Goal: Task Accomplishment & Management: Manage account settings

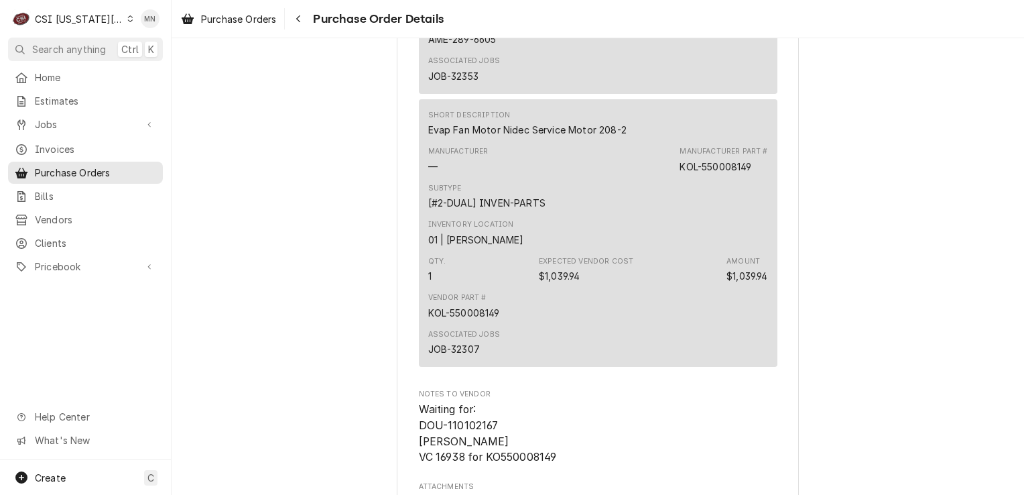
scroll to position [4802, 0]
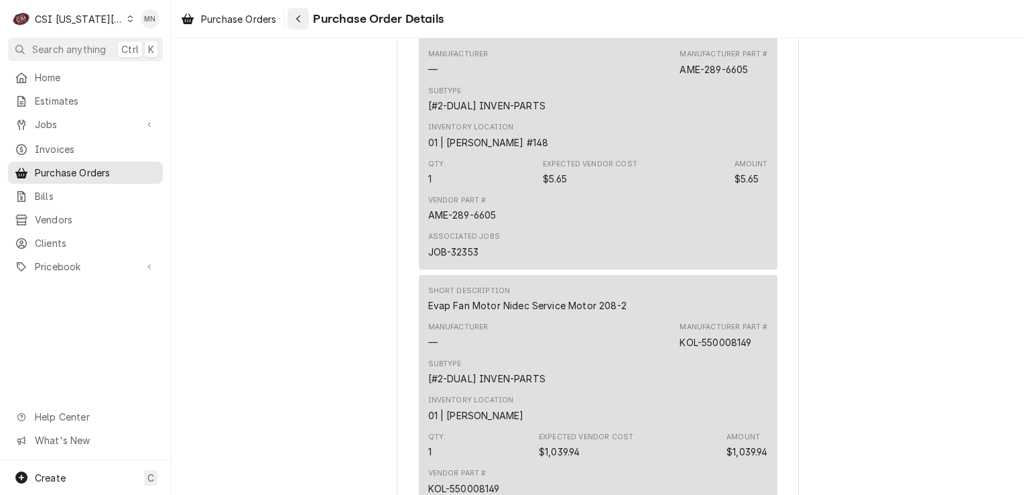
click at [298, 17] on icon "Navigate back" at bounding box center [299, 18] width 6 height 9
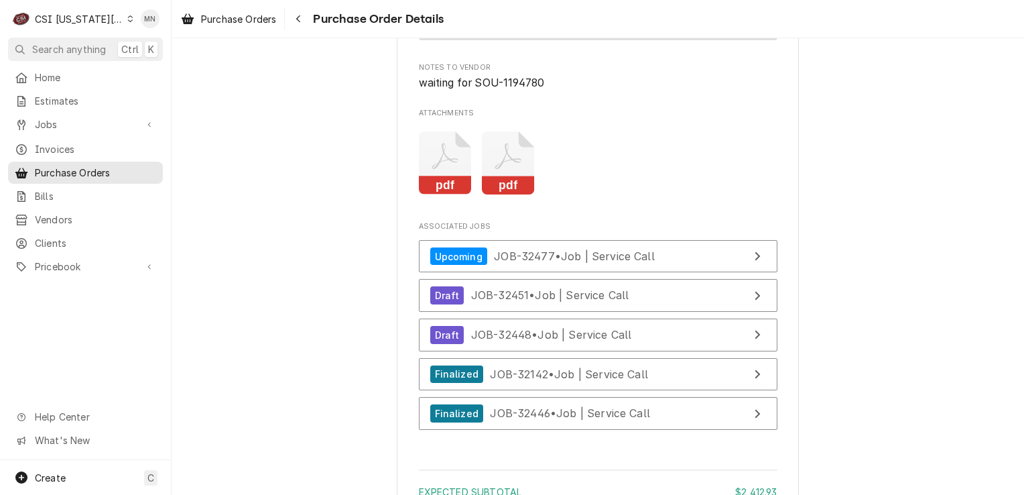
scroll to position [3218, 0]
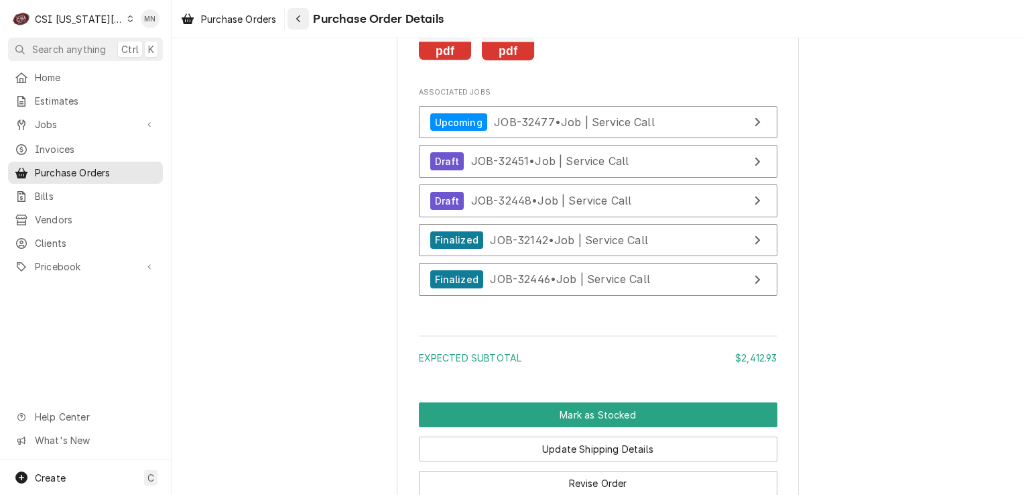
click at [297, 23] on icon "Navigate back" at bounding box center [299, 18] width 6 height 9
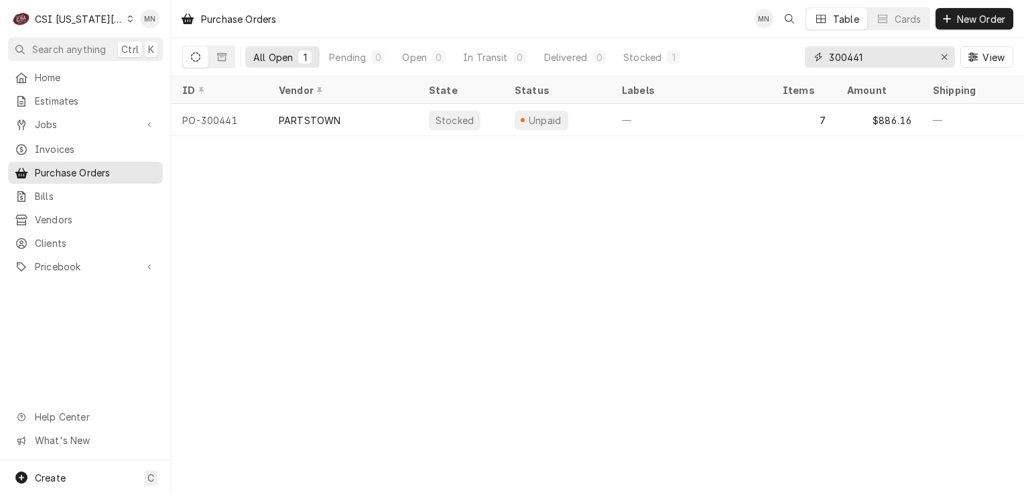
drag, startPoint x: 882, startPoint y: 60, endPoint x: 795, endPoint y: 55, distance: 87.3
click at [803, 55] on div "All Open 1 Pending 0 Open 0 In Transit 0 Delivered 0 Stocked 1 300441 View" at bounding box center [597, 57] width 831 height 38
type input "300666"
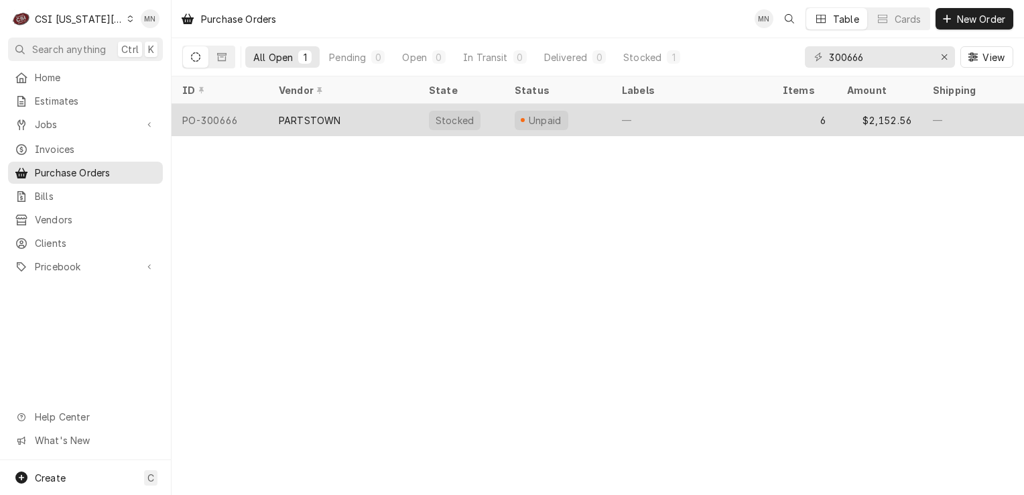
click at [335, 124] on div "PARTSTOWN" at bounding box center [310, 120] width 62 height 14
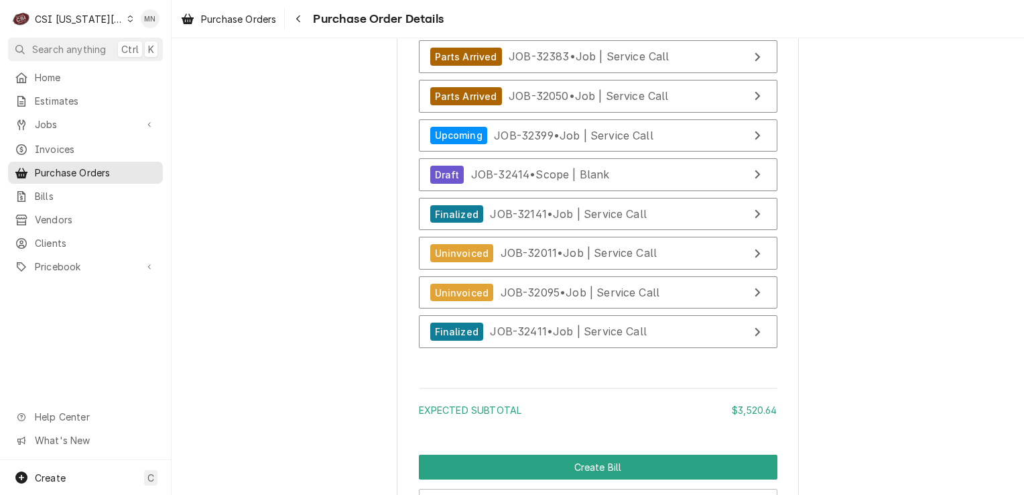
scroll to position [5832, 0]
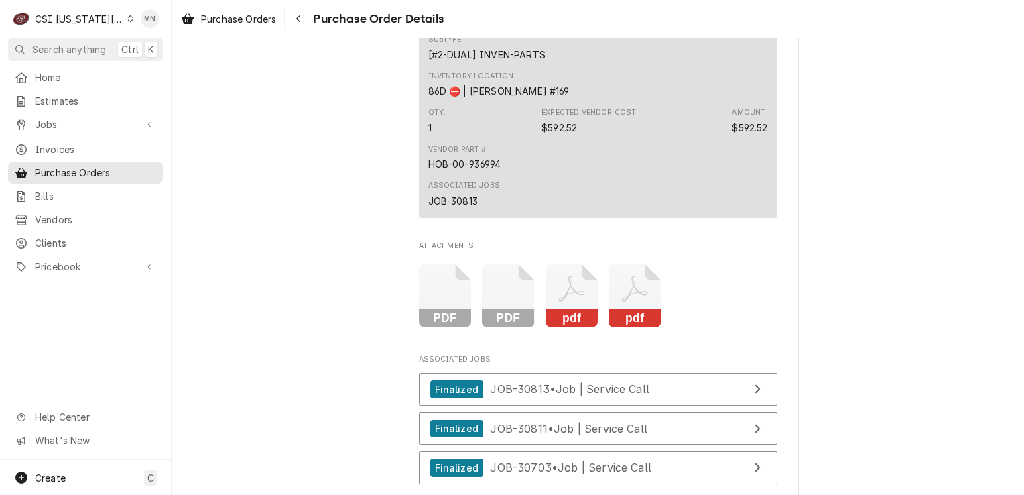
scroll to position [2346, 0]
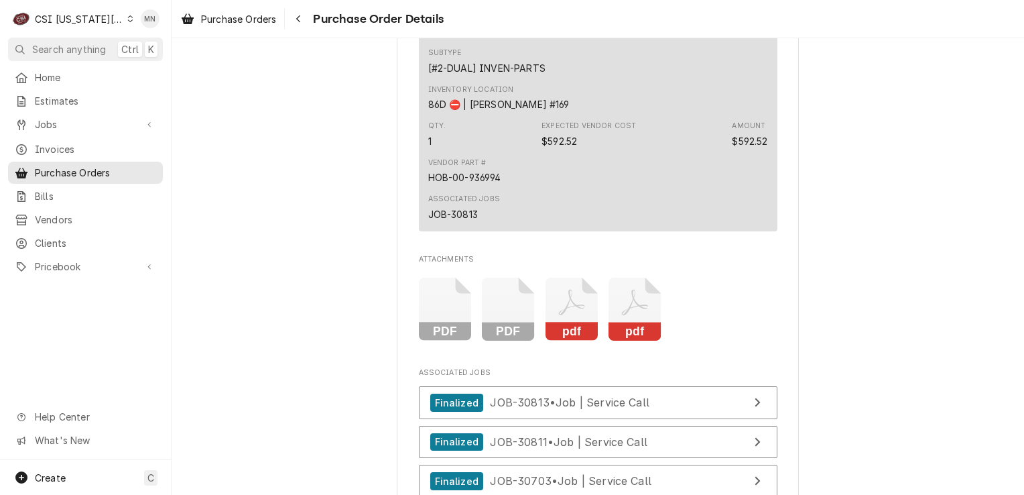
click at [636, 341] on icon "Attachments" at bounding box center [635, 310] width 53 height 64
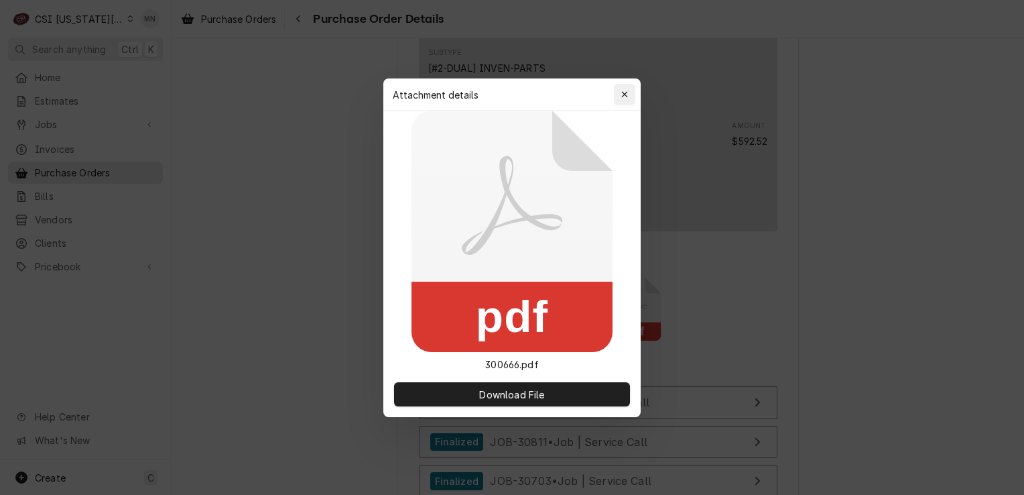
click at [618, 98] on div "button" at bounding box center [624, 94] width 13 height 13
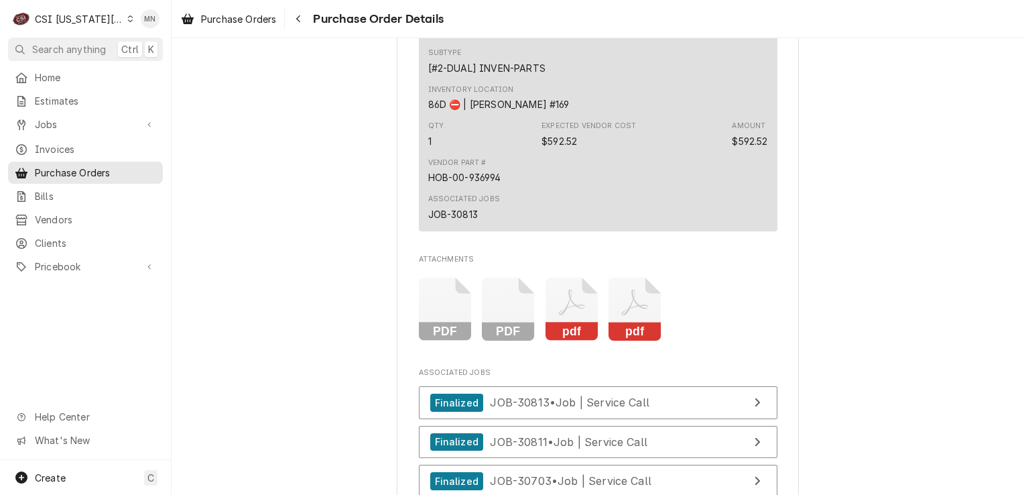
click at [579, 339] on icon "Attachments" at bounding box center [572, 310] width 53 height 64
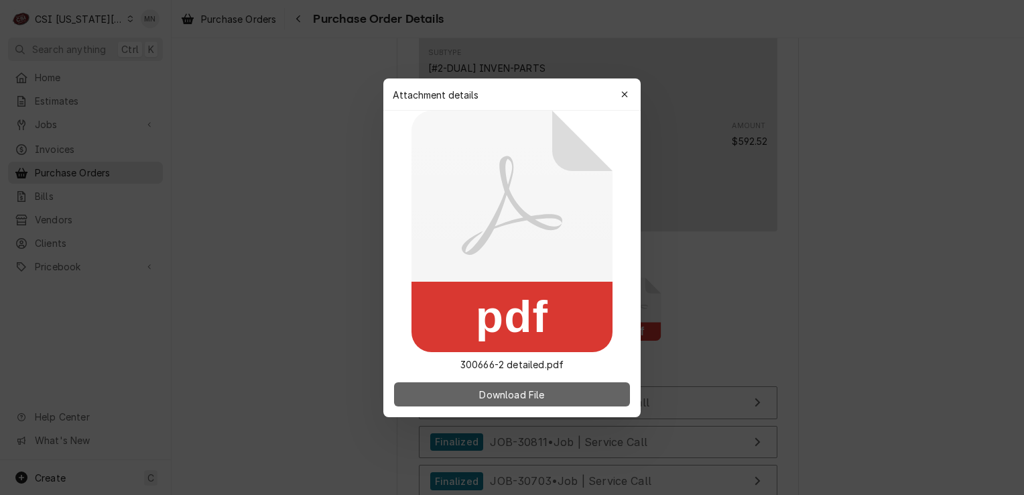
click at [501, 389] on span "Download File" at bounding box center [512, 394] width 70 height 14
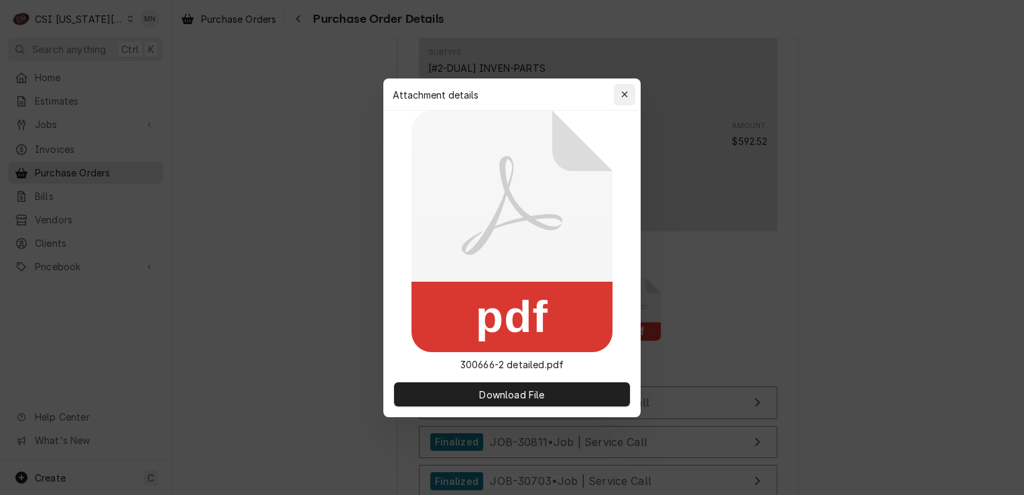
click at [627, 93] on icon "button" at bounding box center [624, 94] width 7 height 9
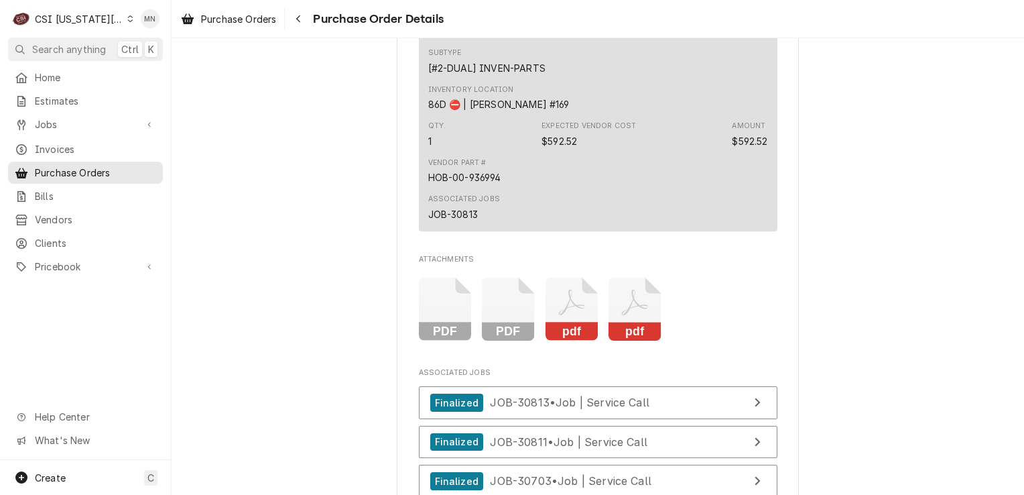
click at [633, 315] on icon "Attachments" at bounding box center [635, 302] width 26 height 26
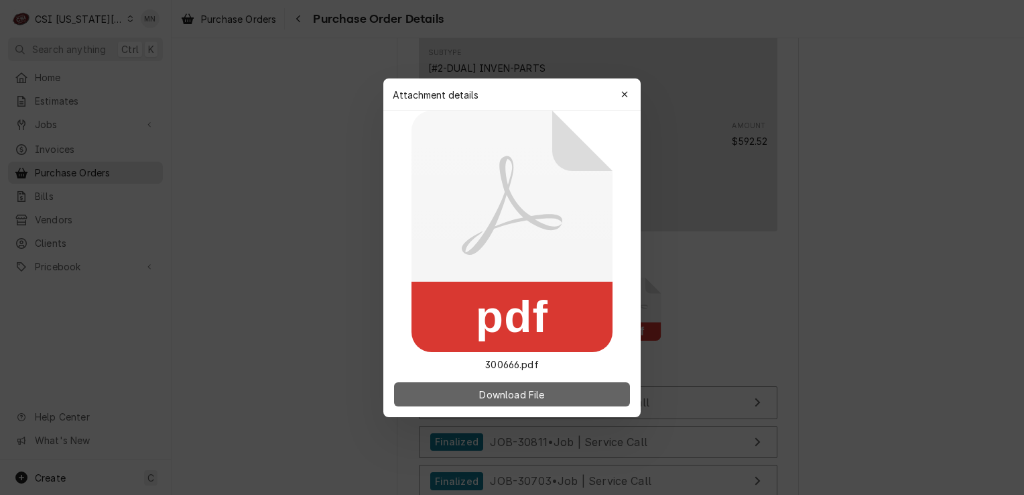
click at [507, 390] on span "Download File" at bounding box center [512, 394] width 70 height 14
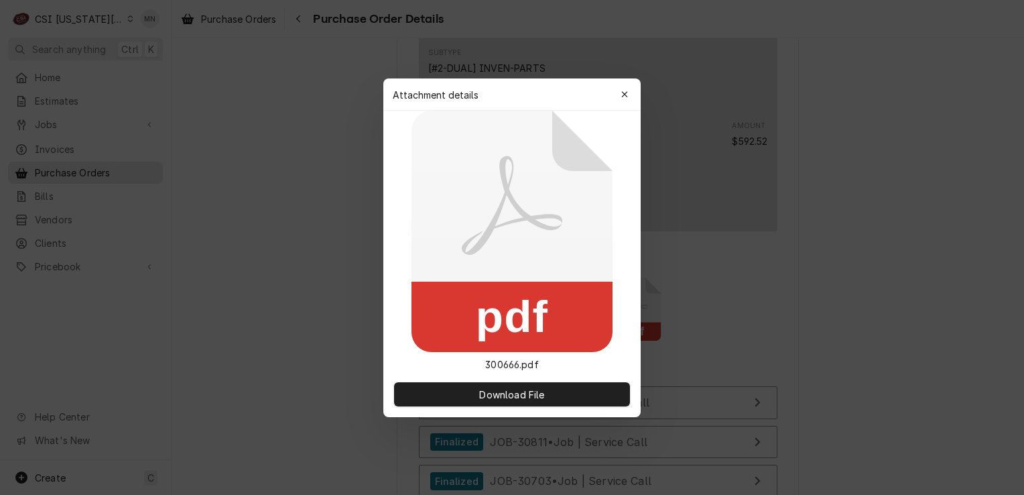
click at [784, 355] on div at bounding box center [512, 247] width 1024 height 495
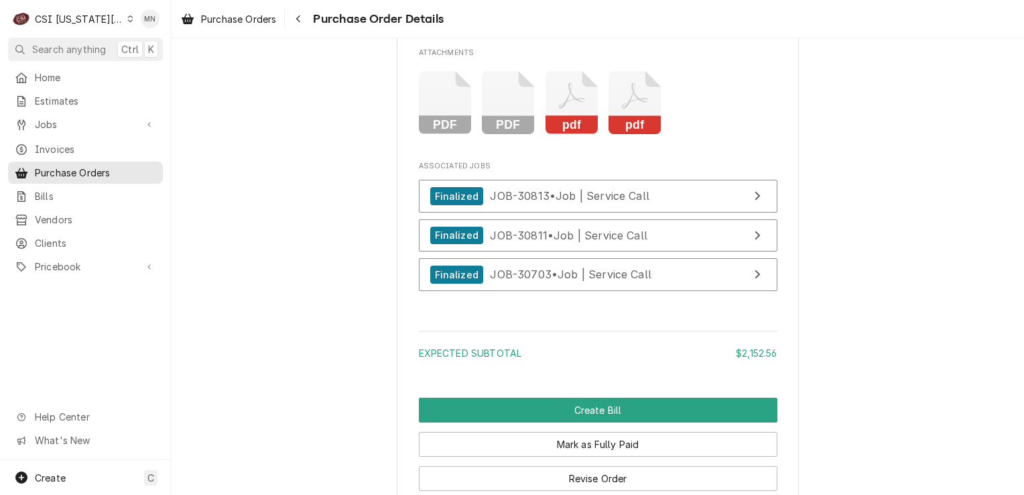
scroll to position [2480, 0]
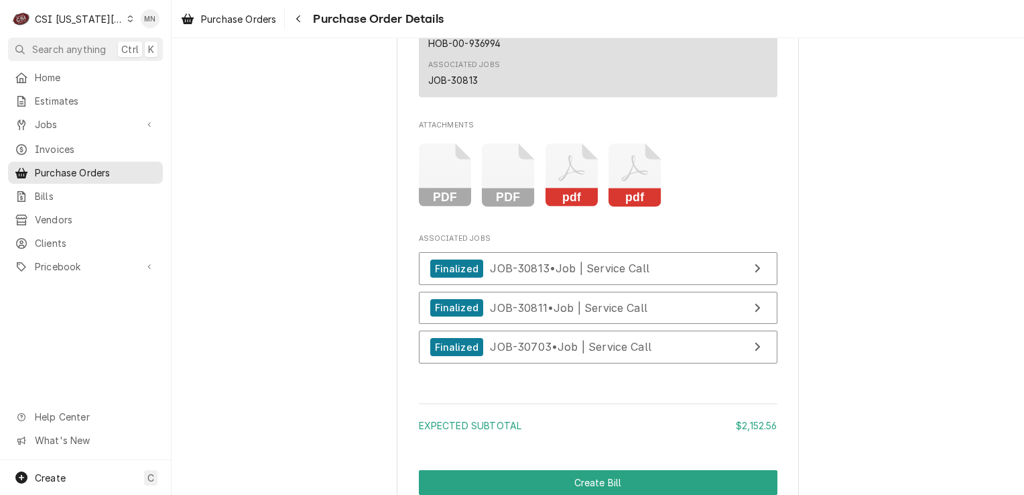
click at [564, 207] on icon "Attachments" at bounding box center [572, 175] width 53 height 64
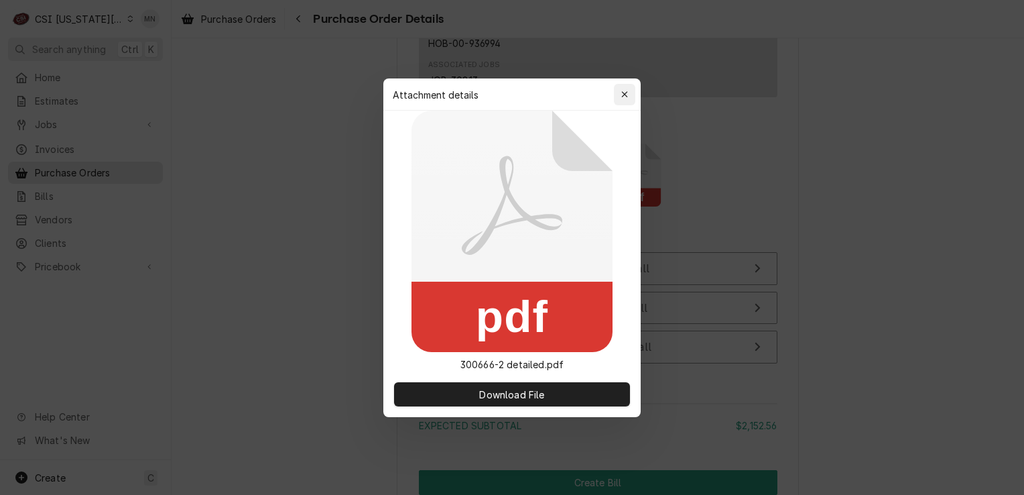
click at [623, 93] on icon "button" at bounding box center [624, 94] width 6 height 6
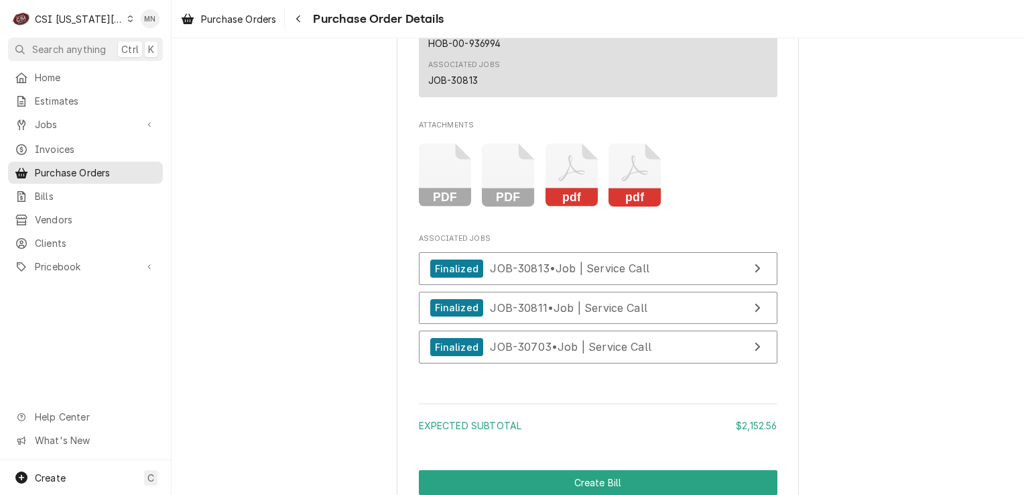
click at [504, 207] on icon "Attachments" at bounding box center [508, 175] width 53 height 64
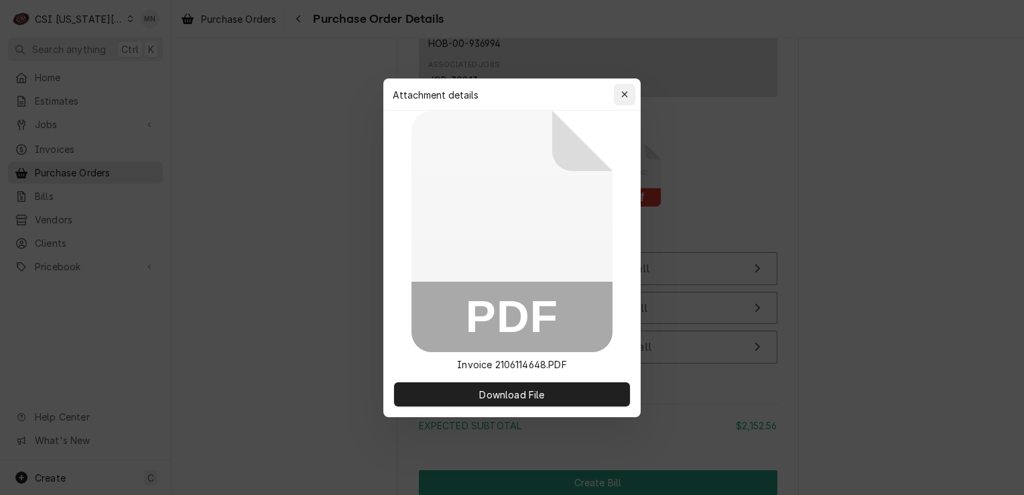
click at [620, 93] on div "button" at bounding box center [624, 94] width 13 height 13
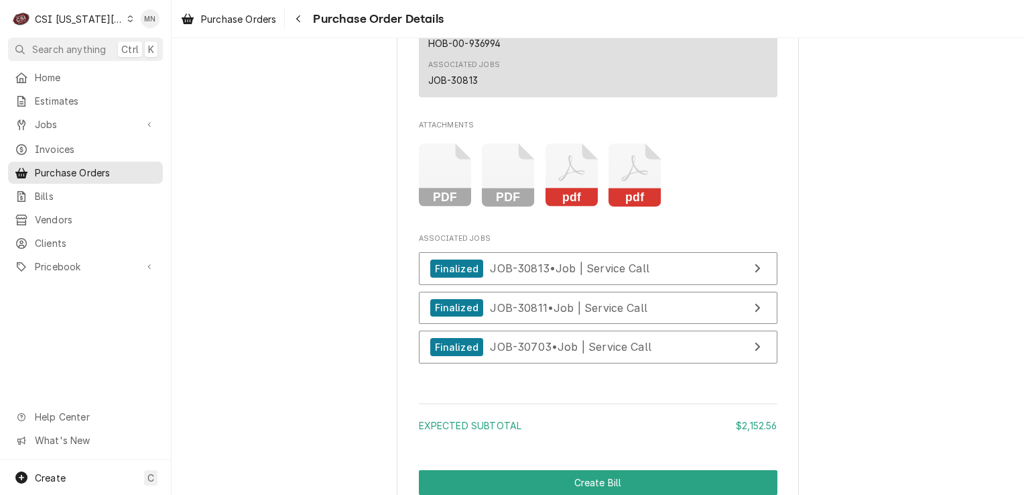
click at [638, 207] on icon "Attachments" at bounding box center [635, 175] width 53 height 64
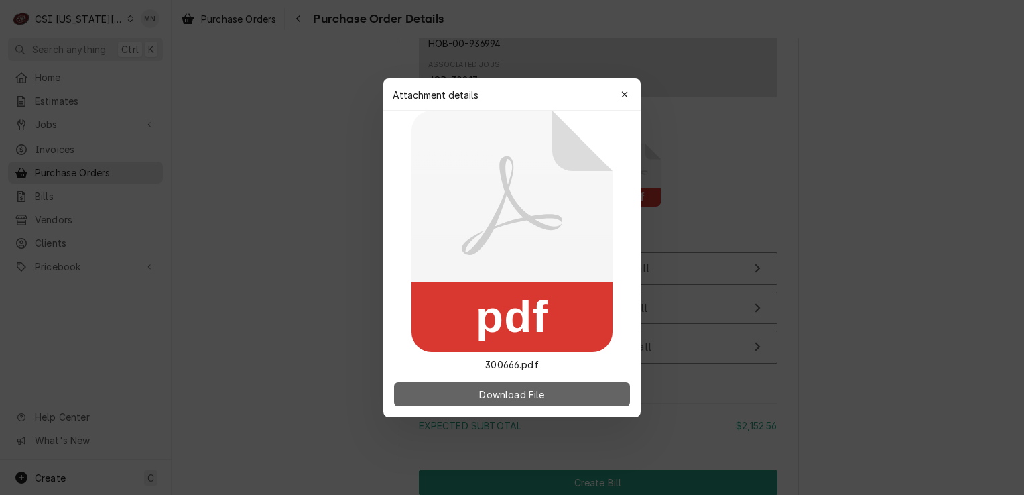
click at [534, 402] on button "Download File" at bounding box center [512, 394] width 236 height 24
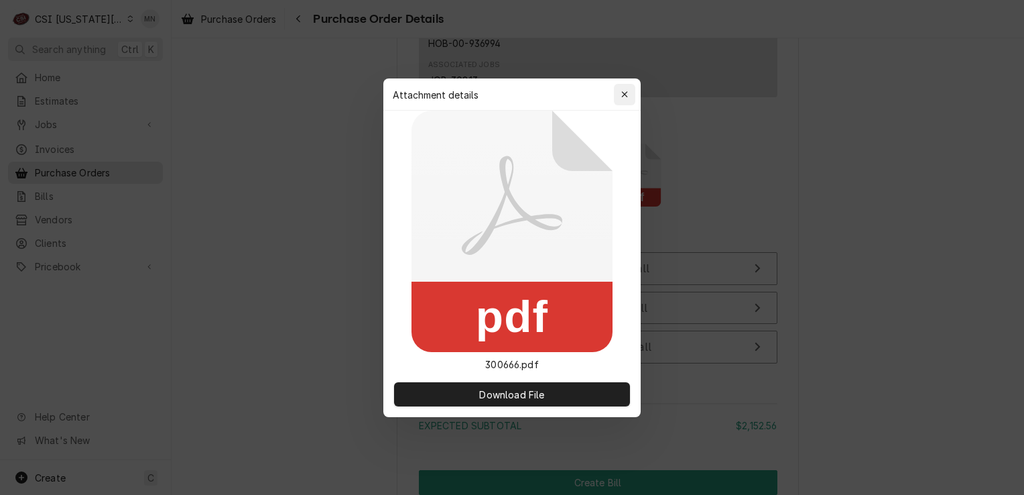
click at [622, 90] on icon "button" at bounding box center [624, 94] width 7 height 9
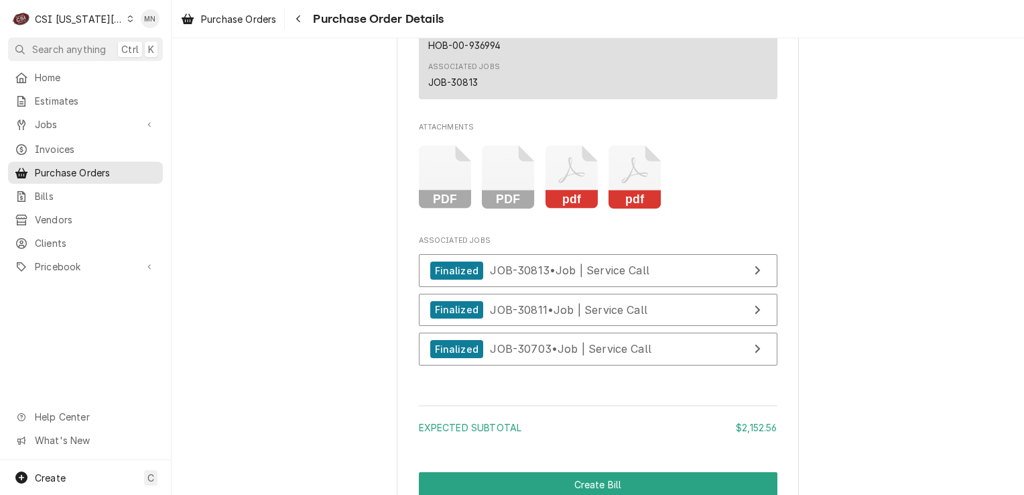
scroll to position [2548, 0]
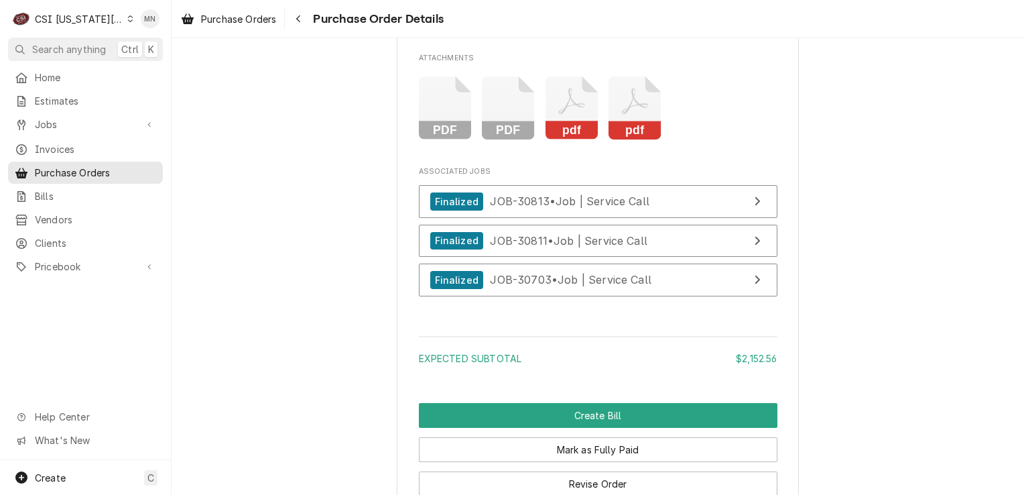
click at [491, 140] on icon "Attachments" at bounding box center [508, 108] width 53 height 64
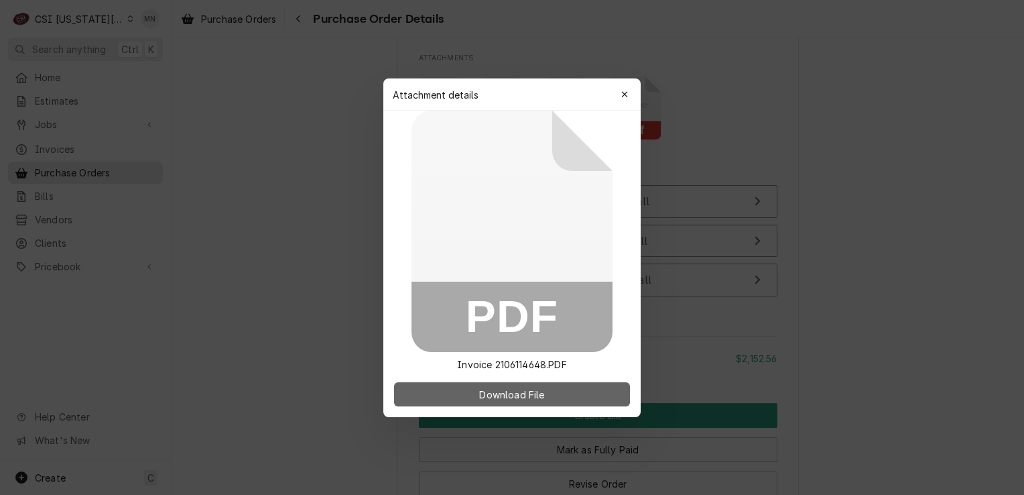
click at [442, 401] on button "Download File" at bounding box center [512, 394] width 236 height 24
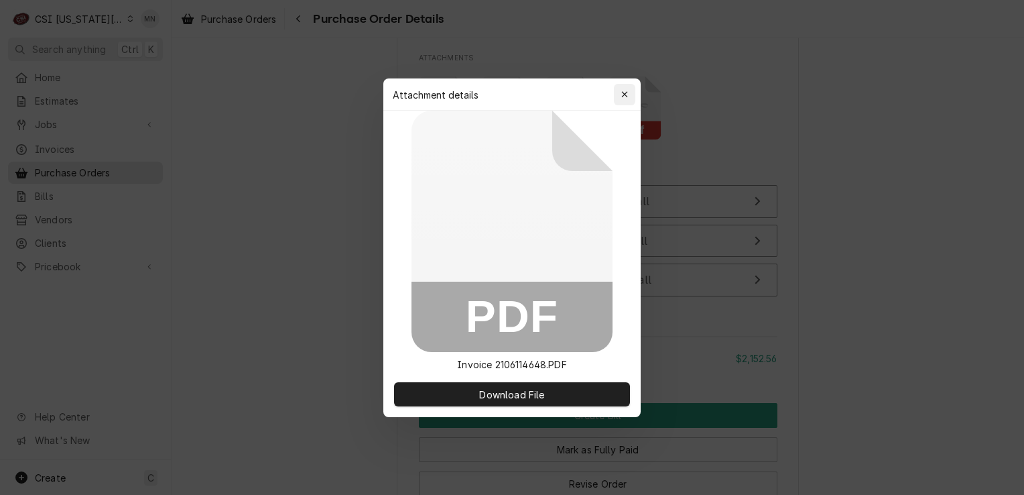
click at [628, 86] on button "button" at bounding box center [624, 94] width 21 height 21
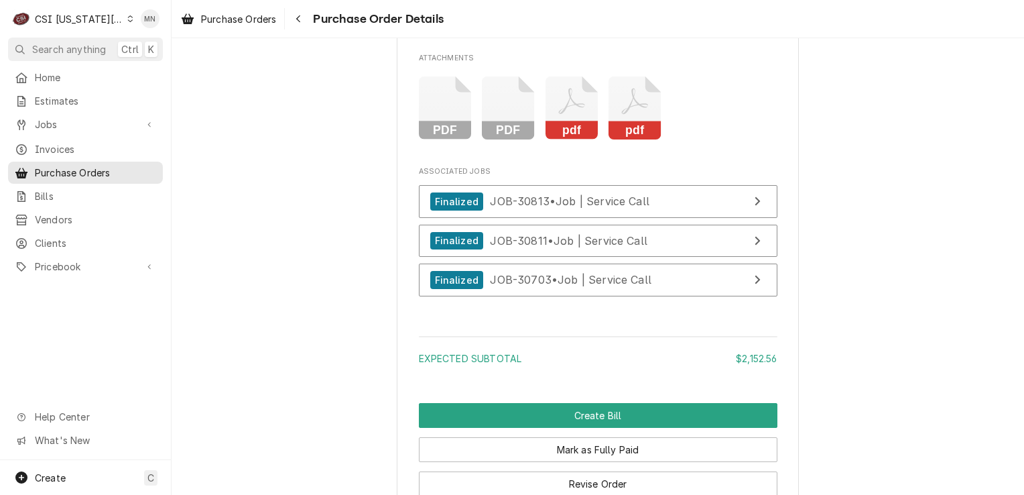
click at [433, 140] on icon "Attachments" at bounding box center [445, 108] width 53 height 64
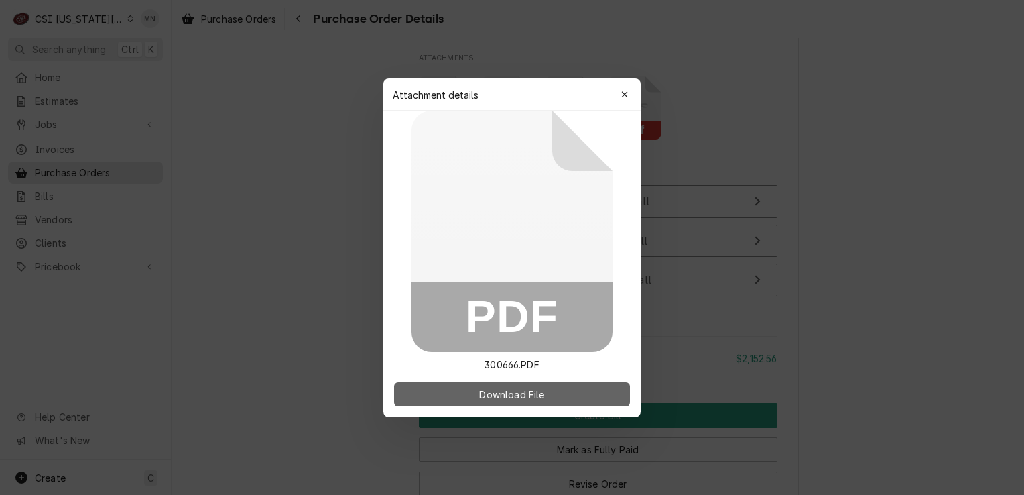
click at [493, 390] on span "Download File" at bounding box center [512, 394] width 70 height 14
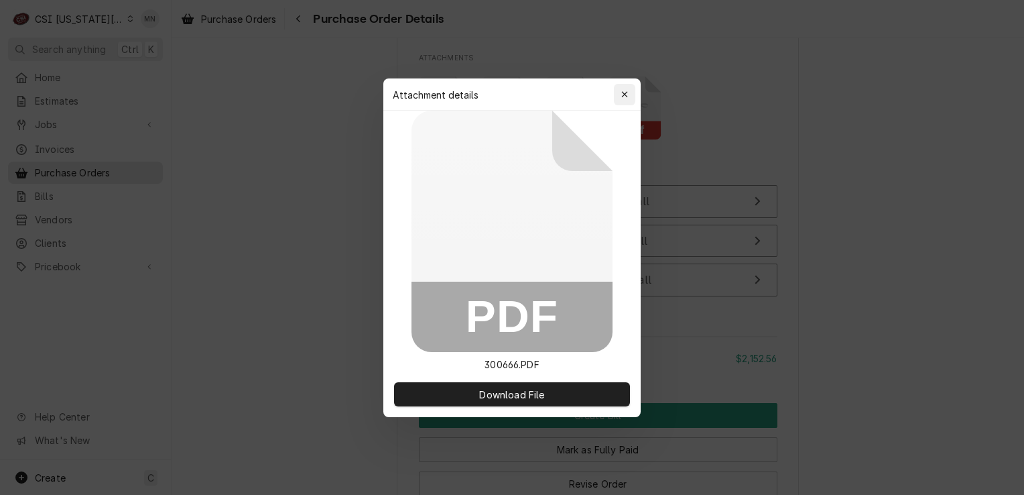
click at [633, 96] on button "button" at bounding box center [624, 94] width 21 height 21
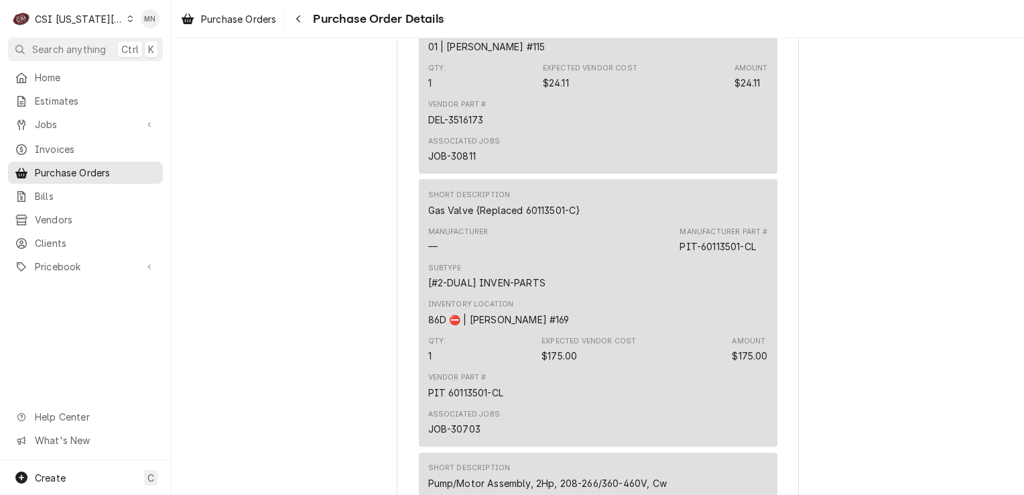
scroll to position [1609, 0]
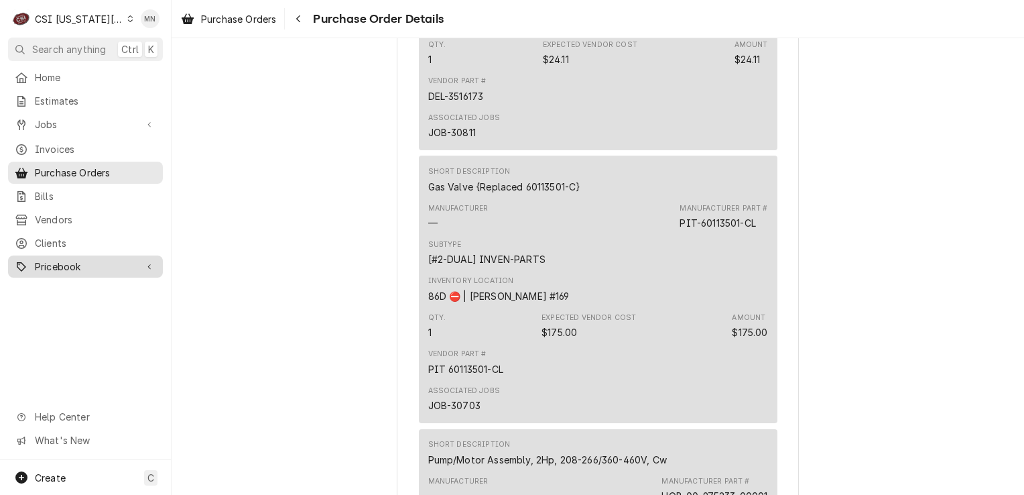
click at [80, 259] on span "Pricebook" at bounding box center [85, 266] width 101 height 14
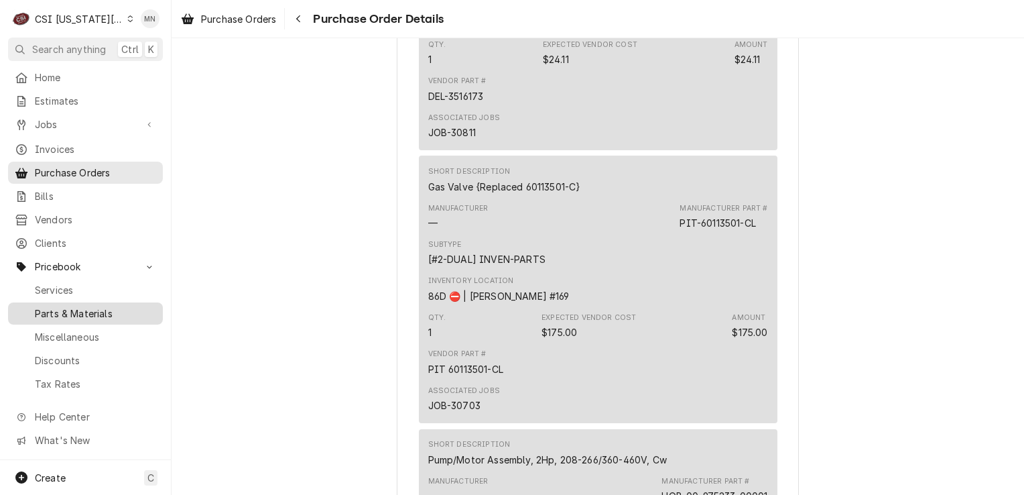
click at [72, 310] on span "Parts & Materials" at bounding box center [95, 313] width 121 height 14
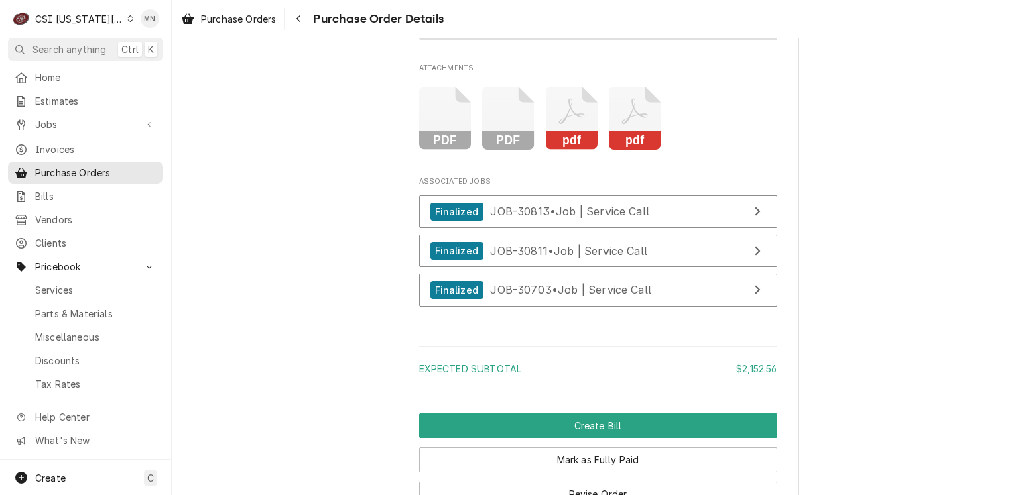
scroll to position [2615, 0]
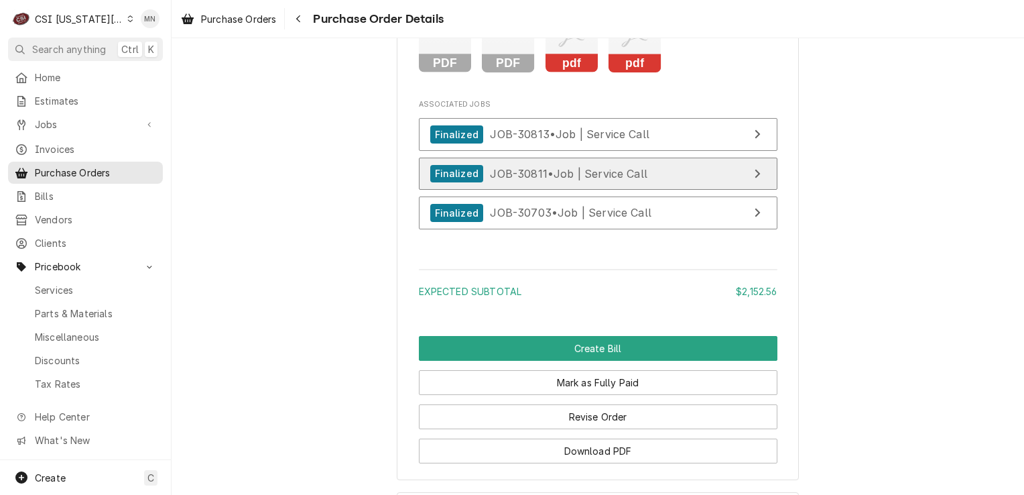
click at [641, 180] on span "JOB-30811 • Job | Service Call" at bounding box center [569, 172] width 158 height 13
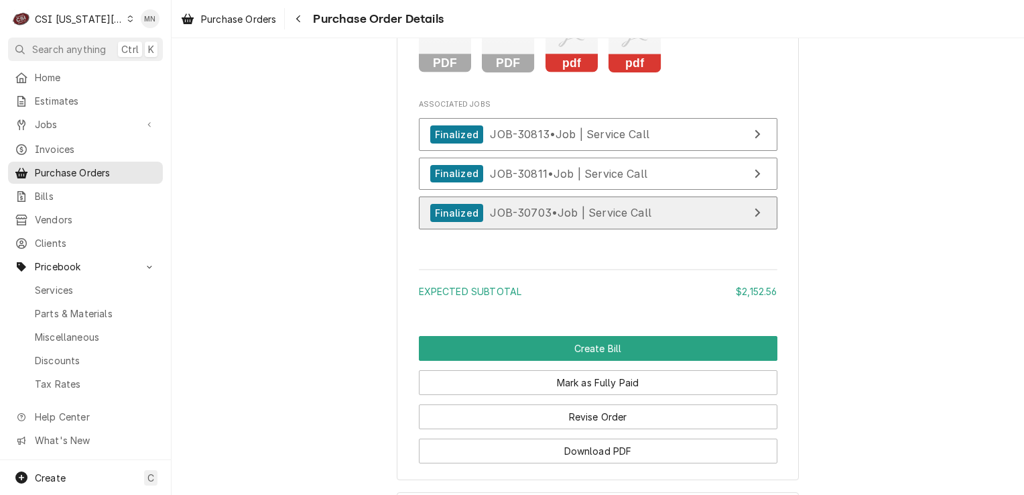
click at [591, 229] on link "Finalized JOB-30703 • Job | Service Call" at bounding box center [598, 212] width 359 height 33
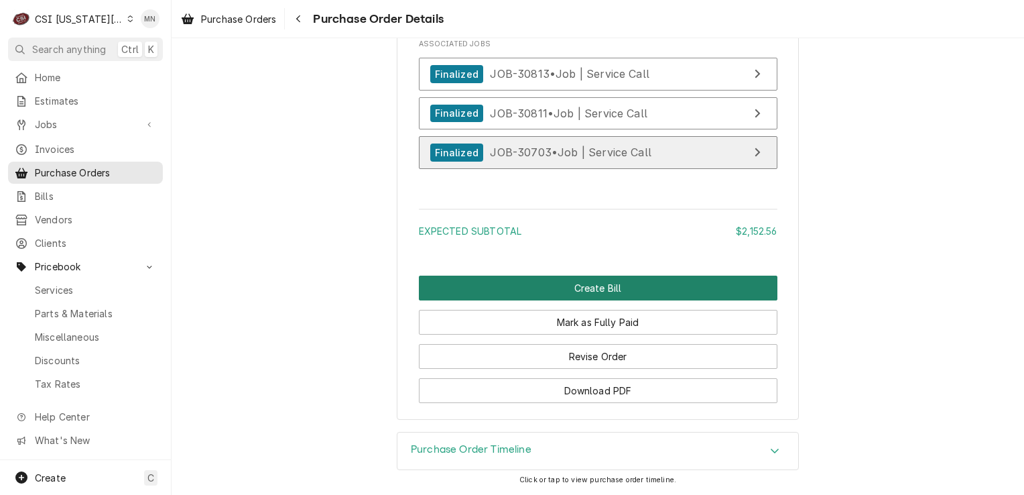
scroll to position [2714, 0]
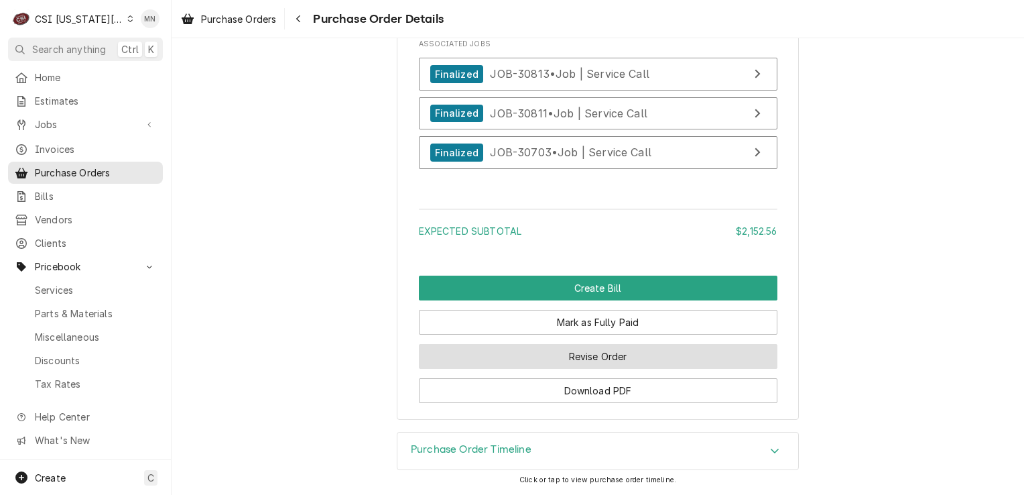
click at [597, 355] on button "Revise Order" at bounding box center [598, 356] width 359 height 25
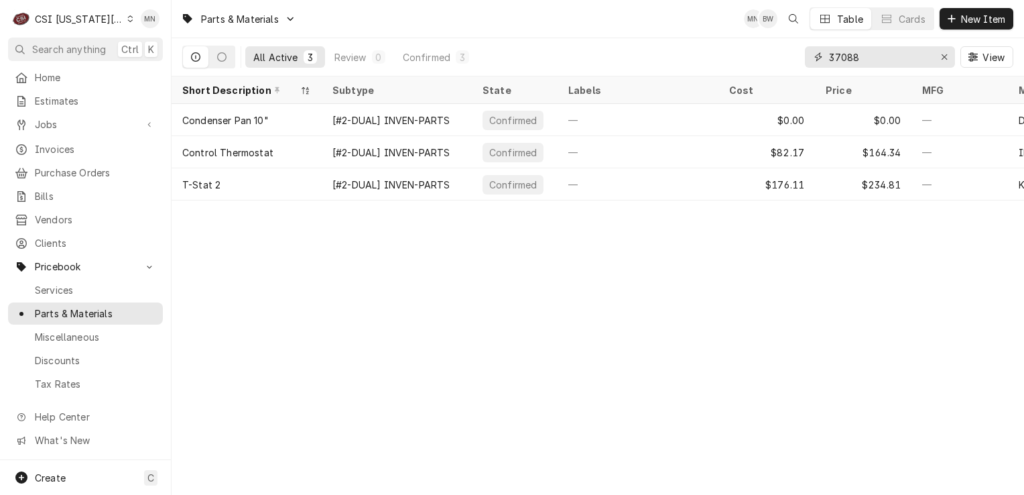
drag, startPoint x: 901, startPoint y: 55, endPoint x: 772, endPoint y: 50, distance: 129.5
click at [772, 50] on div "All Active 3 Review 0 Confirmed 3 37088 View" at bounding box center [597, 57] width 831 height 38
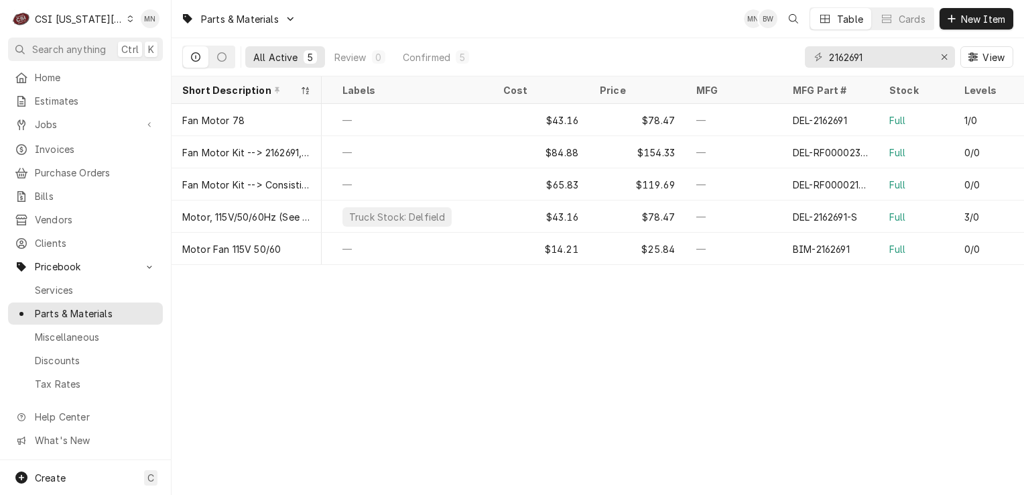
scroll to position [0, 229]
drag, startPoint x: 863, startPoint y: 59, endPoint x: 806, endPoint y: 60, distance: 57.0
click at [806, 60] on div "2162691" at bounding box center [880, 56] width 150 height 21
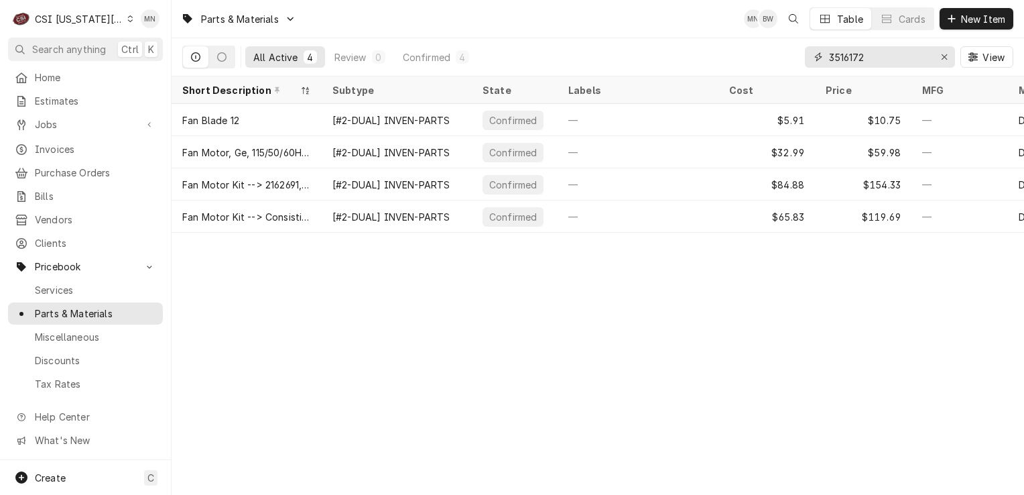
click at [880, 58] on input "3516172" at bounding box center [879, 56] width 101 height 21
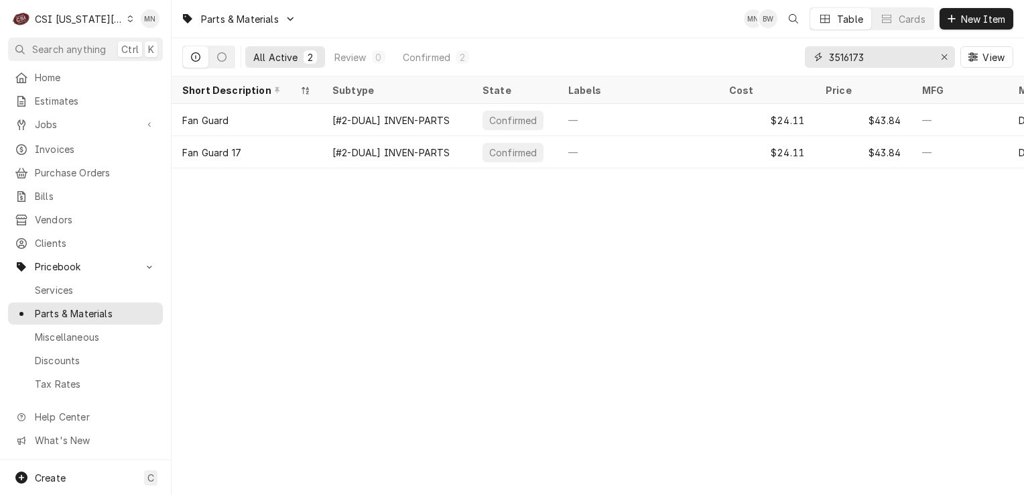
drag, startPoint x: 874, startPoint y: 60, endPoint x: 831, endPoint y: 60, distance: 42.2
click at [831, 60] on input "3516173" at bounding box center [879, 56] width 101 height 21
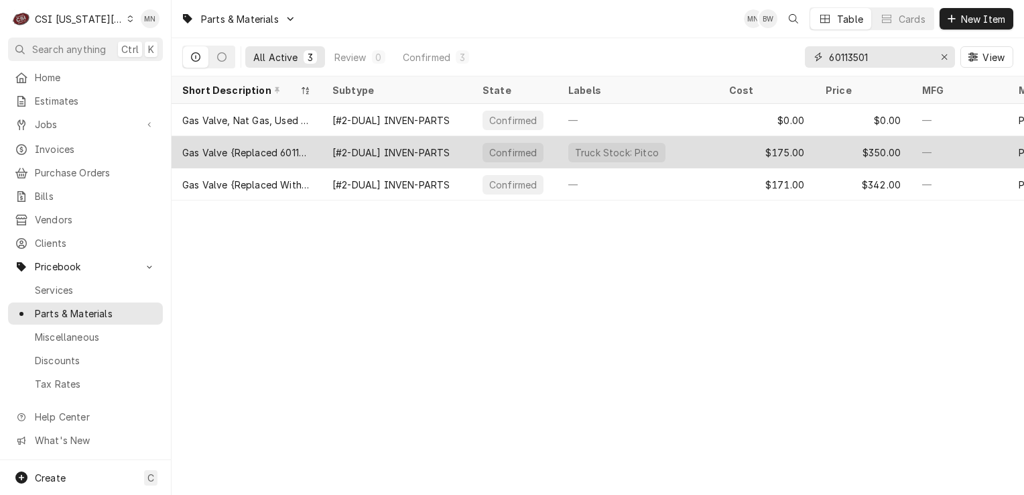
type input "60113501"
click at [804, 143] on div "$175.00" at bounding box center [767, 152] width 97 height 32
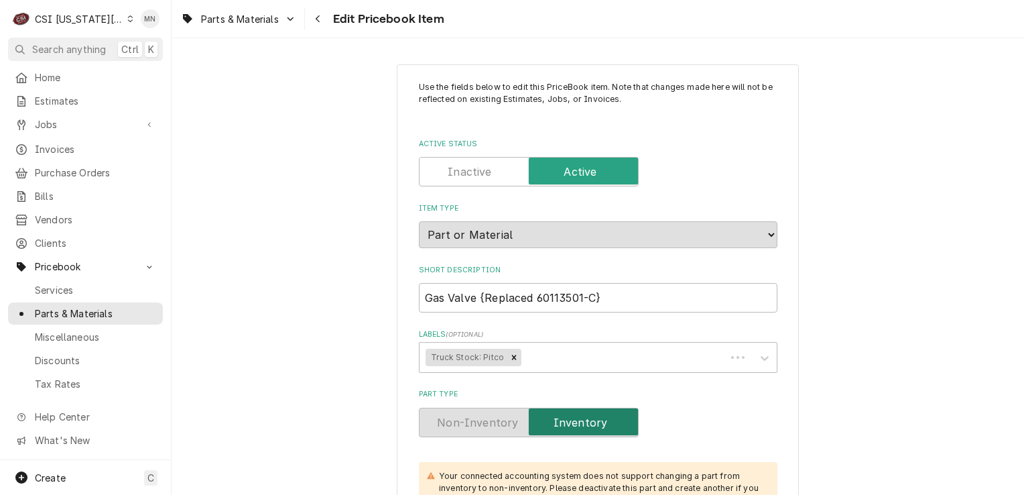
type textarea "x"
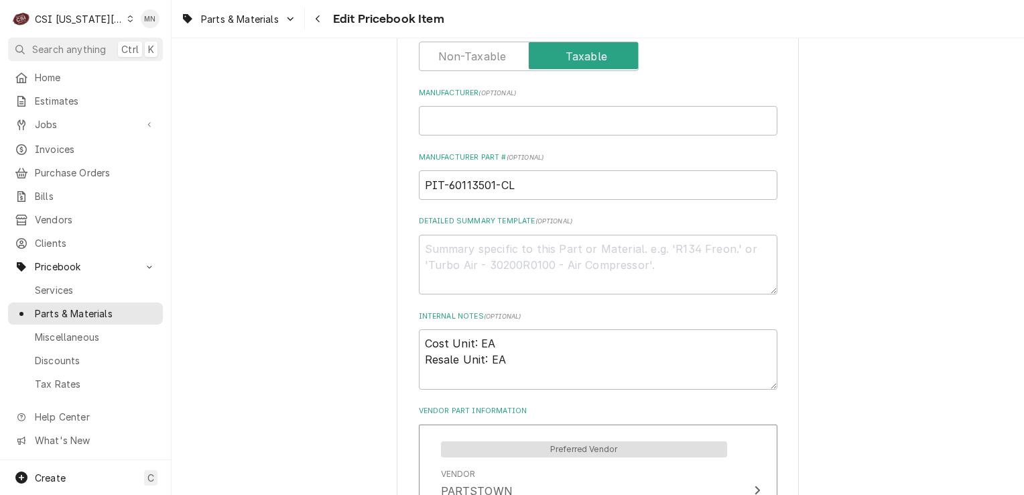
scroll to position [536, 0]
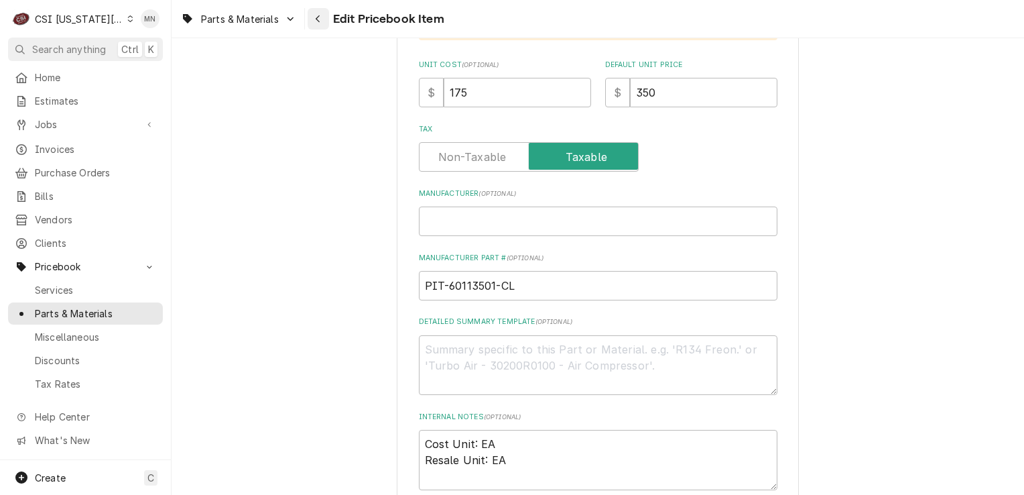
click at [324, 19] on div "Navigate back" at bounding box center [318, 18] width 13 height 13
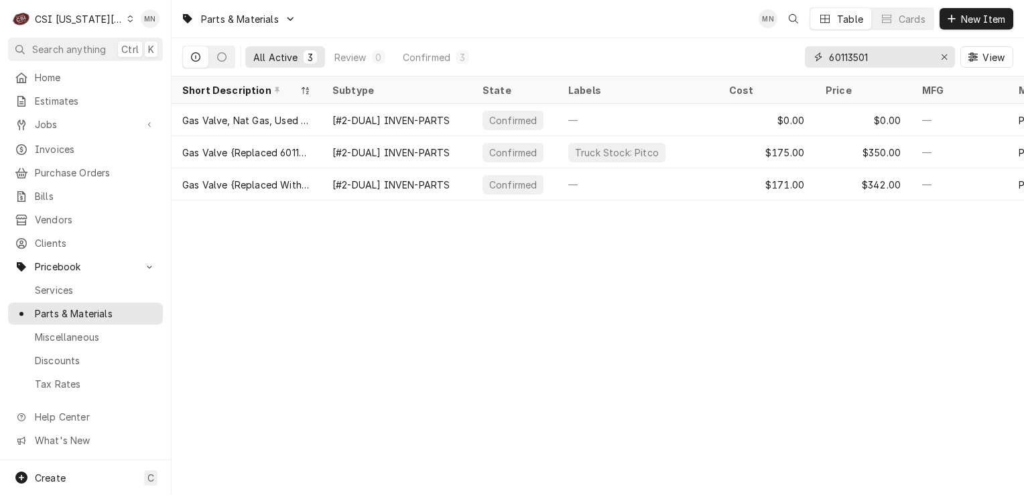
drag, startPoint x: 890, startPoint y: 56, endPoint x: 775, endPoint y: 60, distance: 115.4
click at [775, 60] on div "All Active 3 Review 0 Confirmed 3 60113501 View" at bounding box center [597, 57] width 831 height 38
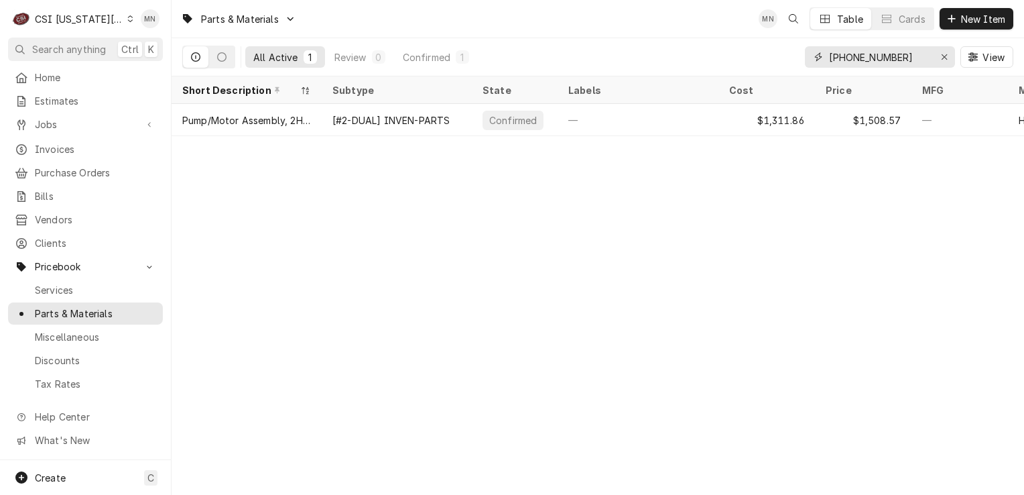
type input "[PHONE_NUMBER]"
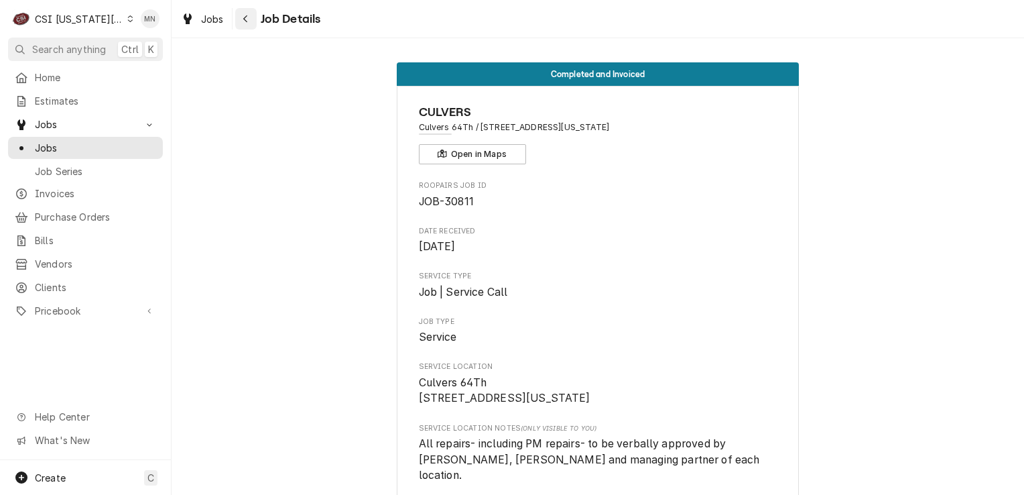
click at [241, 17] on div "Navigate back" at bounding box center [245, 18] width 13 height 13
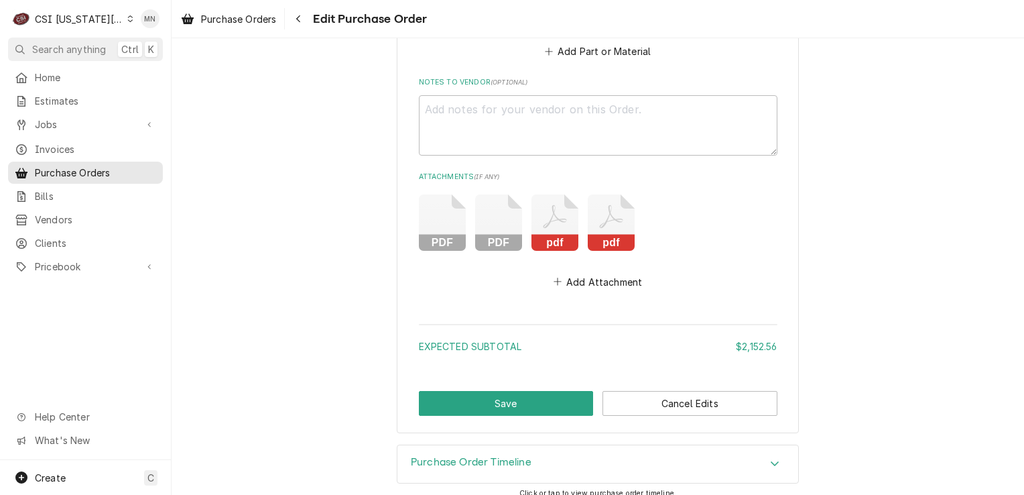
scroll to position [2477, 0]
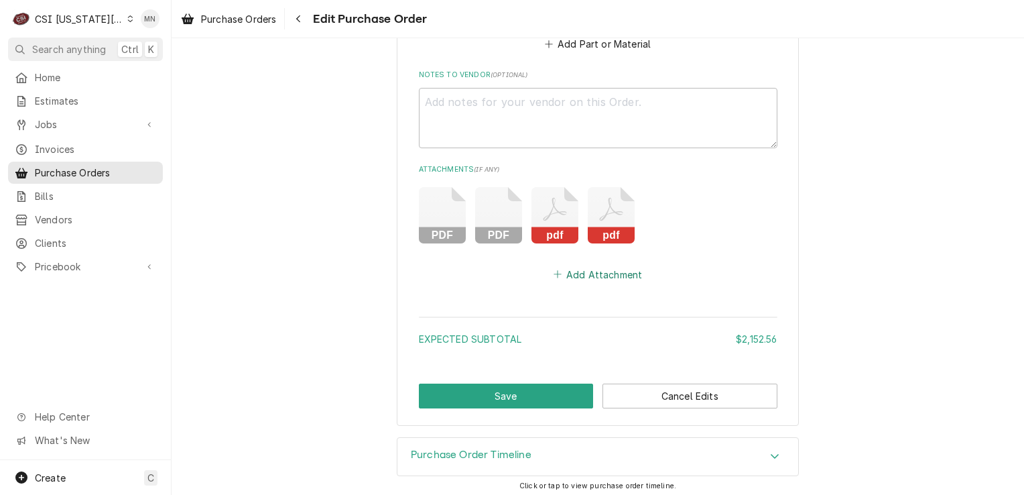
click at [597, 272] on button "Add Attachment" at bounding box center [598, 274] width 94 height 19
type textarea "x"
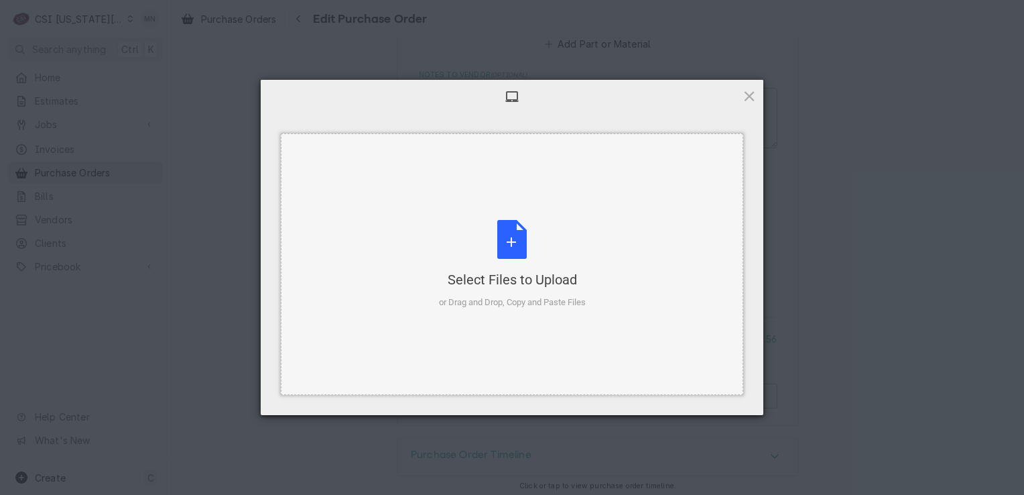
click at [531, 269] on div "Select Files to Upload or Drag and Drop, Copy and Paste Files" at bounding box center [512, 264] width 147 height 89
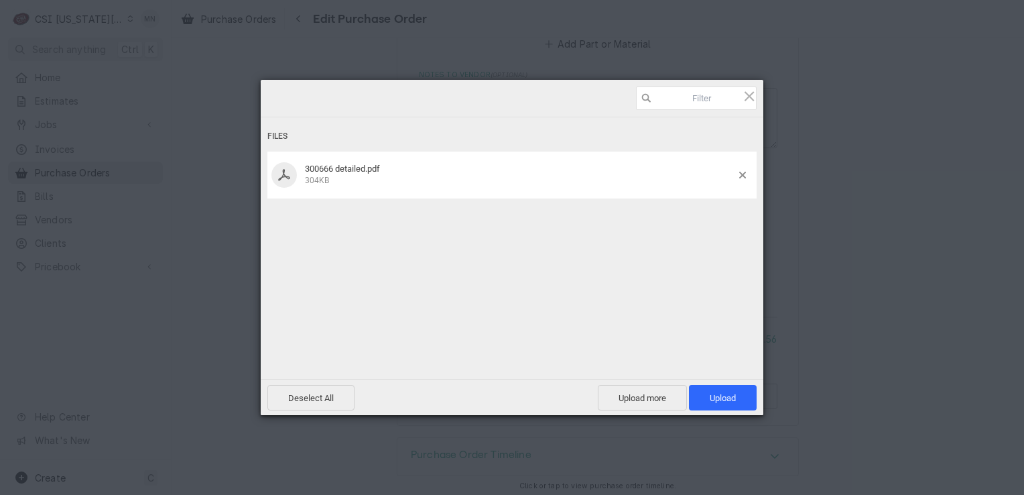
click at [717, 383] on div "Deselect All Upload more Upload 1" at bounding box center [512, 397] width 503 height 36
click at [717, 393] on span "Upload 1" at bounding box center [723, 398] width 26 height 10
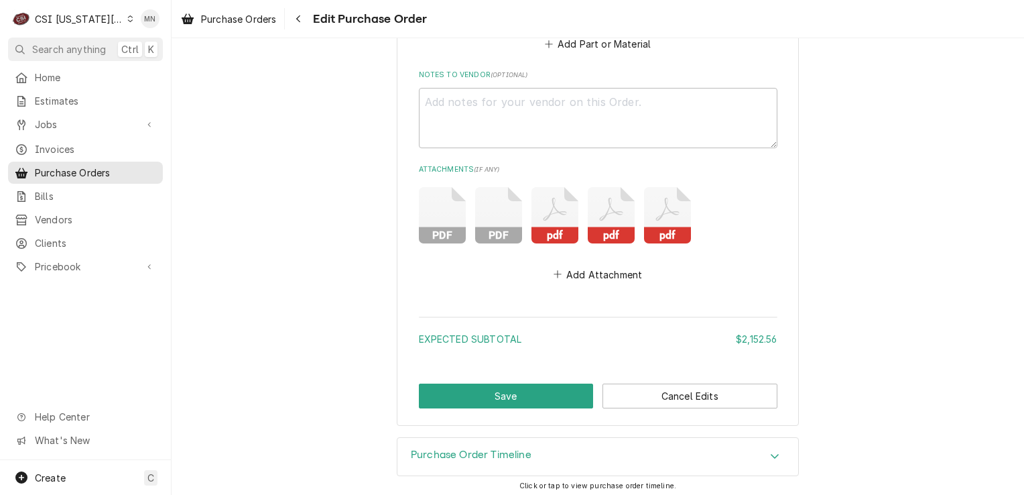
click at [588, 208] on icon "Attachments" at bounding box center [611, 215] width 47 height 56
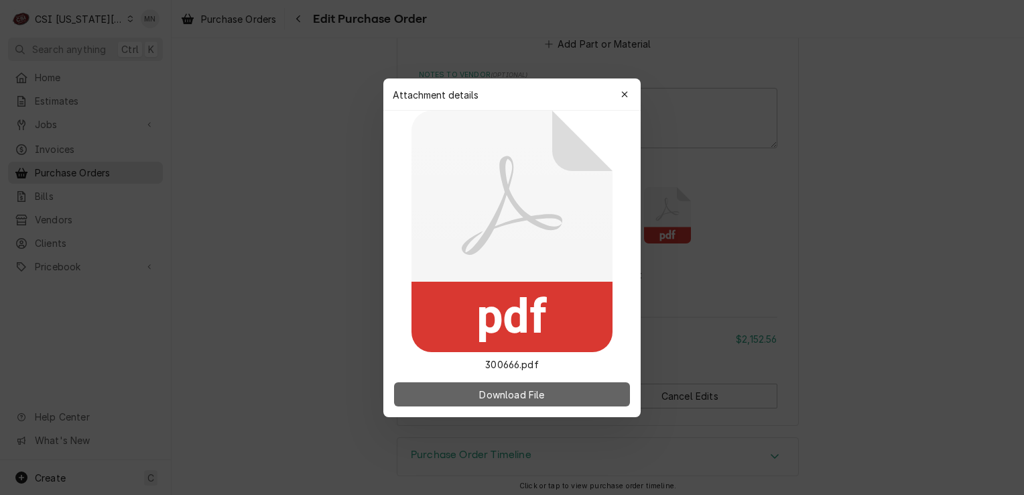
click at [525, 387] on span "Download File" at bounding box center [512, 394] width 70 height 14
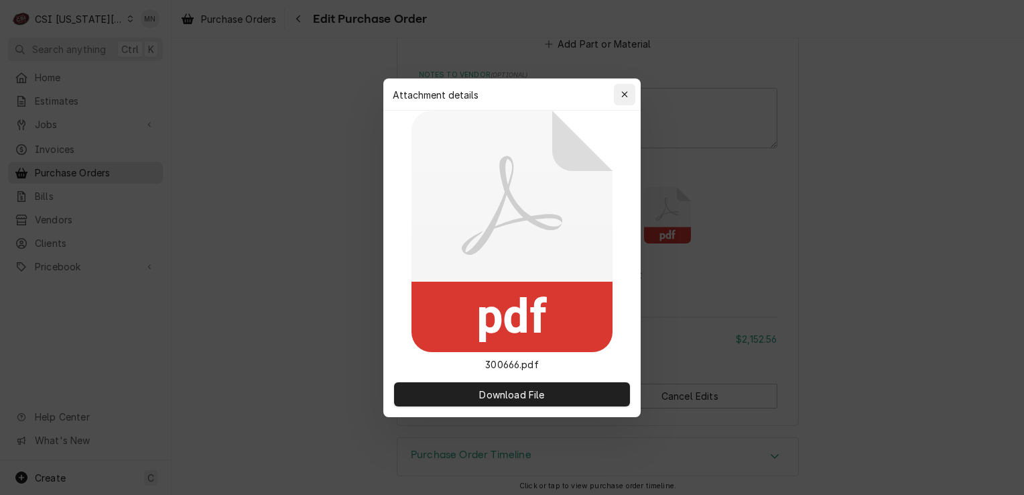
click at [614, 93] on button "button" at bounding box center [624, 94] width 21 height 21
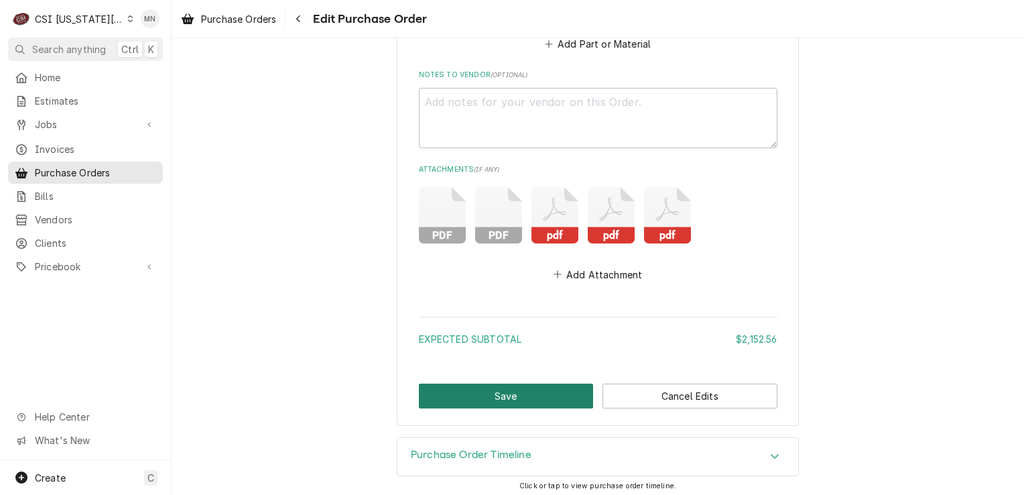
click at [473, 385] on button "Save" at bounding box center [506, 395] width 175 height 25
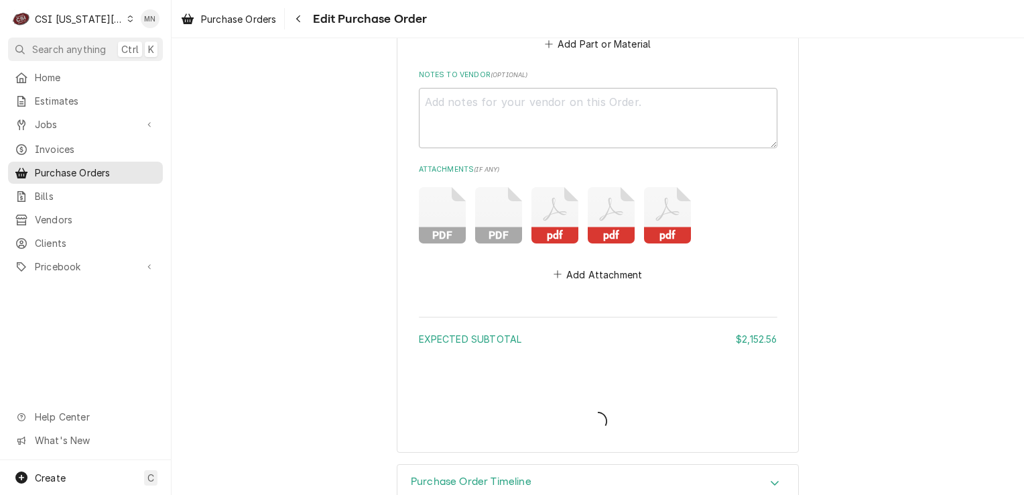
type textarea "x"
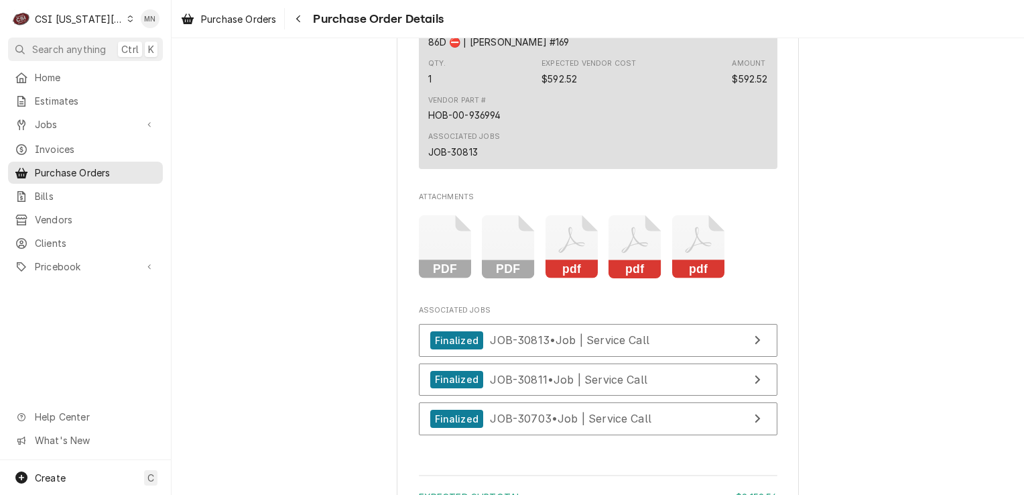
scroll to position [2615, 0]
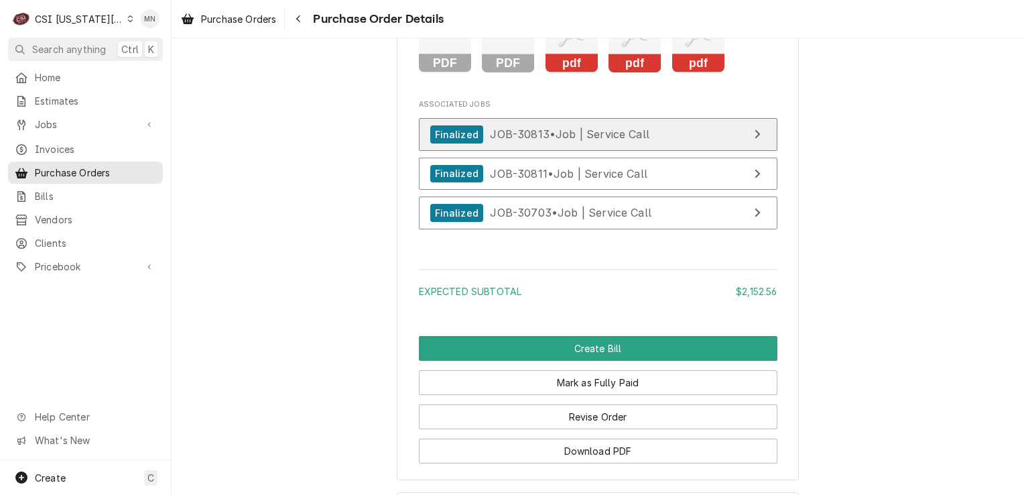
click at [553, 143] on div "Finalized JOB-30813 • Job | Service Call" at bounding box center [539, 134] width 219 height 18
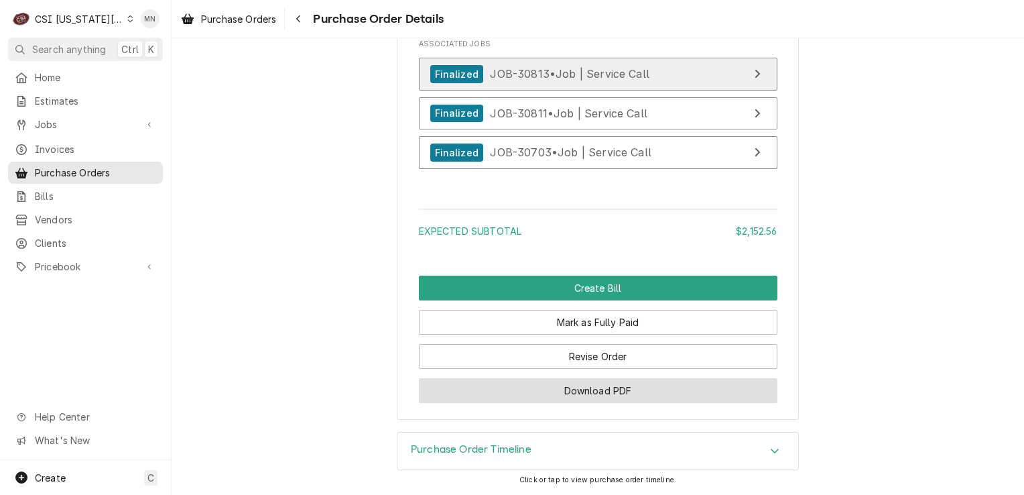
scroll to position [2714, 0]
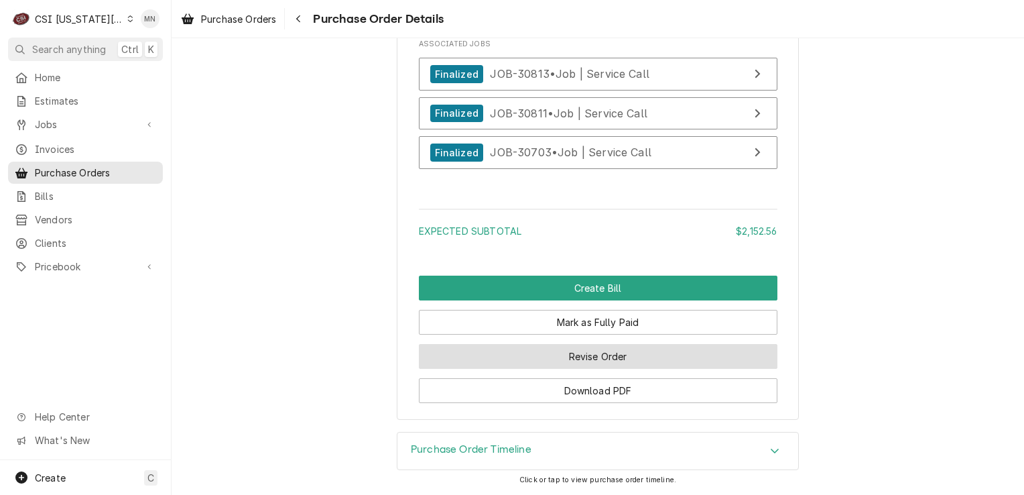
click at [578, 355] on button "Revise Order" at bounding box center [598, 356] width 359 height 25
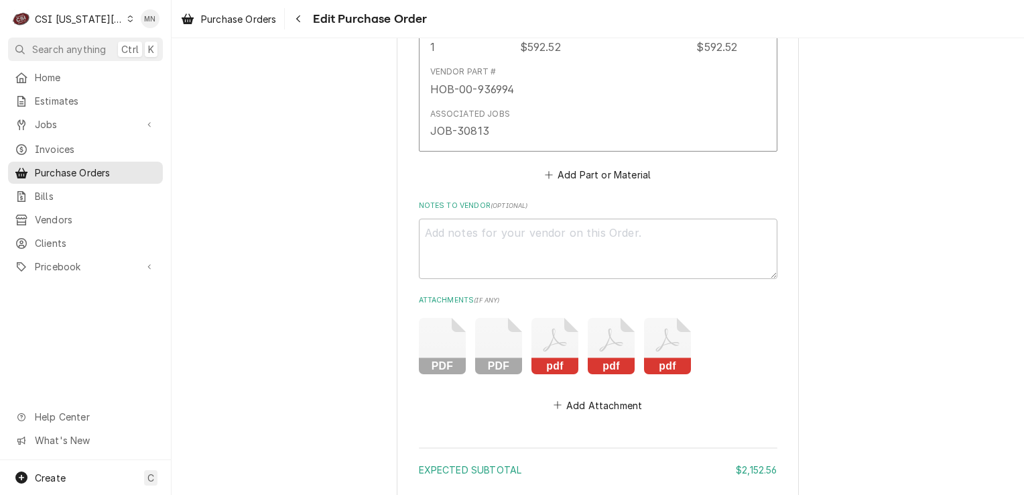
scroll to position [2477, 0]
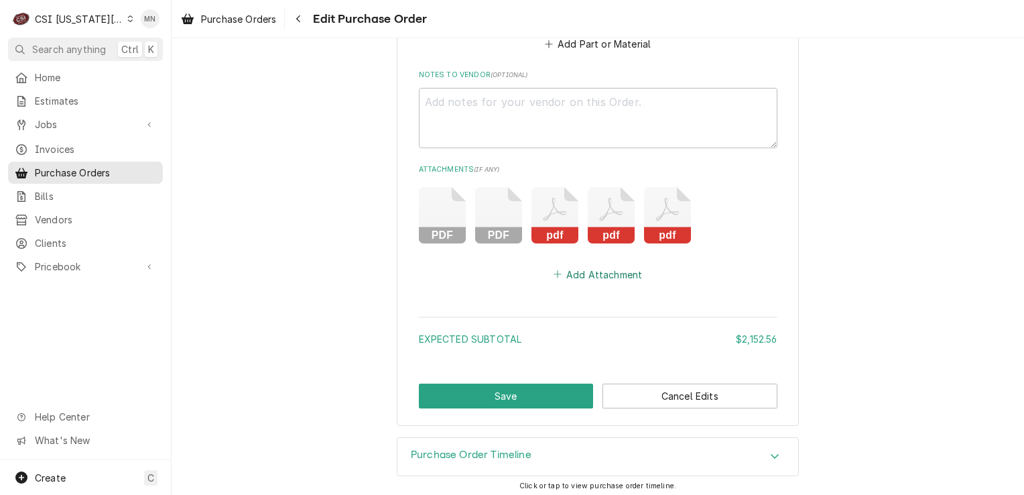
click at [606, 266] on button "Add Attachment" at bounding box center [598, 274] width 94 height 19
type textarea "x"
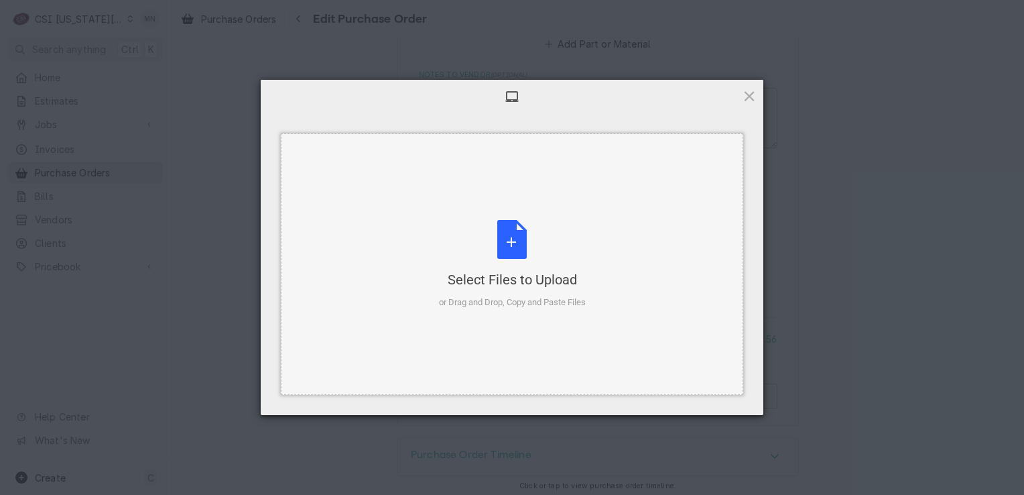
click at [515, 251] on div "Select Files to Upload or Drag and Drop, Copy and Paste Files" at bounding box center [512, 264] width 147 height 89
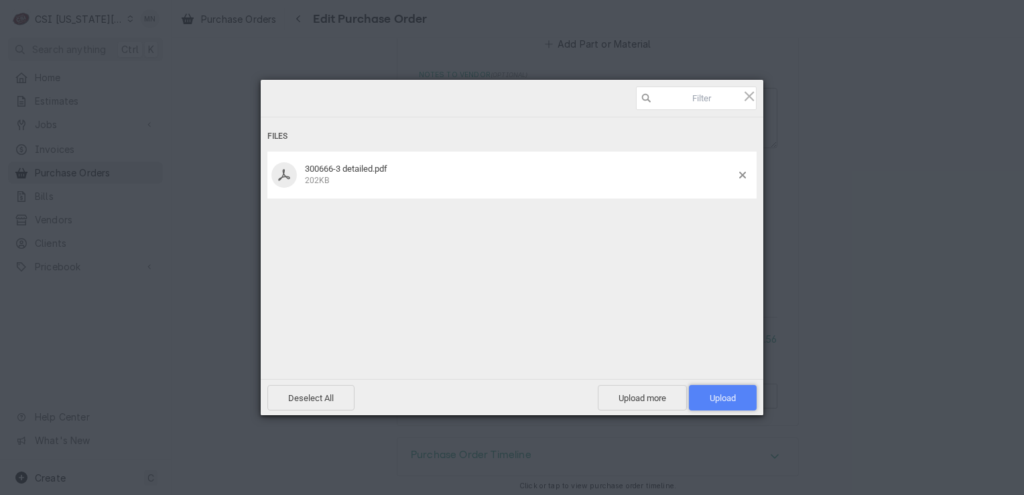
click at [714, 398] on span "Upload 1" at bounding box center [723, 398] width 26 height 10
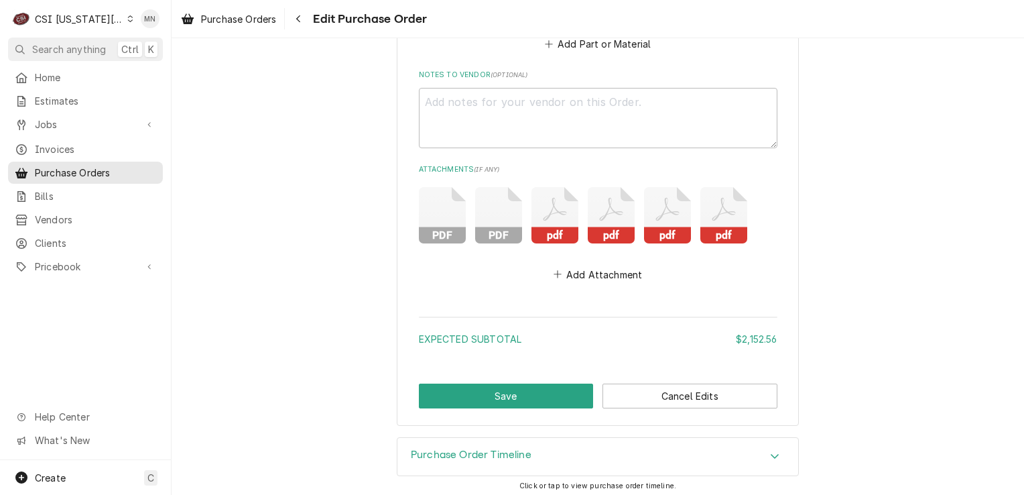
click at [550, 203] on icon "Attachments" at bounding box center [555, 215] width 47 height 56
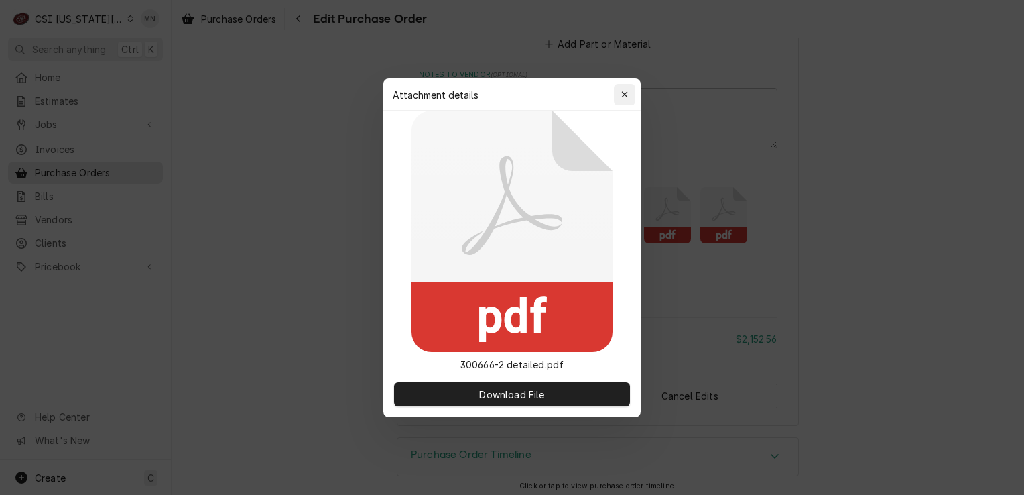
click at [621, 95] on icon "button" at bounding box center [624, 94] width 7 height 9
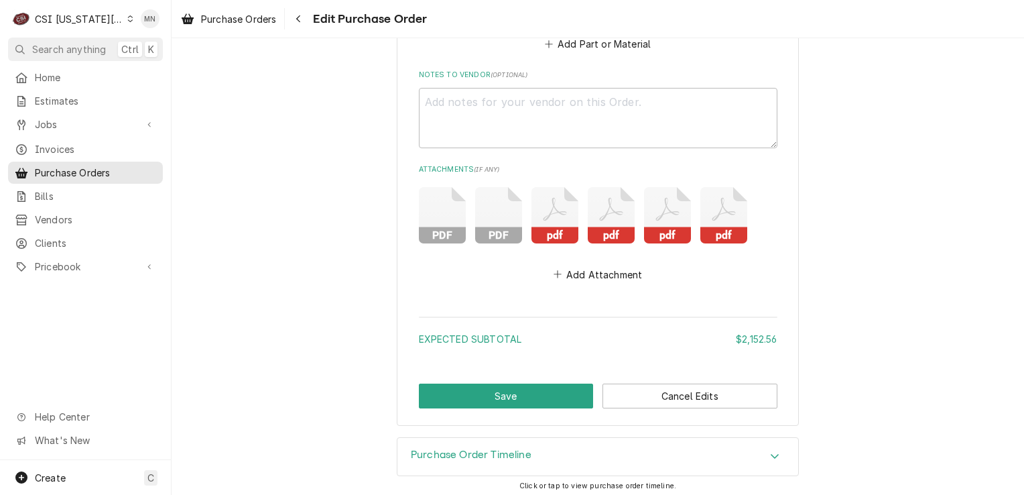
click at [599, 202] on icon "Attachments" at bounding box center [611, 215] width 47 height 56
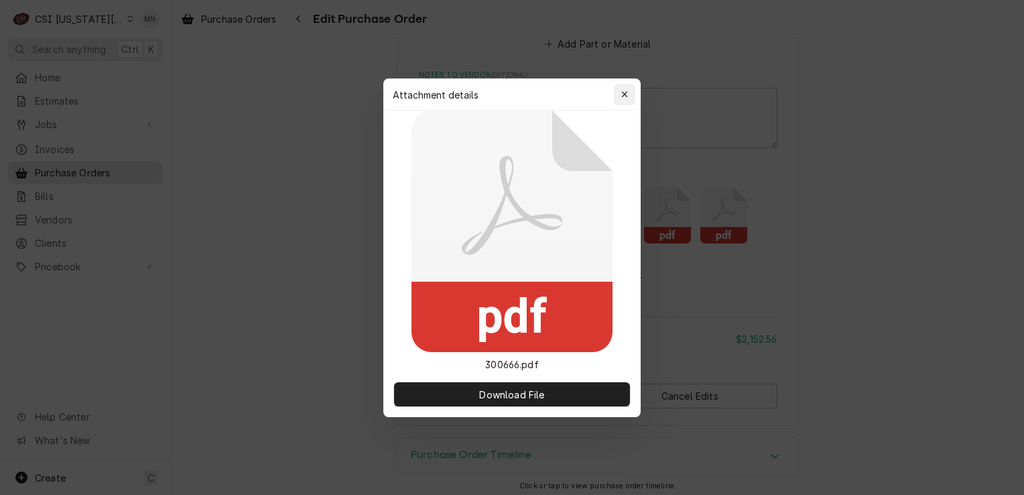
click at [620, 92] on div "button" at bounding box center [624, 94] width 13 height 13
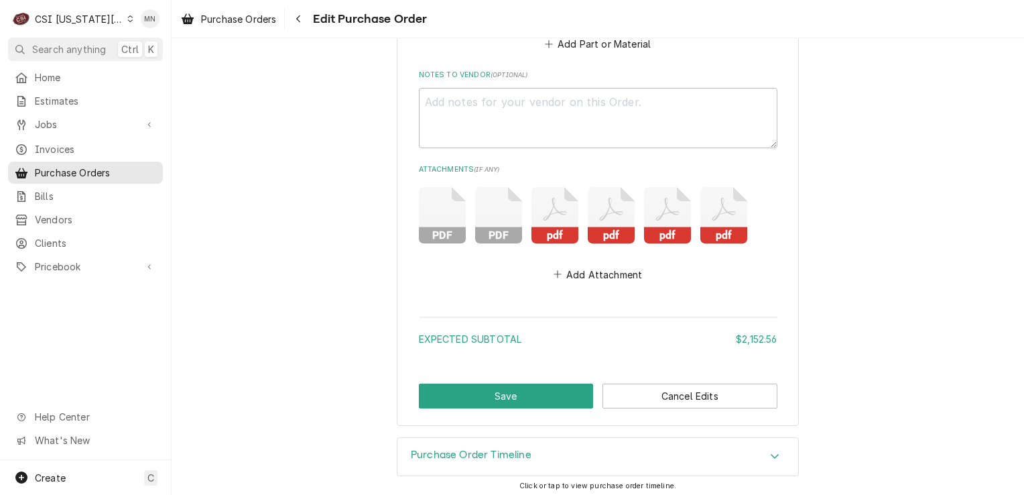
click at [654, 198] on icon "Attachments" at bounding box center [667, 215] width 47 height 56
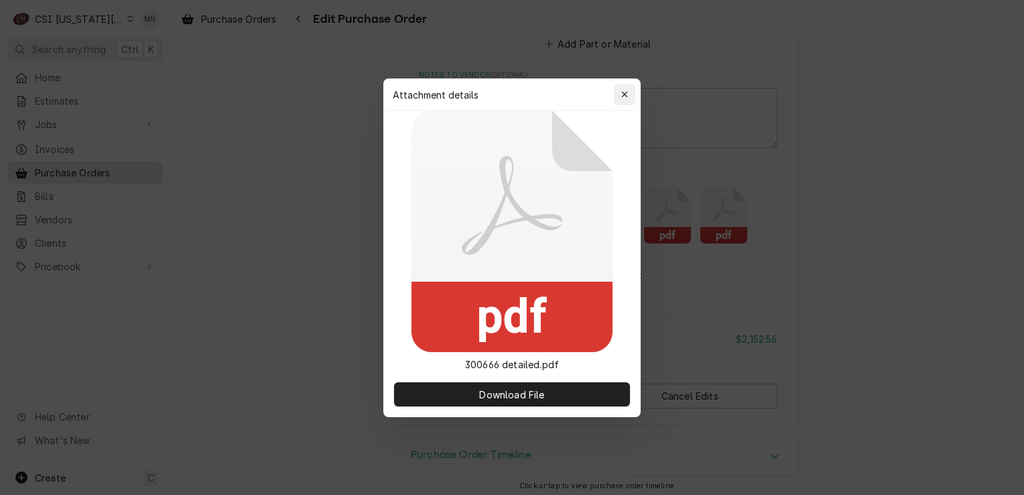
click at [630, 94] on div "button" at bounding box center [624, 94] width 13 height 13
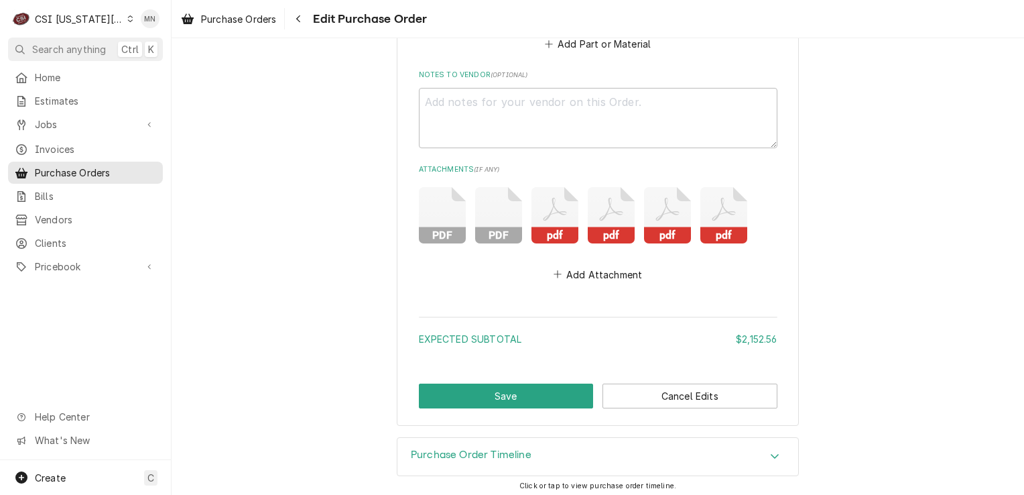
click at [721, 201] on icon "Attachments" at bounding box center [724, 215] width 47 height 56
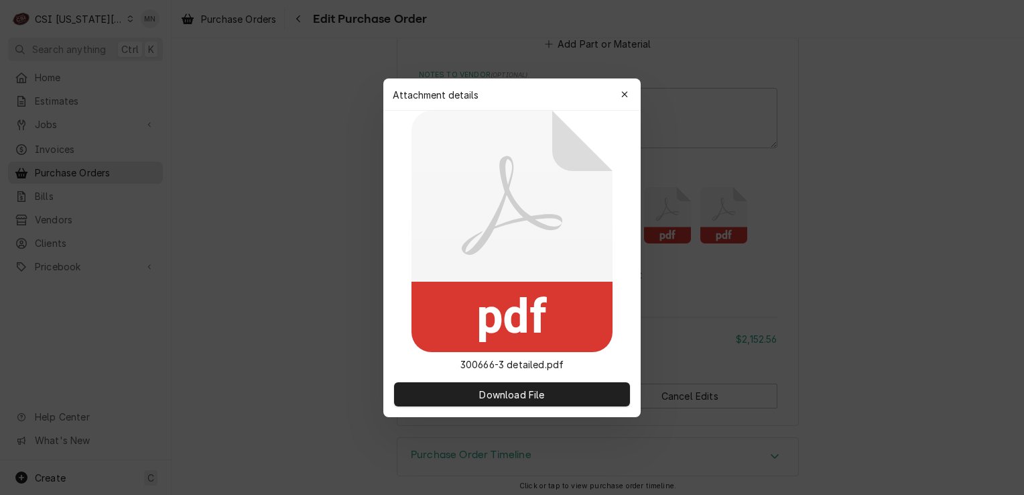
click at [636, 93] on div "Attachment details Close" at bounding box center [511, 94] width 257 height 32
click at [625, 99] on div "button" at bounding box center [624, 94] width 13 height 13
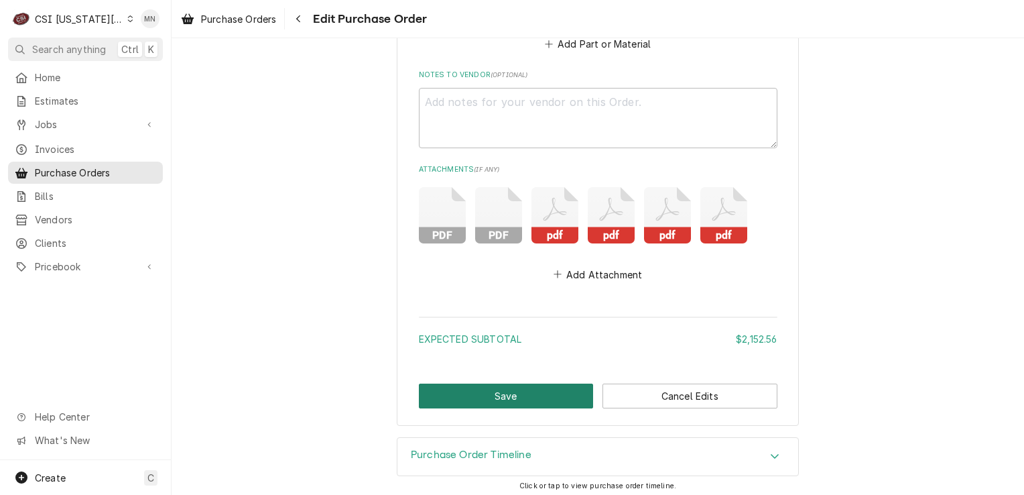
click at [495, 391] on button "Save" at bounding box center [506, 395] width 175 height 25
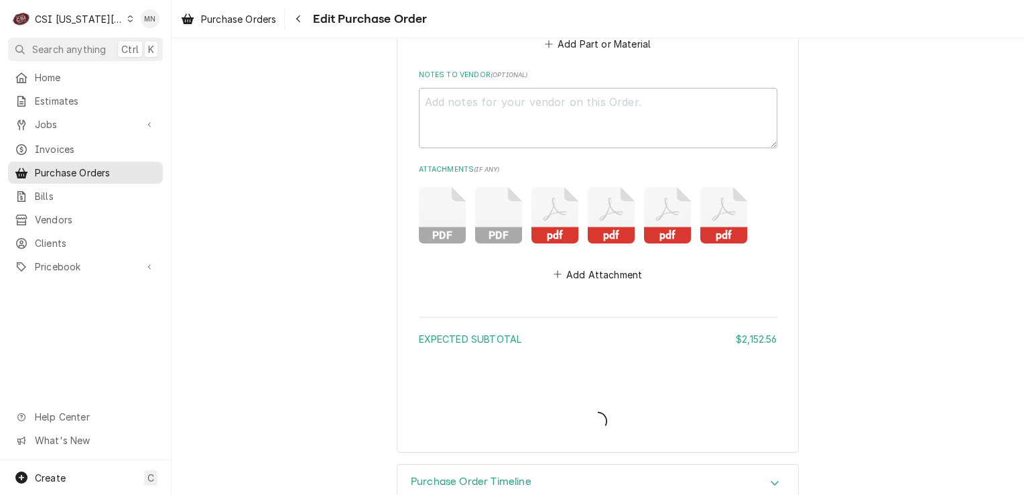
type textarea "x"
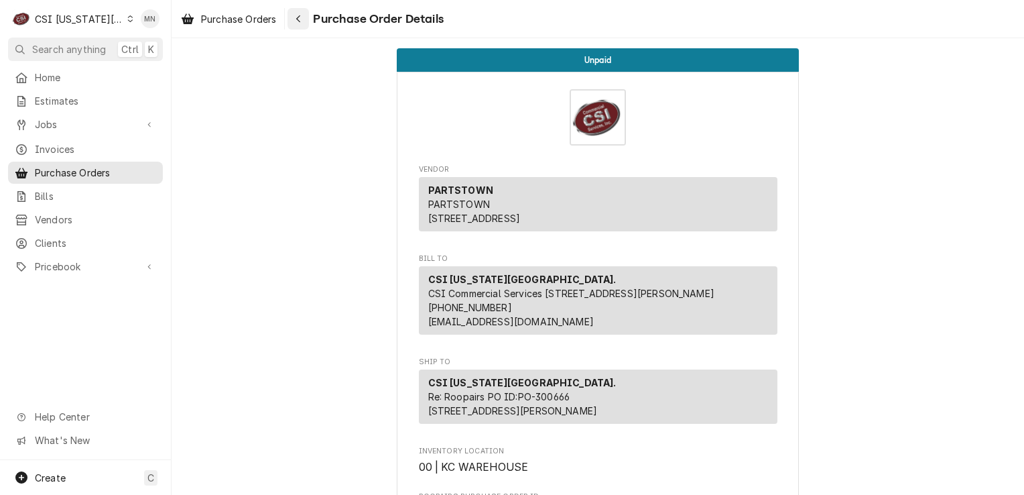
click at [296, 15] on div "Navigate back" at bounding box center [298, 18] width 13 height 13
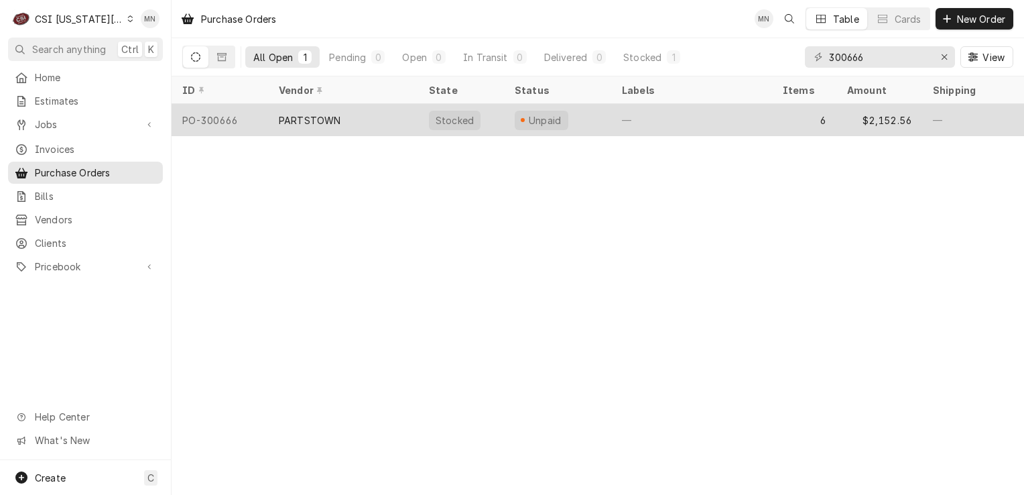
click at [330, 123] on div "PARTSTOWN" at bounding box center [310, 120] width 62 height 14
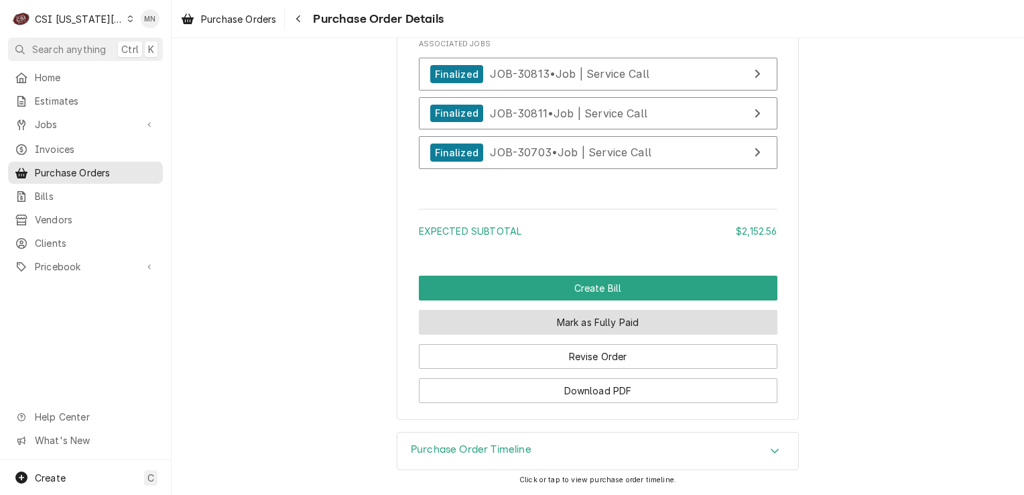
scroll to position [2724, 0]
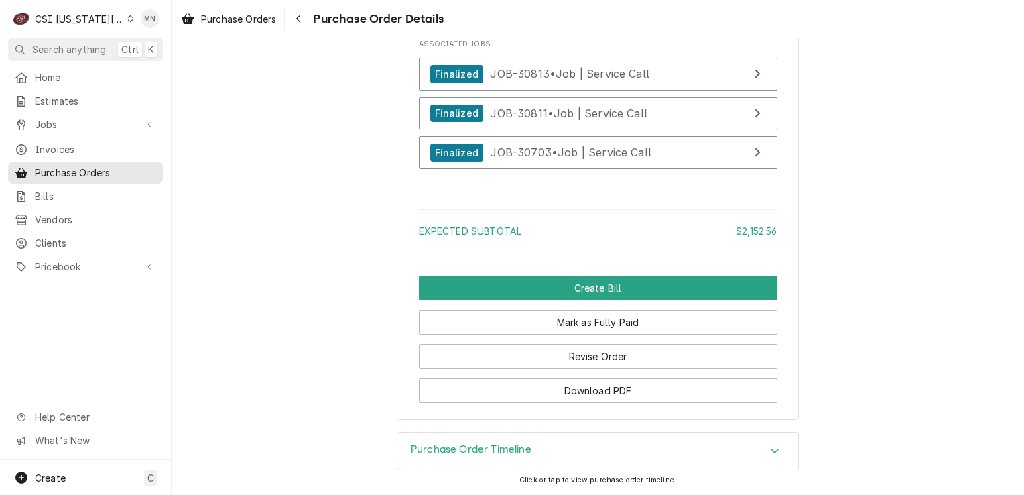
click at [477, 448] on h3 "Purchase Order Timeline" at bounding box center [471, 449] width 121 height 13
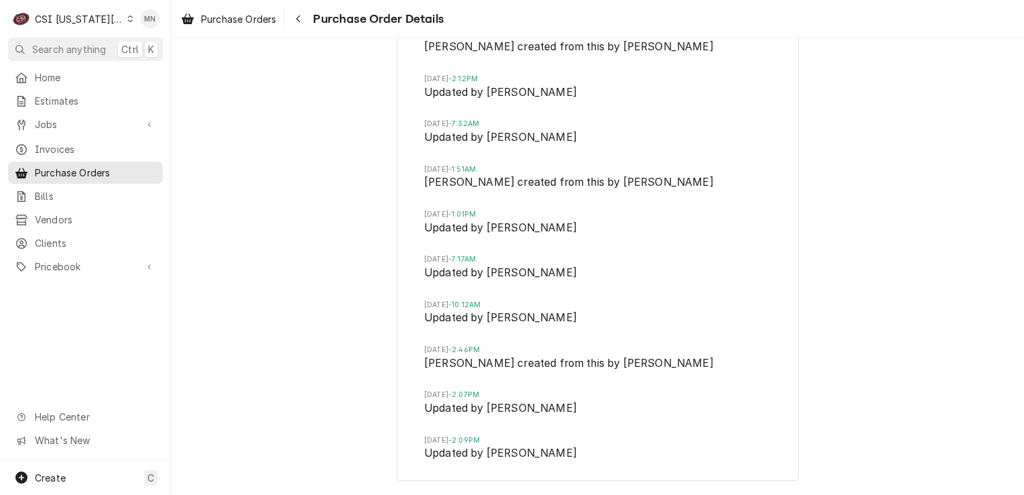
scroll to position [3736, 0]
click at [302, 14] on icon "Navigate back" at bounding box center [299, 18] width 6 height 9
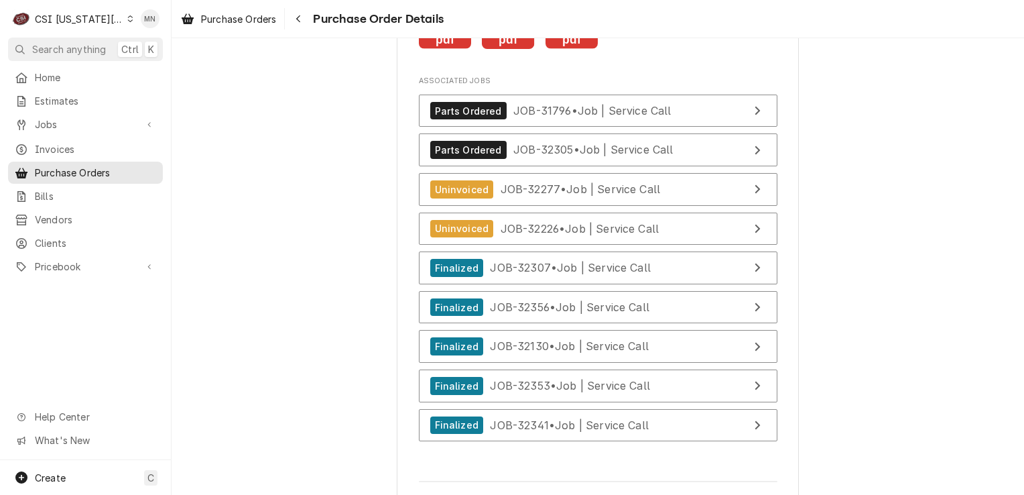
scroll to position [5808, 0]
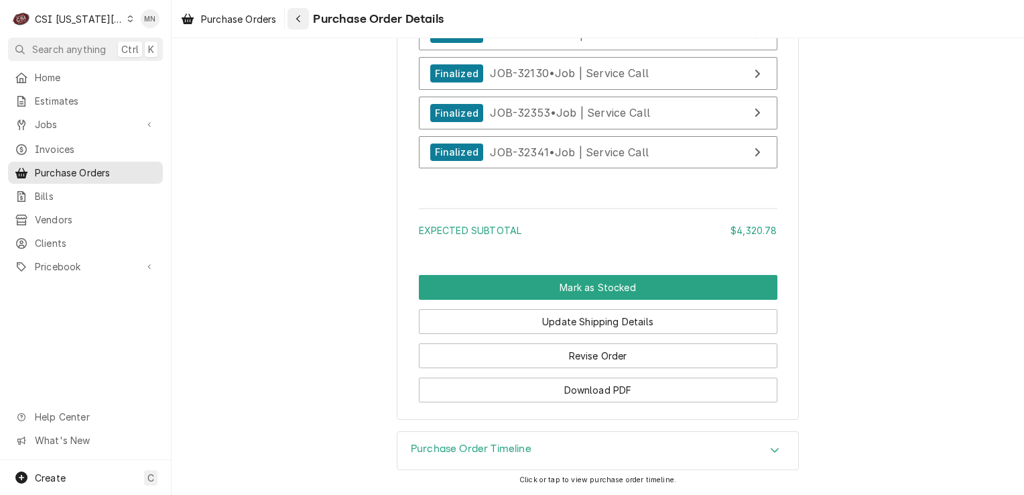
click at [300, 20] on icon "Navigate back" at bounding box center [298, 18] width 4 height 7
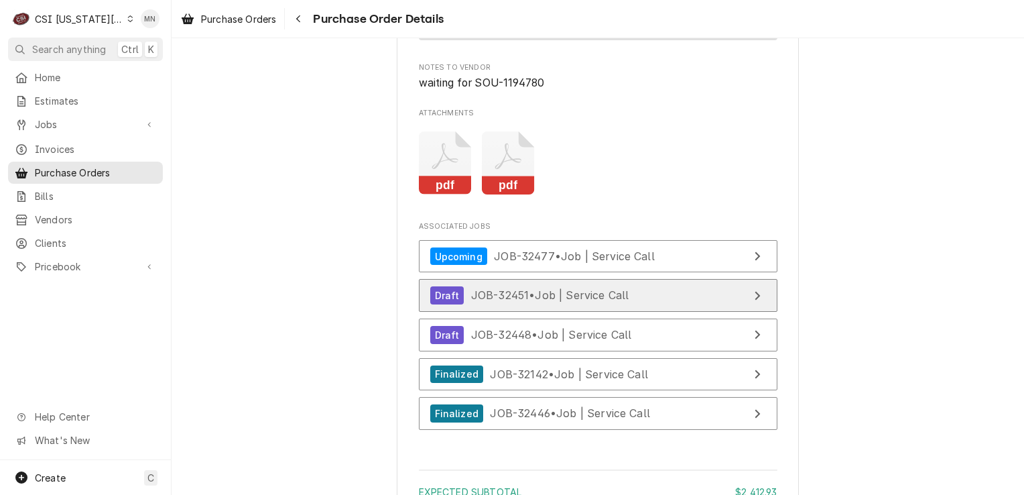
scroll to position [3218, 0]
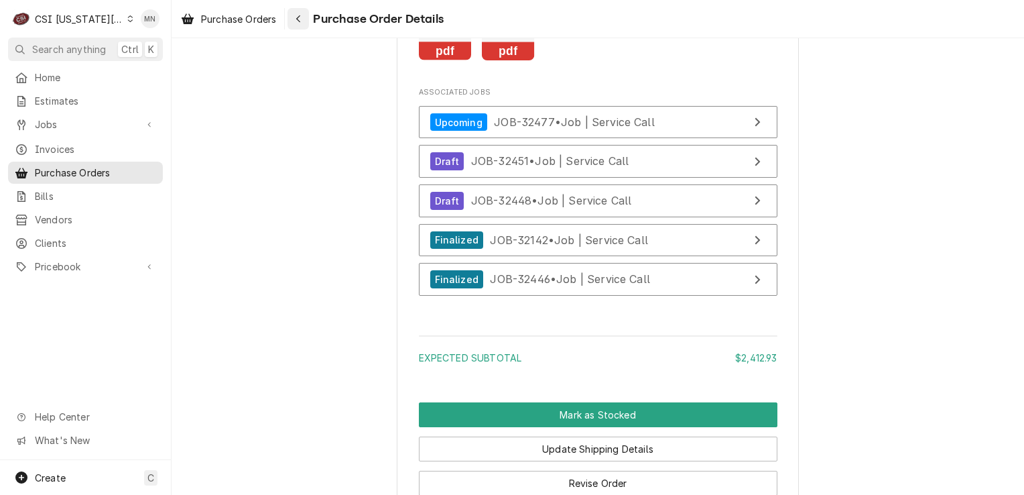
click at [308, 18] on button "Navigate back" at bounding box center [298, 18] width 21 height 21
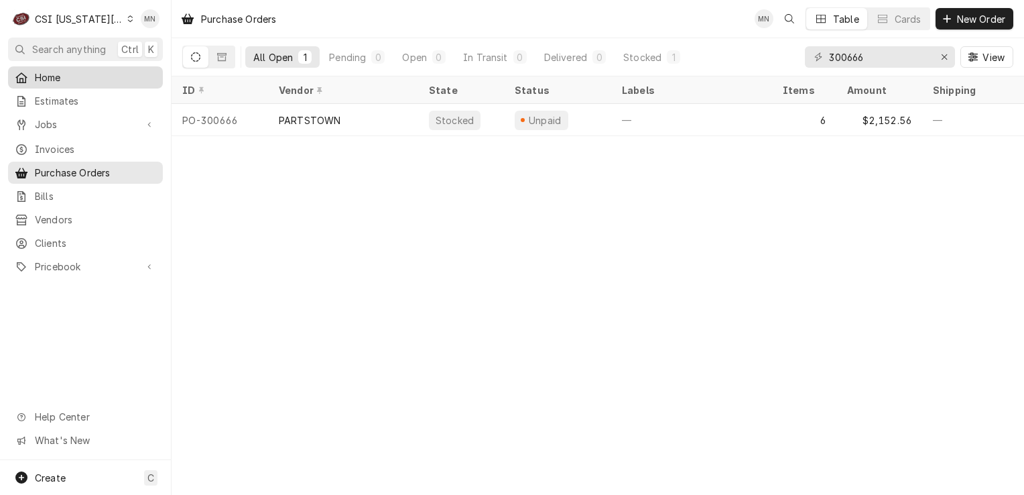
click at [40, 74] on span "Home" at bounding box center [95, 77] width 121 height 14
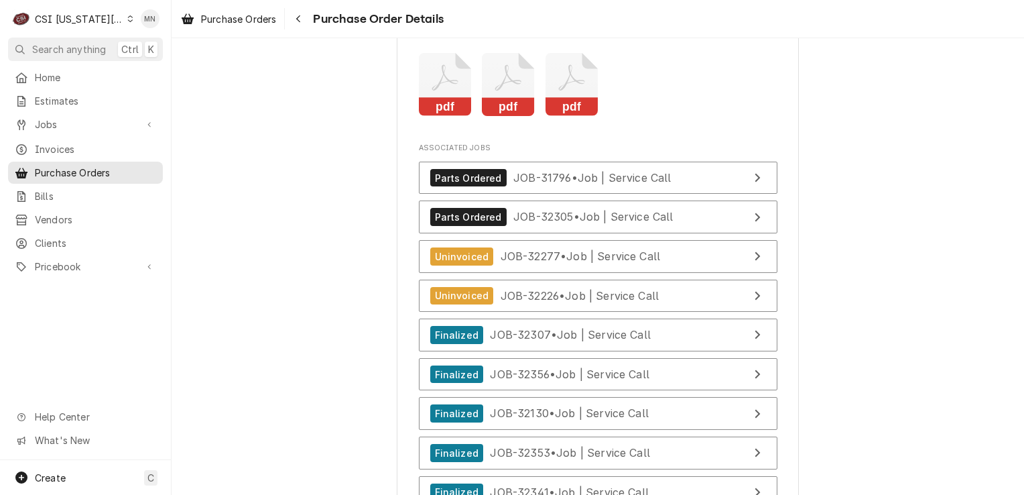
scroll to position [5296, 0]
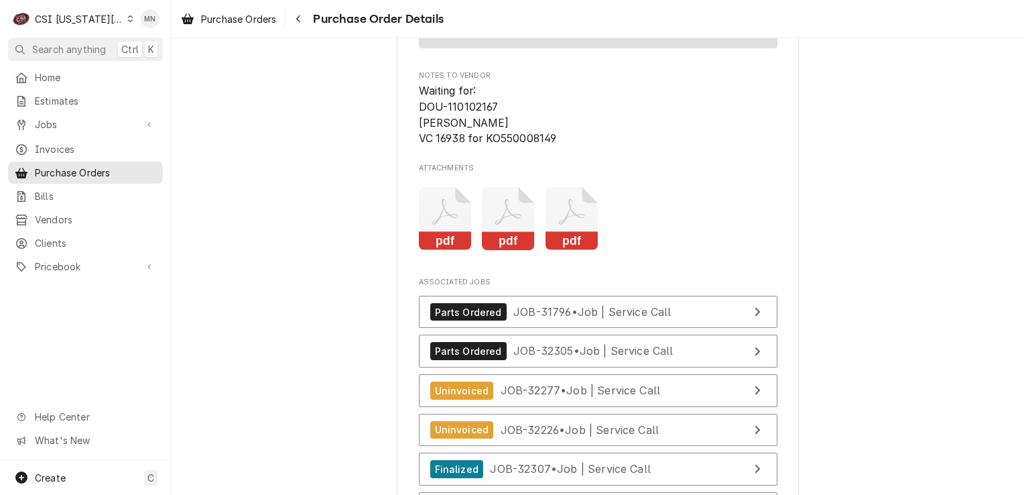
click at [437, 250] on icon "pdf" at bounding box center [445, 219] width 53 height 64
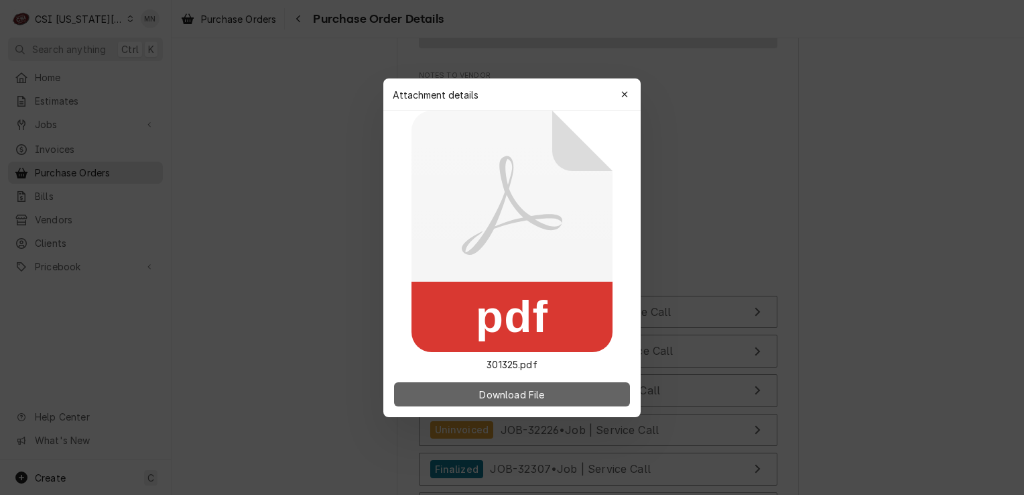
click at [506, 387] on span "Download File" at bounding box center [512, 394] width 70 height 14
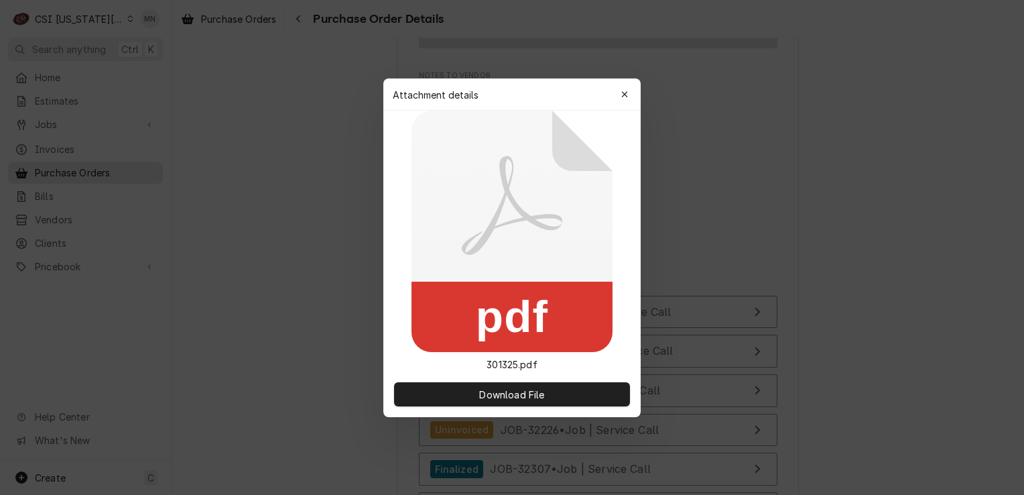
drag, startPoint x: 625, startPoint y: 93, endPoint x: 585, endPoint y: 155, distance: 73.8
click at [625, 93] on icon "button" at bounding box center [624, 94] width 7 height 9
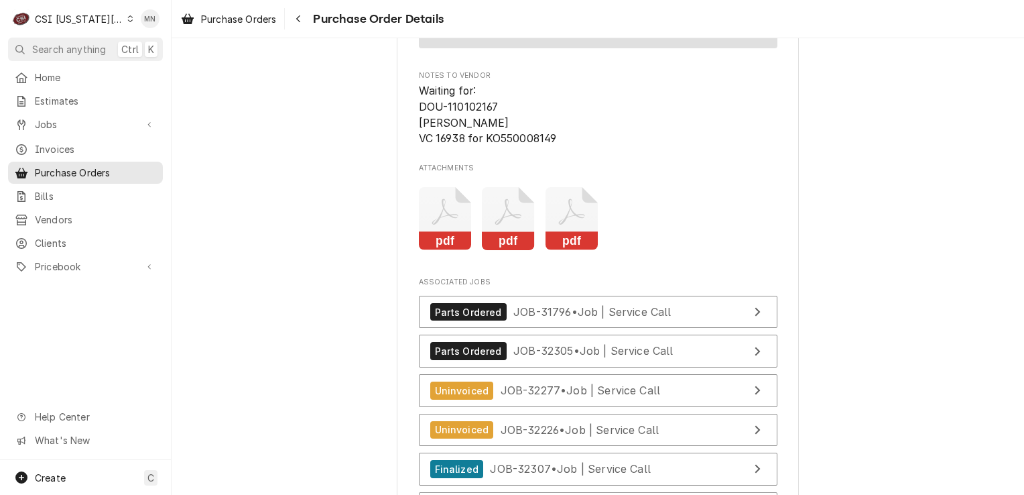
click at [501, 251] on icon "Attachments" at bounding box center [508, 219] width 53 height 64
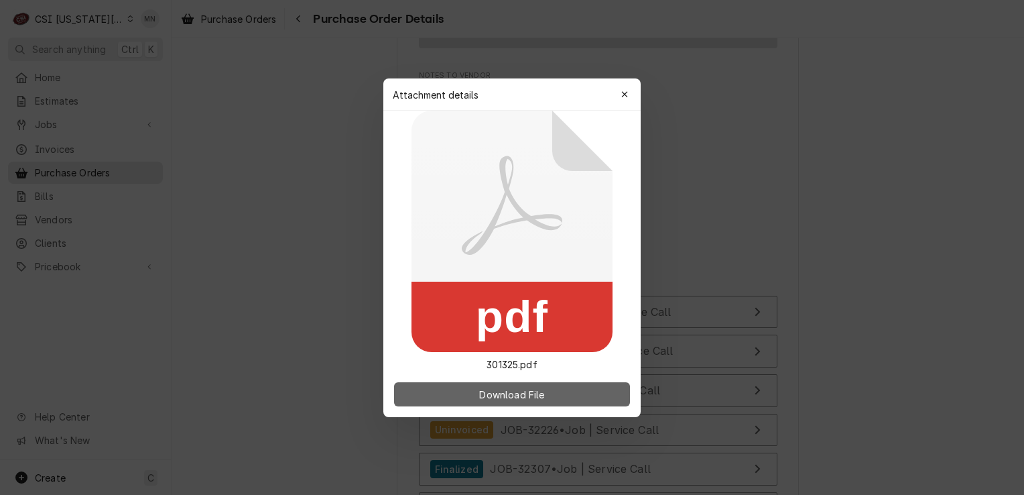
click at [491, 397] on span "Download File" at bounding box center [512, 394] width 70 height 14
click at [530, 396] on span "Download File" at bounding box center [512, 394] width 70 height 14
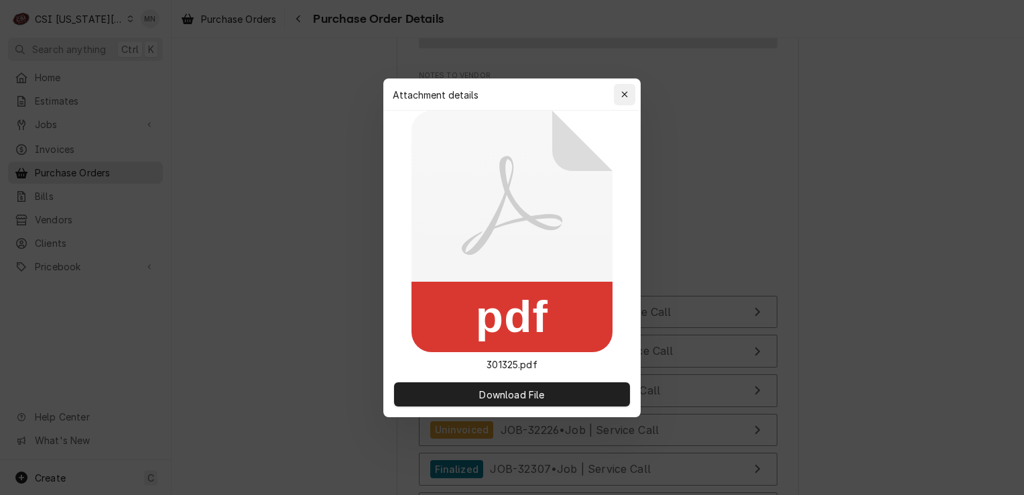
click at [620, 91] on div "button" at bounding box center [624, 94] width 13 height 13
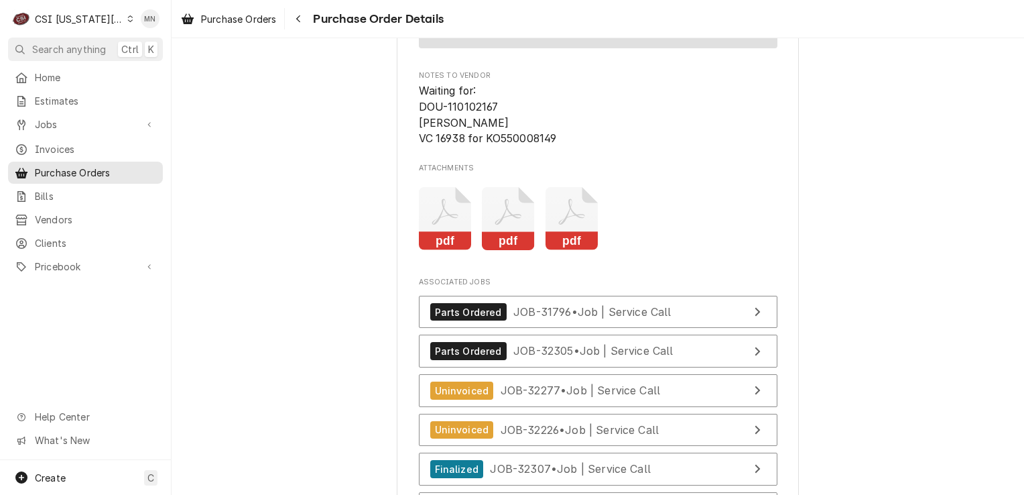
click at [574, 251] on icon "Attachments" at bounding box center [572, 219] width 53 height 64
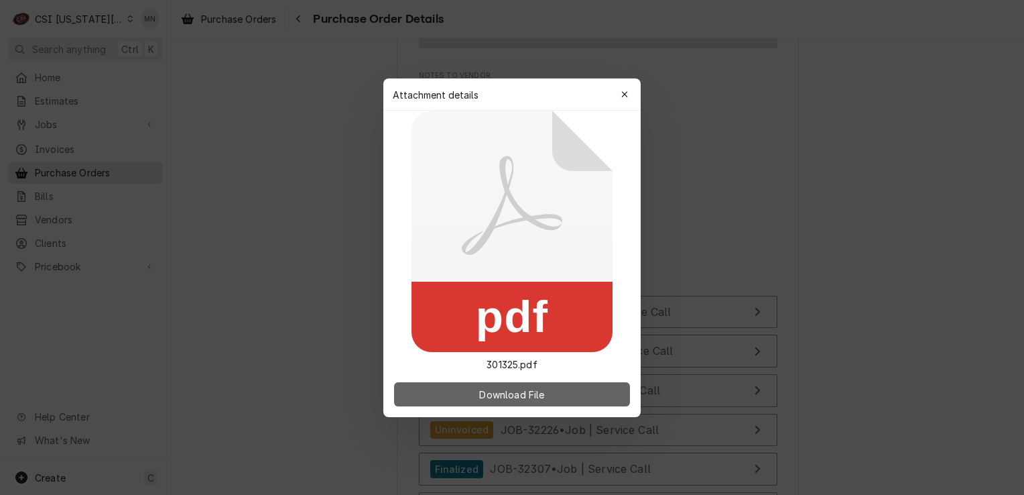
click at [531, 394] on span "Download File" at bounding box center [512, 394] width 70 height 14
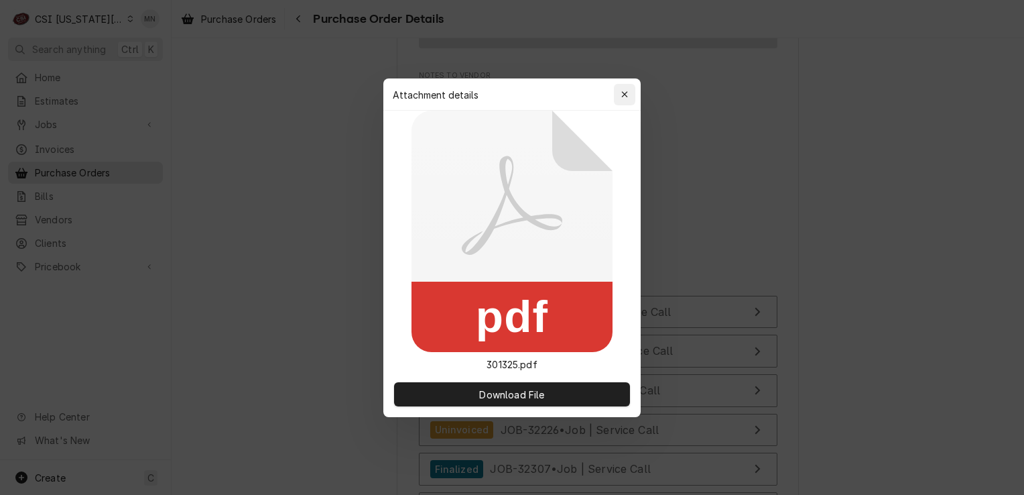
click at [624, 93] on icon "button" at bounding box center [624, 94] width 7 height 9
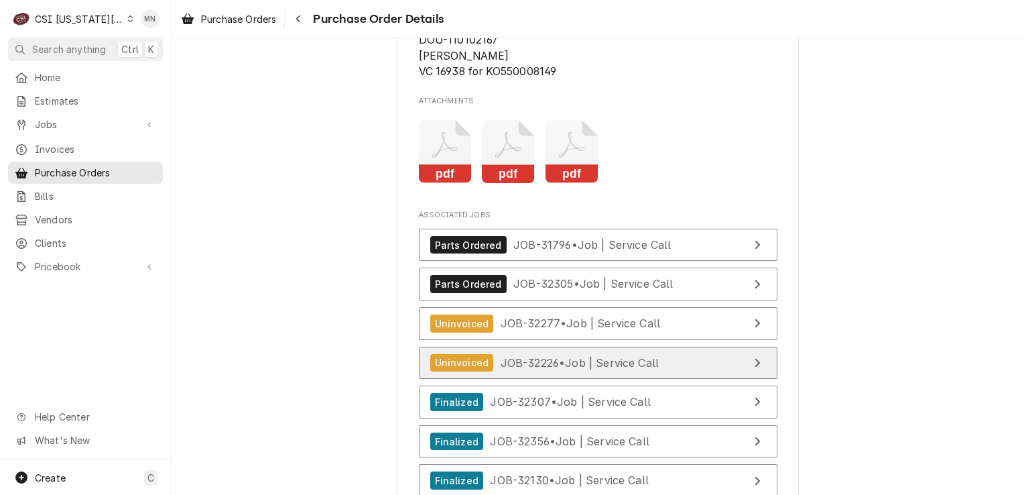
scroll to position [5430, 0]
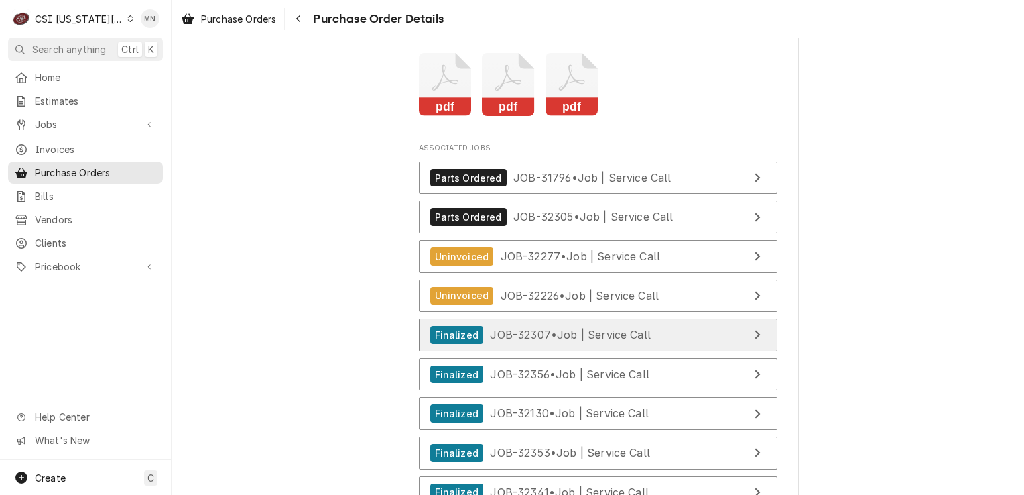
click at [644, 344] on div "Finalized JOB-32307 • Job | Service Call" at bounding box center [540, 335] width 221 height 18
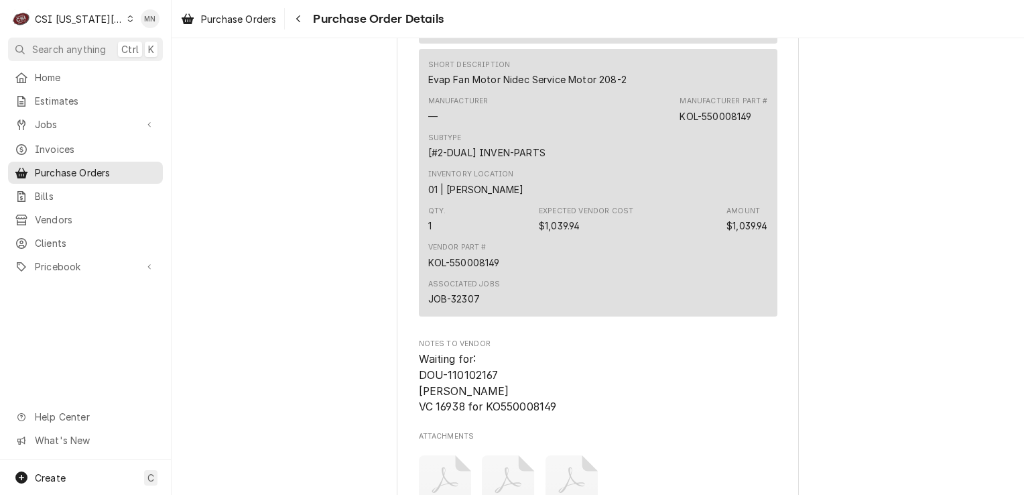
scroll to position [4961, 0]
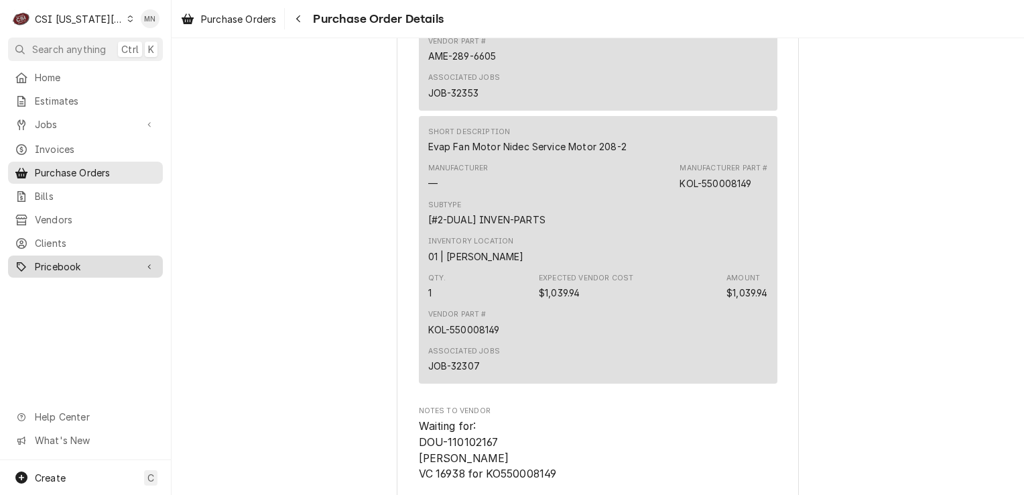
click at [64, 259] on span "Pricebook" at bounding box center [85, 266] width 101 height 14
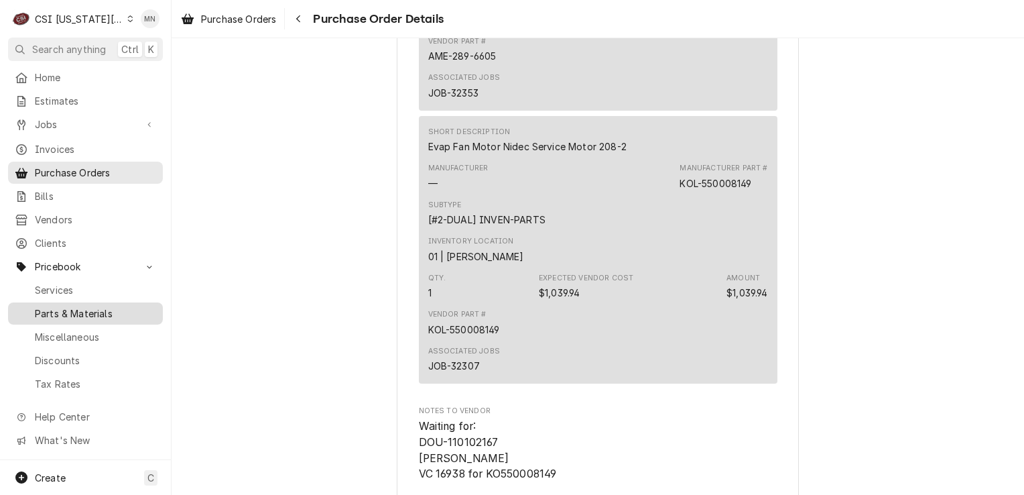
click at [70, 307] on span "Parts & Materials" at bounding box center [95, 313] width 121 height 14
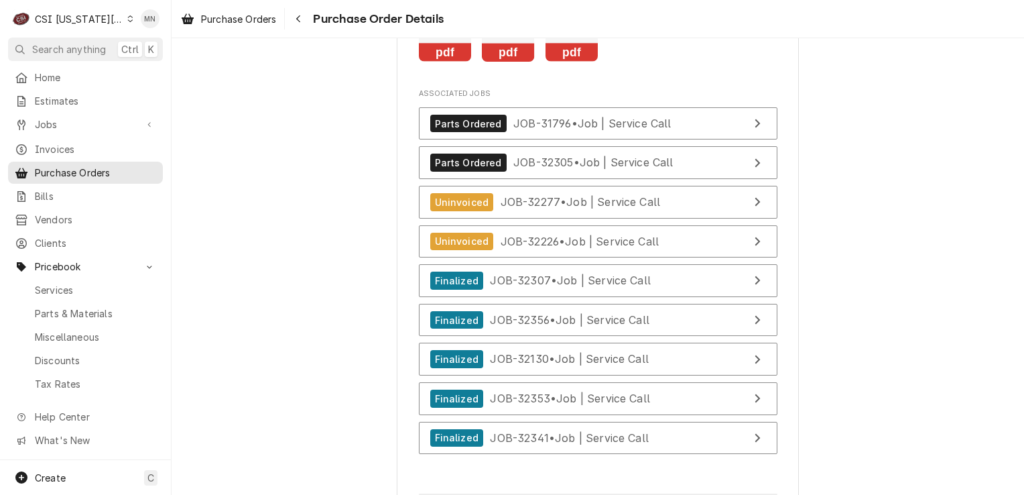
scroll to position [5497, 0]
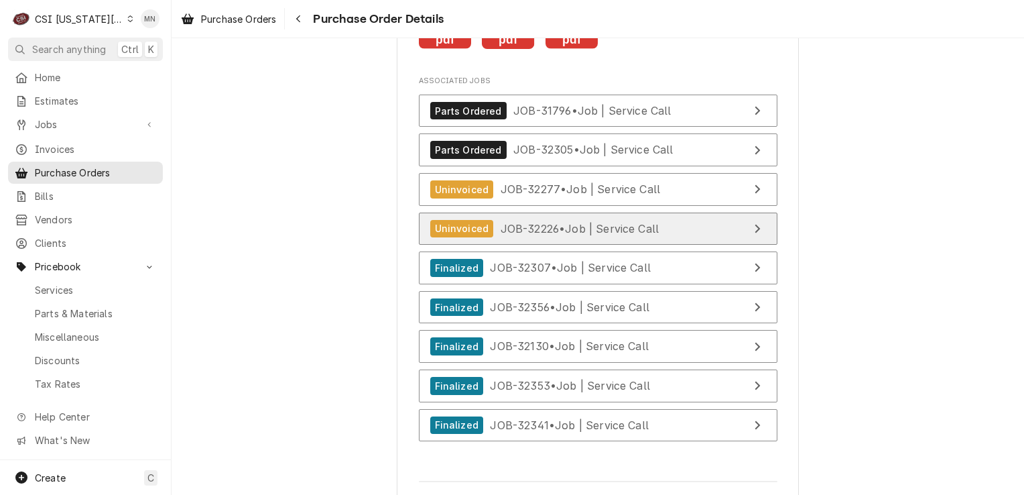
click at [606, 235] on span "JOB-32226 • Job | Service Call" at bounding box center [580, 227] width 159 height 13
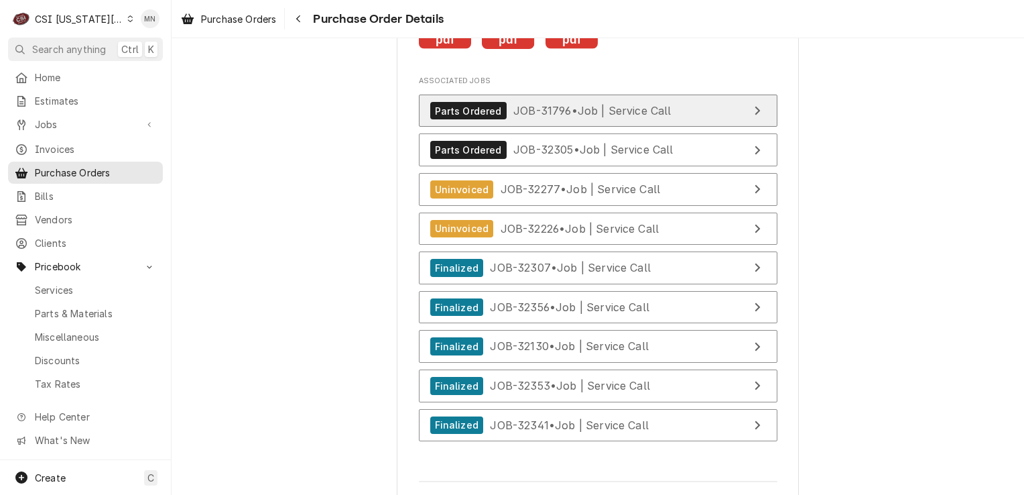
click at [556, 117] on span "JOB-31796 • Job | Service Call" at bounding box center [593, 110] width 158 height 13
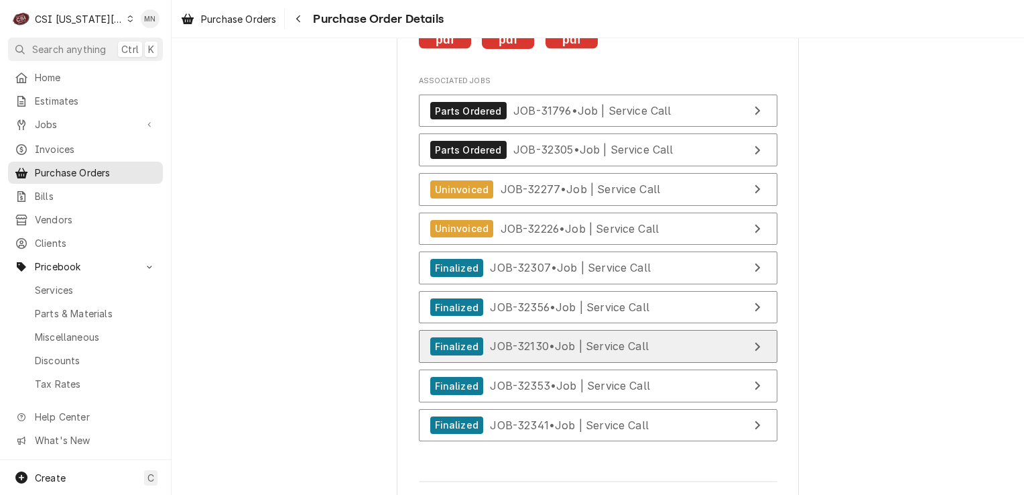
click at [614, 363] on link "Finalized JOB-32130 • Job | Service Call" at bounding box center [598, 346] width 359 height 33
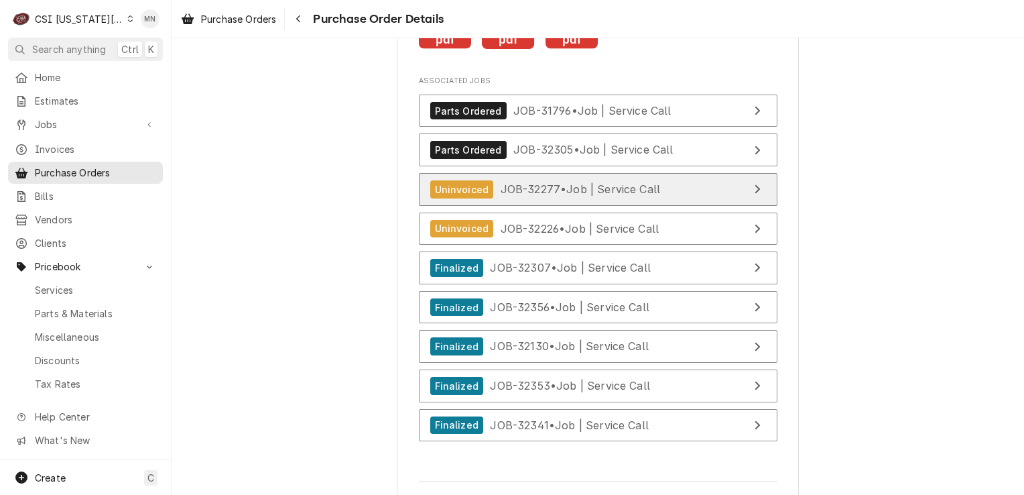
click at [630, 198] on div "Uninvoiced JOB-32277 • Job | Service Call" at bounding box center [545, 189] width 231 height 18
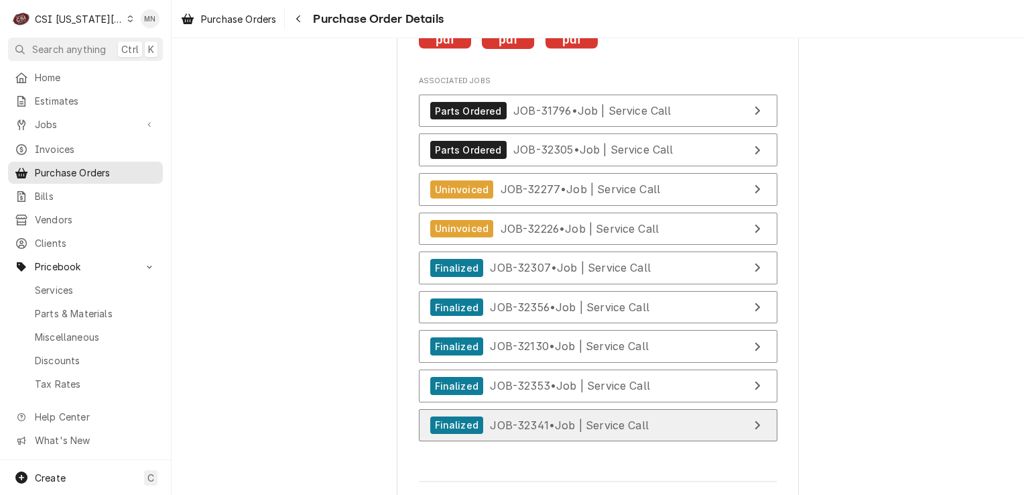
click at [554, 442] on link "Finalized JOB-32341 • Job | Service Call" at bounding box center [598, 425] width 359 height 33
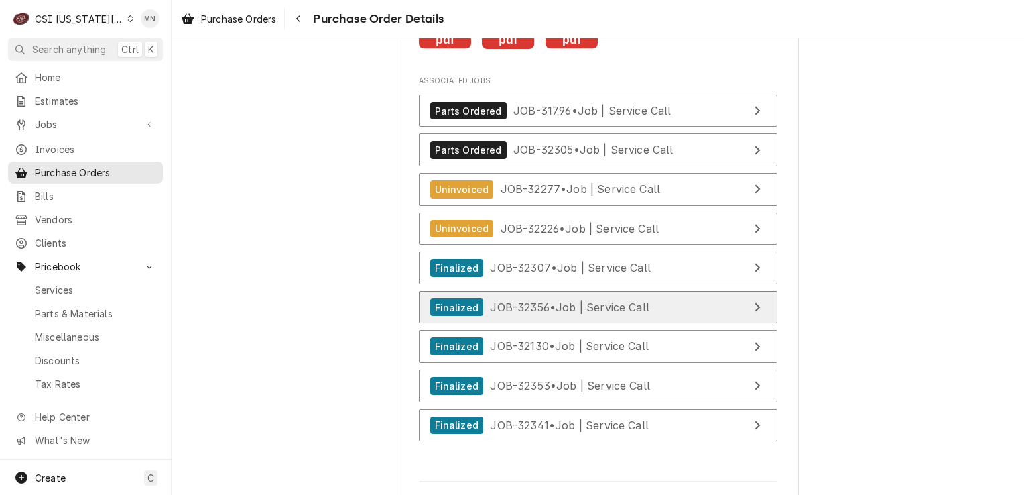
click at [580, 314] on span "JOB-32356 • Job | Service Call" at bounding box center [570, 306] width 160 height 13
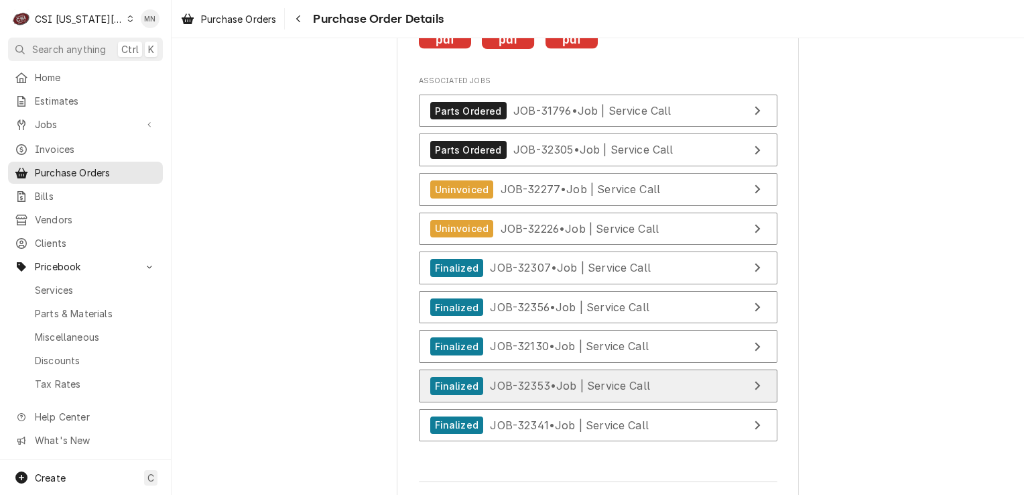
click at [558, 392] on span "JOB-32353 • Job | Service Call" at bounding box center [570, 385] width 160 height 13
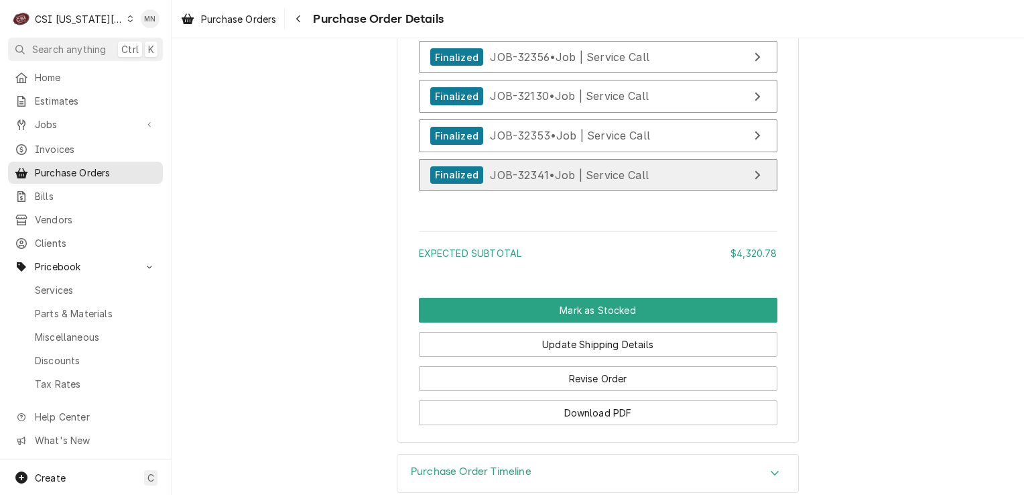
scroll to position [5808, 0]
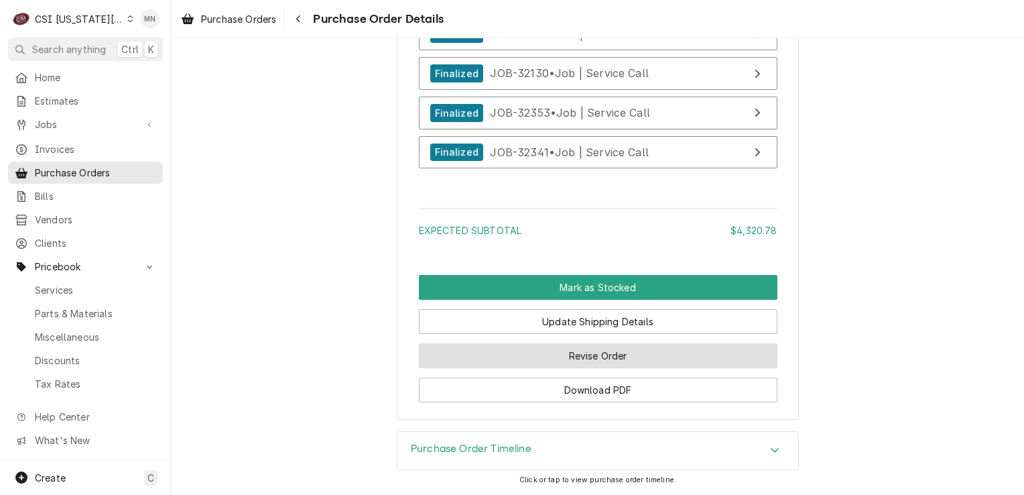
click at [544, 359] on button "Revise Order" at bounding box center [598, 355] width 359 height 25
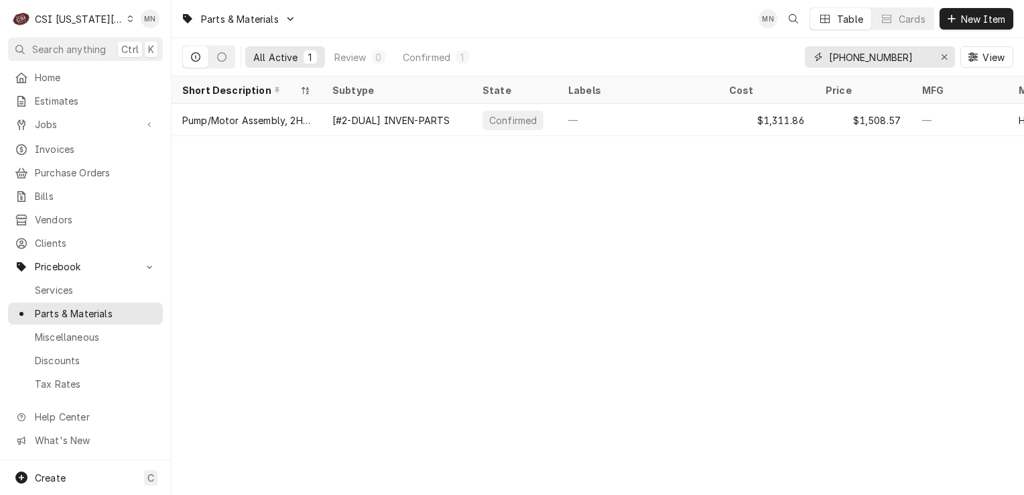
drag, startPoint x: 908, startPoint y: 50, endPoint x: 770, endPoint y: 49, distance: 138.8
click at [770, 49] on div "All Active 1 Review 0 Confirmed 1 00-975233-000 View" at bounding box center [597, 57] width 831 height 38
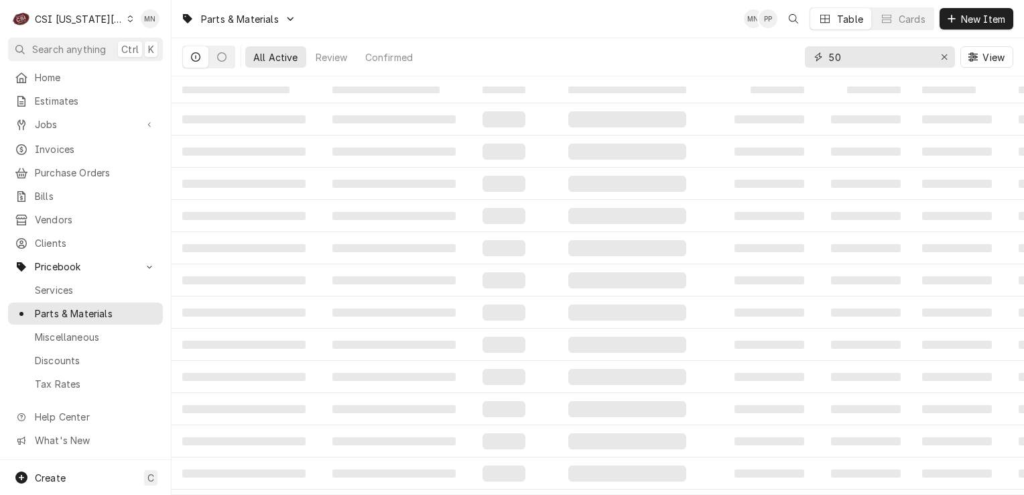
type input "5"
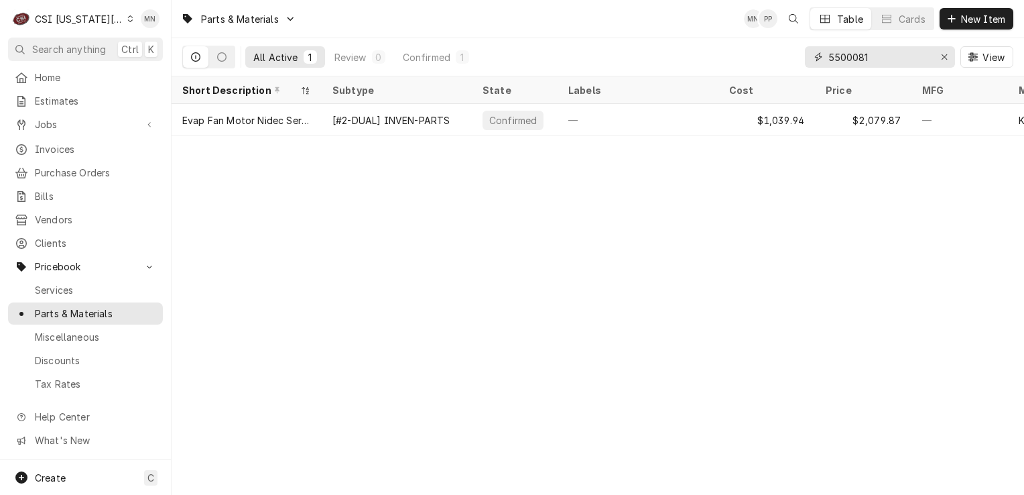
drag, startPoint x: 881, startPoint y: 54, endPoint x: 772, endPoint y: 44, distance: 109.0
click at [759, 40] on div "All Active 1 Review 0 Confirmed 1 5500081 View" at bounding box center [597, 57] width 831 height 38
click at [876, 65] on input "5500081" at bounding box center [879, 56] width 101 height 21
type input "5"
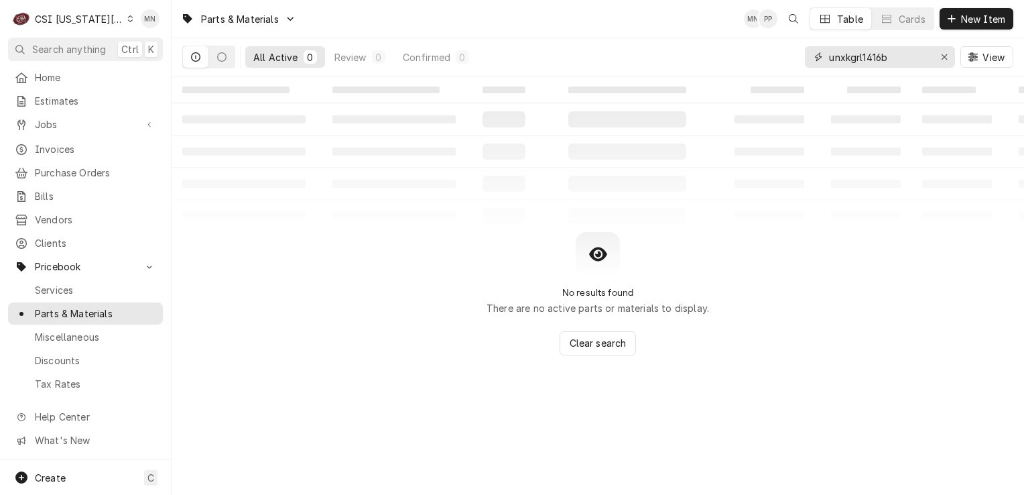
click at [890, 59] on input "unxkgrl1416b" at bounding box center [879, 56] width 101 height 21
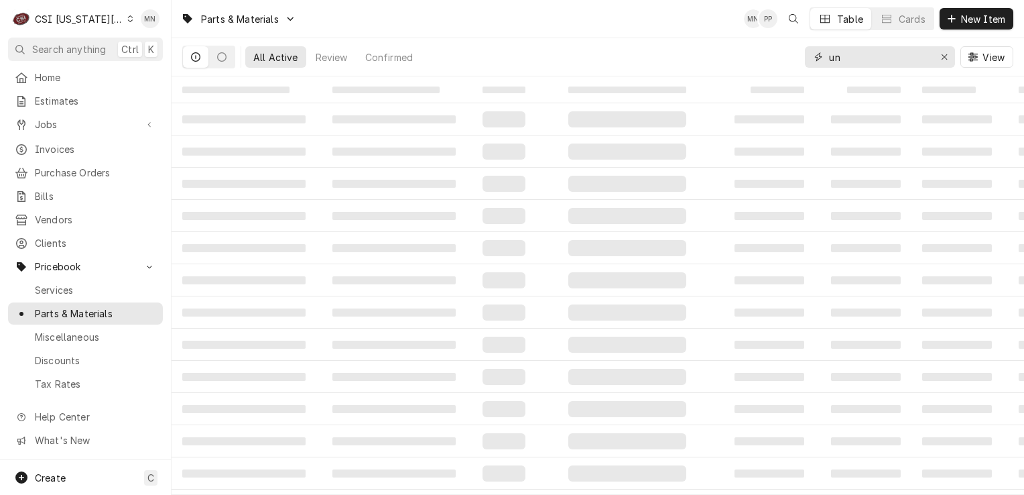
type input "u"
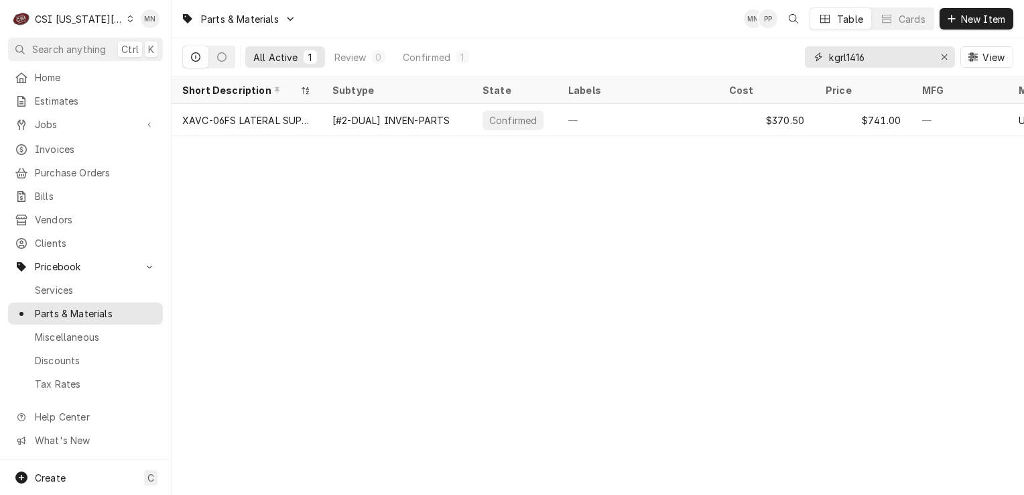
drag, startPoint x: 882, startPoint y: 54, endPoint x: 762, endPoint y: 52, distance: 120.0
click at [779, 53] on div "All Active 1 Review 0 Confirmed 1 kgrl1416 View" at bounding box center [597, 57] width 831 height 38
drag, startPoint x: 822, startPoint y: 60, endPoint x: 792, endPoint y: 60, distance: 30.2
click at [793, 60] on div "All Active 1 Review 0 Confirmed 1 11015960 View" at bounding box center [597, 57] width 831 height 38
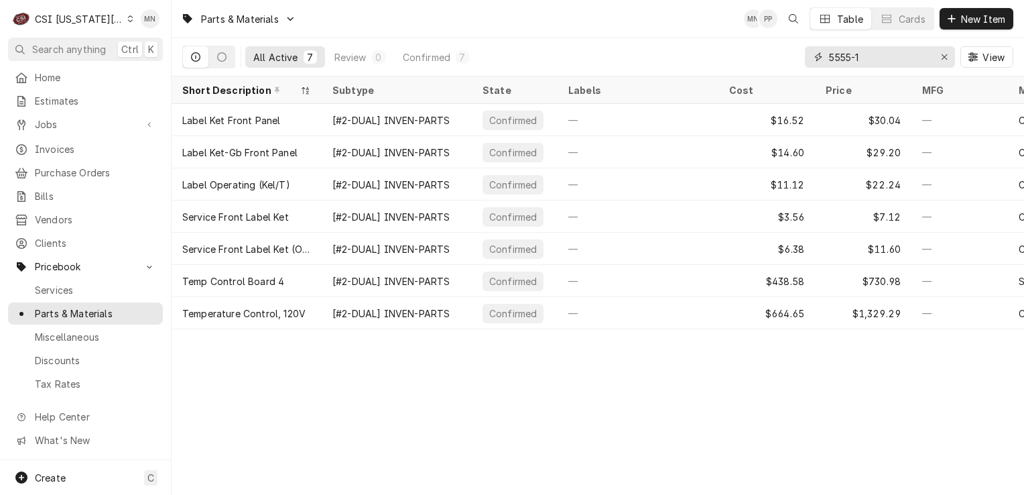
drag, startPoint x: 837, startPoint y: 57, endPoint x: 754, endPoint y: 54, distance: 83.8
click at [754, 54] on div "All Active 7 Review 0 Confirmed 7 5555-1 View" at bounding box center [597, 57] width 831 height 38
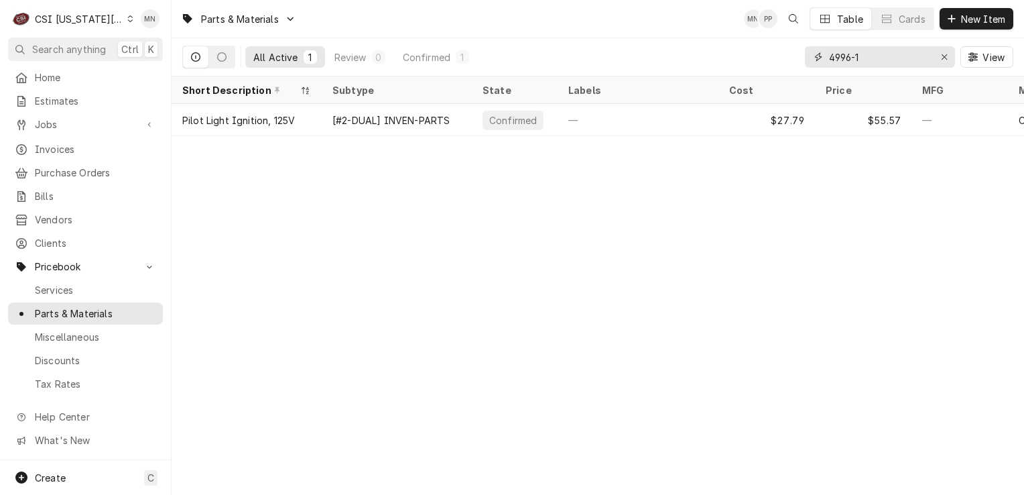
drag, startPoint x: 881, startPoint y: 53, endPoint x: 770, endPoint y: 57, distance: 111.4
click at [770, 57] on div "All Active 1 Review 0 Confirmed 1 4996-1 View" at bounding box center [597, 57] width 831 height 38
drag, startPoint x: 878, startPoint y: 56, endPoint x: 818, endPoint y: 58, distance: 60.4
click at [819, 58] on div "1096-36" at bounding box center [880, 56] width 150 height 21
drag, startPoint x: 898, startPoint y: 55, endPoint x: 737, endPoint y: 58, distance: 160.3
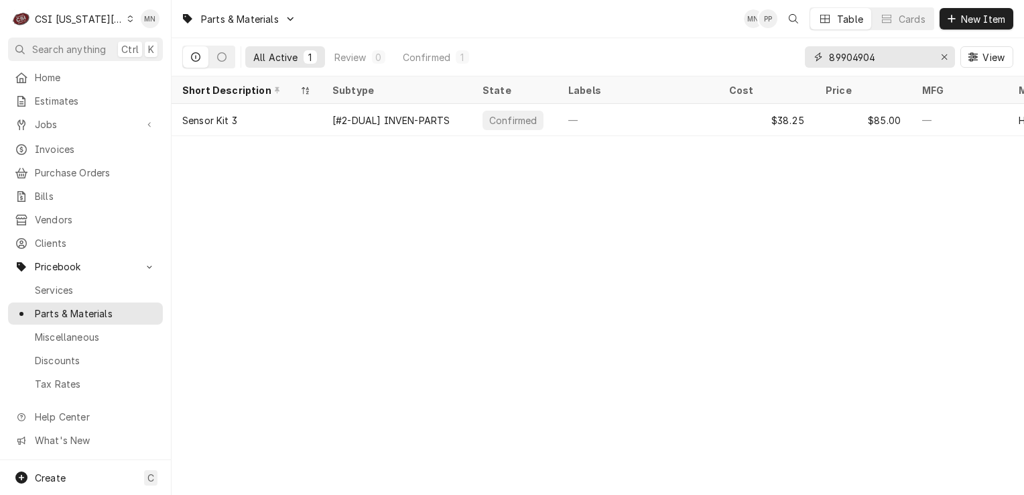
click at [737, 58] on div "All Active 1 Review 0 Confirmed 1 89904904 View" at bounding box center [597, 57] width 831 height 38
drag, startPoint x: 864, startPoint y: 58, endPoint x: 713, endPoint y: 58, distance: 151.5
click at [713, 58] on div "All Active 1 Review 0 Confirmed 1 120829 View" at bounding box center [597, 57] width 831 height 38
drag, startPoint x: 888, startPoint y: 58, endPoint x: 777, endPoint y: 56, distance: 110.6
click at [777, 56] on div "All Active 1 Review 0 Confirmed 1 285-6157 View" at bounding box center [597, 57] width 831 height 38
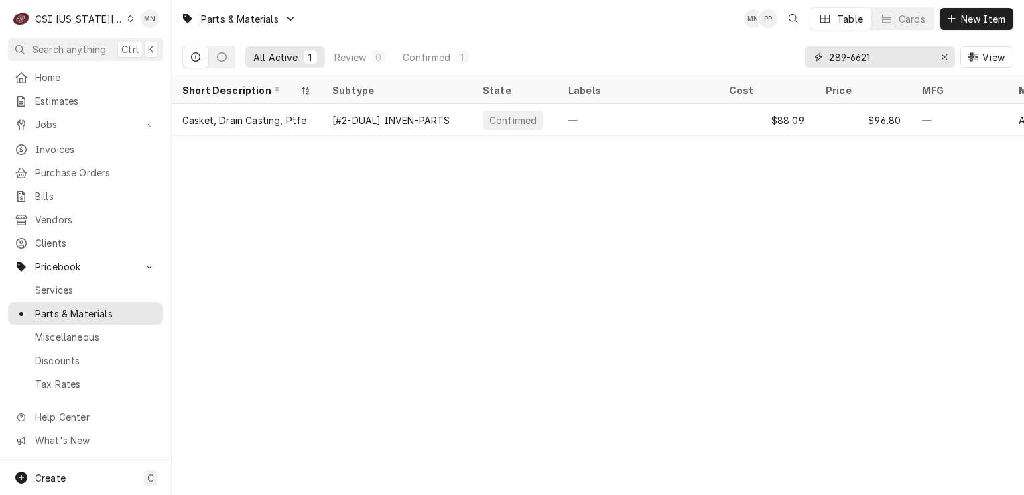
drag, startPoint x: 882, startPoint y: 58, endPoint x: 732, endPoint y: 55, distance: 150.2
click at [732, 55] on div "All Active 1 Review 0 Confirmed 1 289-6621 View" at bounding box center [597, 57] width 831 height 38
click at [885, 62] on input "289-6606" at bounding box center [879, 56] width 101 height 21
drag, startPoint x: 896, startPoint y: 56, endPoint x: 711, endPoint y: 64, distance: 185.2
click at [711, 64] on div "All Active 1 Review 0 Confirmed 1 289-6605 View" at bounding box center [597, 57] width 831 height 38
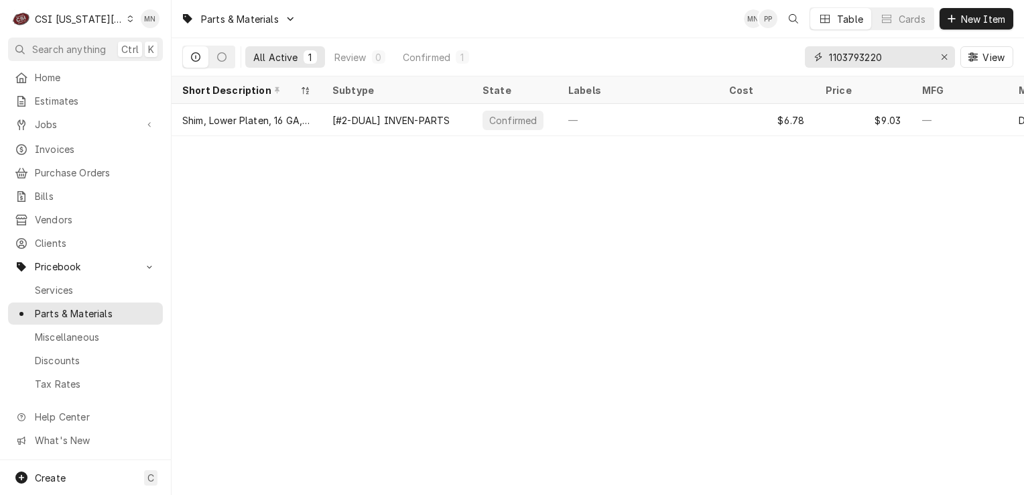
drag, startPoint x: 851, startPoint y: 54, endPoint x: 811, endPoint y: 52, distance: 40.3
click at [811, 52] on div "1103793220" at bounding box center [880, 56] width 150 height 21
paste input "SOU-119478"
drag, startPoint x: 892, startPoint y: 57, endPoint x: 817, endPoint y: 56, distance: 75.1
click at [817, 56] on div "SOU-1194780" at bounding box center [880, 56] width 150 height 21
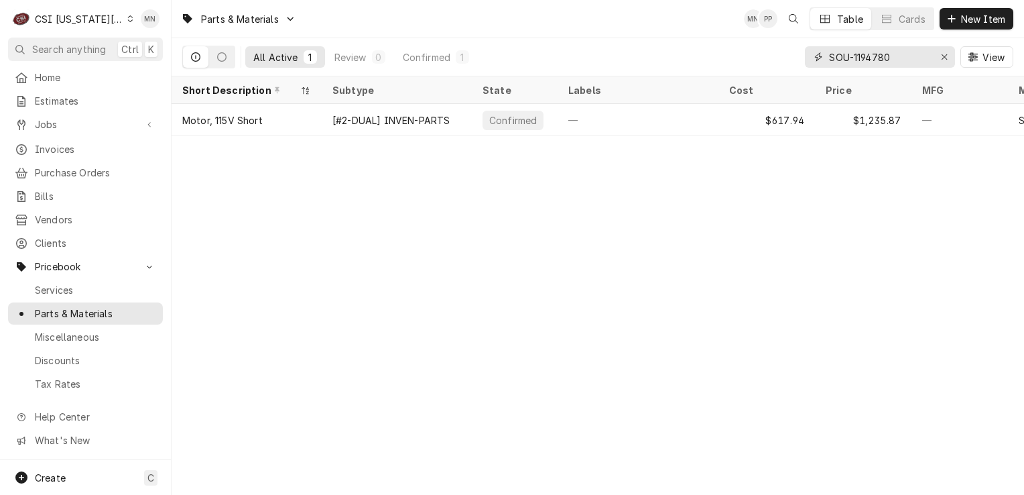
paste input "ULT-24A372"
drag, startPoint x: 896, startPoint y: 58, endPoint x: 839, endPoint y: 56, distance: 57.7
click at [829, 53] on input "ULT-24A372" at bounding box center [879, 56] width 101 height 21
paste input "SOU-1179104"
drag, startPoint x: 898, startPoint y: 59, endPoint x: 827, endPoint y: 56, distance: 71.1
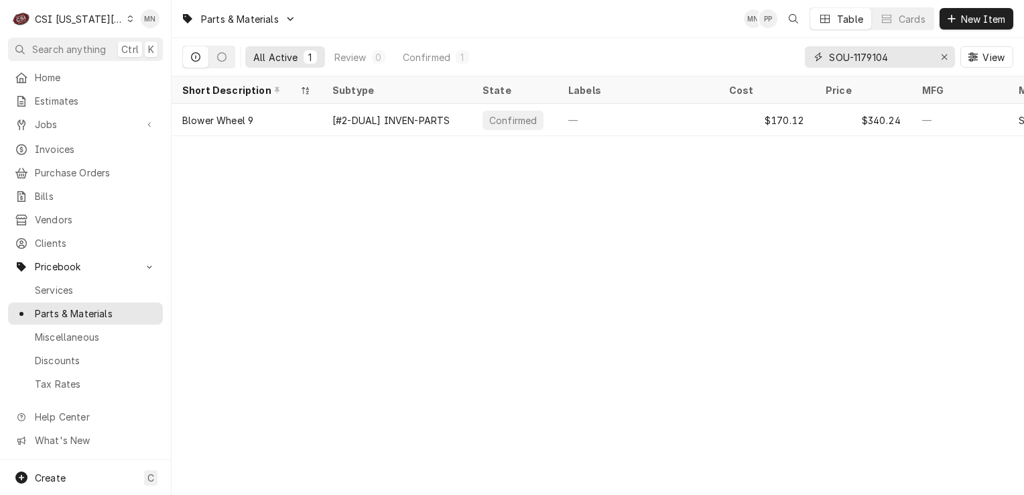
click at [827, 56] on div "SOU-1179104" at bounding box center [880, 56] width 150 height 21
paste input "BEV-00C30-123D-"
type input "BEV-00C30-123D-04"
drag, startPoint x: 933, startPoint y: 55, endPoint x: 849, endPoint y: 53, distance: 83.8
click at [849, 53] on div "BEV-00C30-123D-04" at bounding box center [880, 56] width 150 height 21
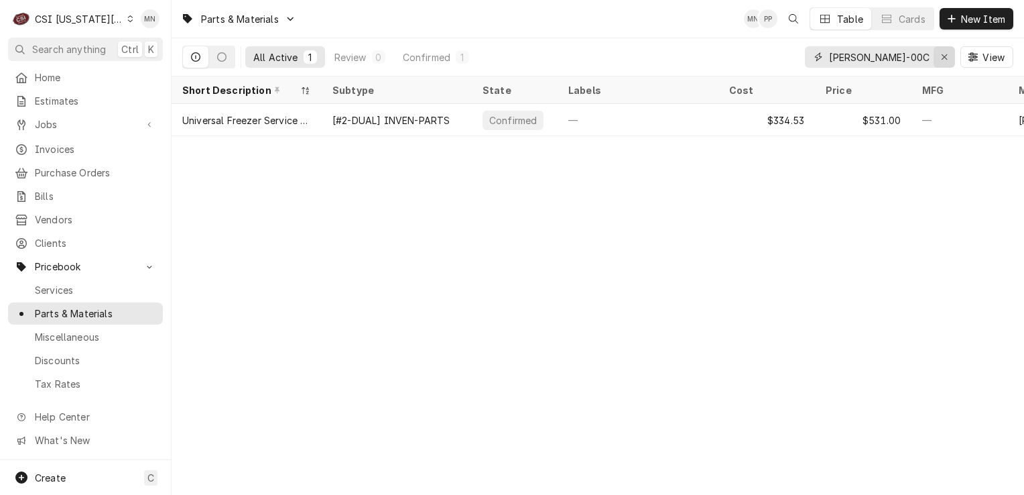
click at [941, 57] on icon "Erase input" at bounding box center [944, 56] width 7 height 9
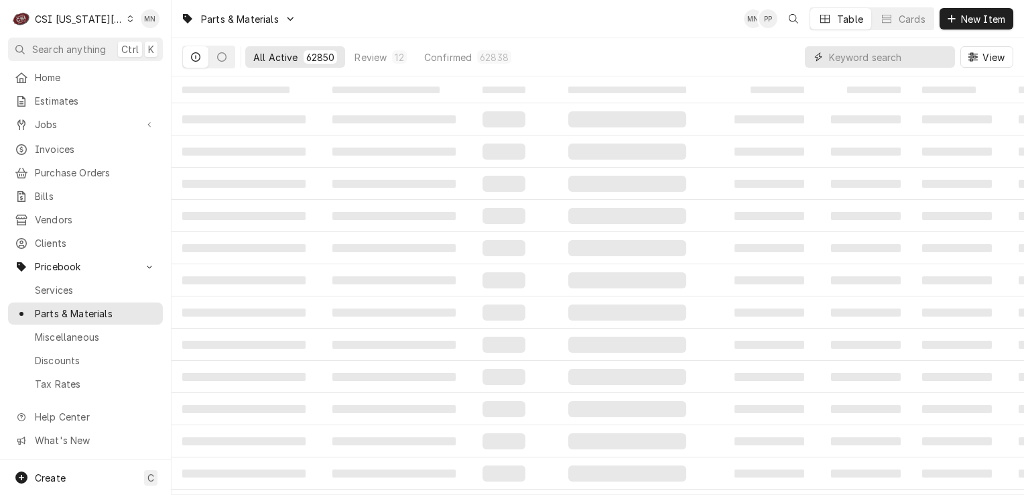
paste input "NOR-018213"
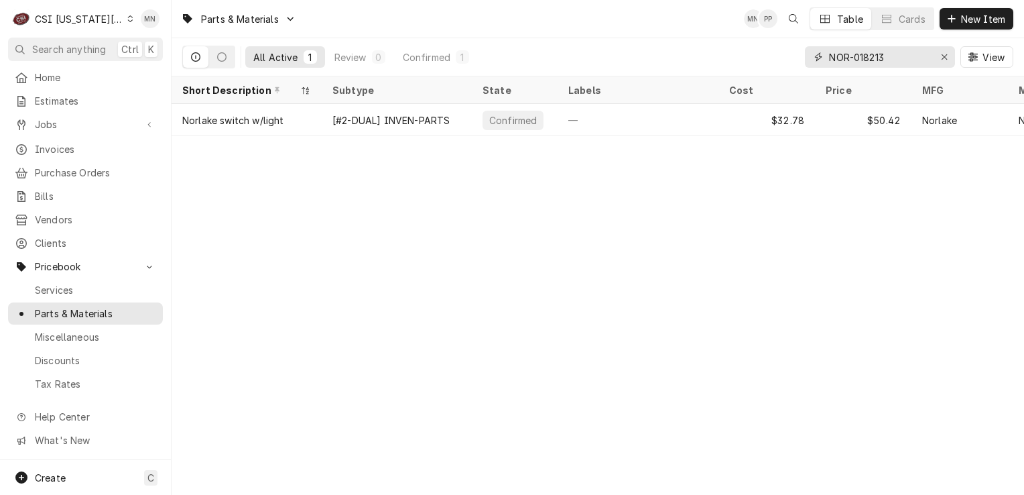
drag, startPoint x: 865, startPoint y: 56, endPoint x: 829, endPoint y: 55, distance: 36.9
click at [829, 55] on input "NOR-018213" at bounding box center [879, 56] width 101 height 21
paste input "163738"
drag, startPoint x: 901, startPoint y: 58, endPoint x: 824, endPoint y: 58, distance: 77.1
click at [824, 58] on div "NOR-163738" at bounding box center [880, 56] width 150 height 21
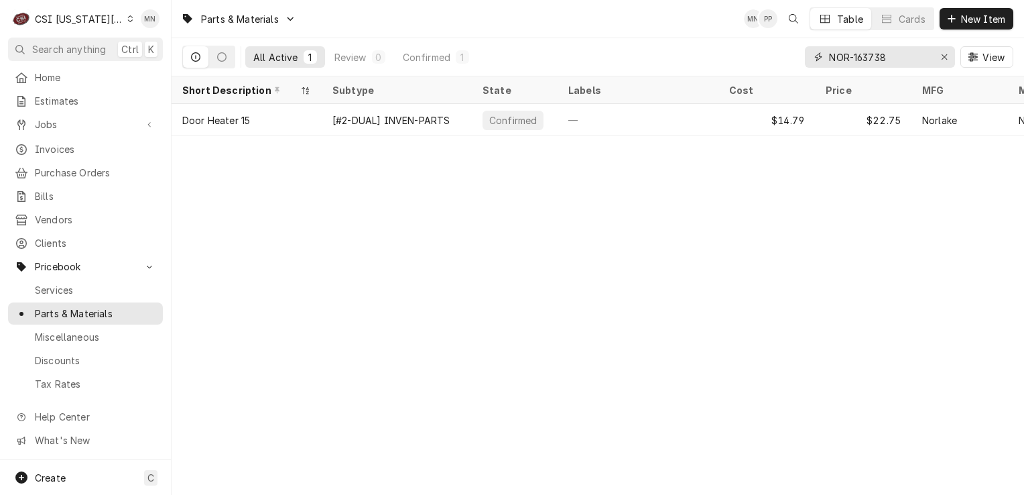
paste input "ANE-P8900-47"
drag, startPoint x: 899, startPoint y: 61, endPoint x: 828, endPoint y: 63, distance: 71.1
click at [828, 63] on div "ANE-P8900-47" at bounding box center [880, 56] width 150 height 21
paste input "STA-2K-0871200"
type input "STA-2K-0871200"
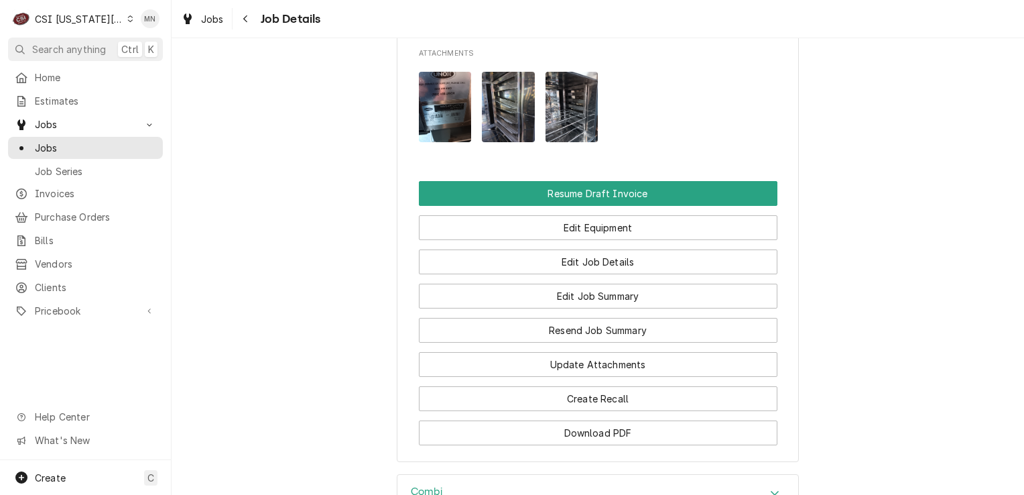
scroll to position [1810, 0]
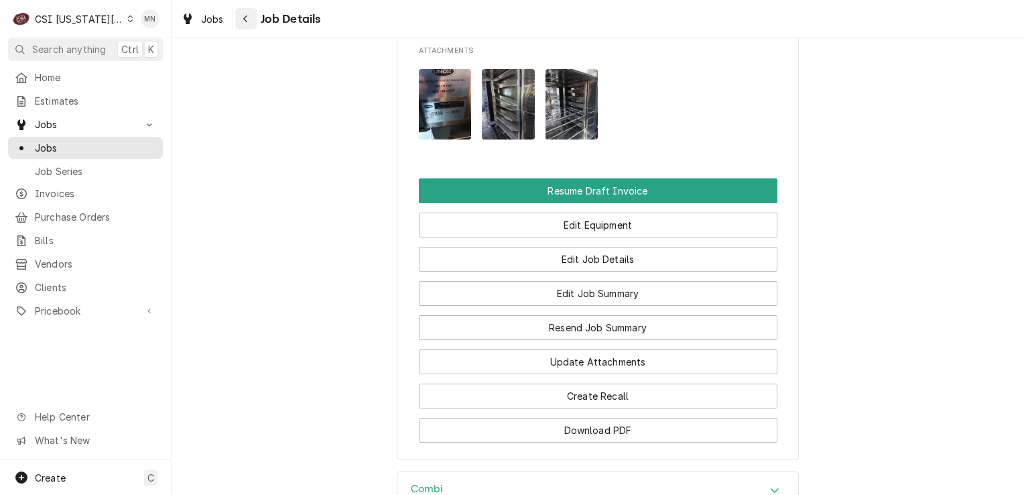
click at [244, 25] on button "Navigate back" at bounding box center [245, 18] width 21 height 21
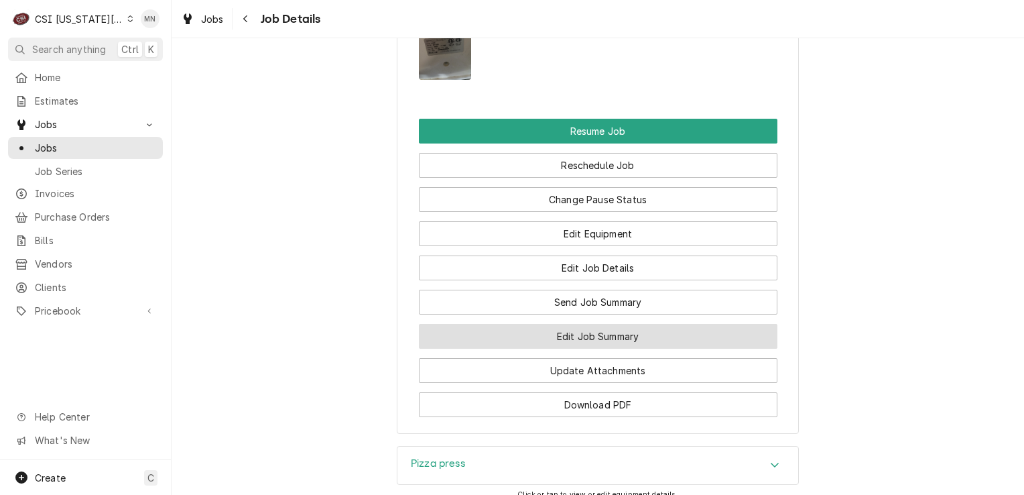
scroll to position [1944, 0]
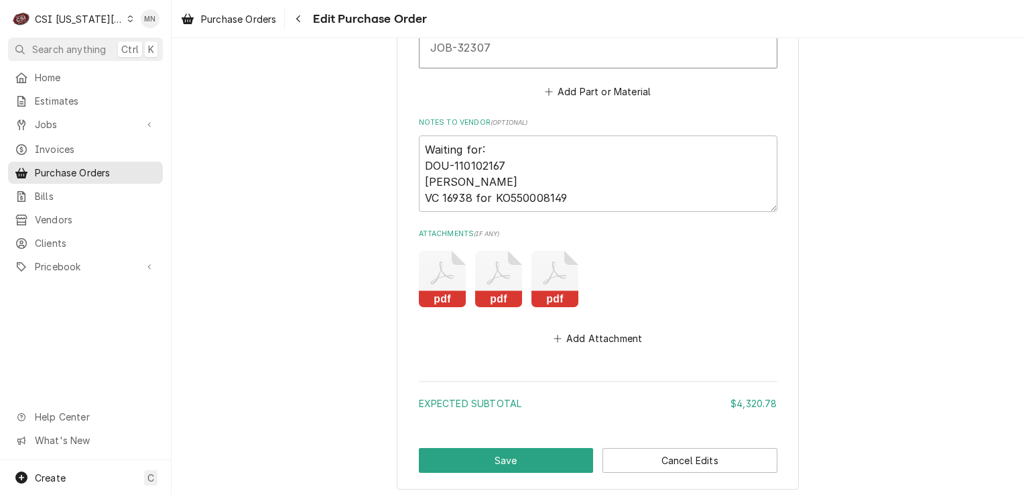
scroll to position [5666, 0]
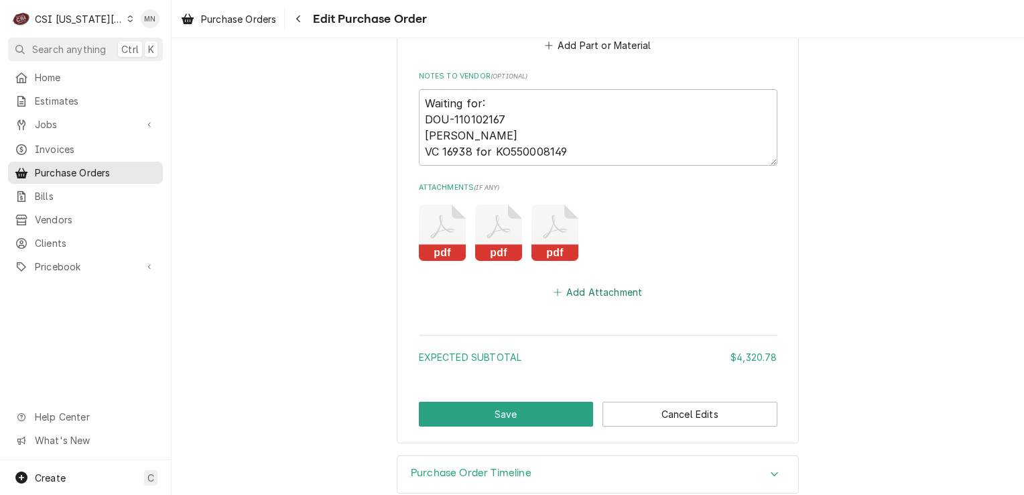
click at [591, 283] on button "Add Attachment" at bounding box center [598, 292] width 94 height 19
type textarea "x"
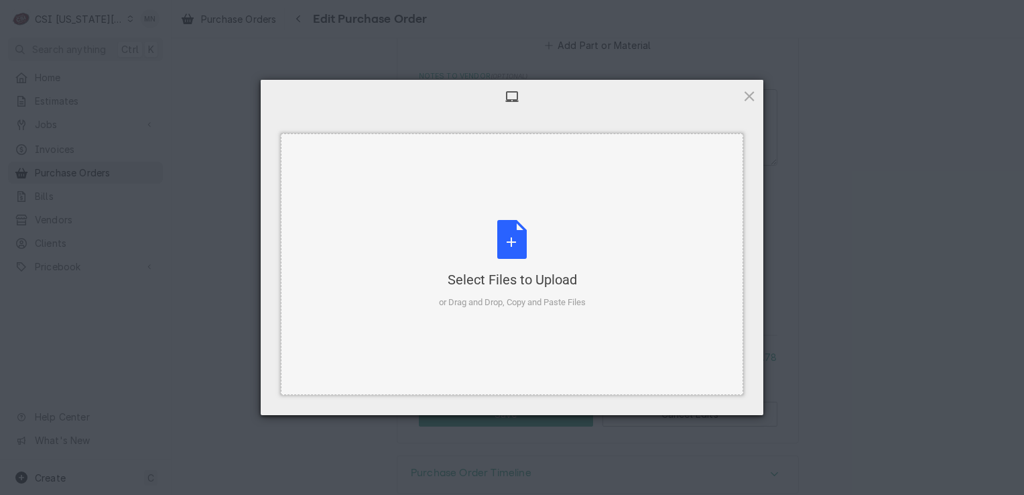
click at [509, 260] on div "Select Files to Upload or Drag and Drop, Copy and Paste Files" at bounding box center [512, 264] width 147 height 89
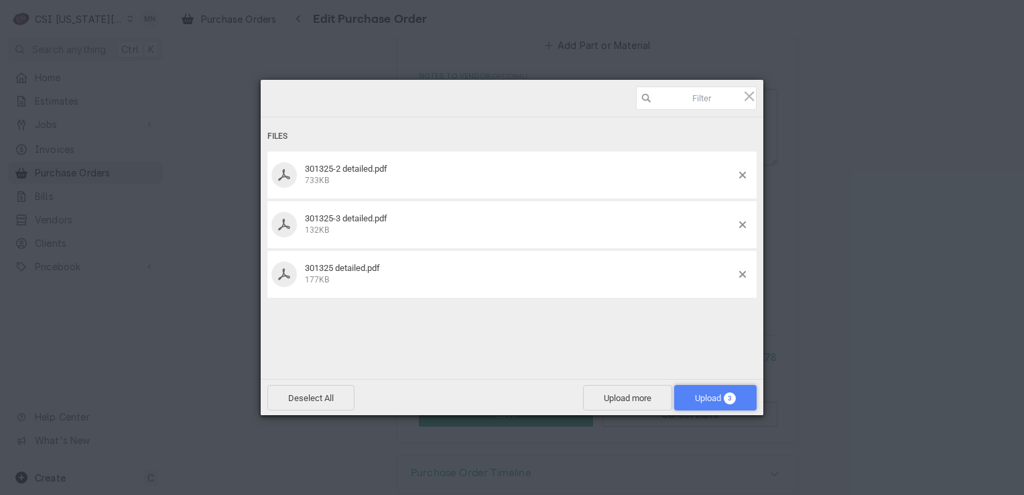
click at [723, 394] on span "Upload 3" at bounding box center [715, 398] width 41 height 10
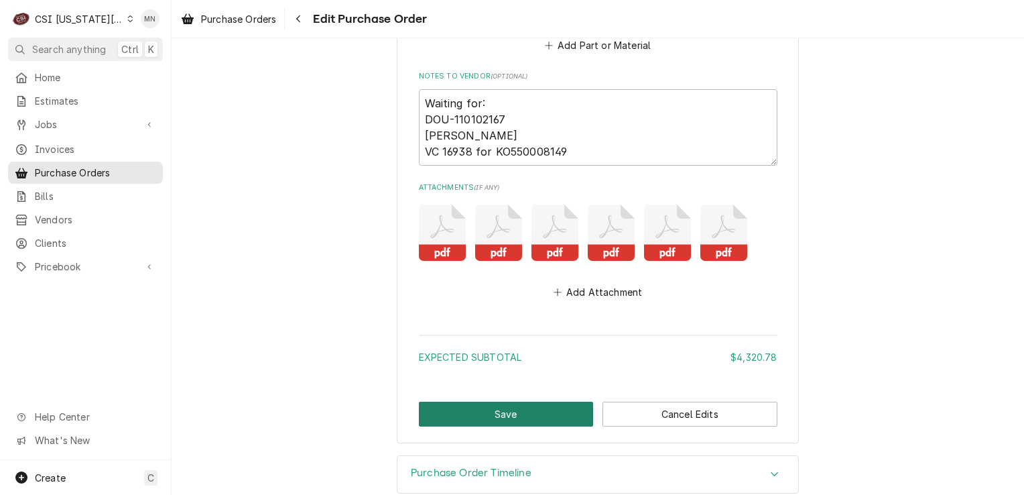
click at [439, 402] on button "Save" at bounding box center [506, 414] width 175 height 25
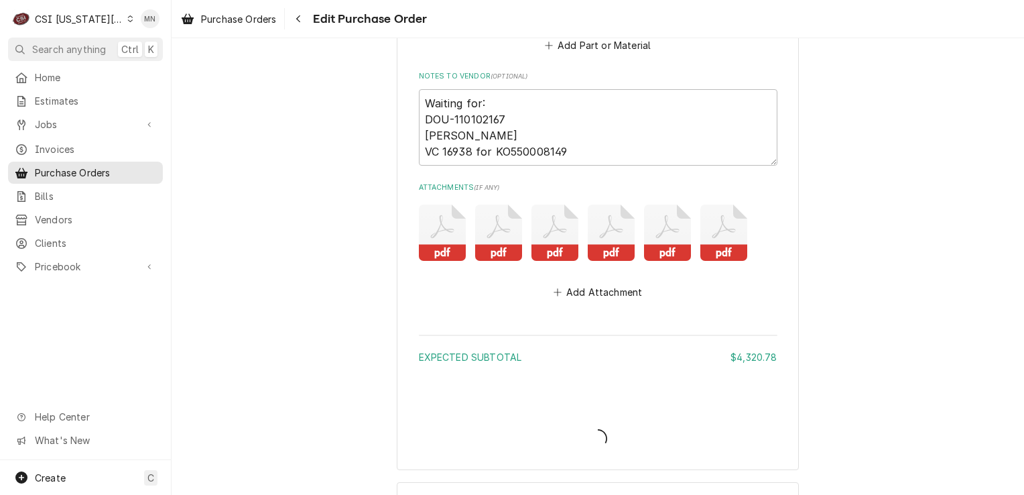
type textarea "x"
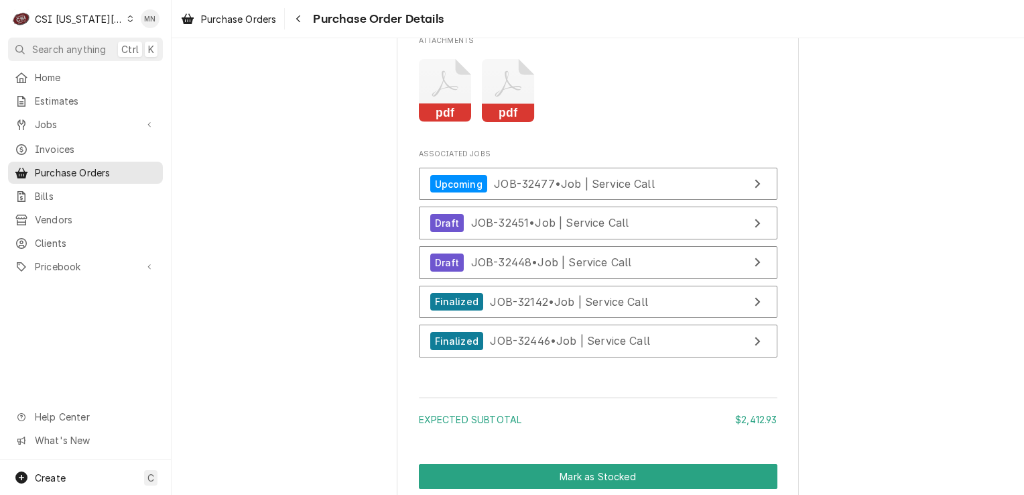
scroll to position [3084, 0]
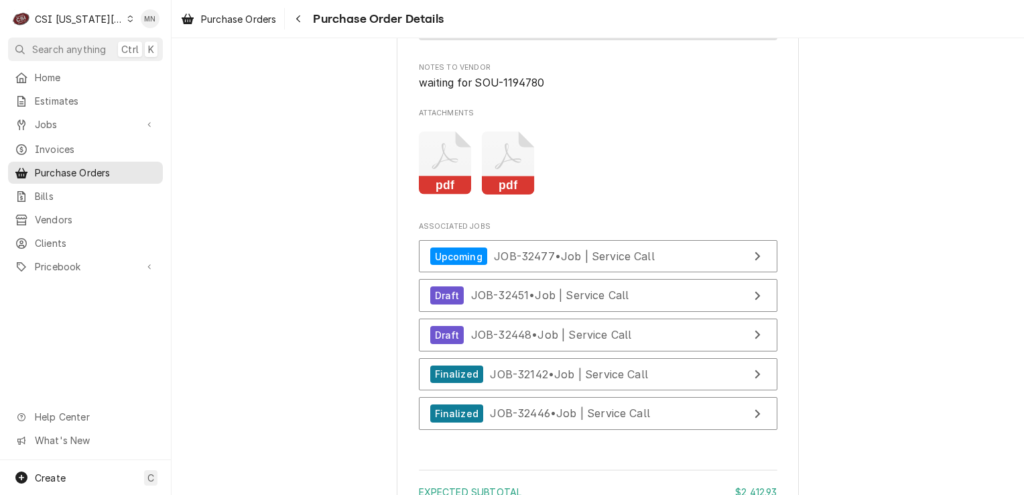
click at [437, 186] on icon "Attachments" at bounding box center [445, 163] width 53 height 64
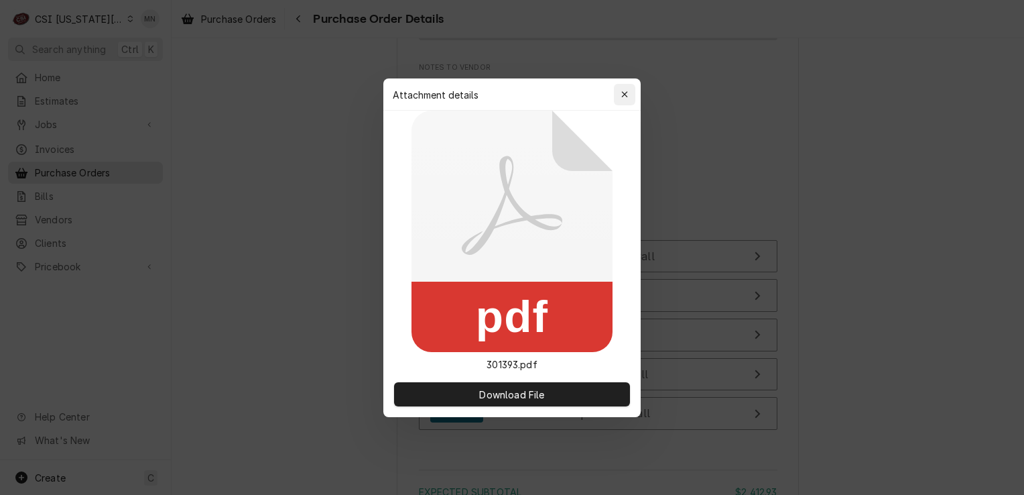
click at [627, 95] on icon "button" at bounding box center [624, 94] width 7 height 9
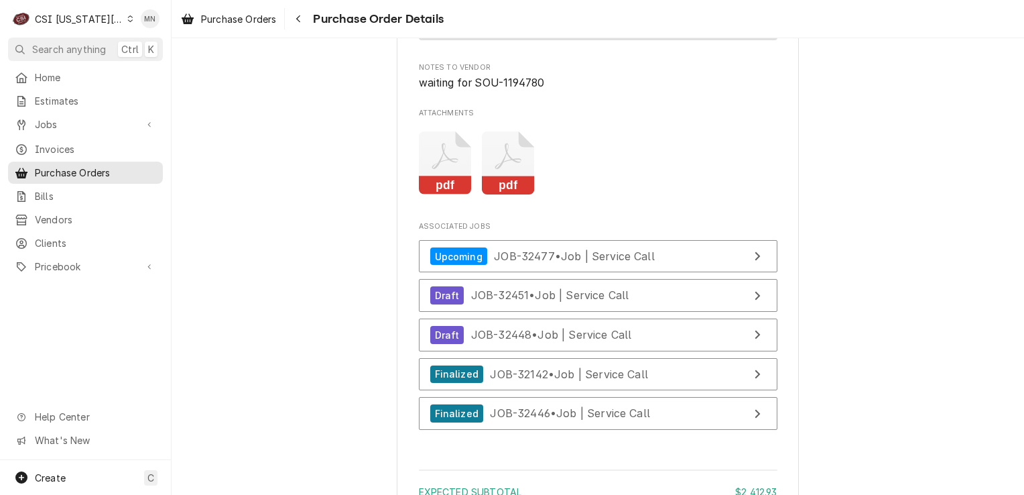
click at [507, 195] on icon "Attachments" at bounding box center [508, 163] width 53 height 64
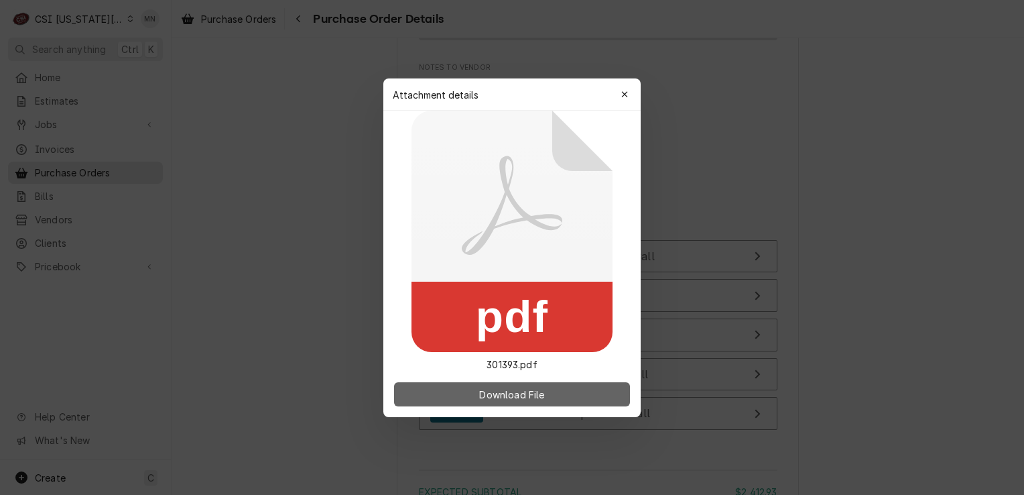
click at [483, 388] on span "Download File" at bounding box center [512, 394] width 70 height 14
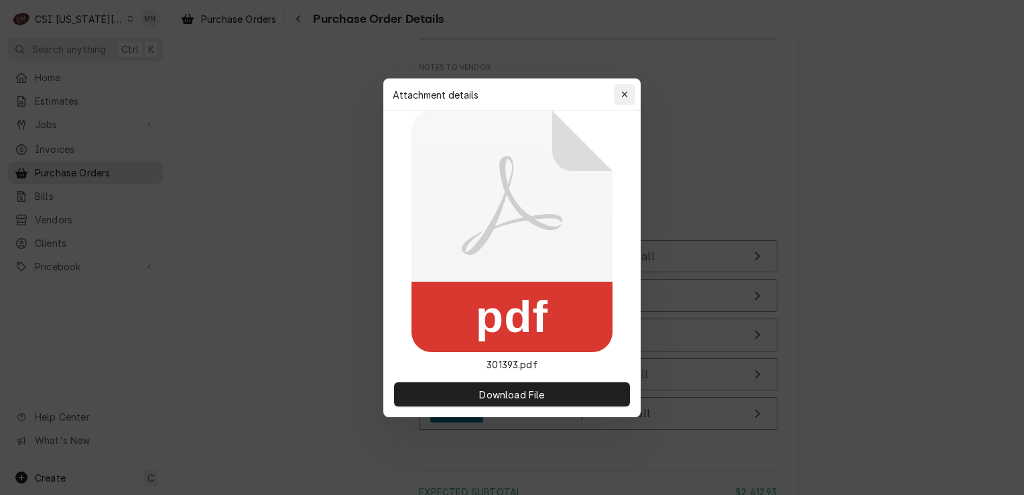
click at [624, 93] on icon "button" at bounding box center [624, 94] width 7 height 9
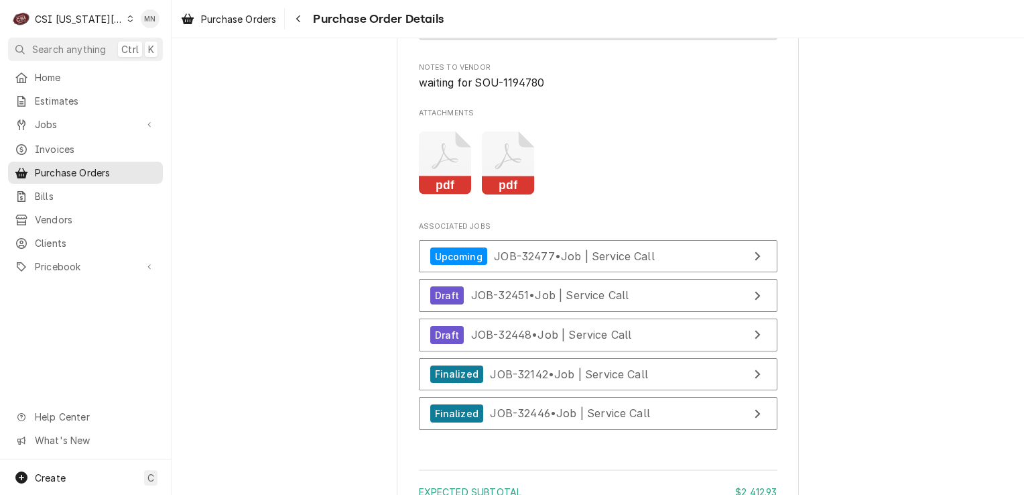
click at [434, 192] on icon "Attachments" at bounding box center [445, 163] width 53 height 64
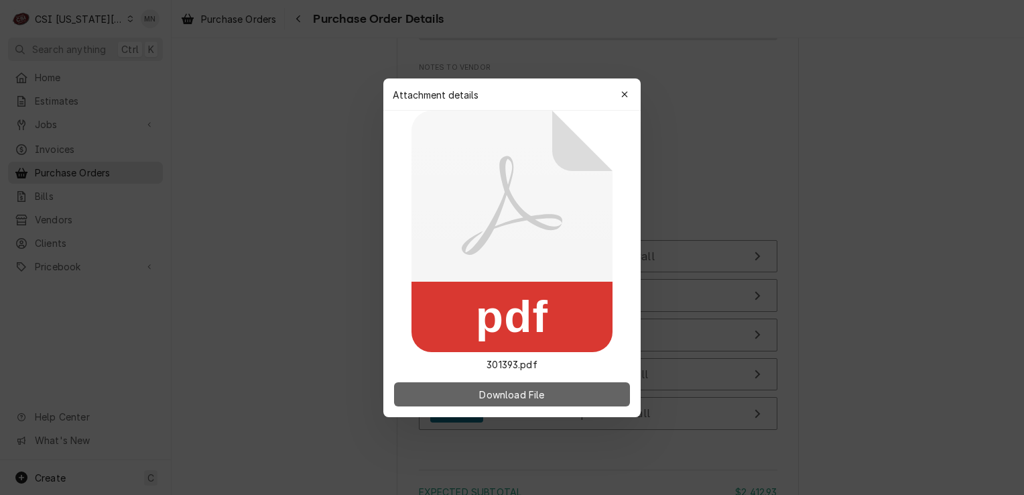
click at [480, 388] on span "Download File" at bounding box center [512, 394] width 70 height 14
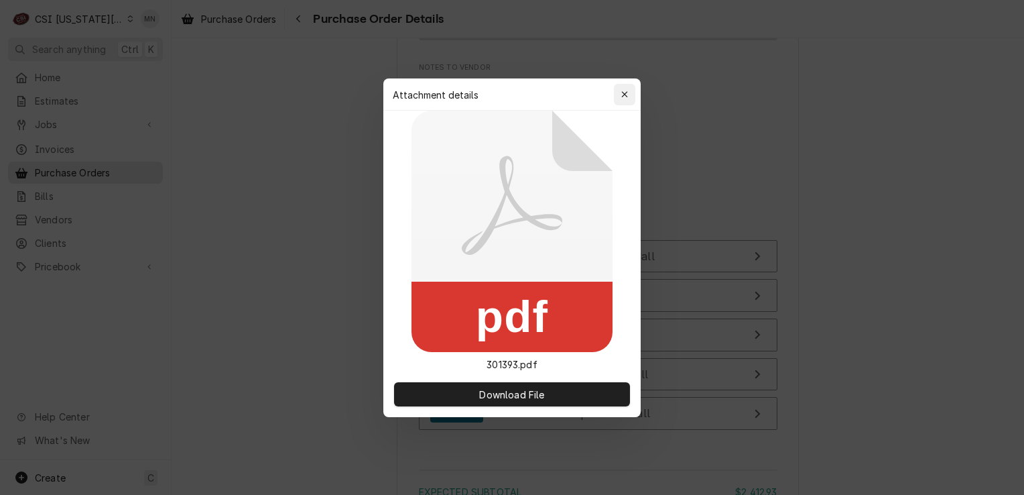
click at [625, 93] on icon "button" at bounding box center [624, 94] width 6 height 6
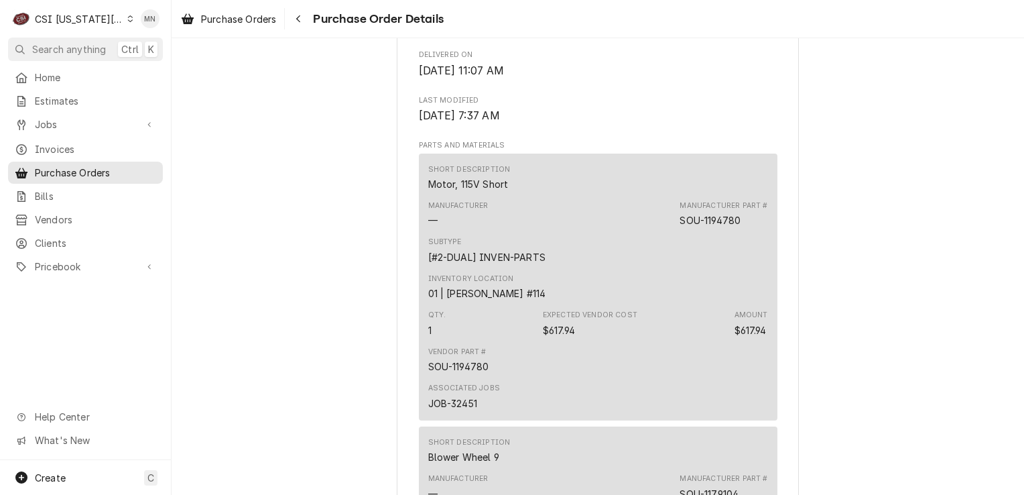
scroll to position [939, 0]
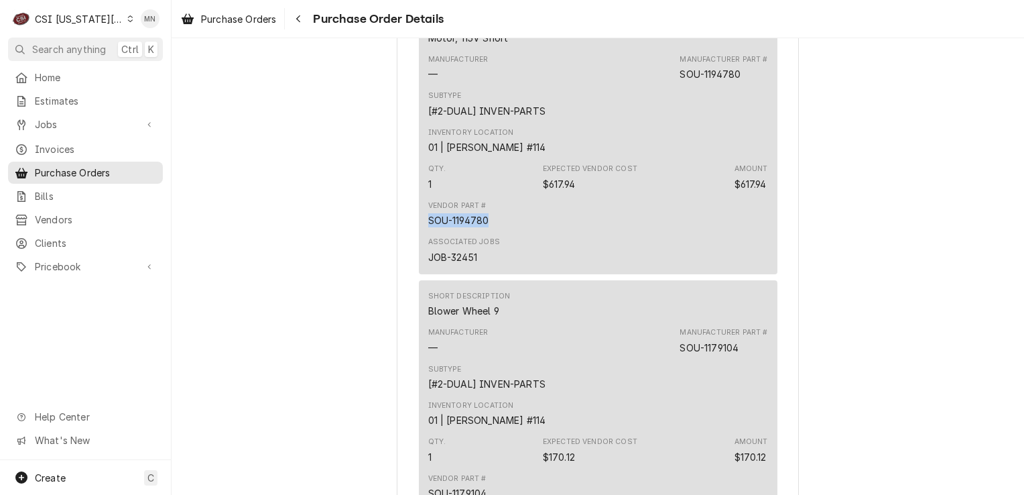
drag, startPoint x: 485, startPoint y: 261, endPoint x: 425, endPoint y: 260, distance: 60.4
click at [428, 232] on div "Vendor Part # SOU-1194780" at bounding box center [598, 214] width 340 height 36
copy div "SOU-1194780"
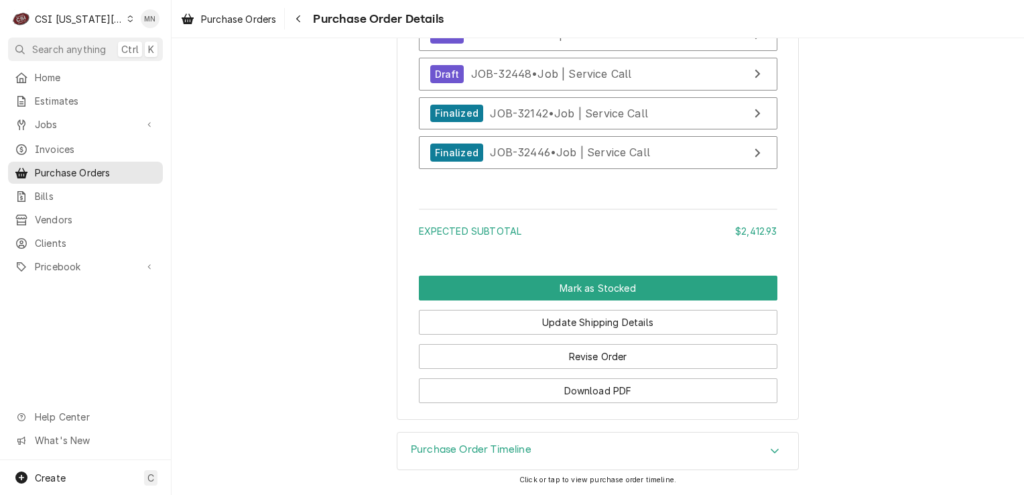
scroll to position [3249, 0]
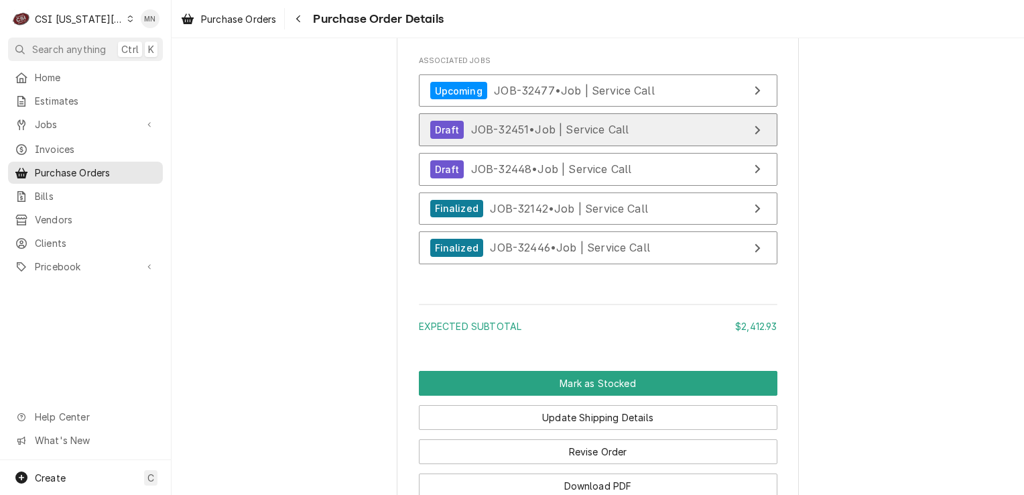
click at [544, 139] on div "Draft JOB-32451 • Job | Service Call" at bounding box center [529, 130] width 199 height 18
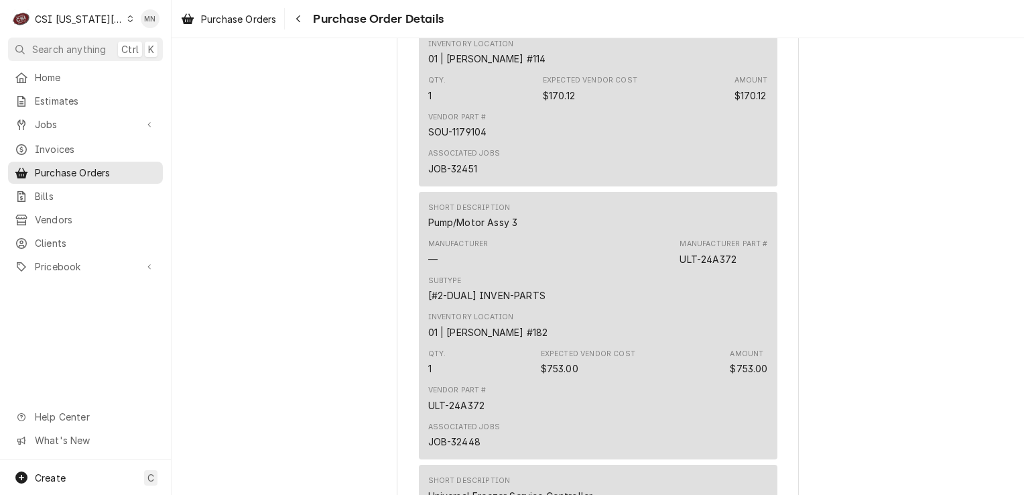
scroll to position [1305, 0]
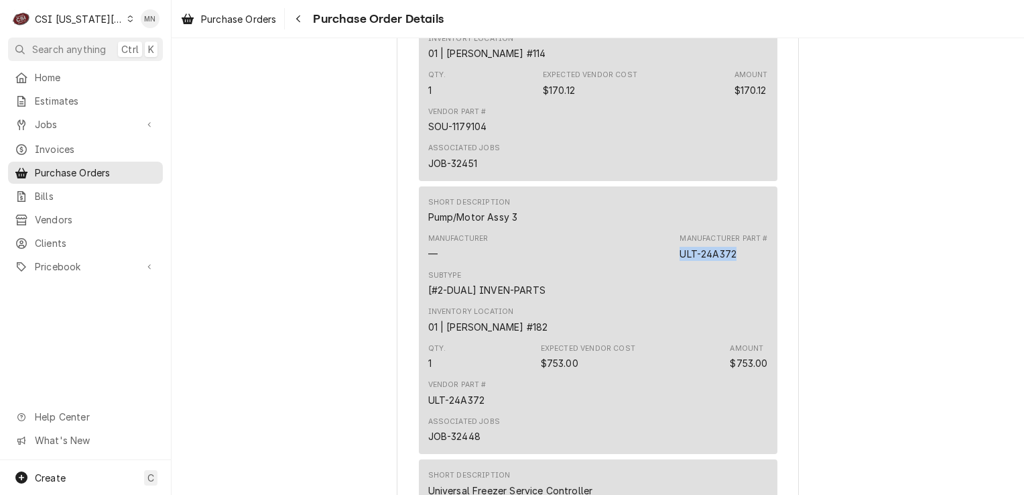
drag, startPoint x: 736, startPoint y: 294, endPoint x: 676, endPoint y: 292, distance: 60.4
click at [676, 265] on div "Manufacturer — Manufacturer Part # ULT-24A372" at bounding box center [598, 247] width 340 height 36
copy div "ULT-24A372"
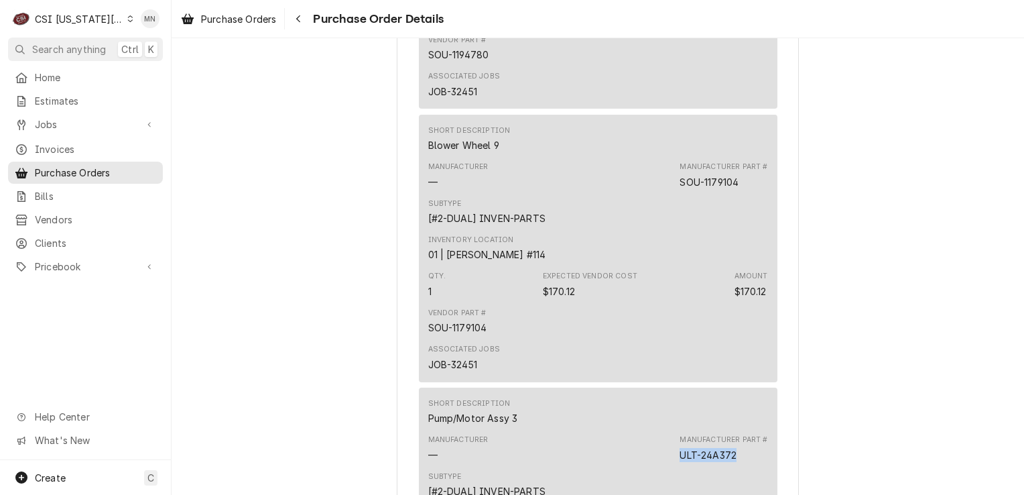
scroll to position [1037, 0]
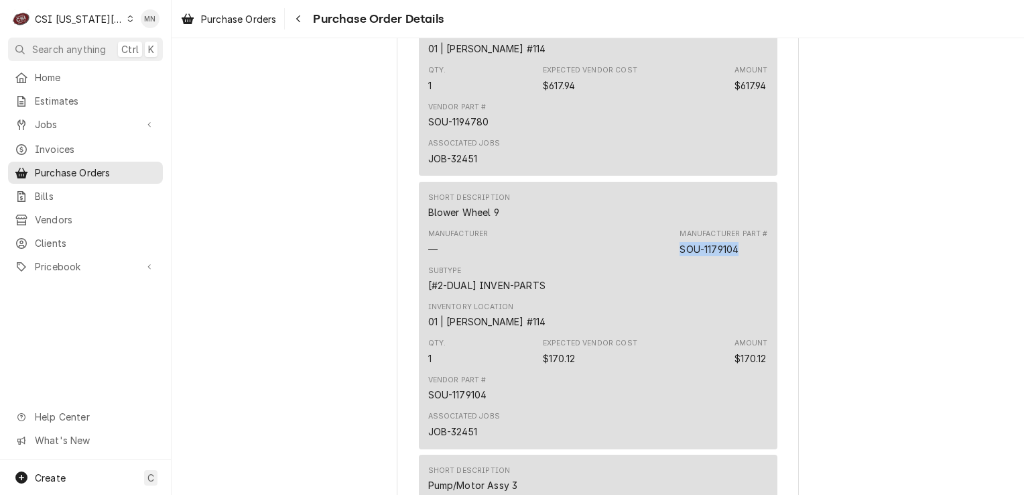
drag, startPoint x: 741, startPoint y: 292, endPoint x: 678, endPoint y: 288, distance: 63.8
click at [680, 255] on div "Manufacturer Part # SOU-1179104" at bounding box center [724, 242] width 88 height 27
copy div "SOU-1179104"
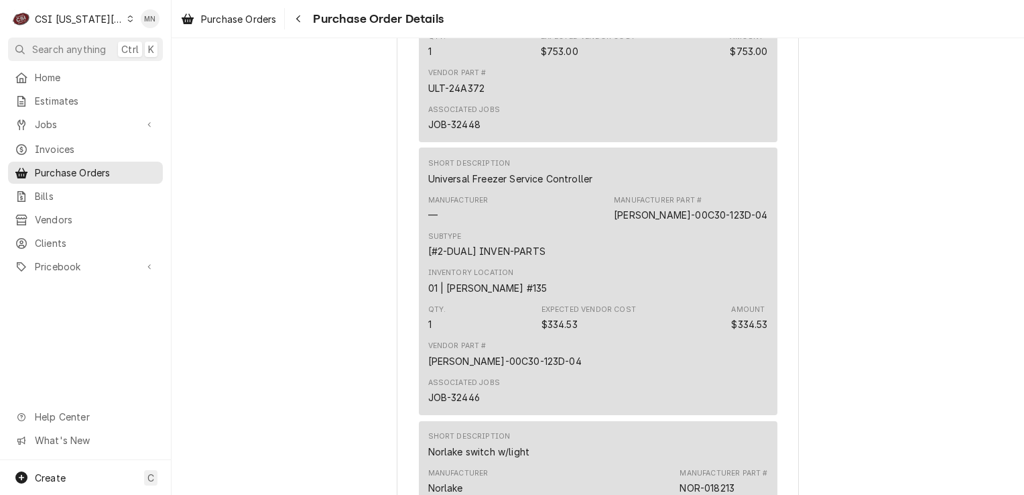
scroll to position [1640, 0]
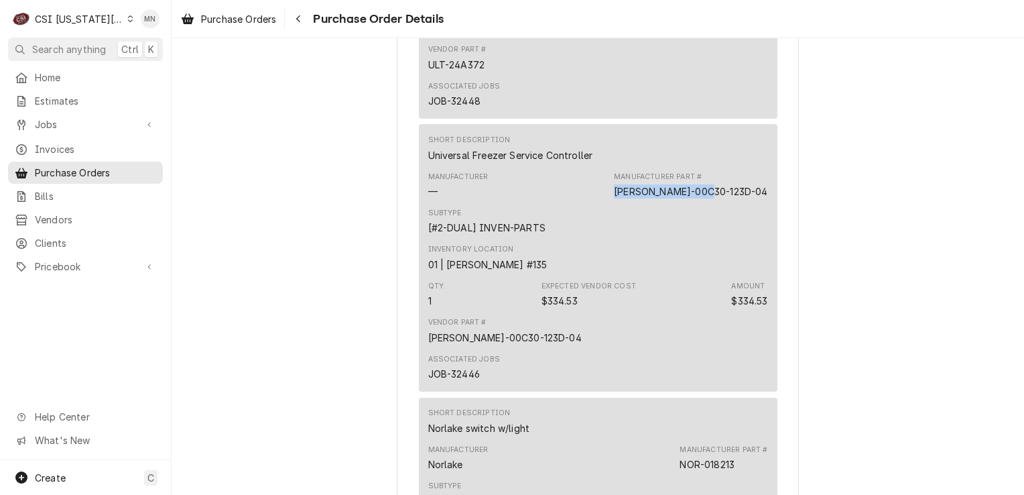
drag, startPoint x: 761, startPoint y: 233, endPoint x: 666, endPoint y: 233, distance: 95.2
click at [666, 198] on div "BEV-00C30-123D-04" at bounding box center [691, 191] width 154 height 14
drag, startPoint x: 666, startPoint y: 233, endPoint x: 676, endPoint y: 235, distance: 10.8
copy div "BEV-00C30-123D-04"
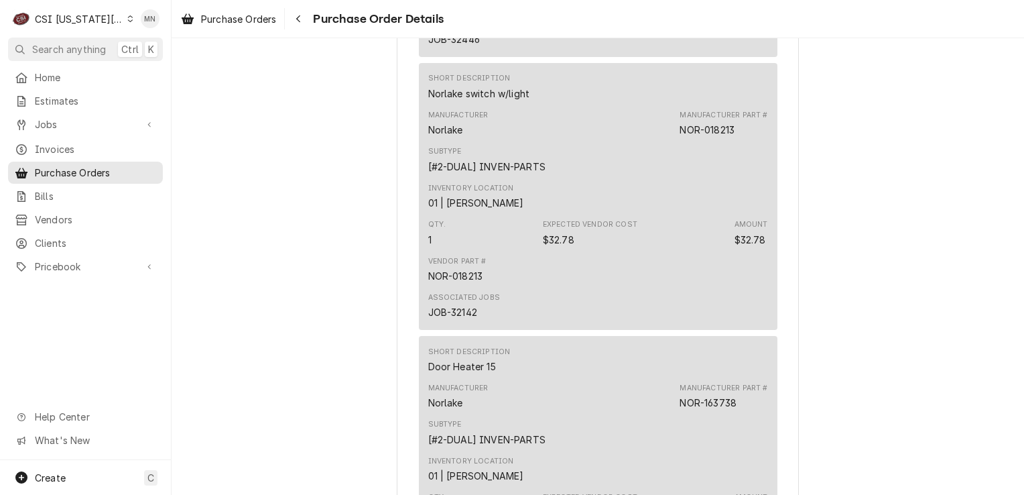
scroll to position [1976, 0]
drag, startPoint x: 734, startPoint y: 170, endPoint x: 678, endPoint y: 170, distance: 55.6
click at [680, 136] on div "Manufacturer Part # NOR-018213" at bounding box center [724, 122] width 88 height 27
copy div "NOR-018213"
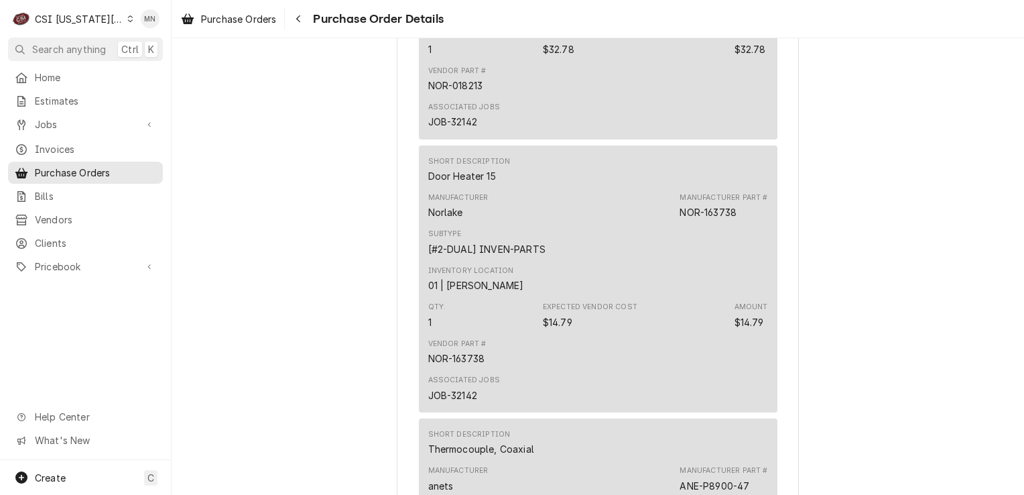
scroll to position [2177, 0]
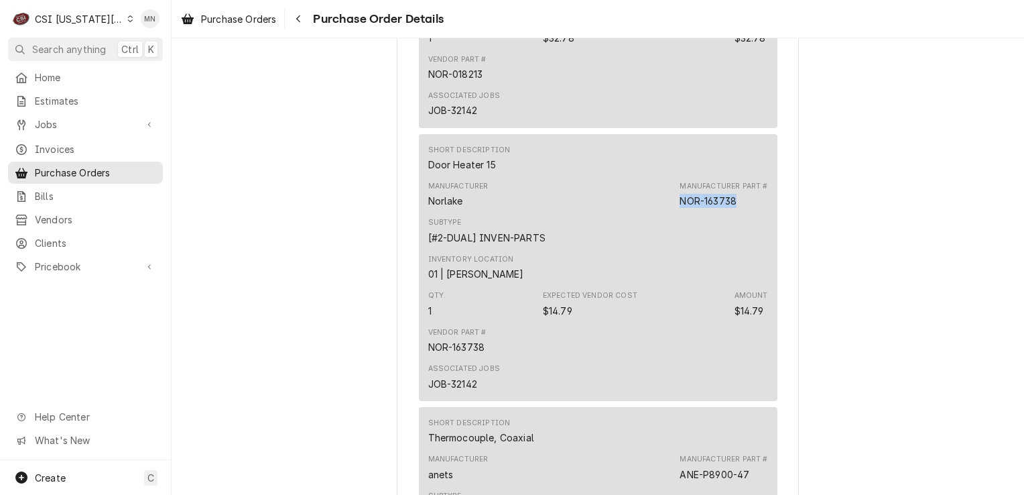
drag, startPoint x: 739, startPoint y: 245, endPoint x: 674, endPoint y: 248, distance: 64.4
click at [674, 213] on div "Manufacturer Norlake Manufacturer Part # NOR-163738" at bounding box center [598, 194] width 340 height 36
copy div "NOR-163738"
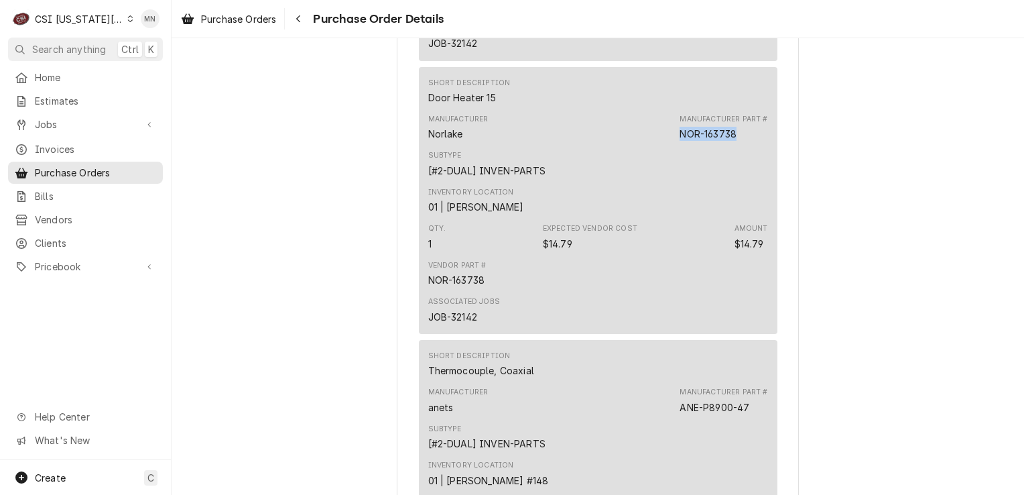
scroll to position [2445, 0]
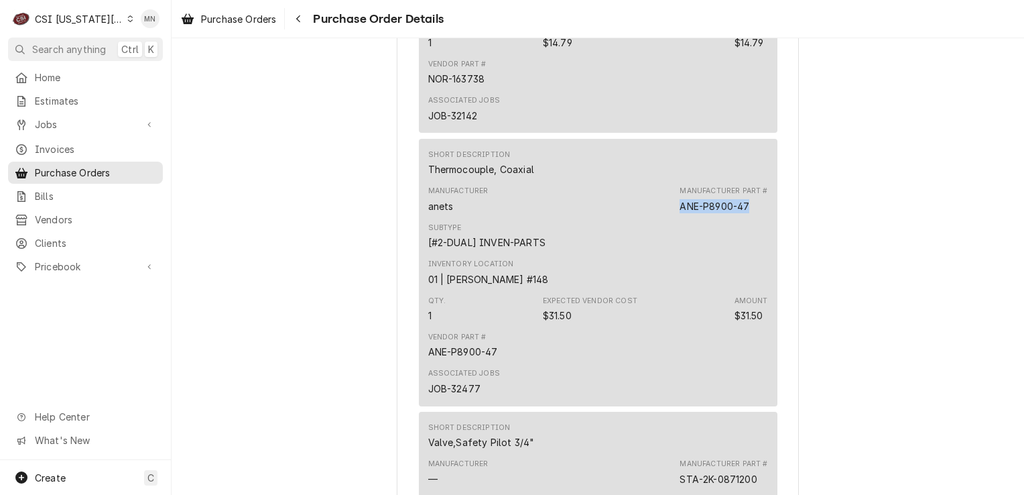
drag, startPoint x: 676, startPoint y: 248, endPoint x: 743, endPoint y: 251, distance: 67.8
click at [743, 217] on div "Manufacturer anets Manufacturer Part # ANE-P8900-47" at bounding box center [598, 199] width 340 height 36
drag, startPoint x: 743, startPoint y: 251, endPoint x: 730, endPoint y: 251, distance: 13.4
copy div "ANE-P8900-47"
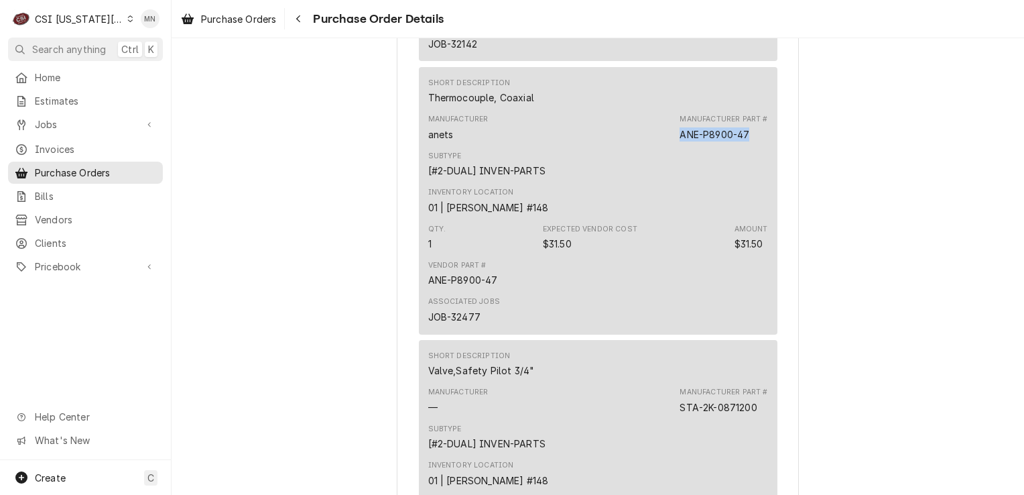
scroll to position [2713, 0]
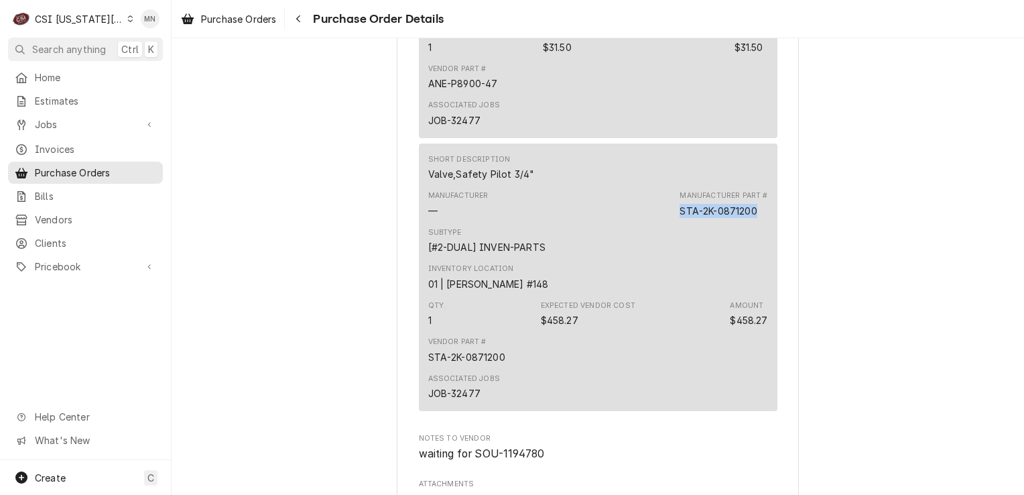
drag, startPoint x: 756, startPoint y: 252, endPoint x: 675, endPoint y: 254, distance: 81.1
click at [675, 222] on div "Manufacturer — Manufacturer Part # STA-2K-0871200" at bounding box center [598, 204] width 340 height 36
copy div "STA-2K-0871200"
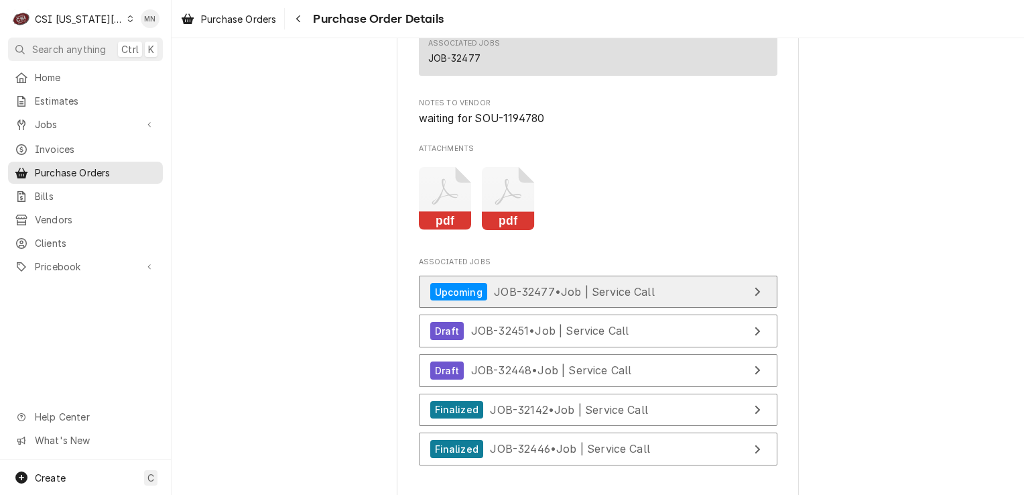
scroll to position [3182, 0]
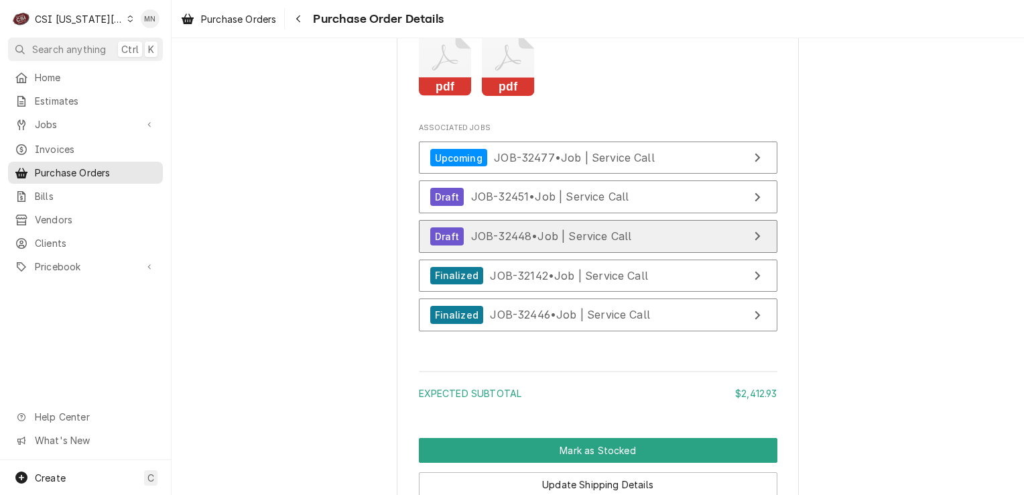
click at [607, 243] on span "JOB-32448 • Job | Service Call" at bounding box center [551, 235] width 161 height 13
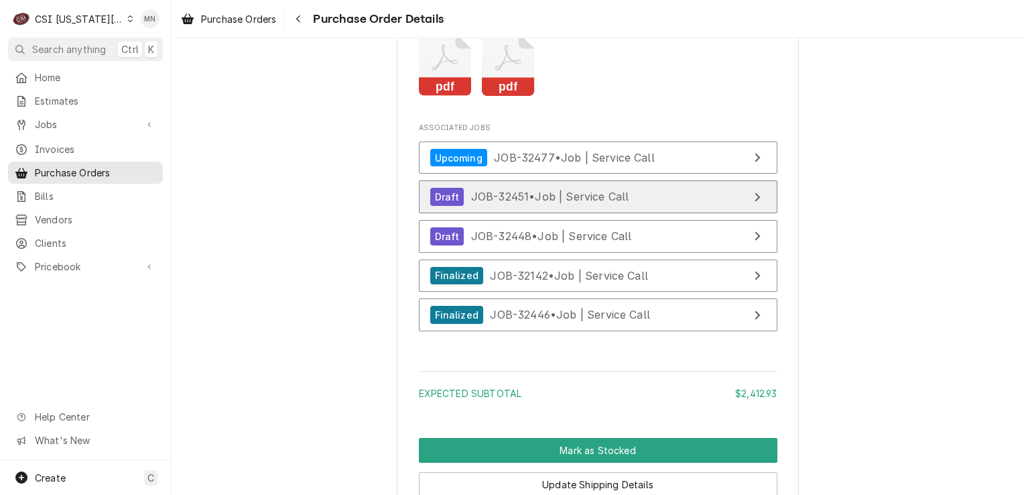
click at [649, 213] on link "Draft JOB-32451 • Job | Service Call" at bounding box center [598, 196] width 359 height 33
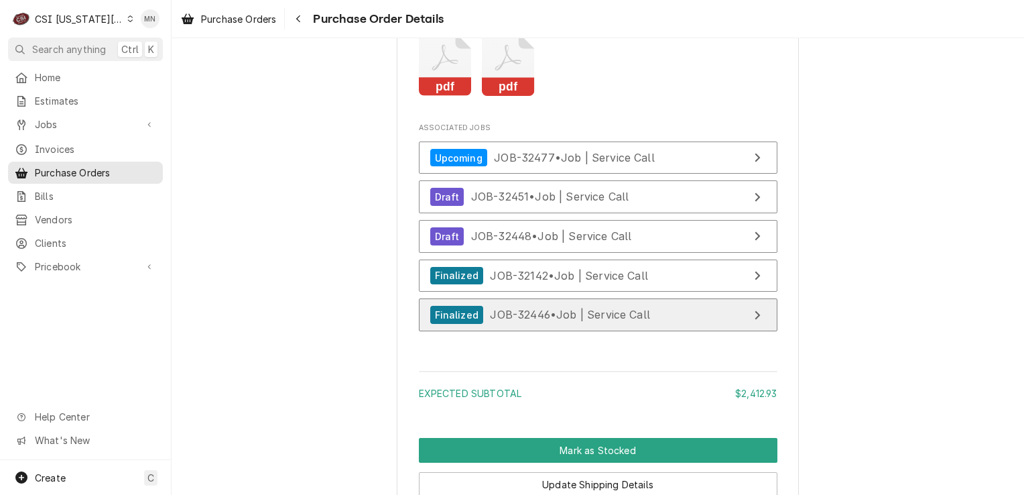
click at [586, 321] on span "JOB-32446 • Job | Service Call" at bounding box center [570, 314] width 160 height 13
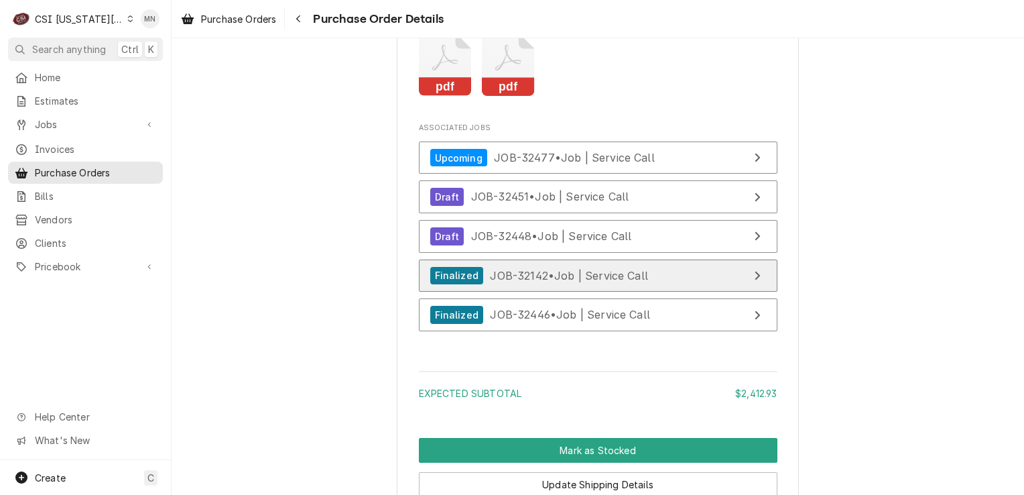
click at [558, 285] on div "Finalized JOB-32142 • Job | Service Call" at bounding box center [539, 276] width 218 height 18
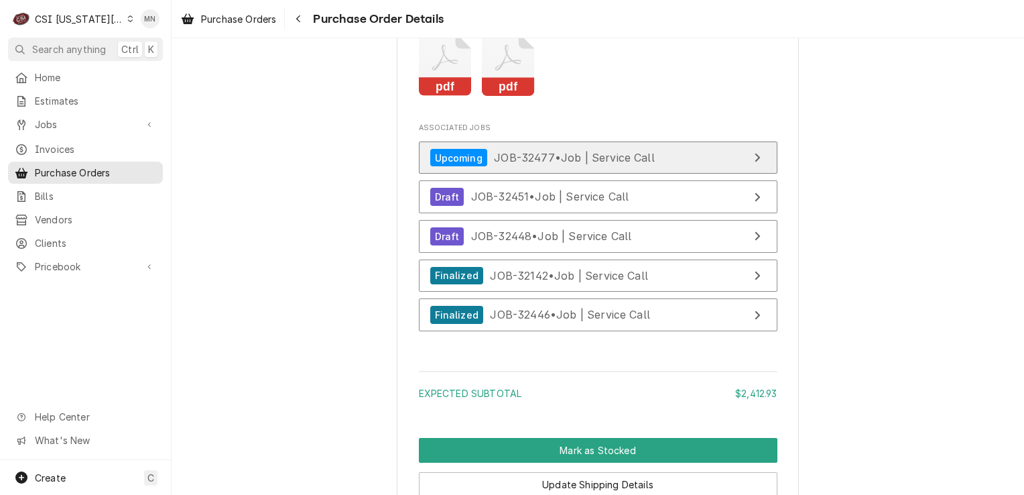
click at [597, 164] on span "JOB-32477 • Job | Service Call" at bounding box center [574, 157] width 161 height 13
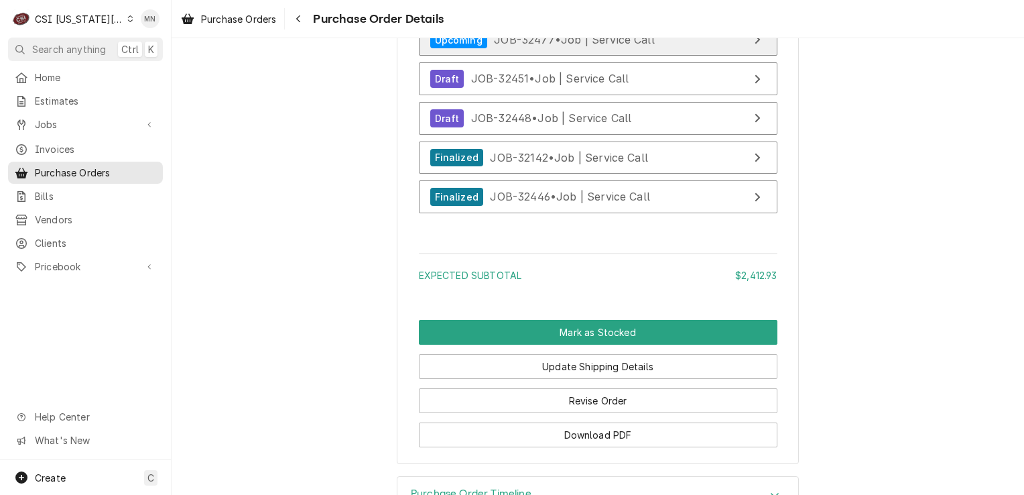
scroll to position [3383, 0]
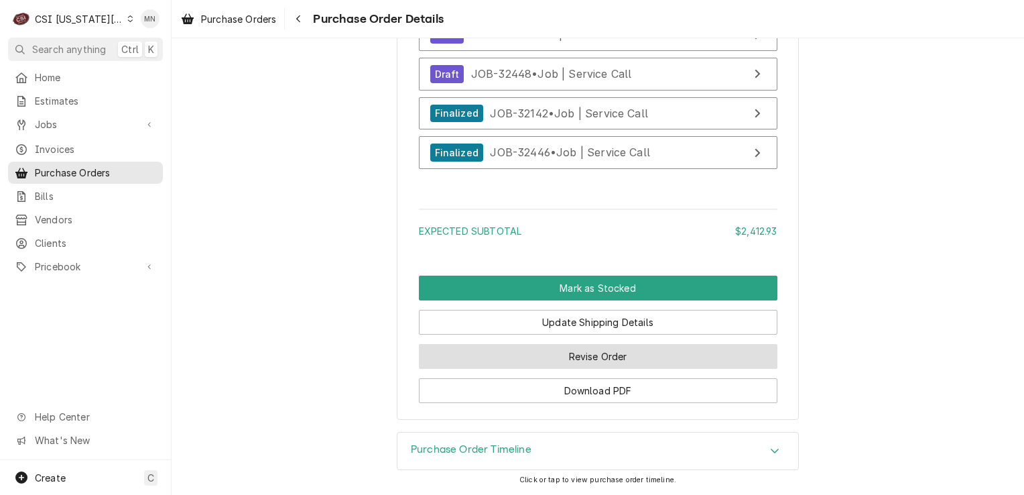
click at [616, 358] on button "Revise Order" at bounding box center [598, 356] width 359 height 25
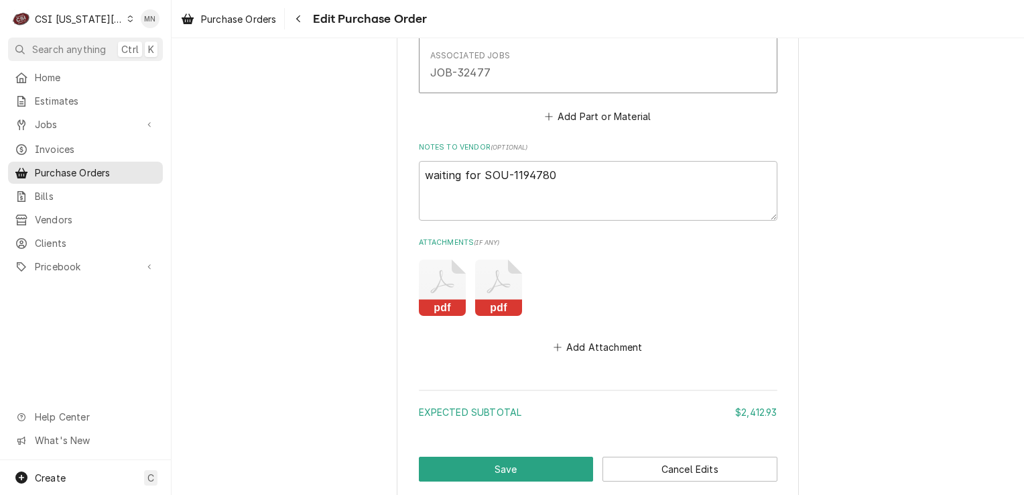
scroll to position [3103, 0]
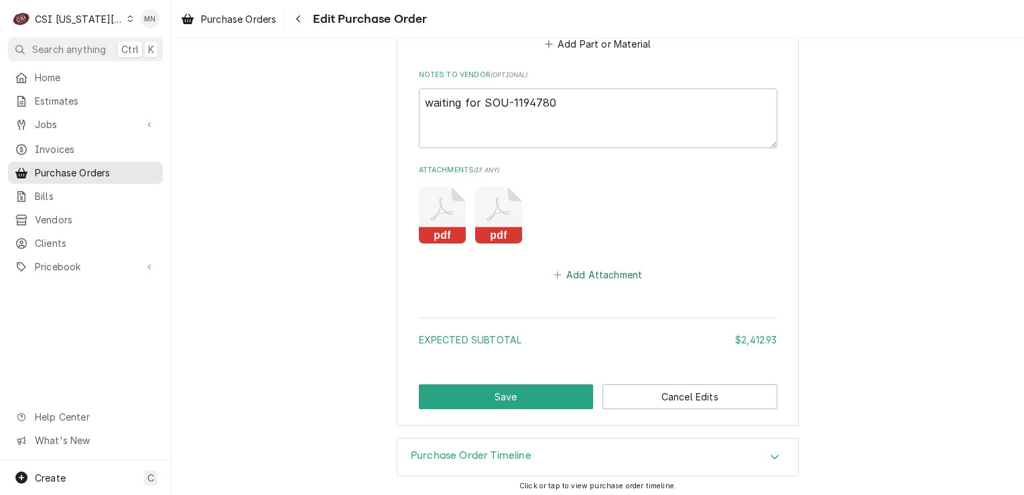
click at [585, 265] on button "Add Attachment" at bounding box center [598, 274] width 94 height 19
type textarea "x"
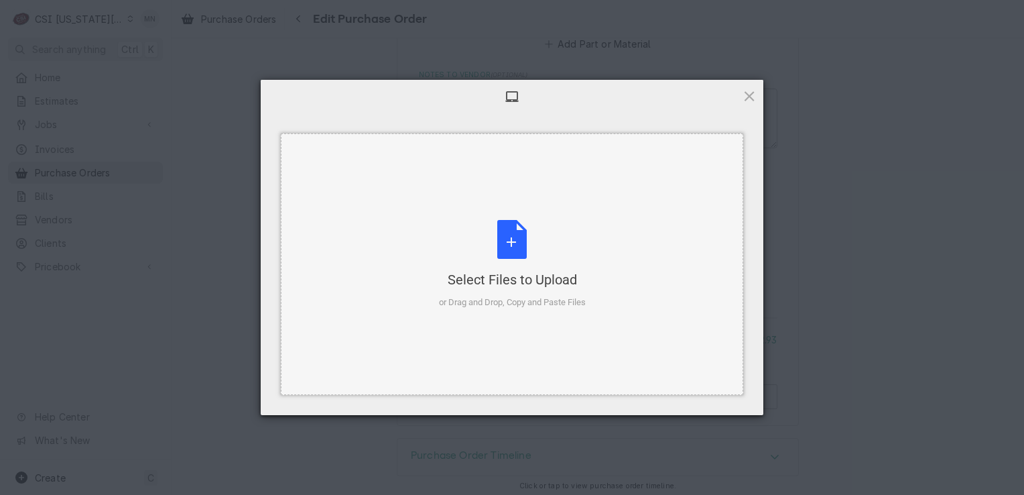
click at [496, 261] on div "Select Files to Upload or Drag and Drop, Copy and Paste Files" at bounding box center [512, 264] width 147 height 89
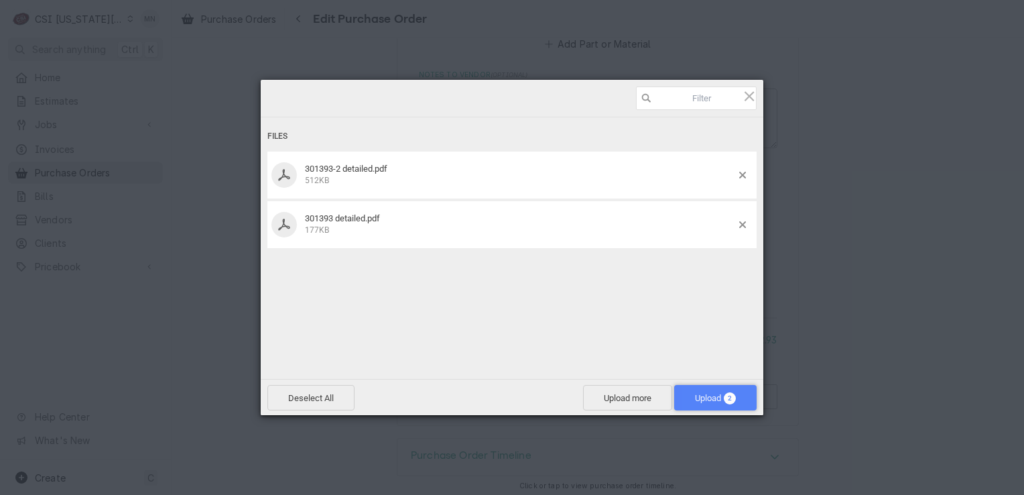
click at [714, 396] on span "Upload 2" at bounding box center [715, 398] width 41 height 10
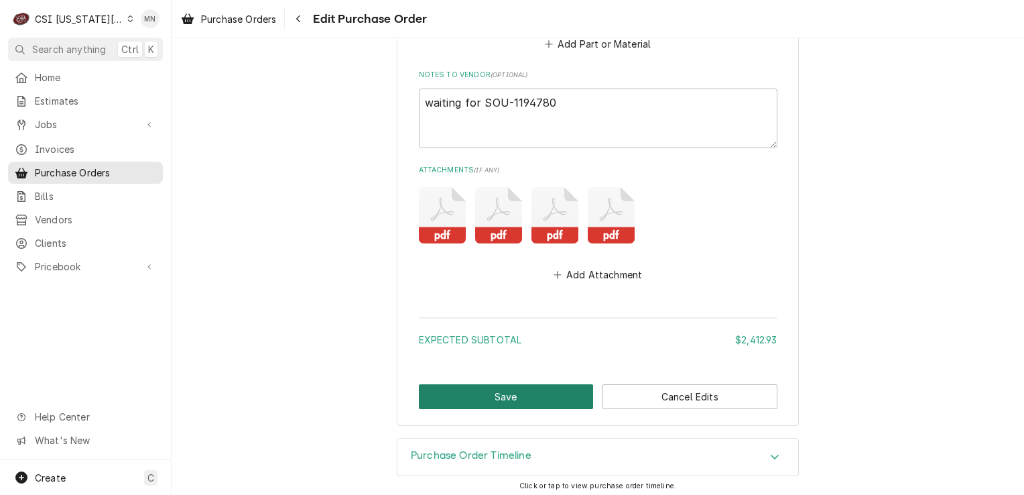
click at [496, 391] on button "Save" at bounding box center [506, 396] width 175 height 25
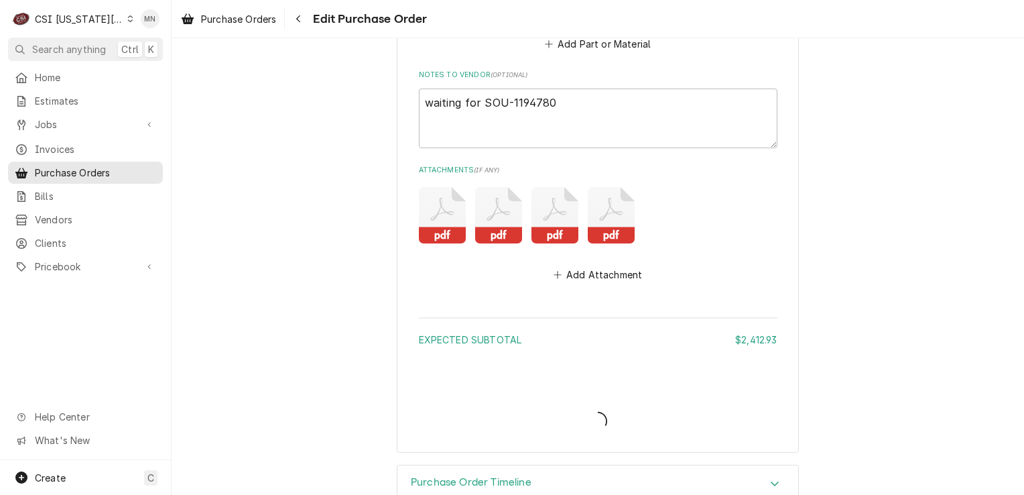
type textarea "x"
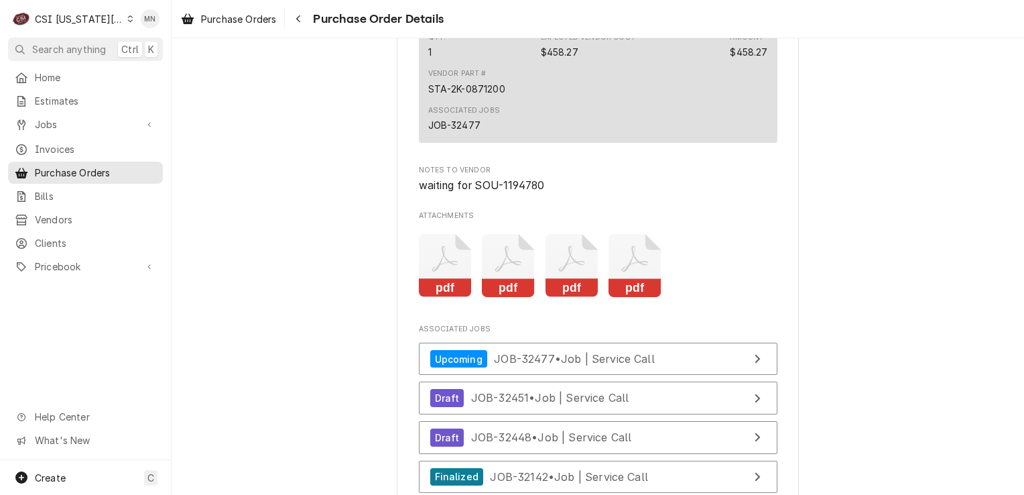
scroll to position [3383, 0]
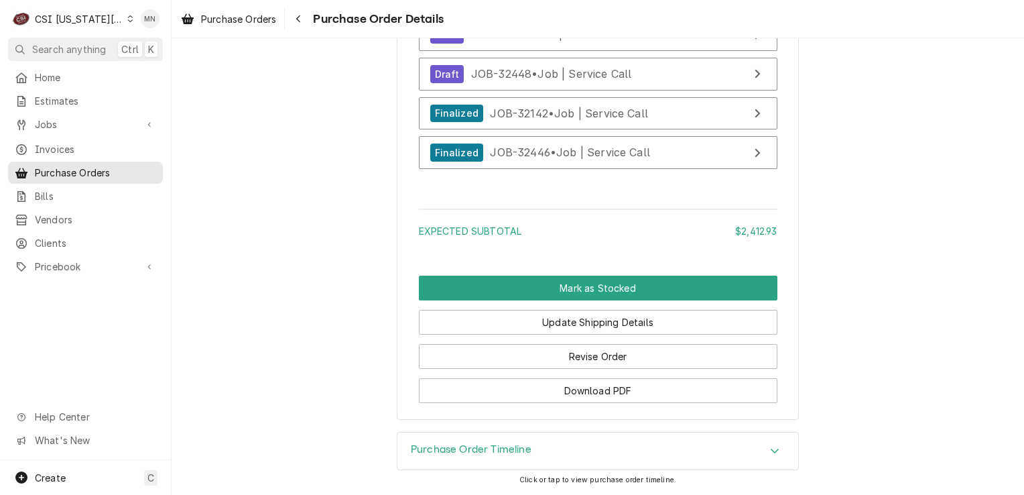
click at [662, 436] on div "Purchase Order Timeline" at bounding box center [598, 451] width 401 height 38
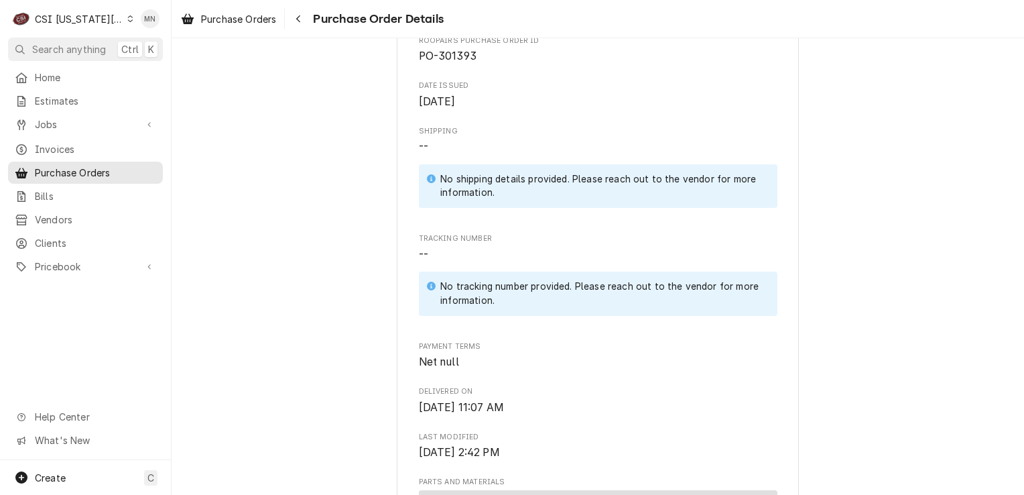
scroll to position [278, 0]
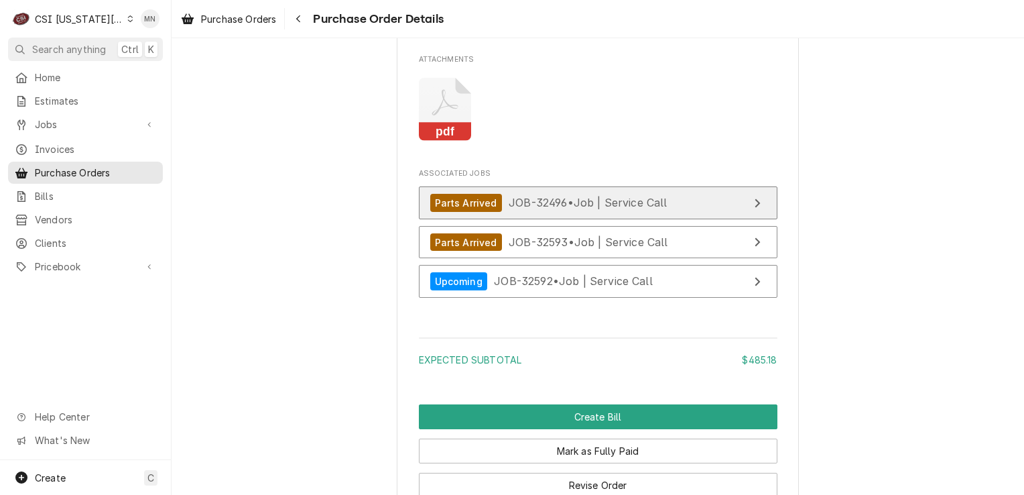
scroll to position [1743, 0]
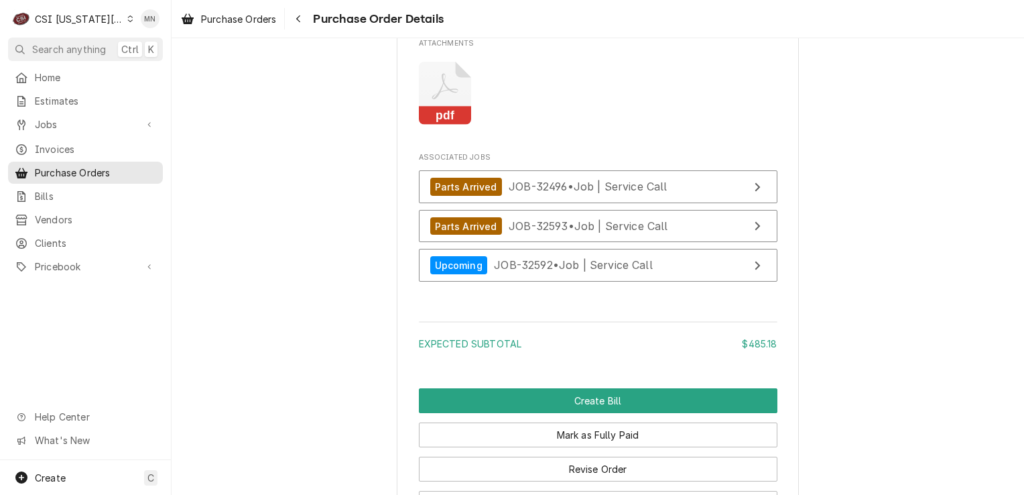
click at [424, 125] on icon "Attachments" at bounding box center [445, 94] width 53 height 64
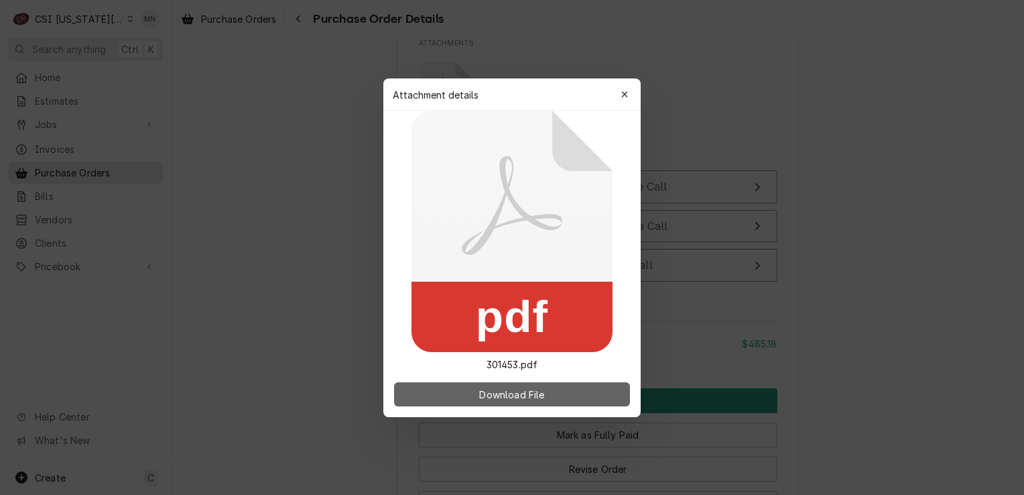
click at [519, 394] on span "Download File" at bounding box center [512, 394] width 70 height 14
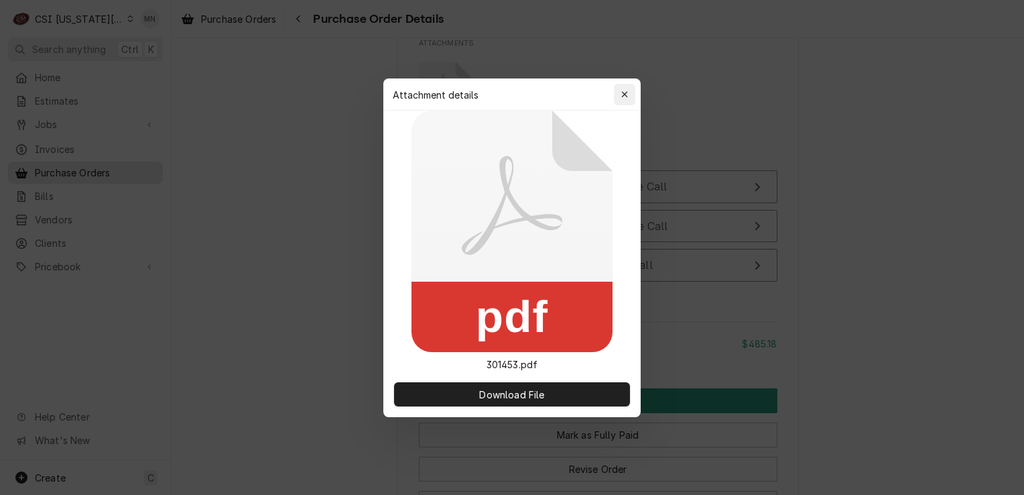
click at [625, 90] on icon "button" at bounding box center [624, 94] width 7 height 9
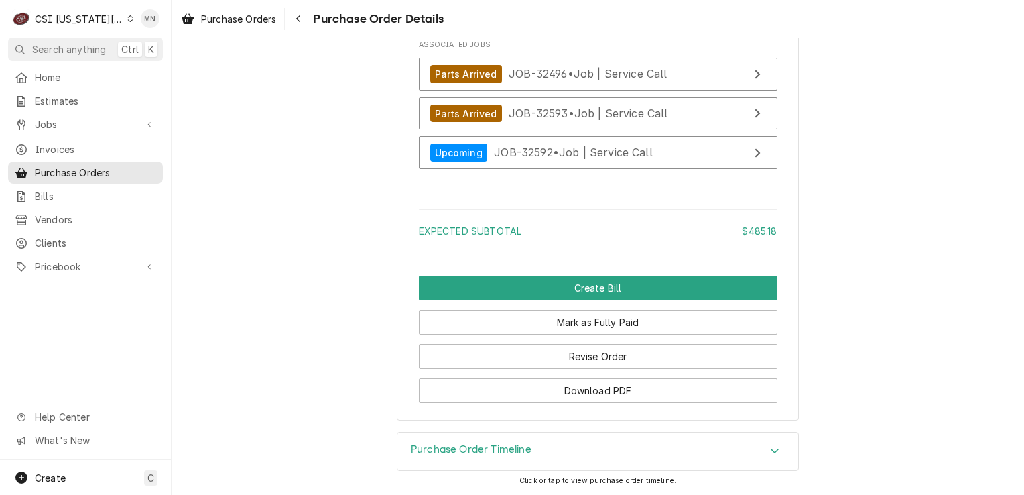
scroll to position [1828, 0]
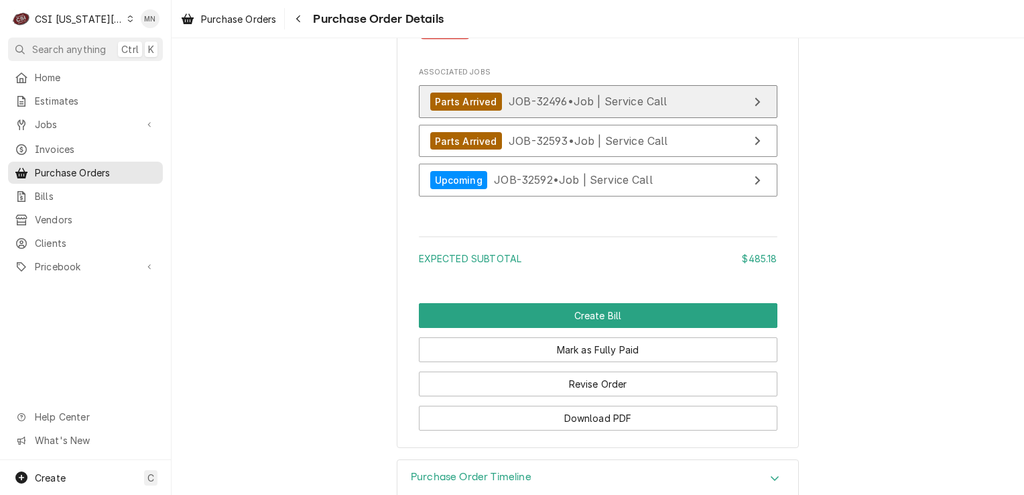
click at [579, 108] on span "JOB-32496 • Job | Service Call" at bounding box center [588, 101] width 159 height 13
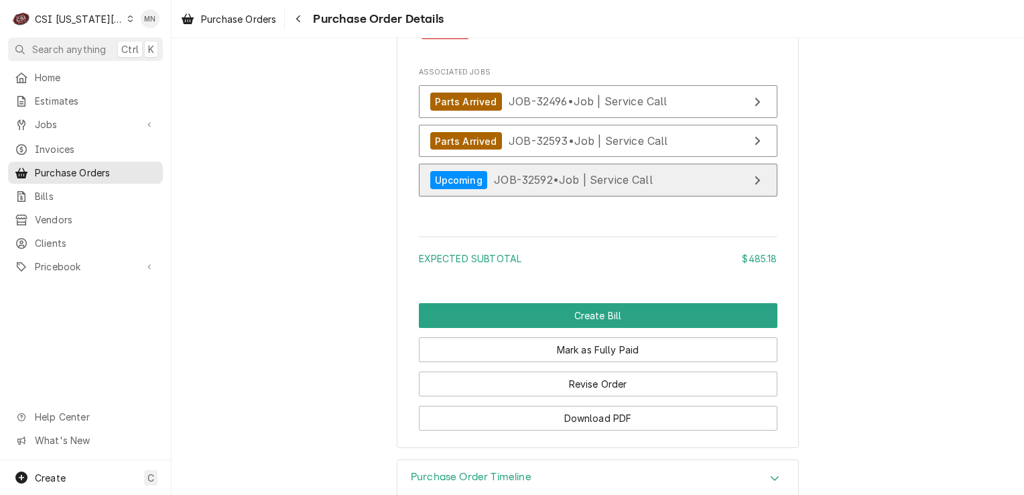
click at [560, 196] on link "Upcoming JOB-32592 • Job | Service Call" at bounding box center [598, 180] width 359 height 33
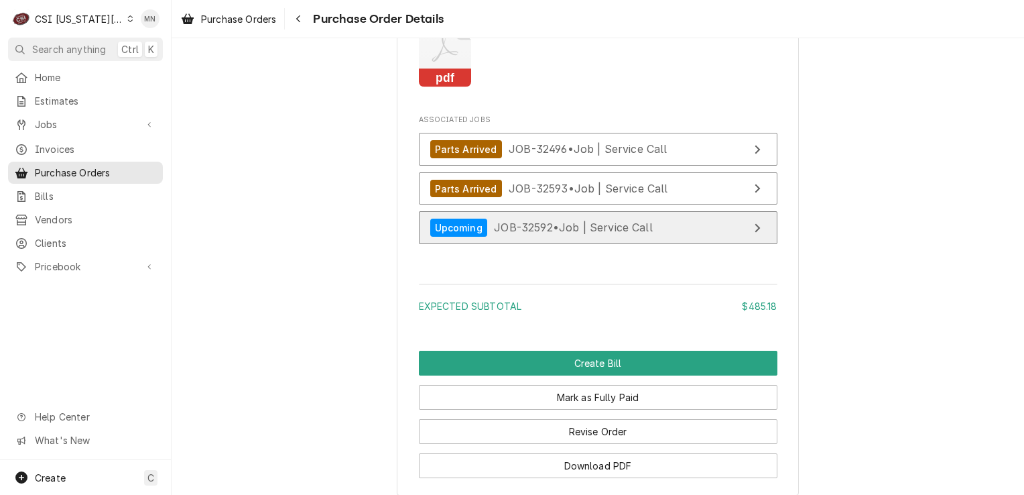
scroll to position [1761, 0]
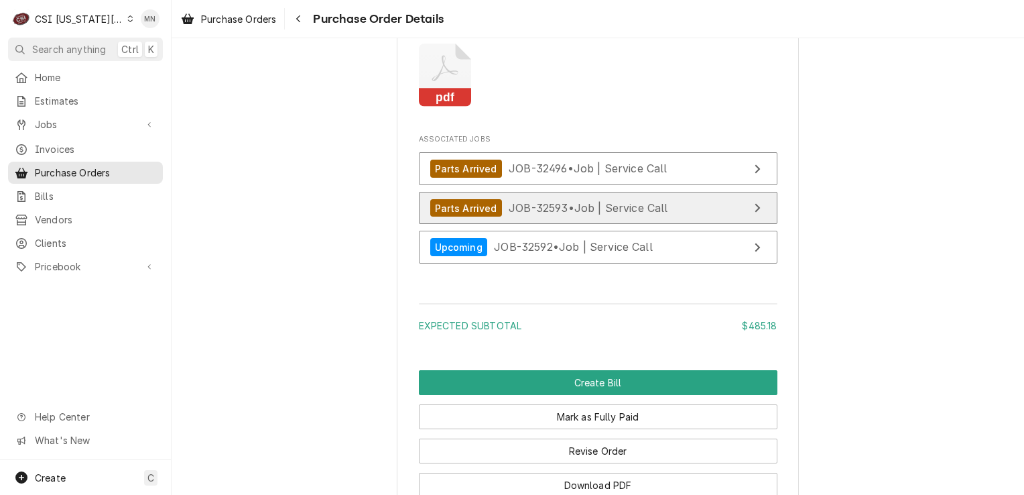
click at [568, 215] on span "JOB-32593 • Job | Service Call" at bounding box center [589, 207] width 160 height 13
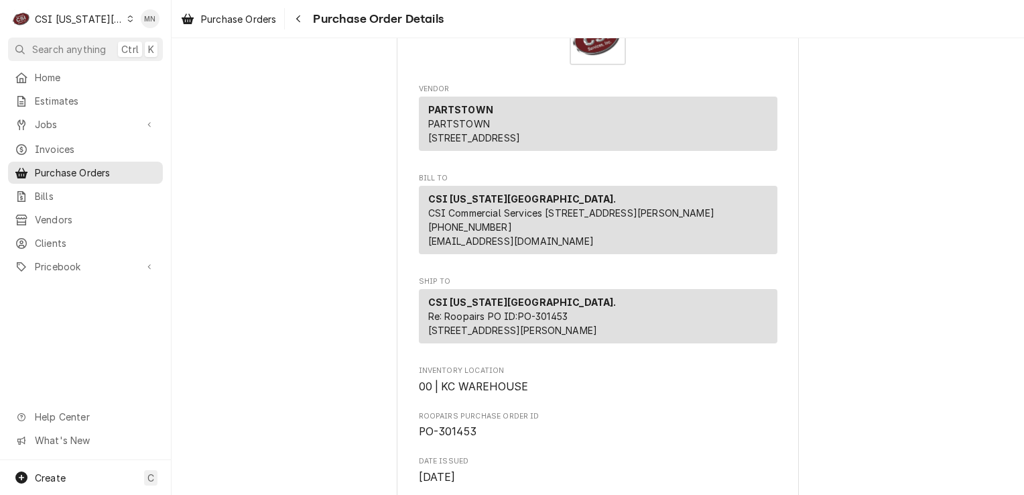
scroll to position [0, 0]
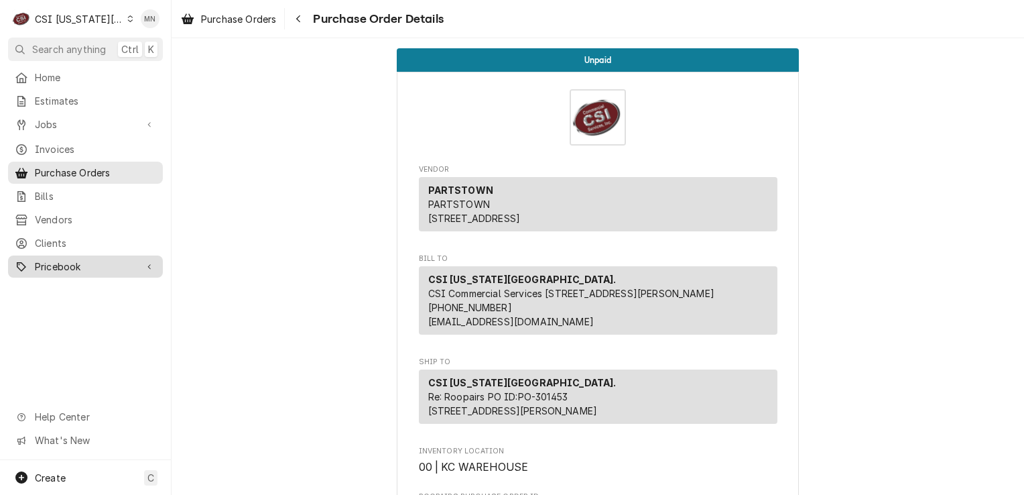
click at [77, 261] on span "Pricebook" at bounding box center [85, 266] width 101 height 14
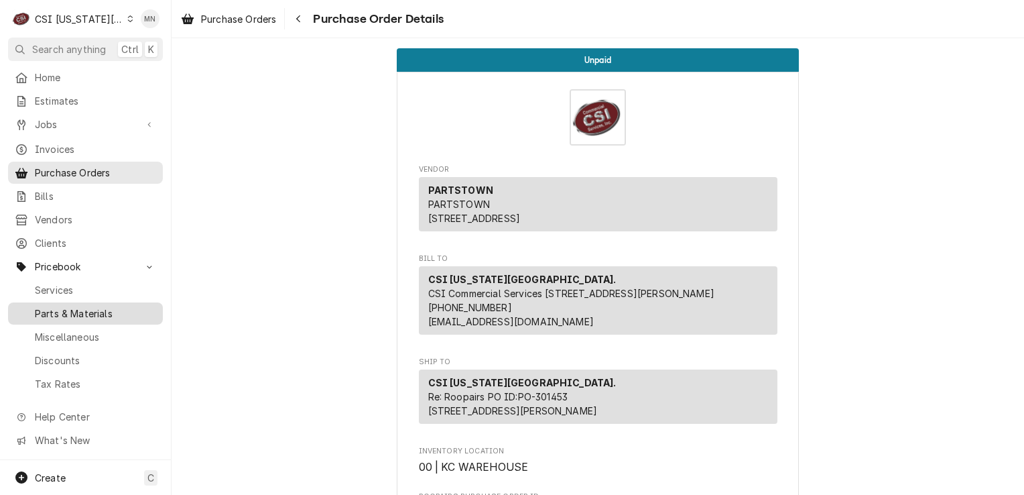
click at [76, 307] on span "Parts & Materials" at bounding box center [95, 313] width 121 height 14
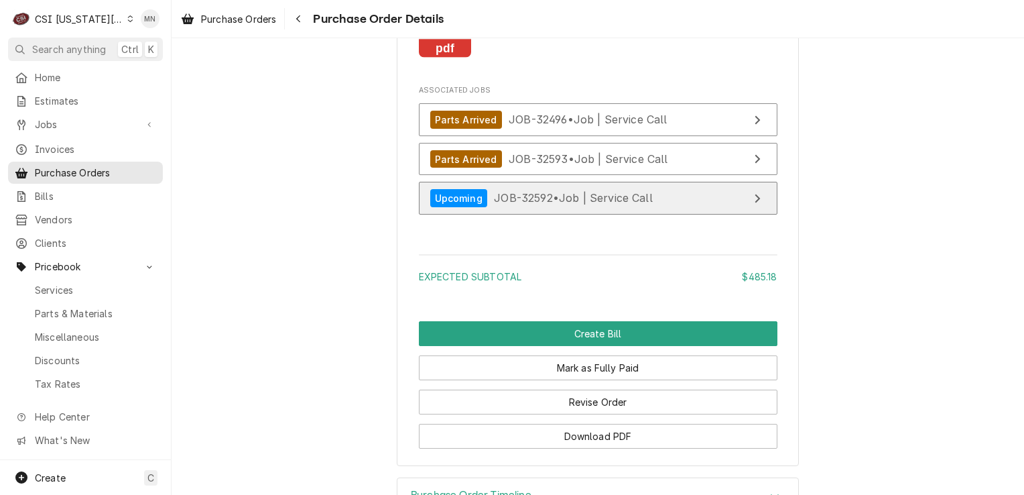
scroll to position [1895, 0]
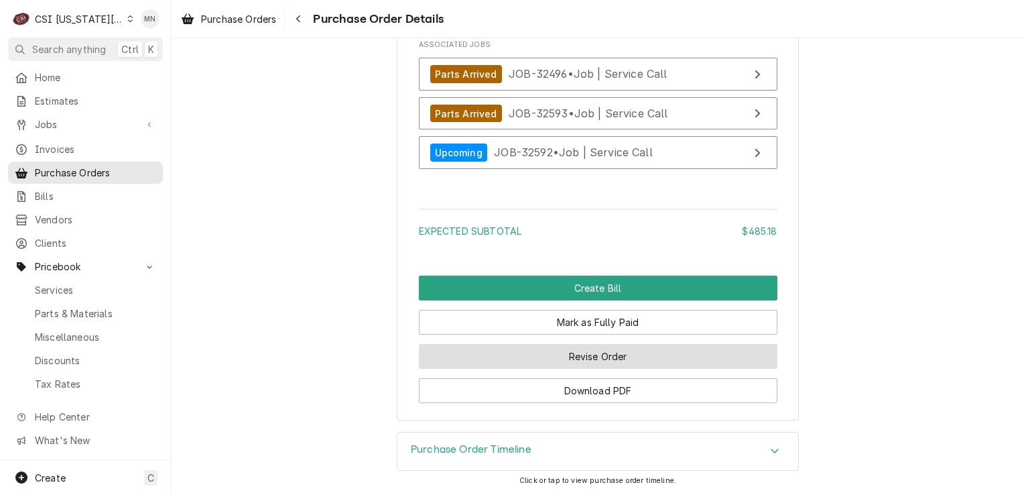
click at [599, 361] on button "Revise Order" at bounding box center [598, 356] width 359 height 25
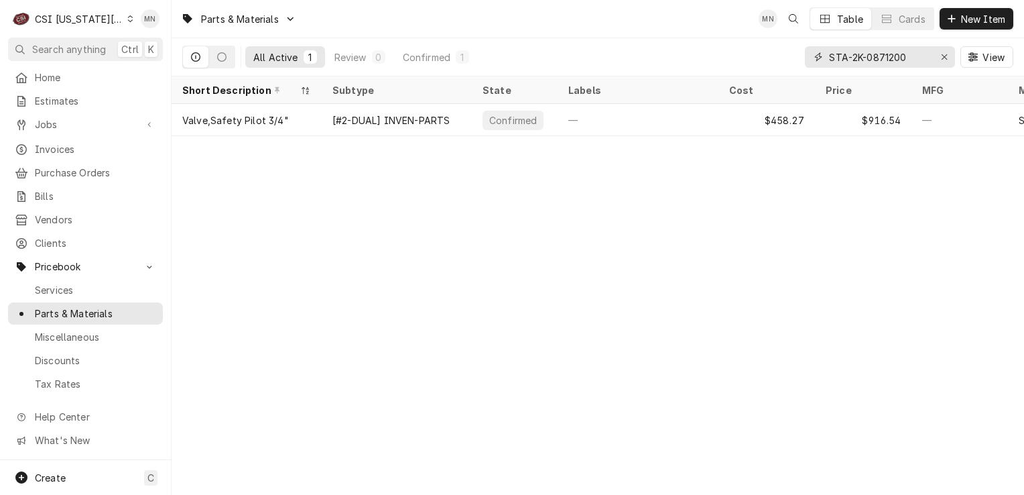
drag, startPoint x: 908, startPoint y: 58, endPoint x: 742, endPoint y: 35, distance: 167.8
click at [742, 35] on div "Parts & Materials MN Table Cards New Item All Active 1 Review 0 Confirmed 1 STA…" at bounding box center [598, 38] width 853 height 76
drag, startPoint x: 894, startPoint y: 52, endPoint x: 775, endPoint y: 50, distance: 118.7
click at [775, 50] on div "All Active 1 Review 0 Confirmed 1 020009016 View" at bounding box center [597, 57] width 831 height 38
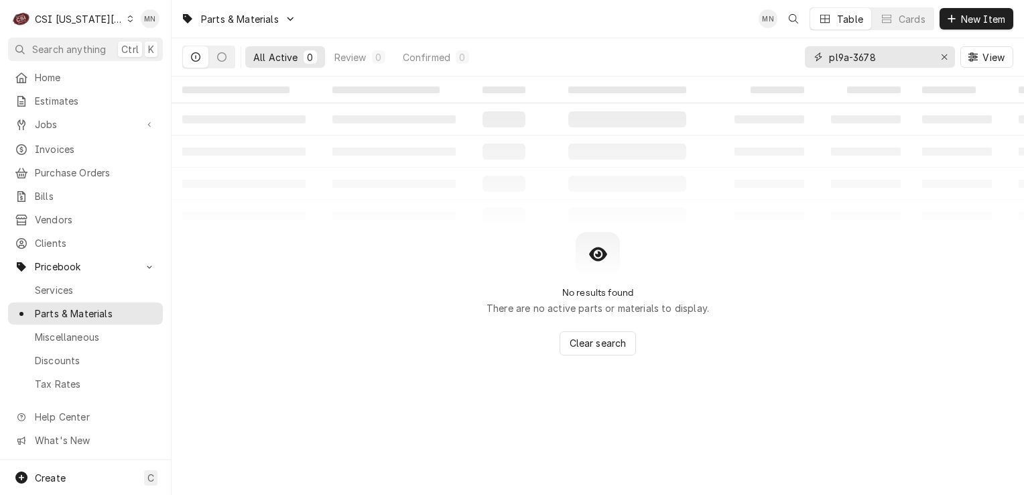
drag, startPoint x: 879, startPoint y: 59, endPoint x: 799, endPoint y: 60, distance: 79.8
click at [799, 60] on div "All Active 0 Review 0 Confirmed 0 pl9a-3678 View" at bounding box center [597, 57] width 831 height 38
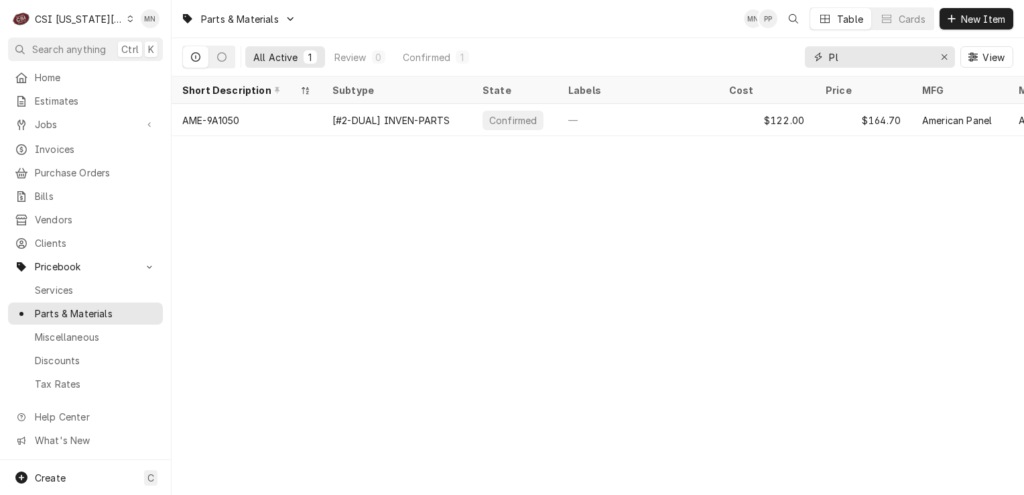
type input "P"
drag, startPoint x: 886, startPoint y: 55, endPoint x: 761, endPoint y: 48, distance: 125.5
click at [761, 48] on div "All Active 1 Review 0 Confirmed 1 9a-3678 View" at bounding box center [597, 57] width 831 height 38
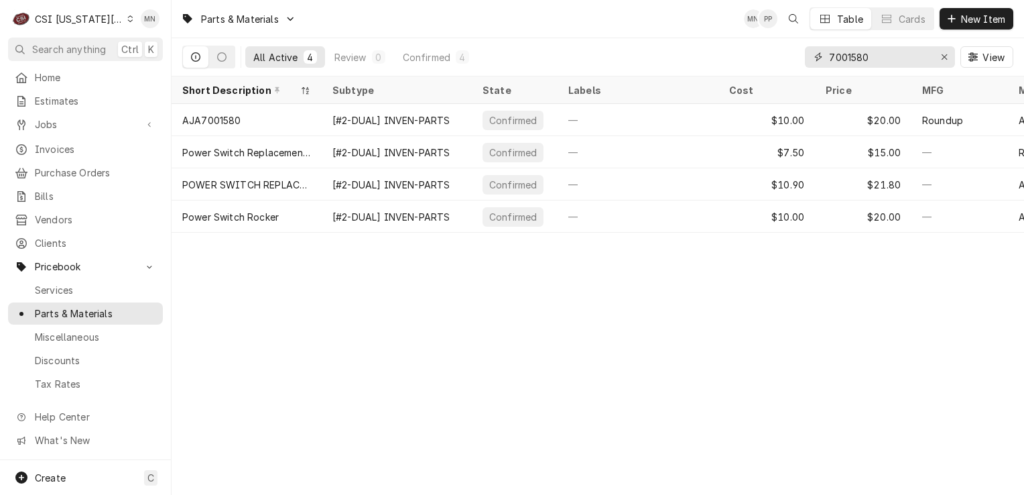
drag, startPoint x: 876, startPoint y: 64, endPoint x: 819, endPoint y: 60, distance: 57.1
click at [819, 60] on div "7001580" at bounding box center [880, 56] width 150 height 21
paste input "JAC-05340-003-32-37"
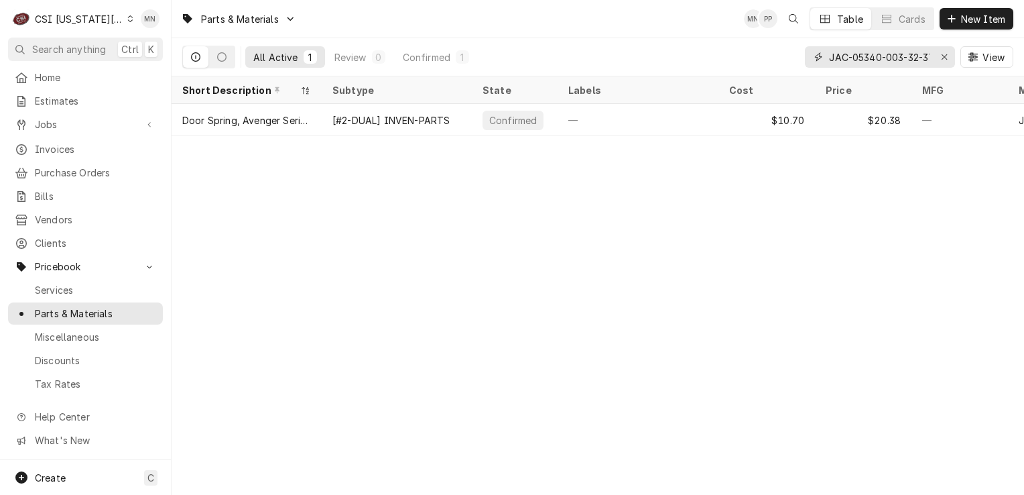
scroll to position [0, 7]
drag, startPoint x: 829, startPoint y: 60, endPoint x: 933, endPoint y: 58, distance: 103.9
click at [933, 58] on div "JAC-05340-003-32-37" at bounding box center [880, 56] width 150 height 21
paste input "SOU-771001"
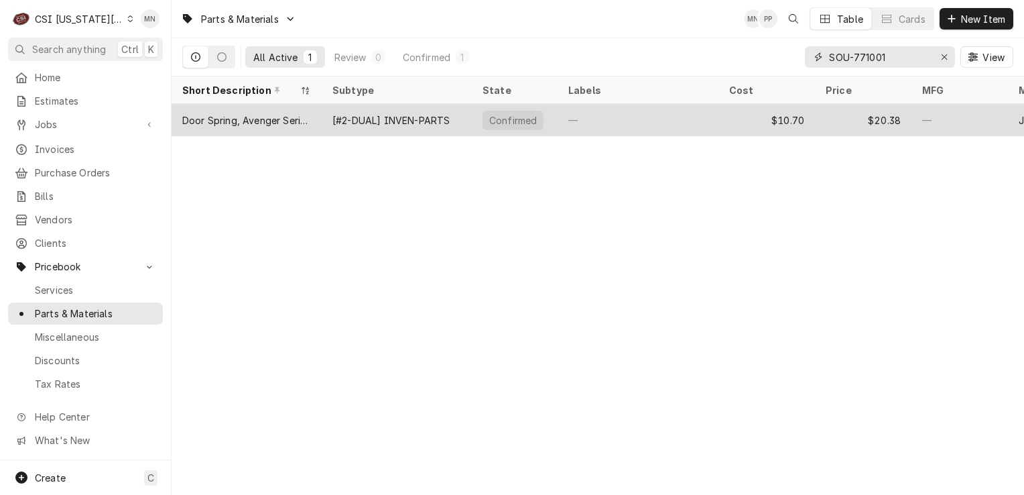
scroll to position [0, 0]
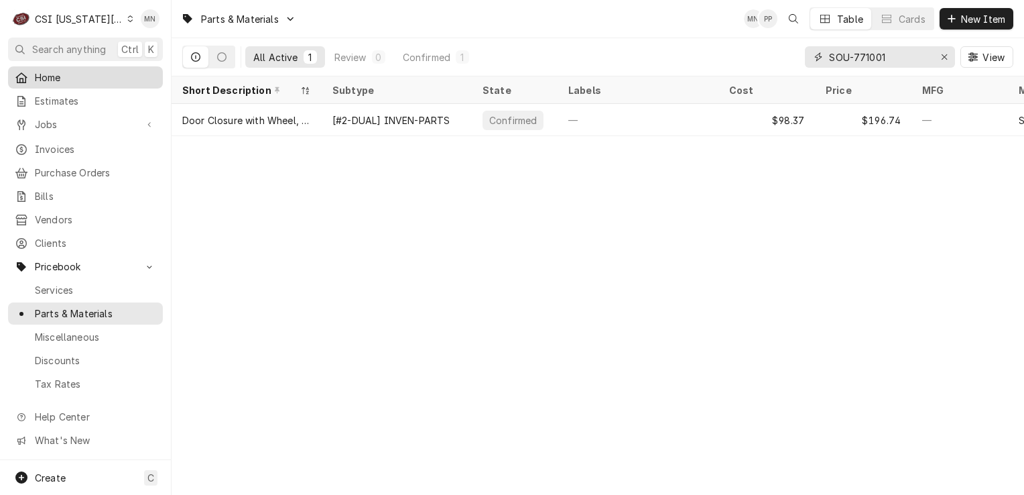
type input "SOU-771001"
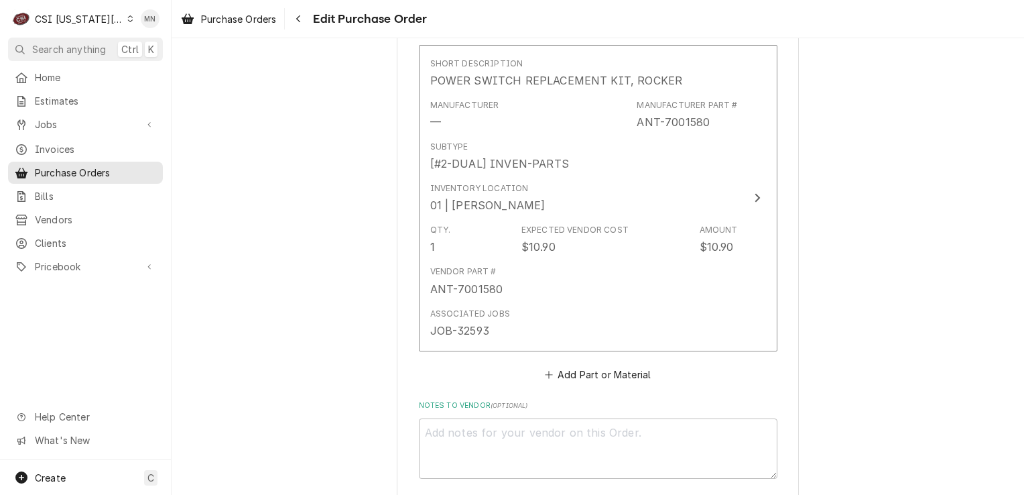
scroll to position [1538, 0]
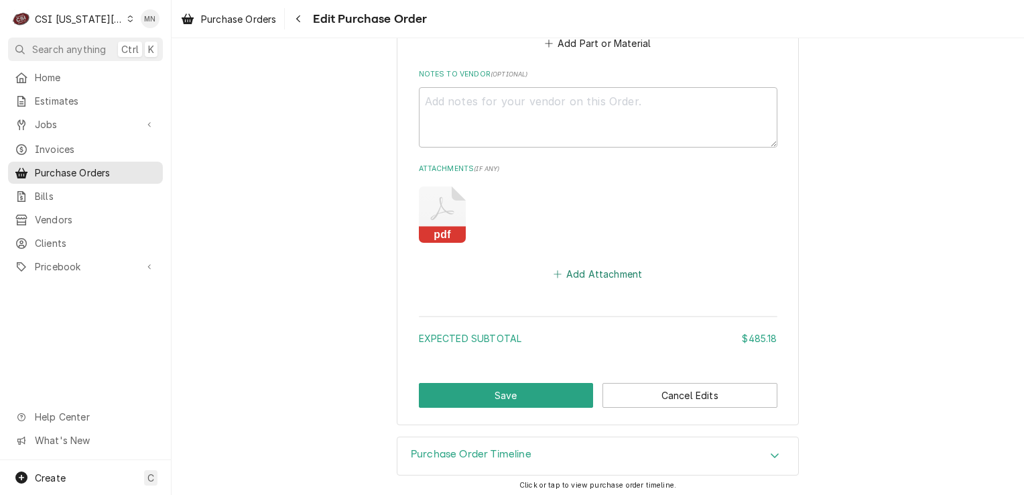
click at [603, 267] on button "Add Attachment" at bounding box center [598, 273] width 94 height 19
type textarea "x"
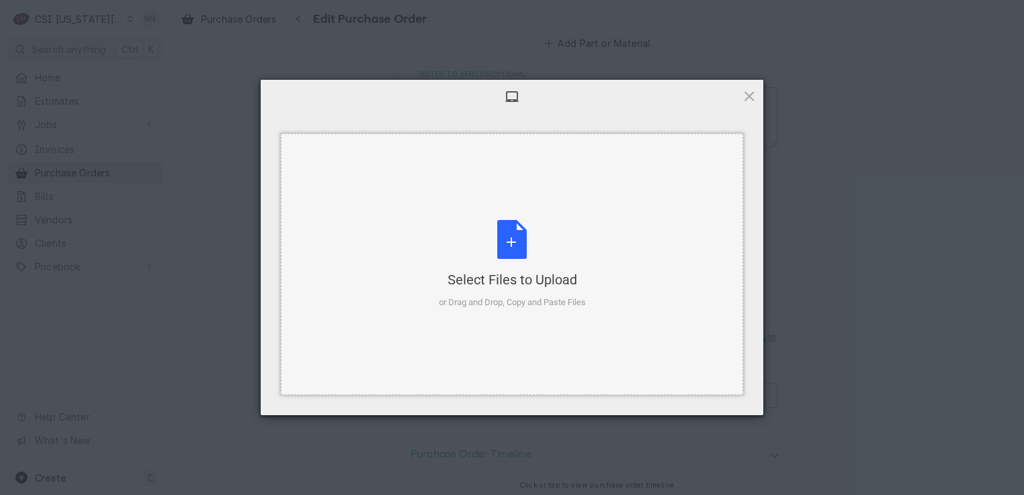
click at [522, 237] on div "Select Files to Upload or Drag and Drop, Copy and Paste Files" at bounding box center [512, 264] width 147 height 89
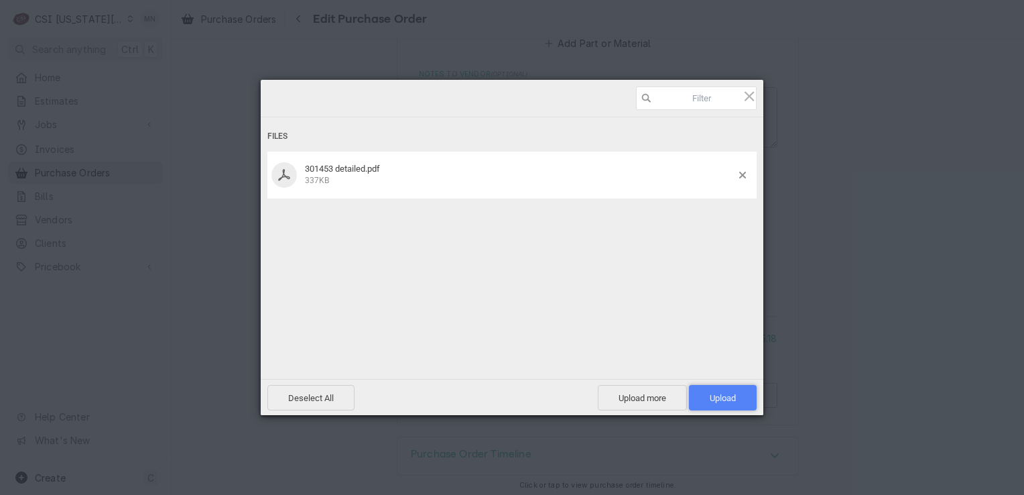
click at [723, 396] on span "Upload 1" at bounding box center [723, 398] width 26 height 10
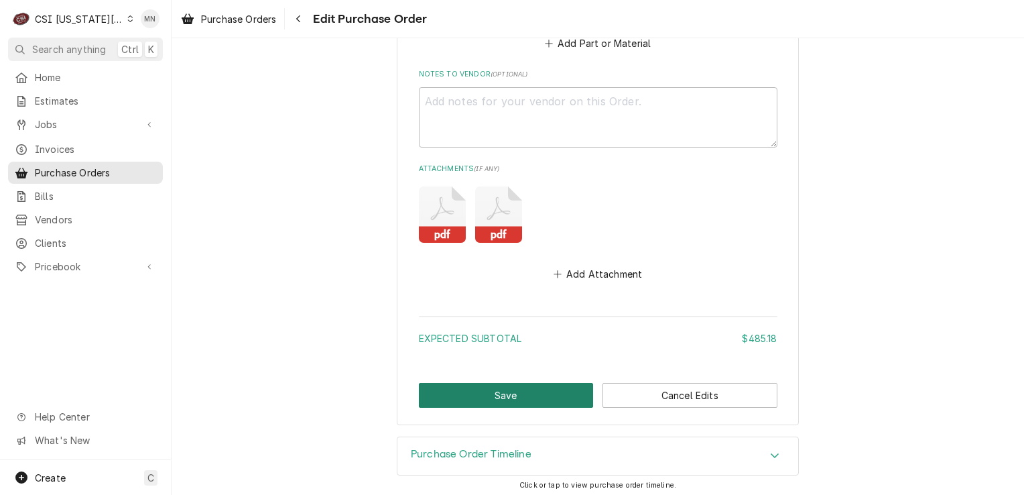
click at [464, 387] on button "Save" at bounding box center [506, 395] width 175 height 25
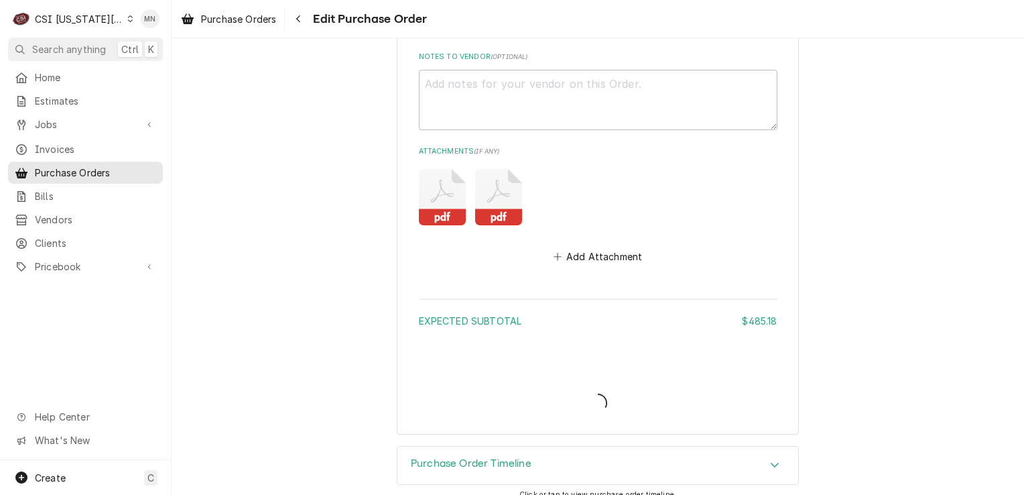
scroll to position [1565, 0]
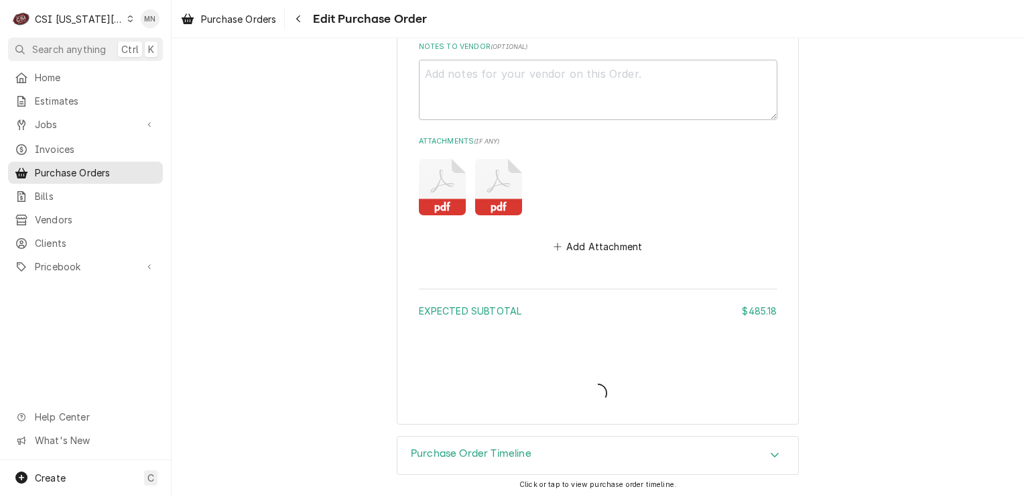
type textarea "x"
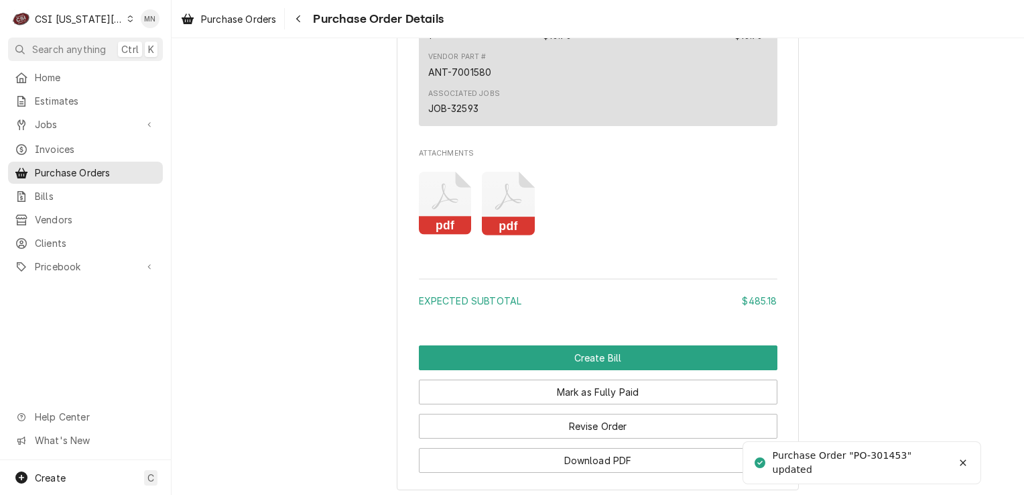
scroll to position [1743, 0]
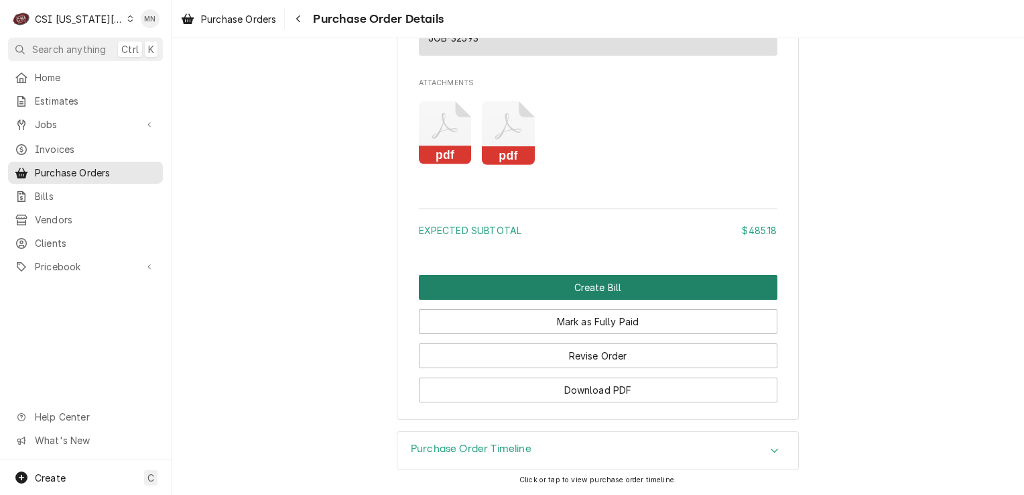
click at [599, 282] on button "Create Bill" at bounding box center [598, 287] width 359 height 25
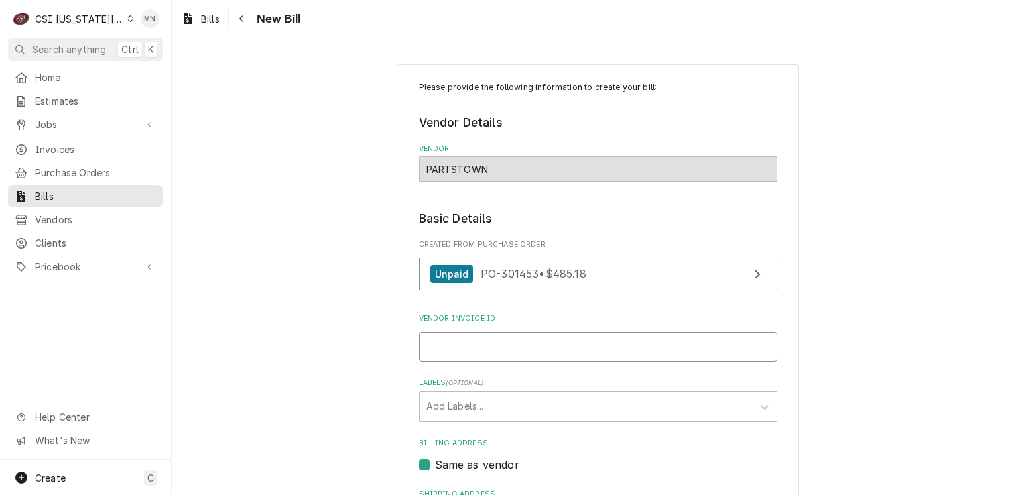
click at [475, 350] on input "Vendor Invoice ID" at bounding box center [598, 346] width 359 height 29
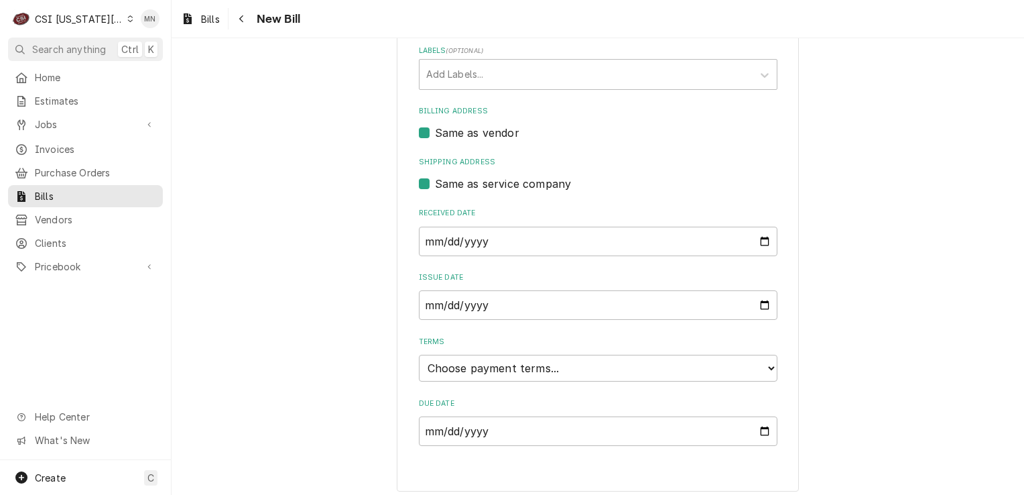
scroll to position [335, 0]
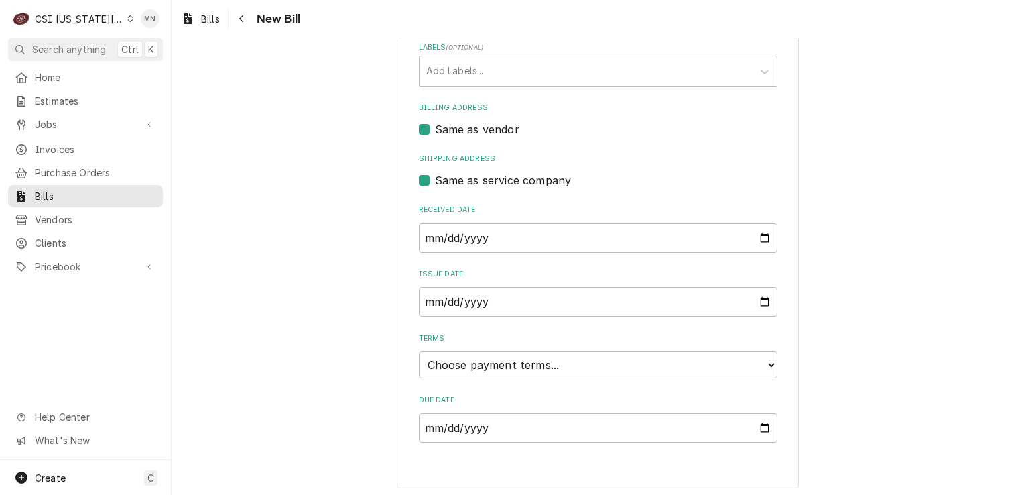
type input "2106840714"
click at [495, 223] on input "2025-09-11" at bounding box center [598, 237] width 359 height 29
click at [499, 234] on input "2025-09-11" at bounding box center [598, 237] width 359 height 29
click at [757, 235] on input "2025-09-11" at bounding box center [598, 237] width 359 height 29
type input "2025-09-08"
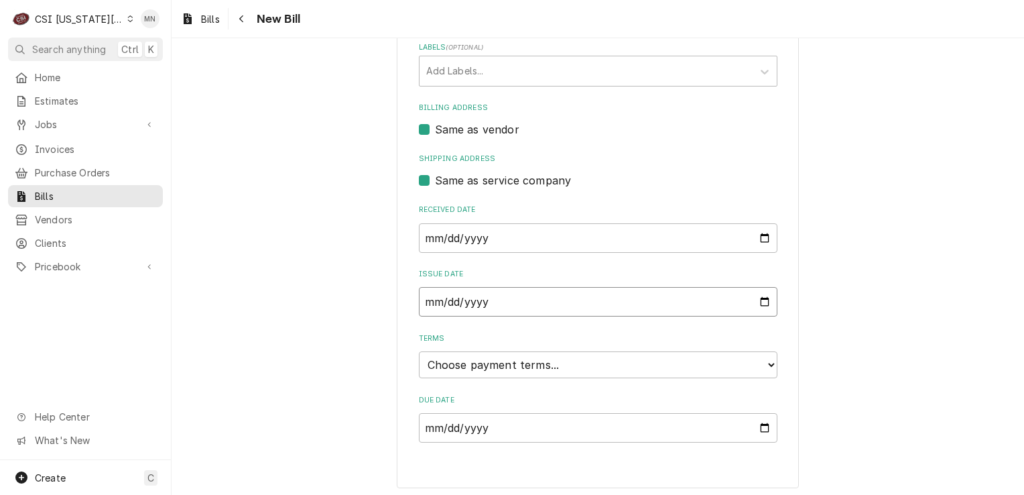
click at [754, 297] on input "2025-09-11" at bounding box center [598, 301] width 359 height 29
type input "2025-09-08"
click at [571, 368] on select "Choose payment terms... Same Day Net 7 Net 14 Net 21 Net 30 Net 45 Net 60 Net 90" at bounding box center [598, 364] width 359 height 27
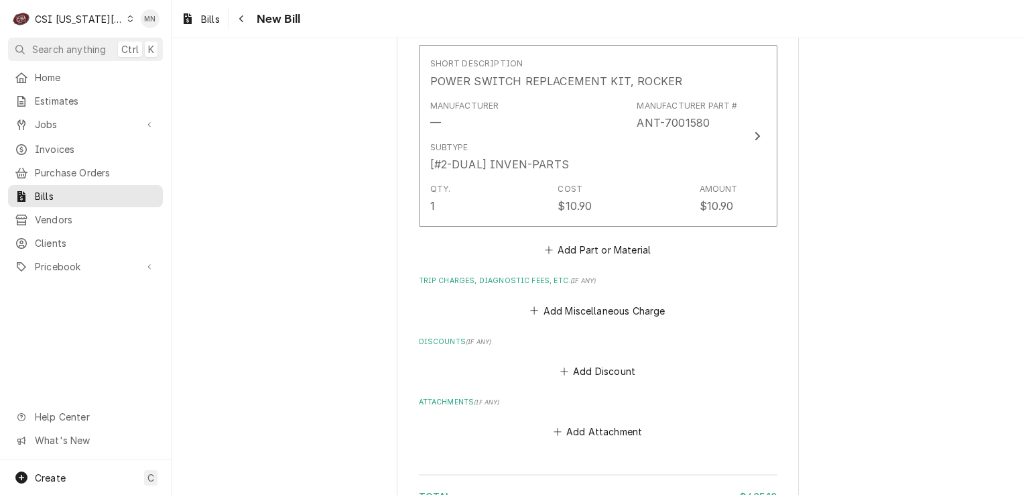
scroll to position [1248, 0]
click at [582, 307] on button "Add Miscellaneous Charge" at bounding box center [597, 307] width 139 height 19
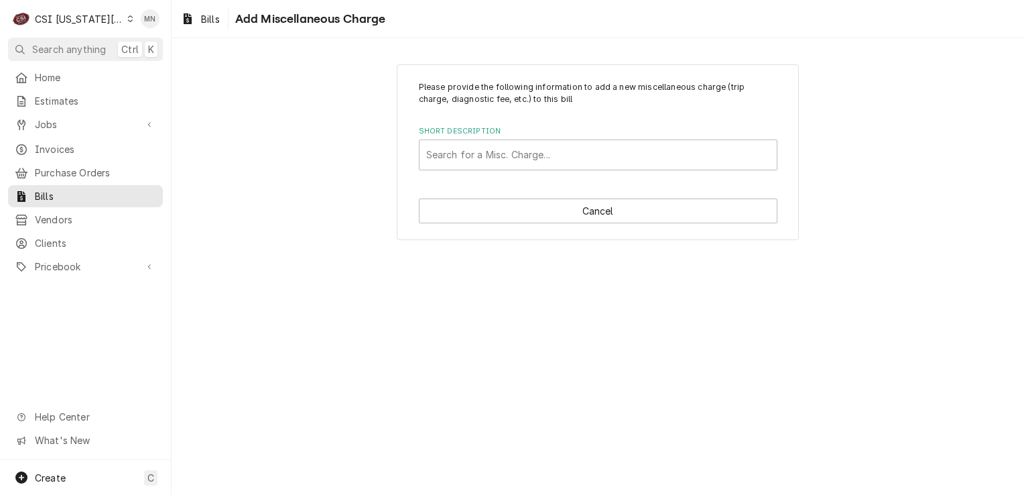
click at [512, 172] on div "Please provide the following information to add a new miscellaneous charge (tri…" at bounding box center [598, 152] width 402 height 176
click at [511, 156] on div "Short Description" at bounding box center [598, 155] width 344 height 24
type input "ac"
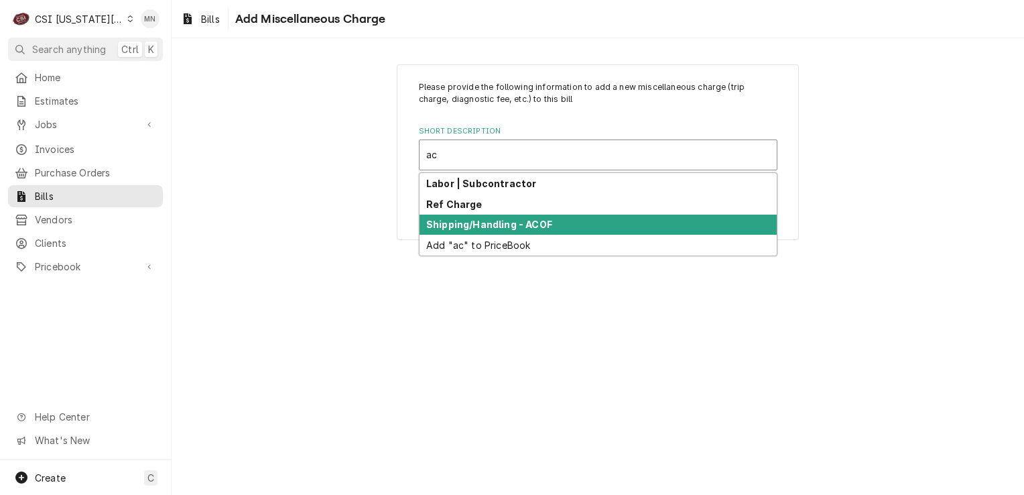
click at [503, 222] on strong "Shipping/Handling - ACOF" at bounding box center [489, 224] width 126 height 11
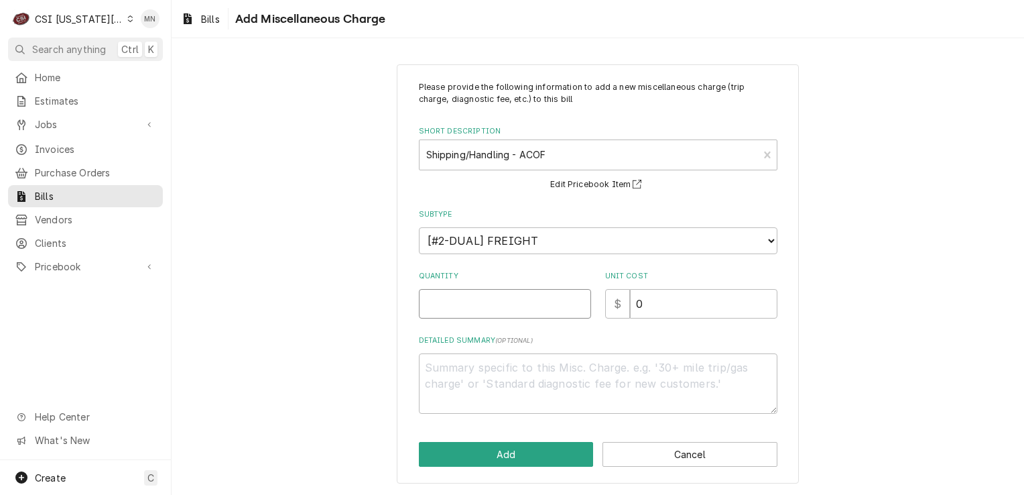
click at [498, 308] on input "Quantity" at bounding box center [505, 303] width 172 height 29
type textarea "x"
type input "1"
type textarea "x"
type input "3"
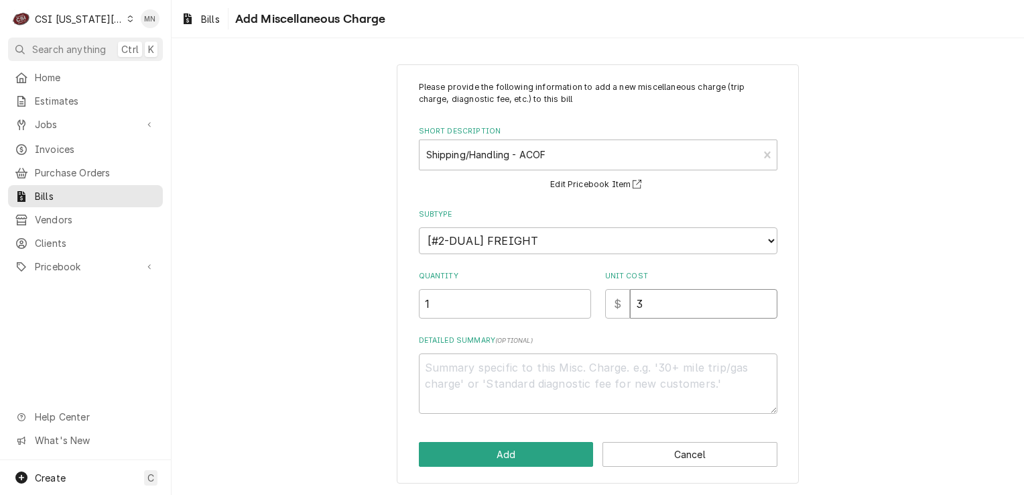
type textarea "x"
type input "30"
type textarea "x"
type input "30.1"
type textarea "x"
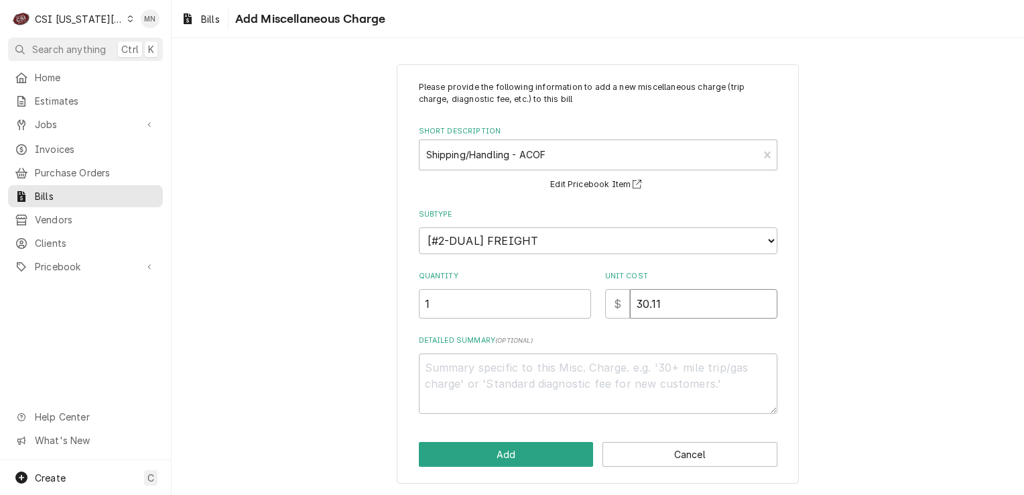
type input "30.11"
click at [507, 361] on textarea "Detailed Summary ( optional )" at bounding box center [598, 383] width 359 height 60
type textarea "x"
type textarea "a"
type textarea "x"
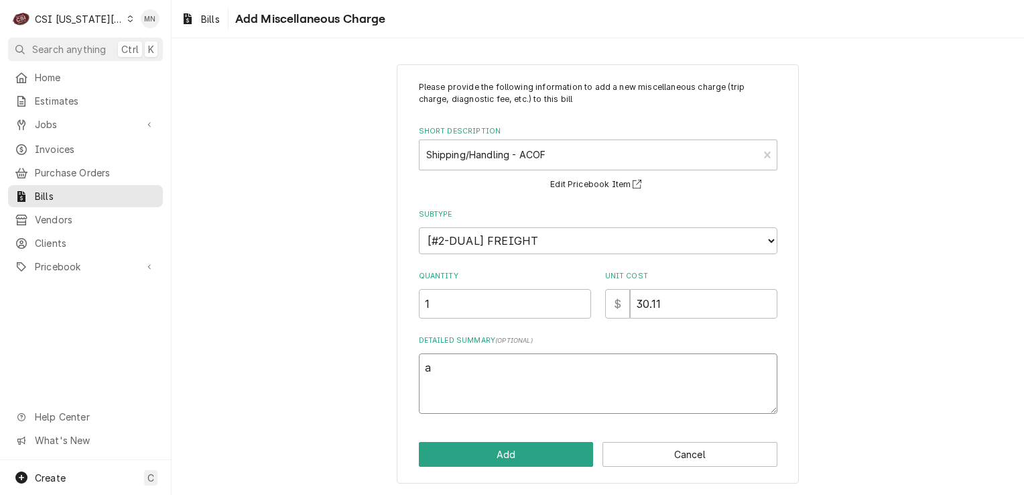
type textarea "aC"
type textarea "x"
type textarea "aCO"
type textarea "x"
type textarea "aC"
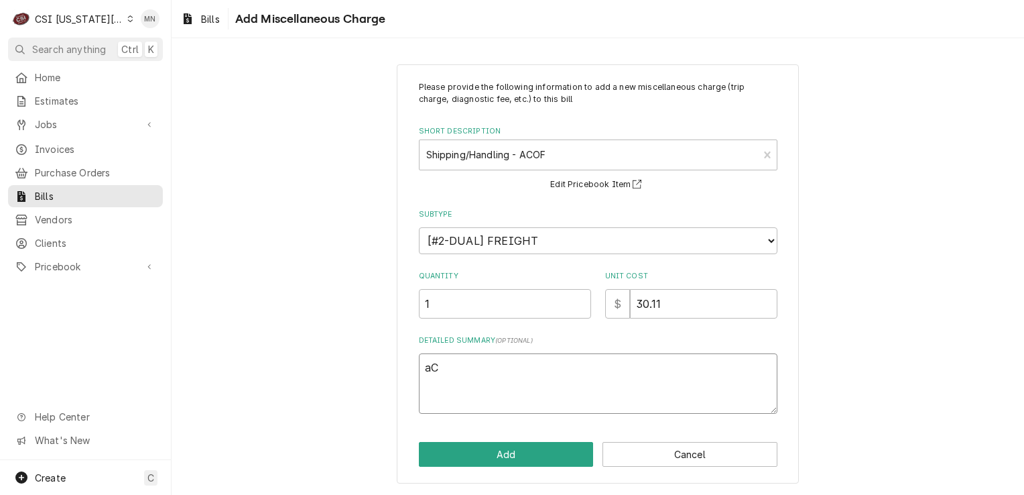
type textarea "x"
type textarea "a"
type textarea "x"
type textarea "A"
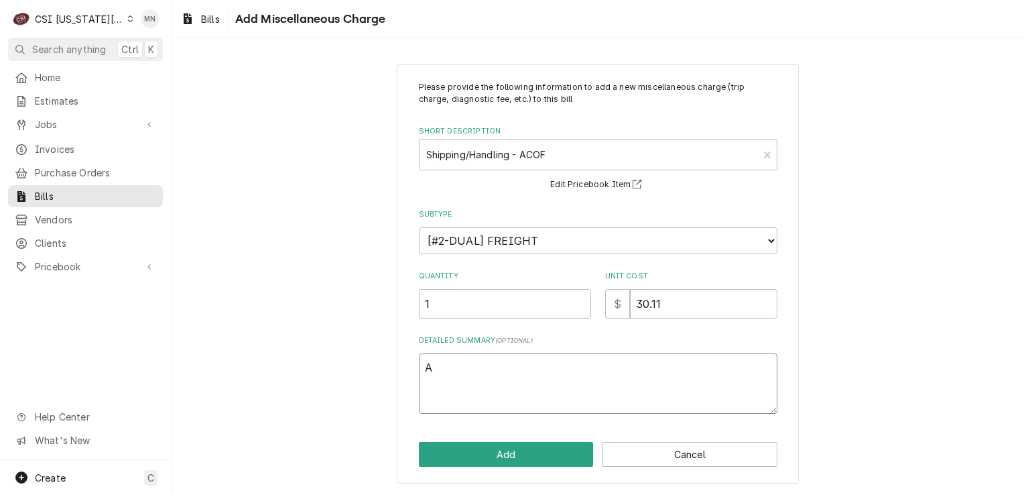
type textarea "x"
type textarea "AC"
type textarea "x"
type textarea "ACO"
type textarea "x"
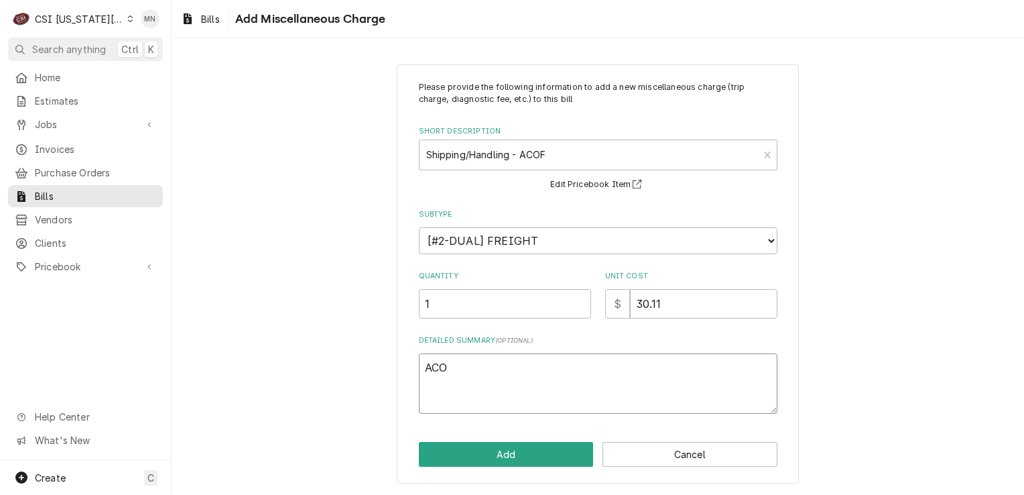
type textarea "ACOF"
type textarea "x"
type textarea "ACOF"
type textarea "x"
type textarea "ACOF J"
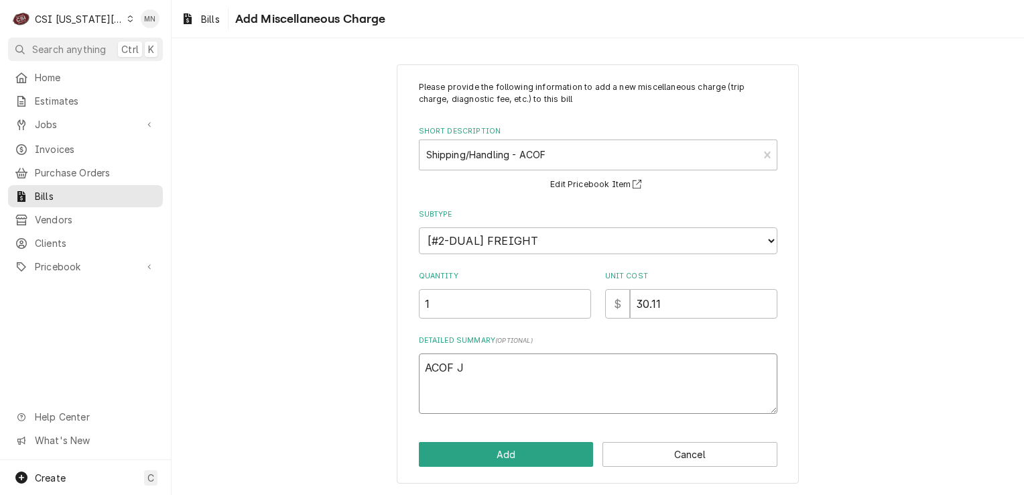
type textarea "x"
type textarea "ACOF Jo"
type textarea "x"
type textarea "ACOF Job"
type textarea "x"
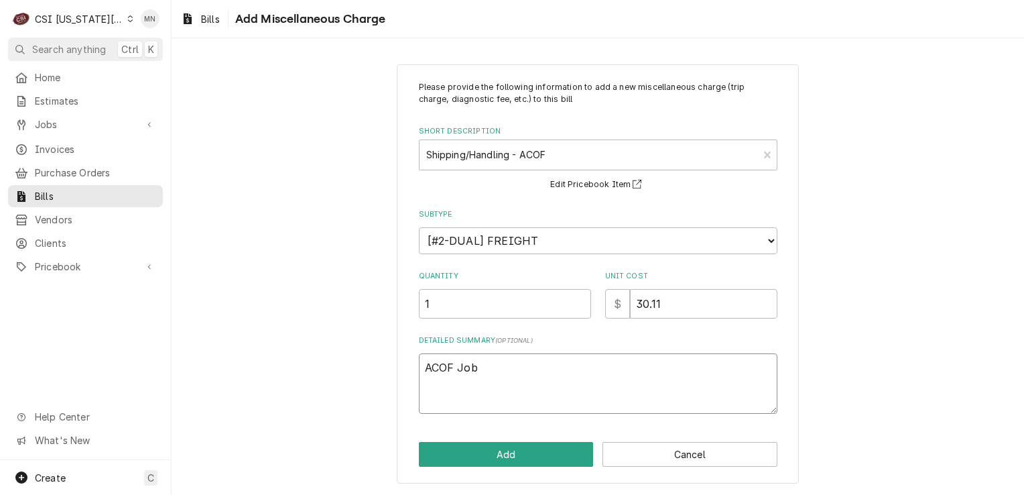
type textarea "ACOF Jo"
type textarea "x"
type textarea "ACOF J"
type textarea "x"
type textarea "ACOF"
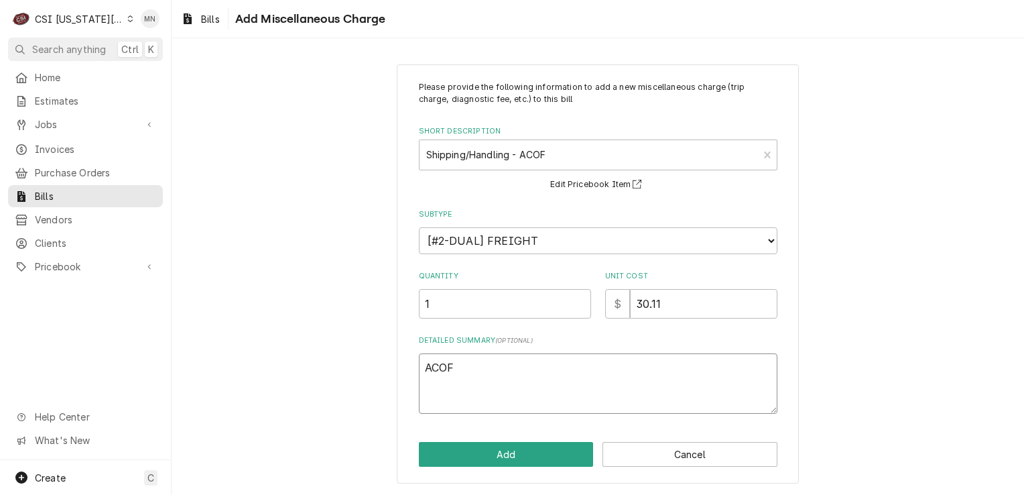
type textarea "x"
type textarea "ACOF $"
type textarea "x"
type textarea "ACOF $"
type textarea "x"
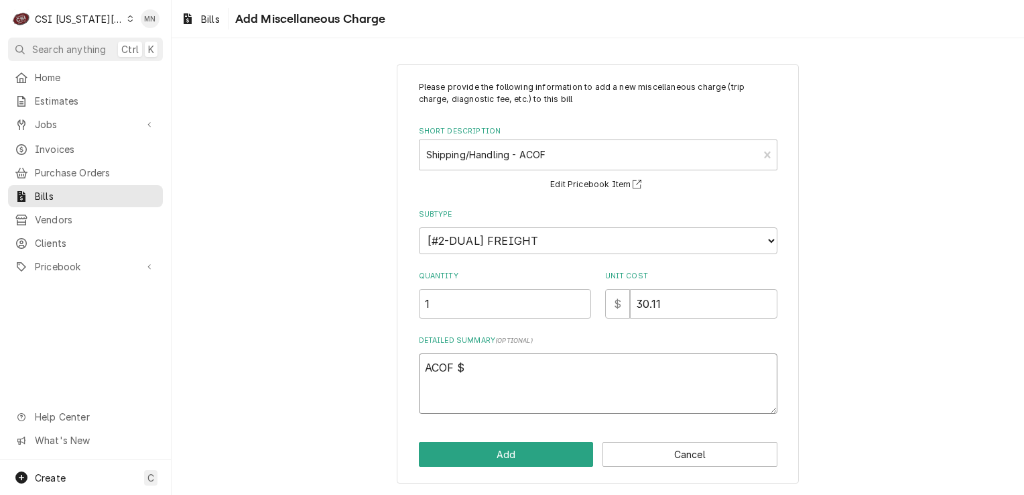
type textarea "ACOF $ 3"
type textarea "x"
type textarea "ACOF $ 30"
type textarea "x"
type textarea "ACOF $ 30."
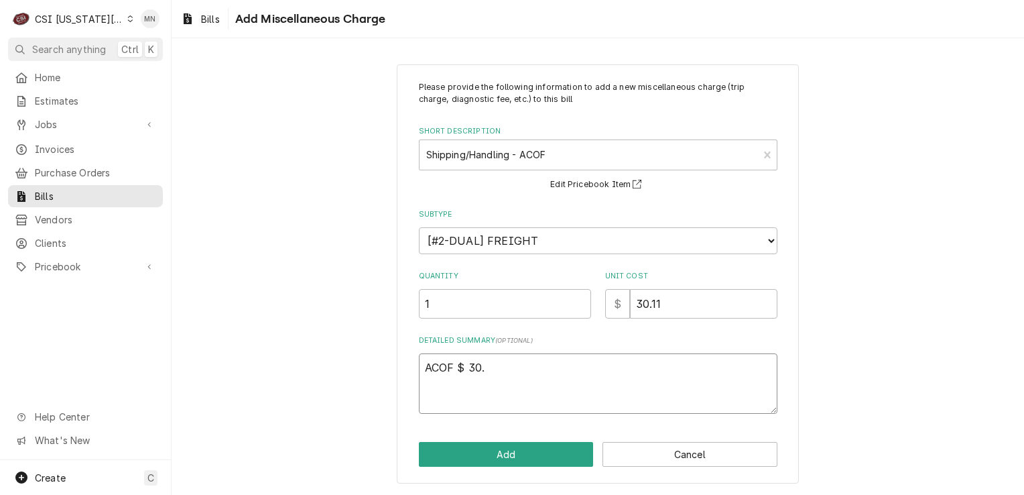
type textarea "x"
type textarea "ACOF $ 30.1"
type textarea "x"
type textarea "ACOF $ 30.11"
type textarea "x"
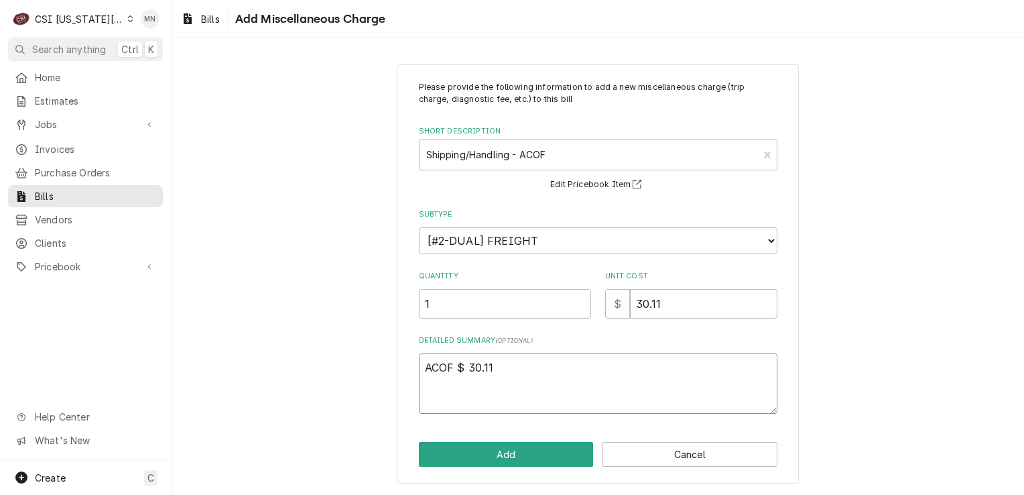
type textarea "ACOF $ 30.11"
type textarea "x"
type textarea "ACOF $ 30.11 J"
type textarea "x"
type textarea "ACOF $ 30.11"
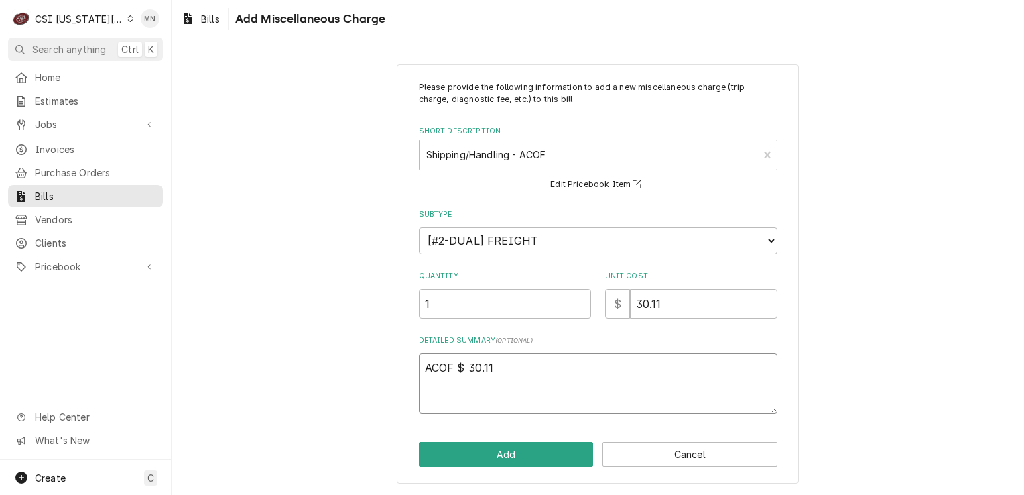
type textarea "x"
type textarea "ACOF $ 30.11 P"
type textarea "x"
type textarea "ACOF $ 30.11 Pa"
type textarea "x"
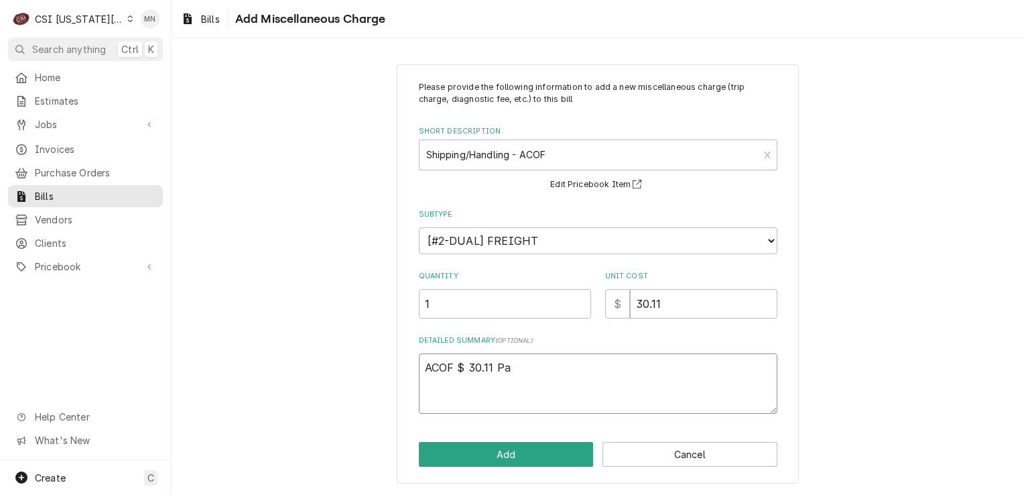
type textarea "ACOF $ 30.11 Par"
type textarea "x"
type textarea "ACOF $ 30.11 Part"
type textarea "x"
type textarea "ACOF $ 30.11 Parts"
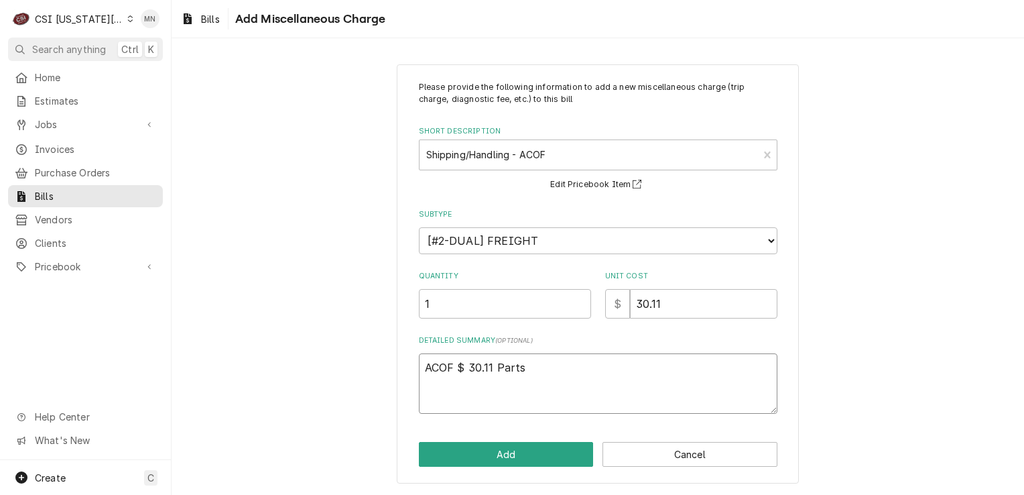
type textarea "x"
type textarea "ACOF $ 30.11 Partst"
type textarea "x"
type textarea "ACOF $ 30.11 Partsto"
type textarea "x"
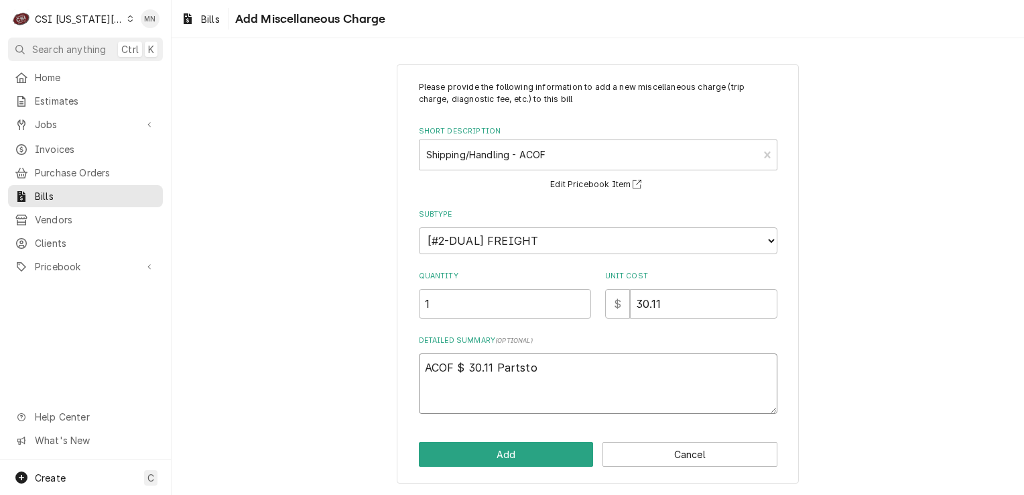
type textarea "ACOF $ 30.11 Partstow"
type textarea "x"
type textarea "ACOF $ 30.11 Partstown"
type textarea "x"
type textarea "ACOF $ 30.11 Partstown"
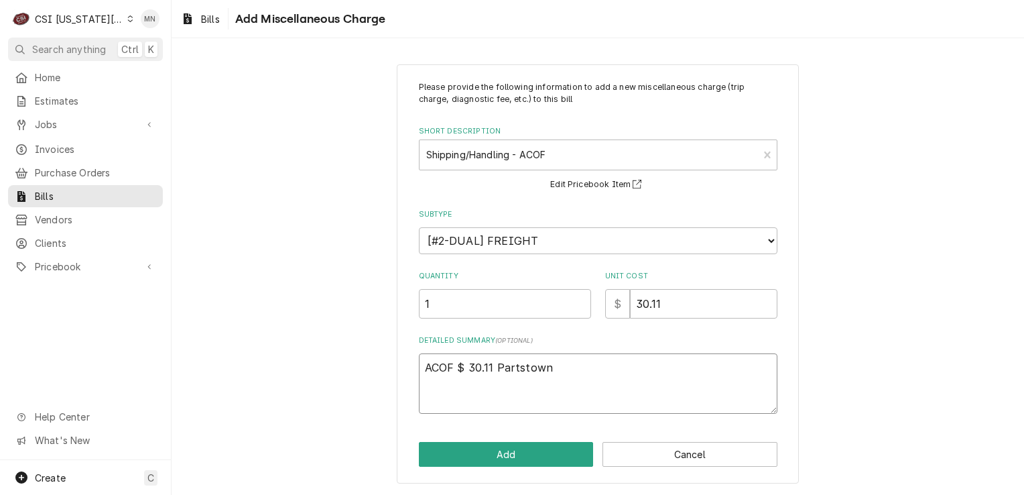
type textarea "x"
type textarea "ACOF $ 30.11 Partstown 2"
type textarea "x"
type textarea "ACOF $ 30.11 Partstown 21"
type textarea "x"
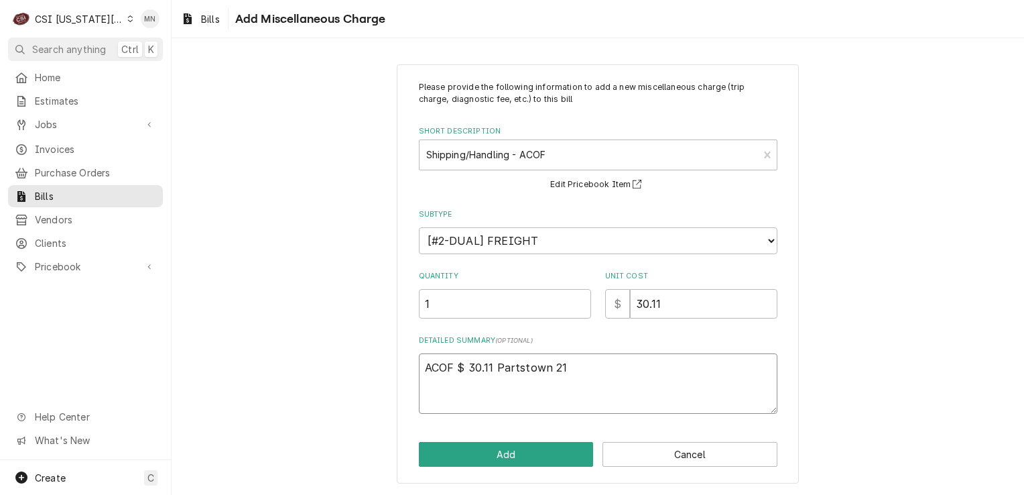
type textarea "ACOF $ 30.11 Partstown 210"
type textarea "x"
type textarea "ACOF $ 30.11 Partstown 2106"
type textarea "x"
type textarea "ACOF $ 30.11 Partstown 21068"
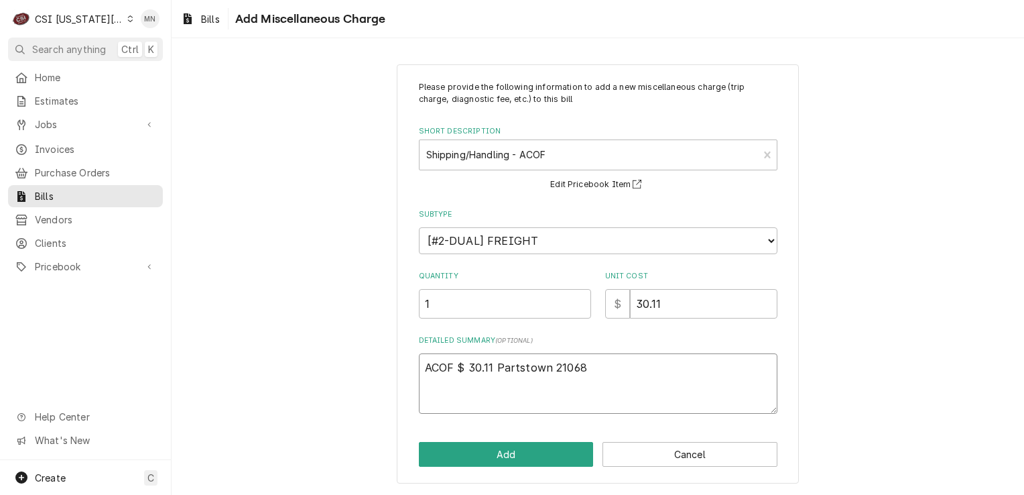
type textarea "x"
type textarea "ACOF $ 30.11 Partstown 210684"
type textarea "x"
type textarea "ACOF $ 30.11 Partstown 2106840"
type textarea "x"
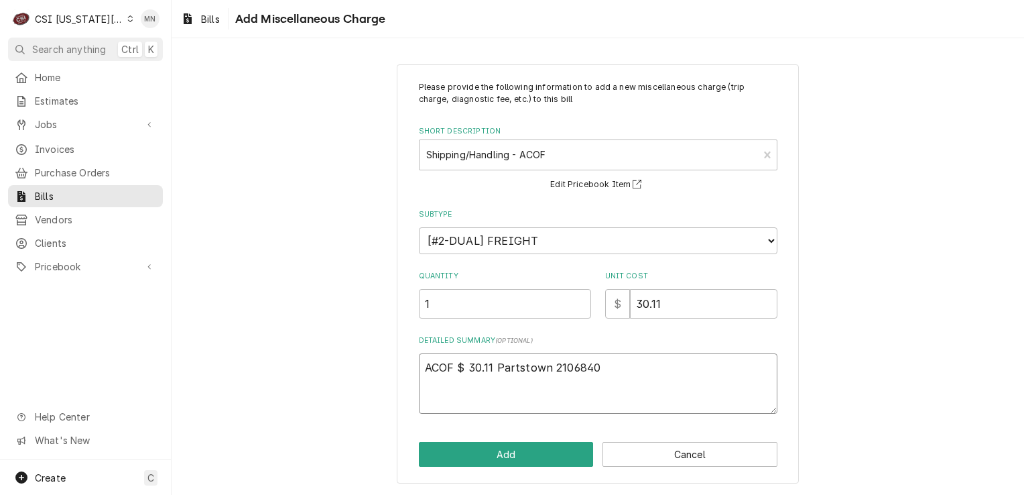
type textarea "ACOF $ 30.11 Partstown 21068407"
type textarea "x"
type textarea "ACOF $ 30.11 Partstown 210684071"
type textarea "x"
type textarea "ACOF $ 30.11 Partstown 2106840714"
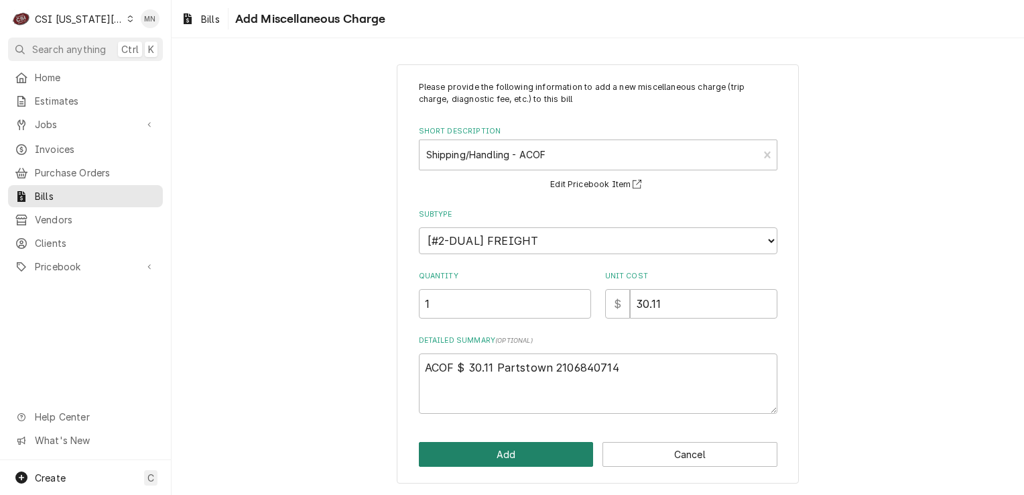
click at [520, 451] on button "Add" at bounding box center [506, 454] width 175 height 25
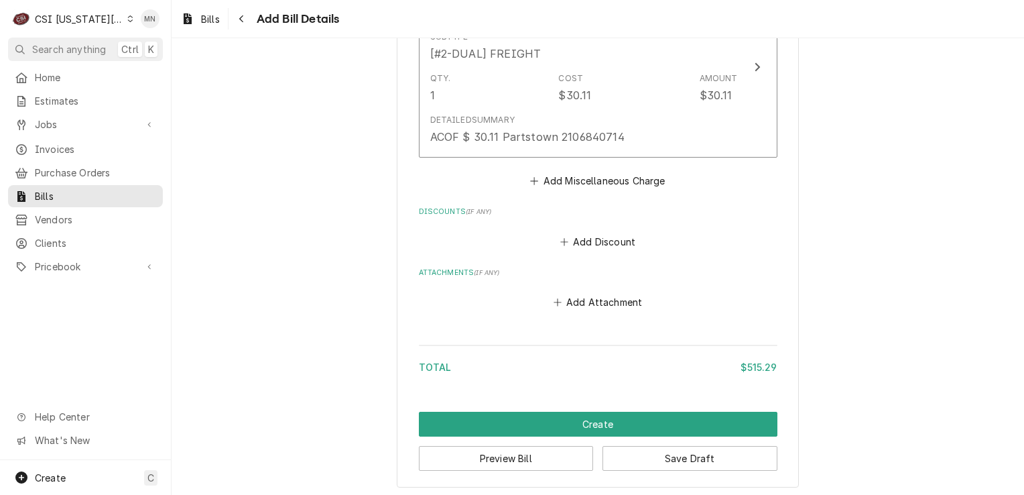
scroll to position [1563, 0]
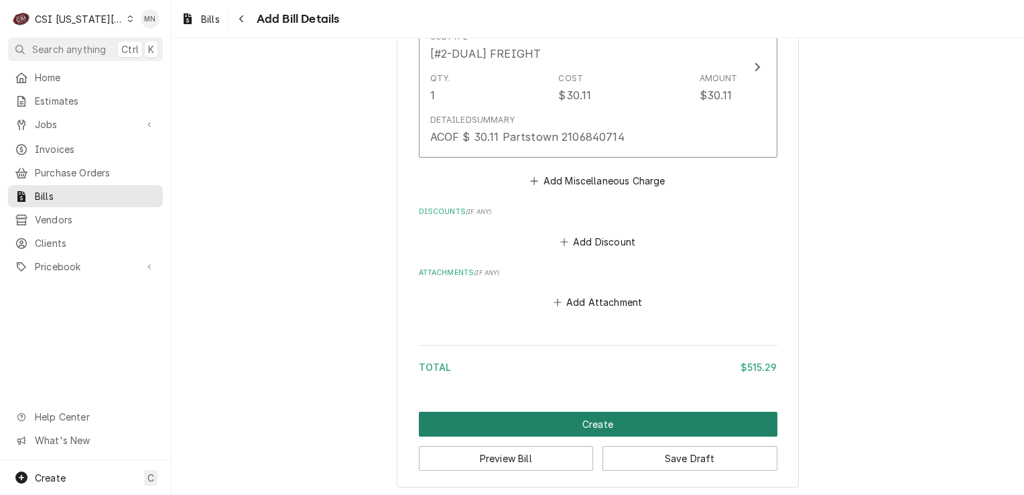
click at [623, 422] on button "Create" at bounding box center [598, 424] width 359 height 25
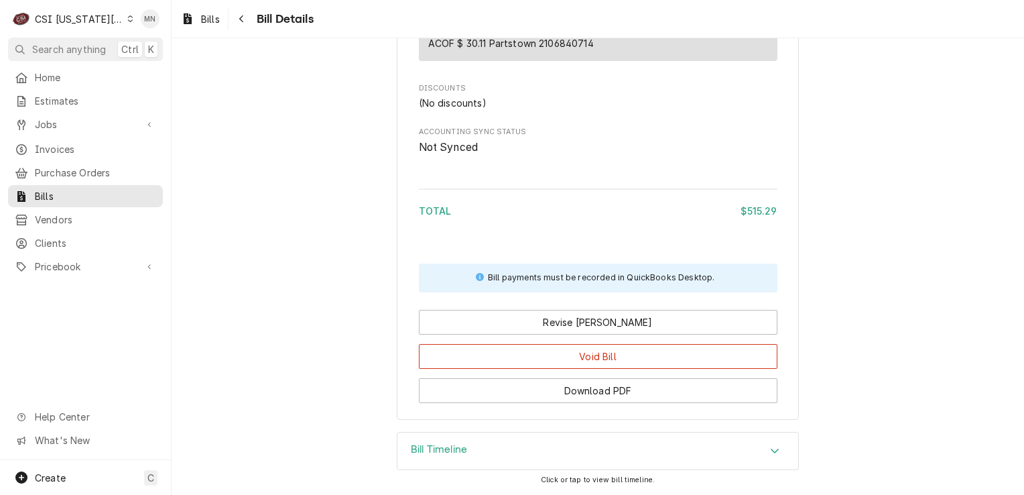
scroll to position [1419, 0]
click at [245, 25] on div "Navigate back" at bounding box center [241, 18] width 13 height 13
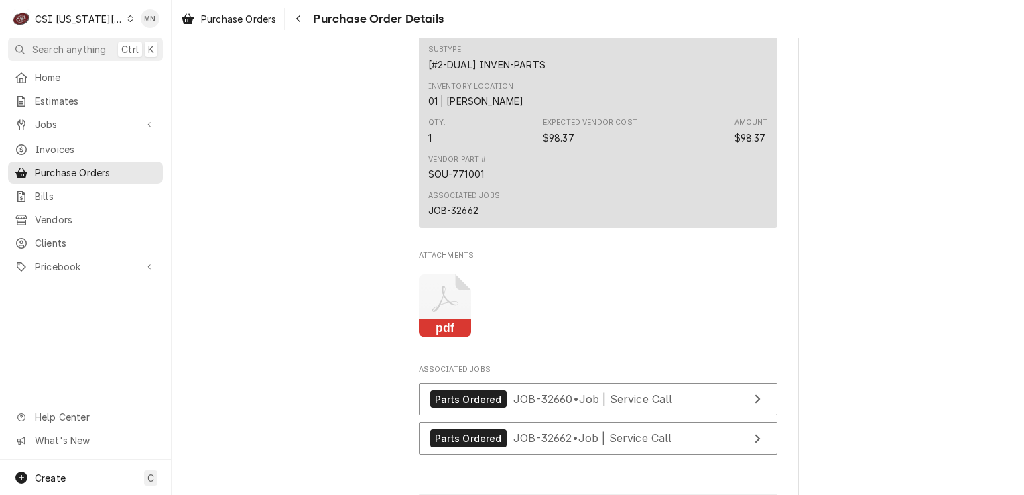
scroll to position [1207, 0]
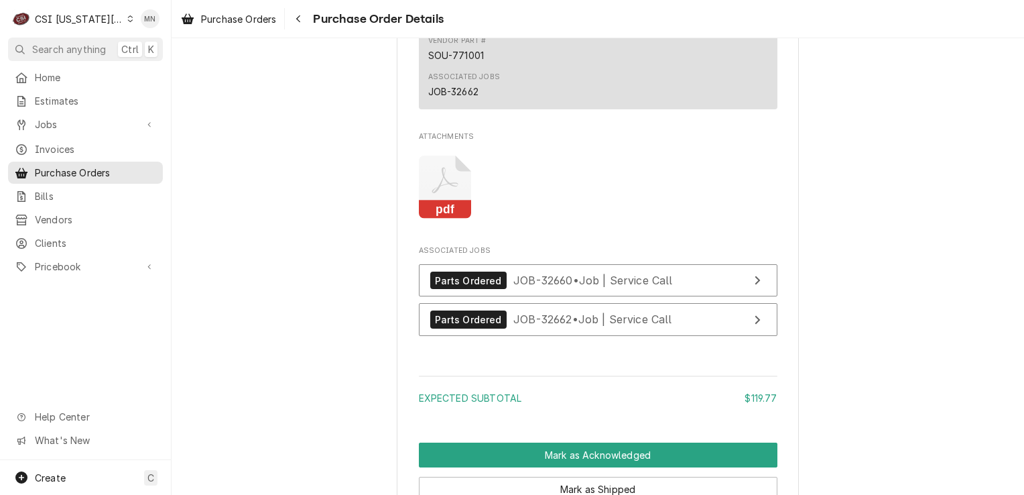
click at [438, 219] on icon "Attachments" at bounding box center [445, 188] width 53 height 64
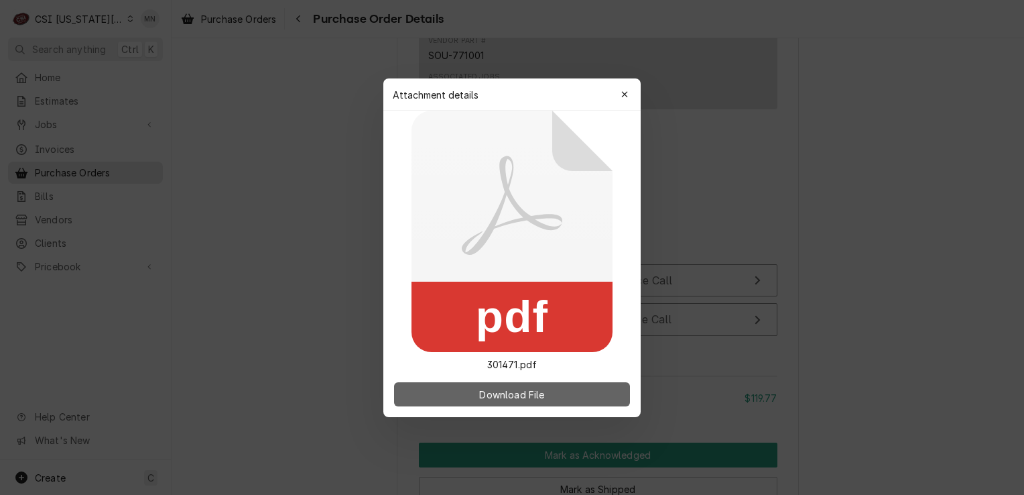
click at [520, 400] on span "Download File" at bounding box center [512, 394] width 70 height 14
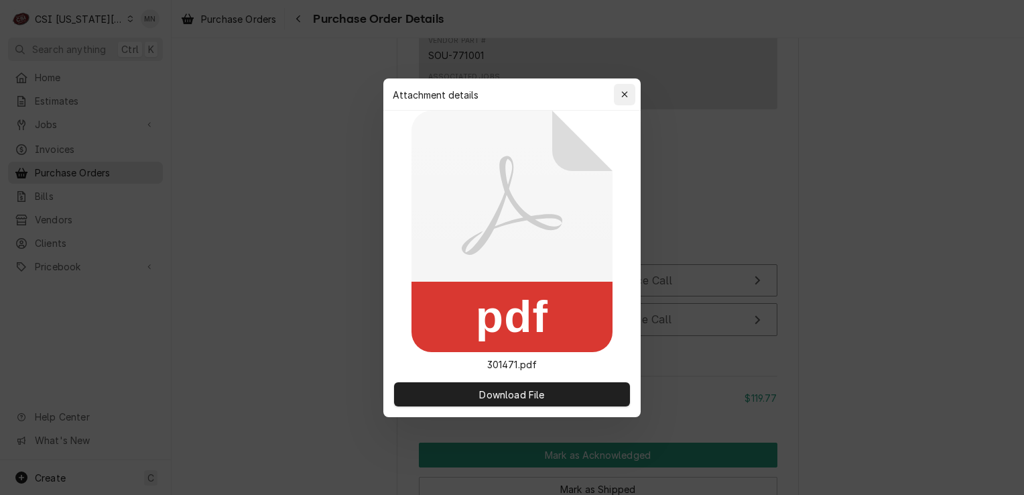
click at [624, 92] on icon "button" at bounding box center [624, 94] width 7 height 9
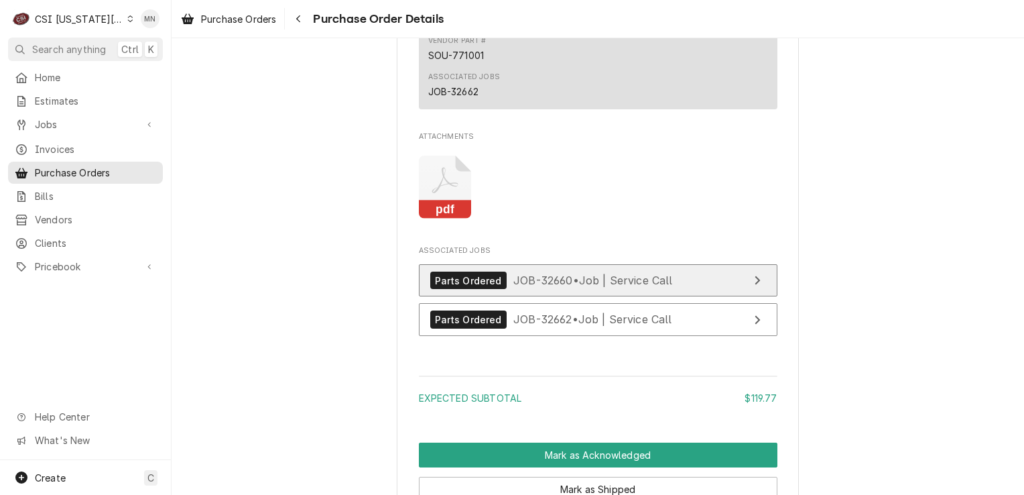
click at [644, 287] on span "JOB-32660 • Job | Service Call" at bounding box center [594, 280] width 160 height 13
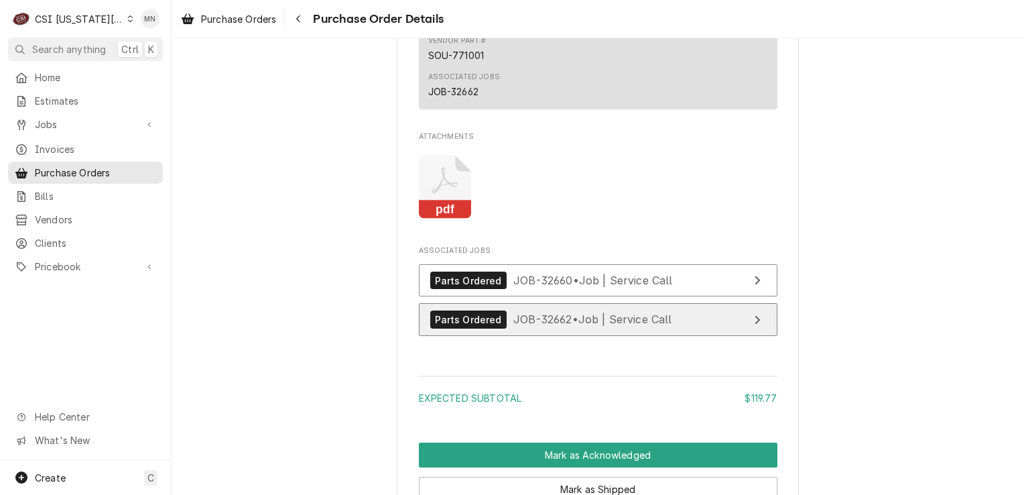
click at [609, 326] on span "JOB-32662 • Job | Service Call" at bounding box center [593, 318] width 159 height 13
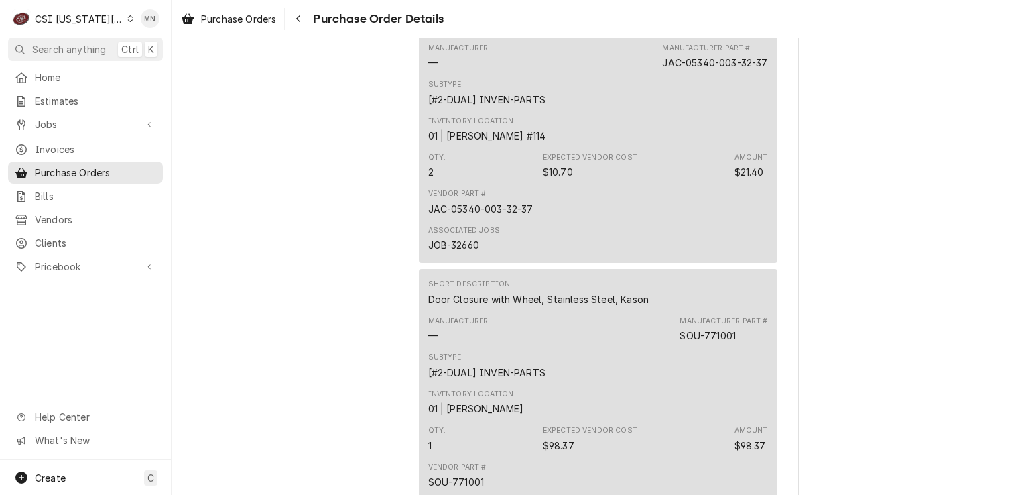
scroll to position [737, 0]
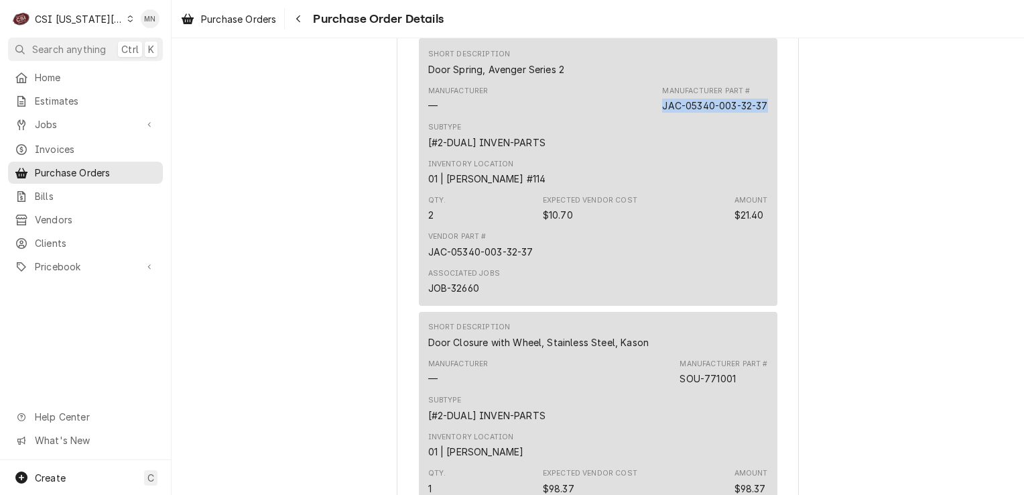
drag, startPoint x: 654, startPoint y: 148, endPoint x: 764, endPoint y: 152, distance: 110.7
click at [764, 152] on div "Short Description Door Spring, Avenger Series 2 Manufacturer — Manufacturer Par…" at bounding box center [598, 171] width 359 height 267
drag, startPoint x: 764, startPoint y: 152, endPoint x: 715, endPoint y: 146, distance: 49.9
copy div "JAC-05340-003-32-37"
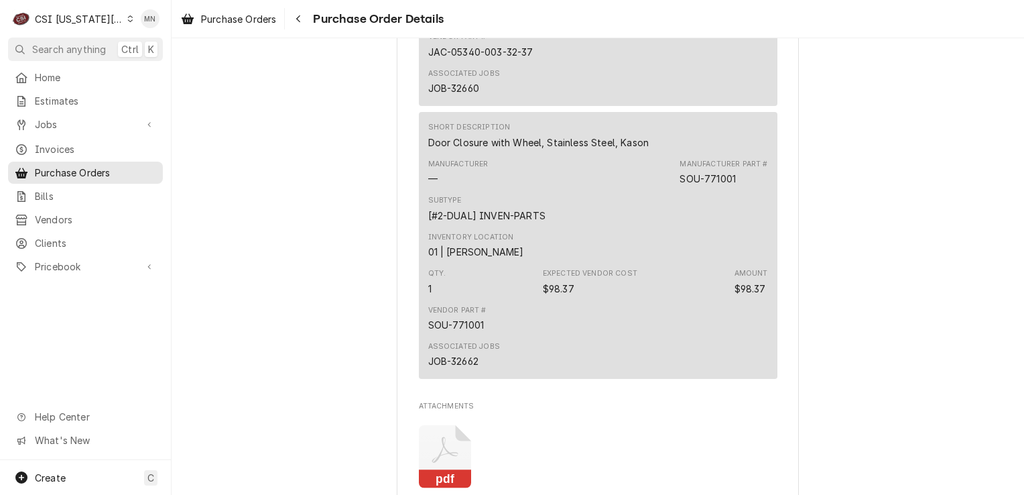
scroll to position [939, 0]
drag, startPoint x: 732, startPoint y: 224, endPoint x: 676, endPoint y: 223, distance: 56.3
click at [676, 189] on div "Manufacturer — Manufacturer Part # SOU-771001" at bounding box center [598, 171] width 340 height 36
drag, startPoint x: 676, startPoint y: 223, endPoint x: 683, endPoint y: 221, distance: 7.5
copy div "SOU-771001"
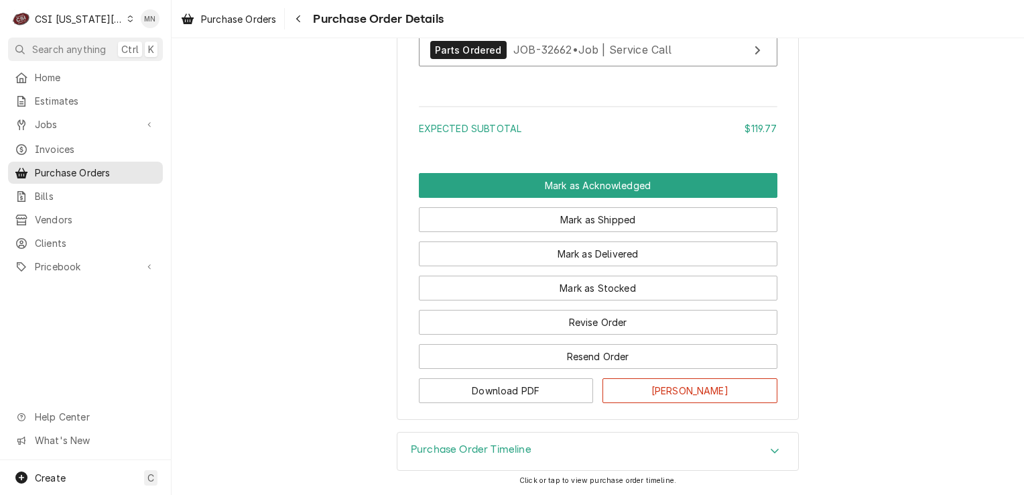
scroll to position [1515, 0]
click at [566, 457] on div "Purchase Order Timeline" at bounding box center [598, 451] width 401 height 38
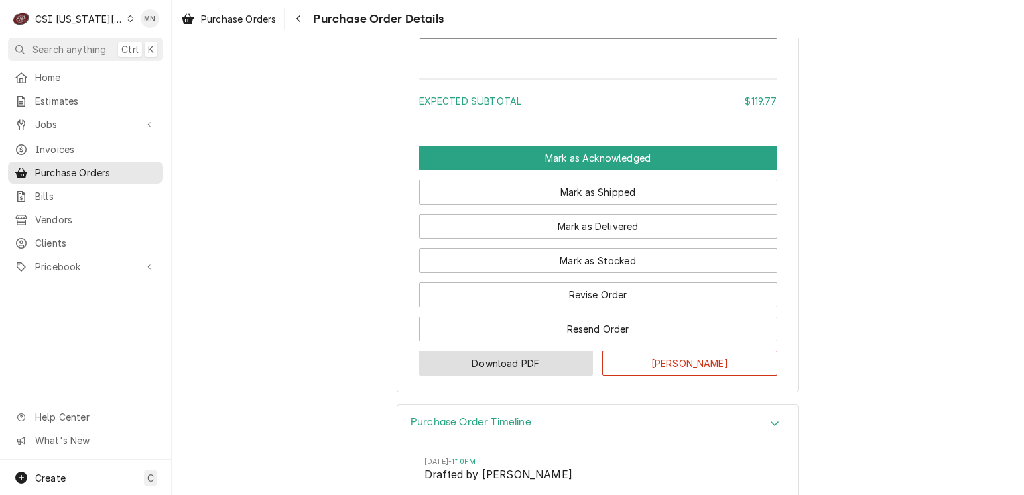
scroll to position [1514, 0]
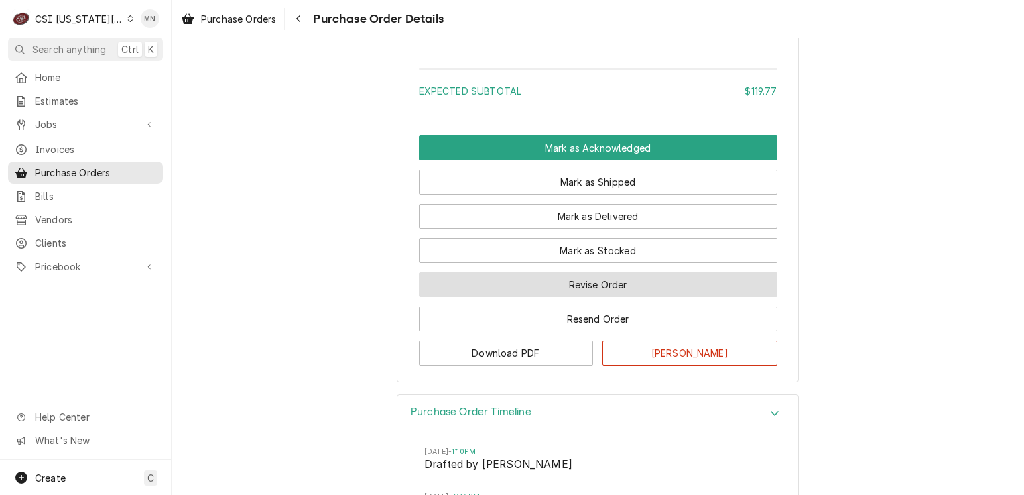
click at [589, 297] on button "Revise Order" at bounding box center [598, 284] width 359 height 25
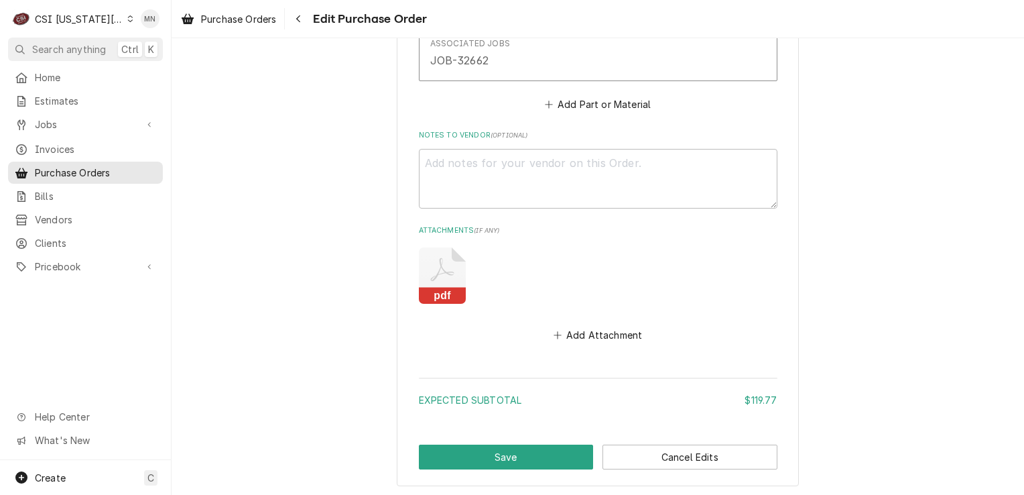
scroll to position [1140, 0]
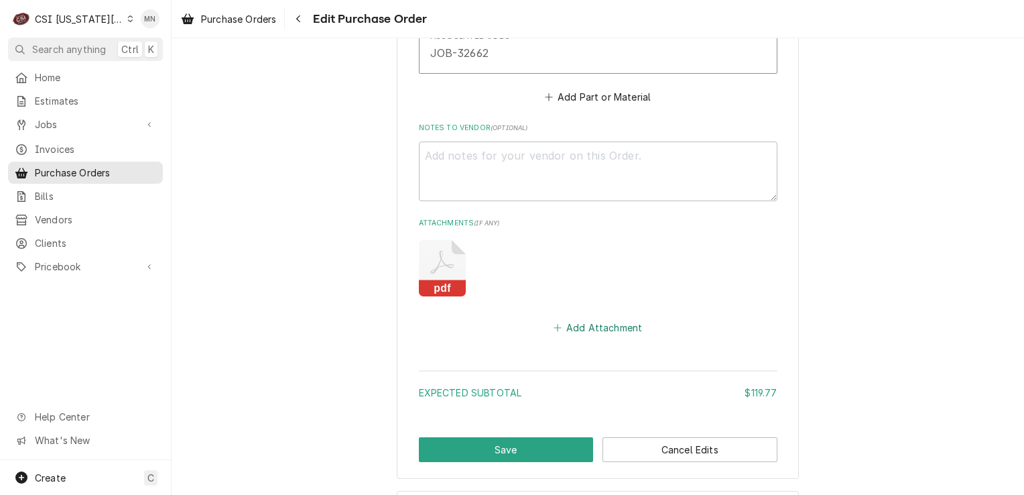
click at [597, 321] on button "Add Attachment" at bounding box center [598, 327] width 94 height 19
type textarea "x"
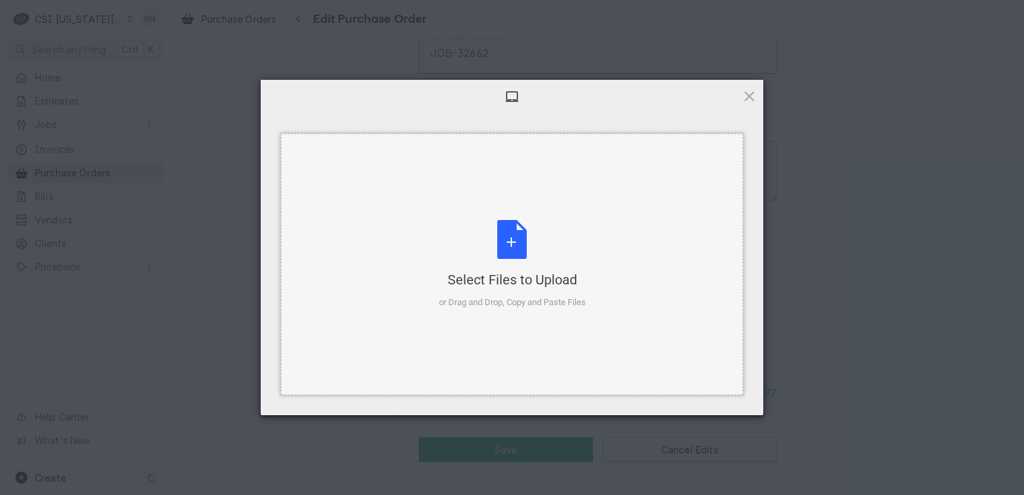
click at [516, 257] on div "Select Files to Upload or Drag and Drop, Copy and Paste Files" at bounding box center [512, 264] width 147 height 89
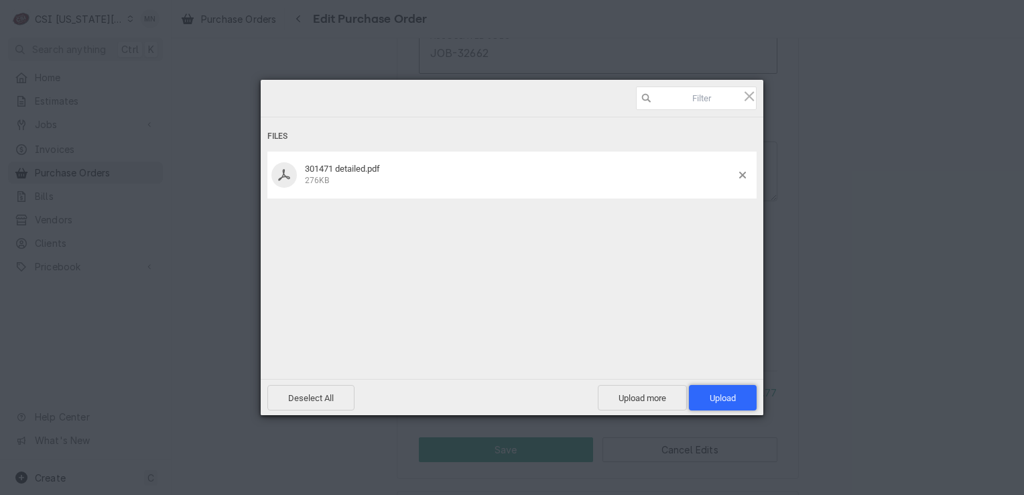
click at [742, 401] on span "Upload 1" at bounding box center [723, 397] width 68 height 25
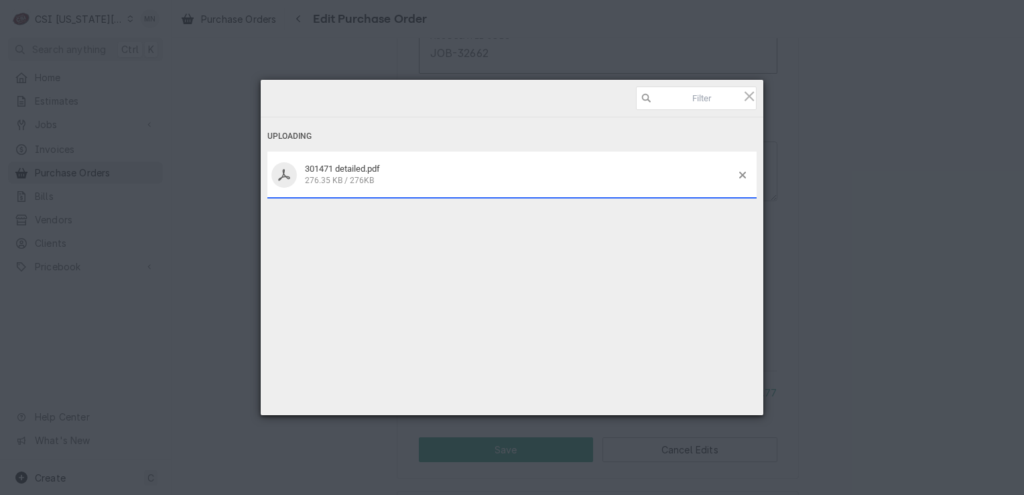
type textarea "x"
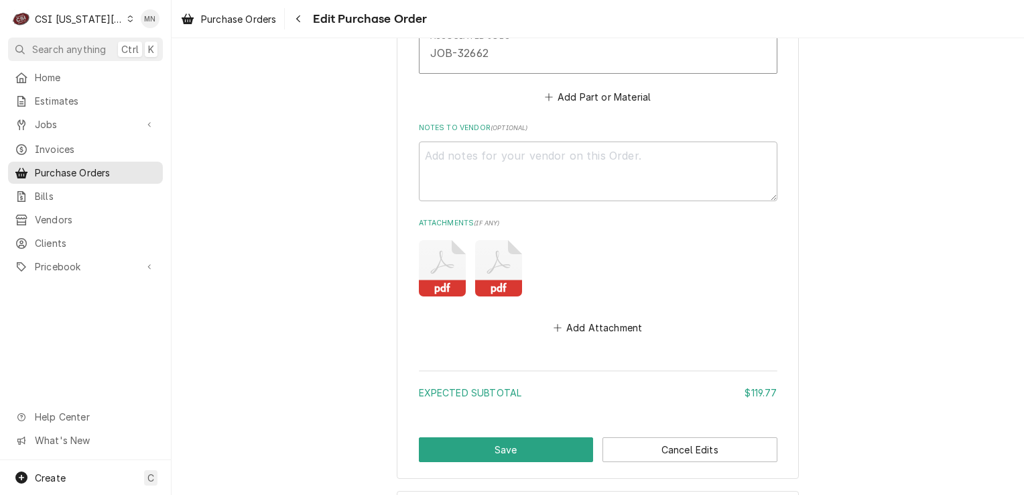
click at [86, 15] on div "CSI [US_STATE][GEOGRAPHIC_DATA]." at bounding box center [79, 19] width 88 height 14
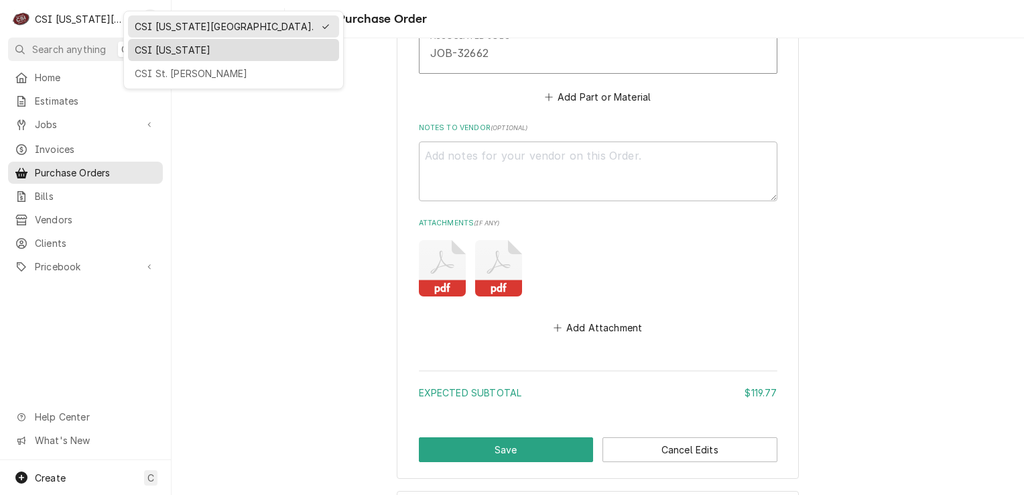
click at [140, 48] on div "CSI [US_STATE]" at bounding box center [234, 50] width 198 height 14
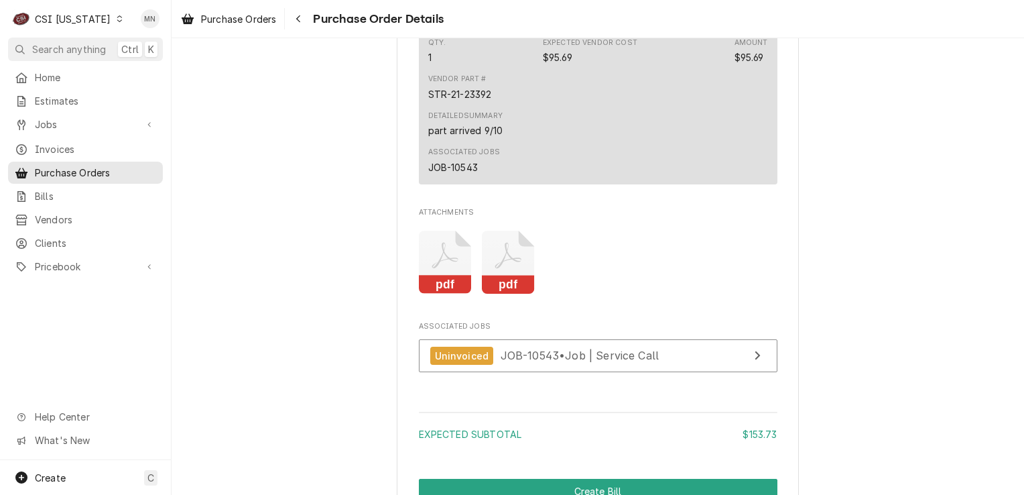
scroll to position [1810, 0]
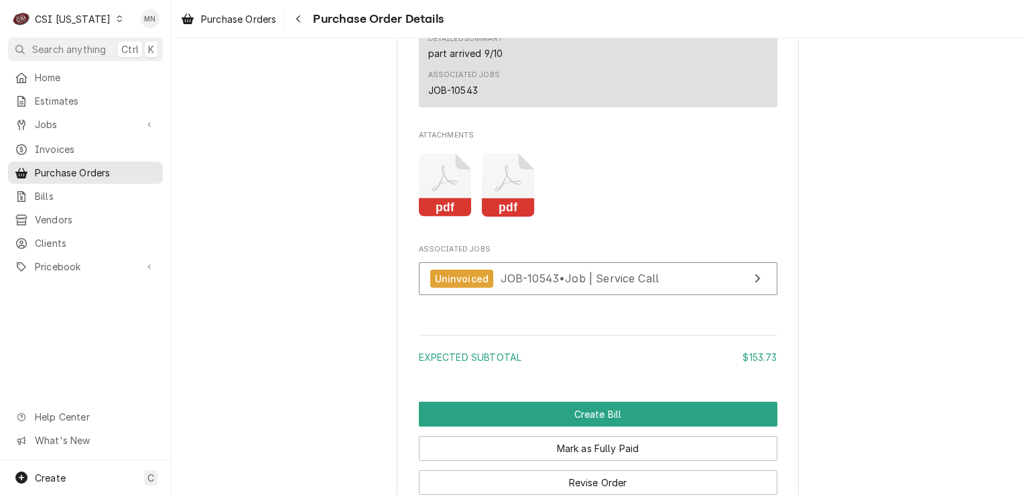
click at [508, 217] on icon "Attachments" at bounding box center [508, 186] width 53 height 64
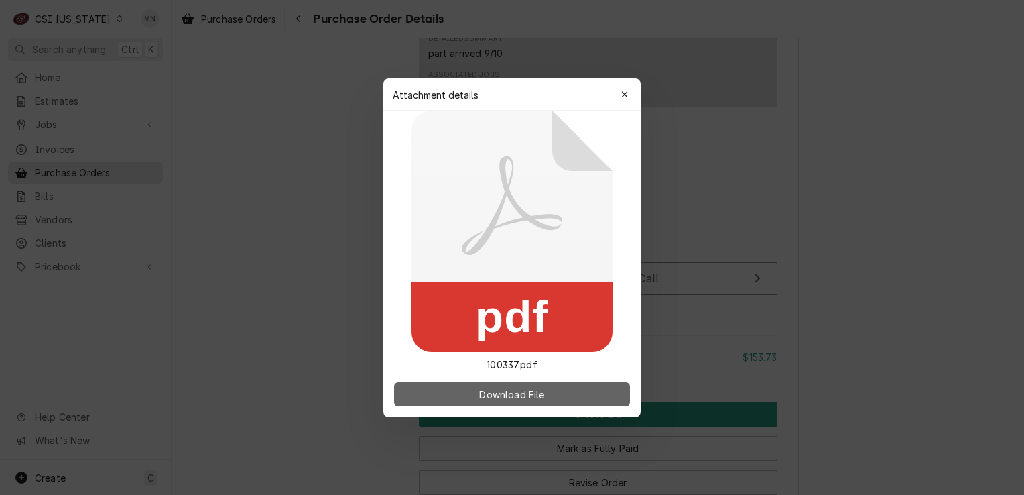
click at [502, 390] on span "Download File" at bounding box center [512, 394] width 70 height 14
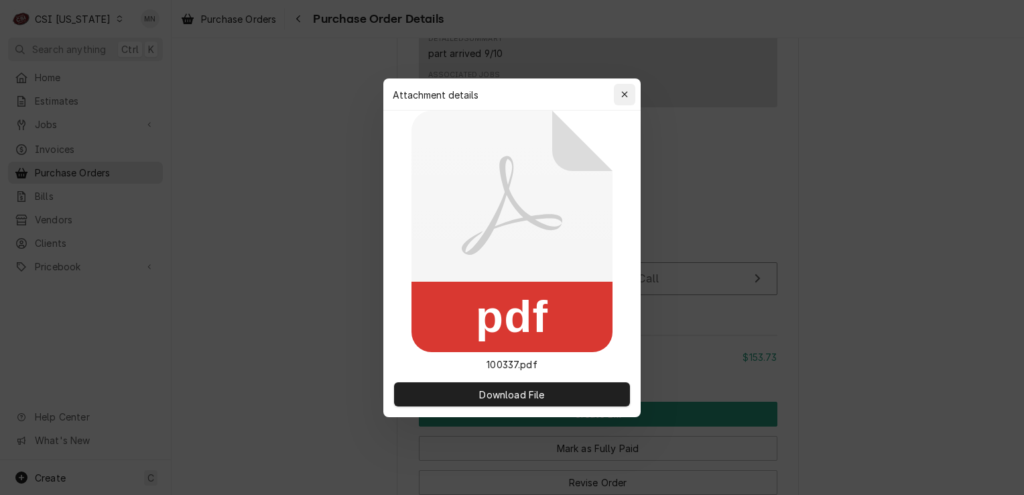
click at [627, 93] on icon "button" at bounding box center [624, 94] width 7 height 9
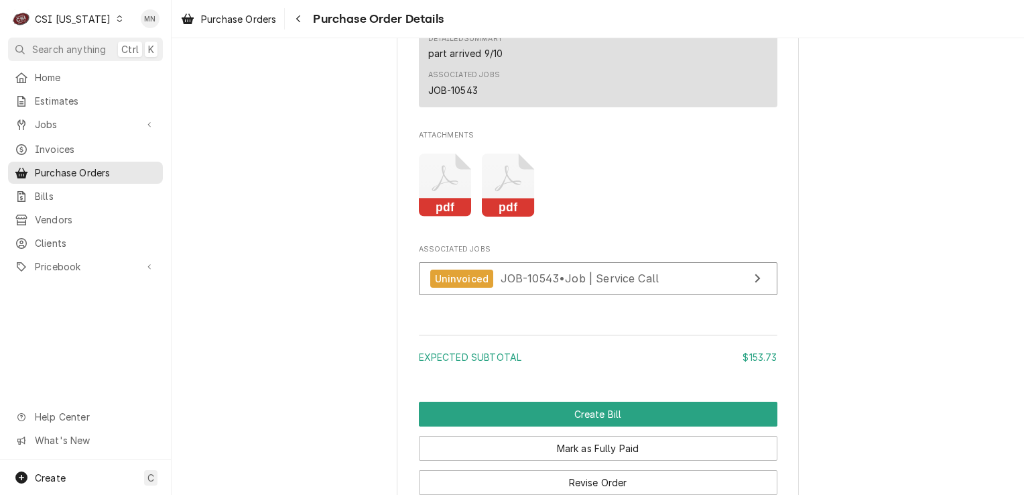
click at [432, 217] on icon "Attachments" at bounding box center [445, 186] width 53 height 64
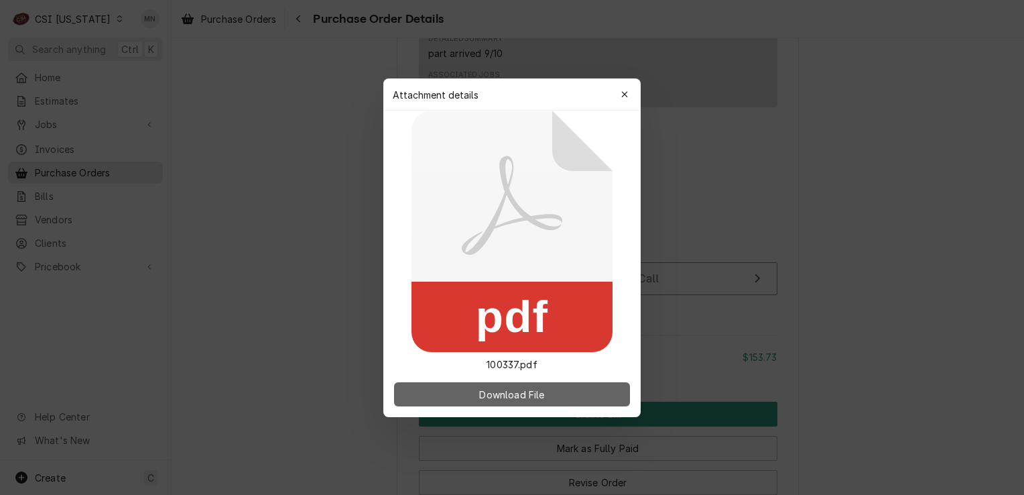
click at [532, 394] on span "Download File" at bounding box center [512, 394] width 70 height 14
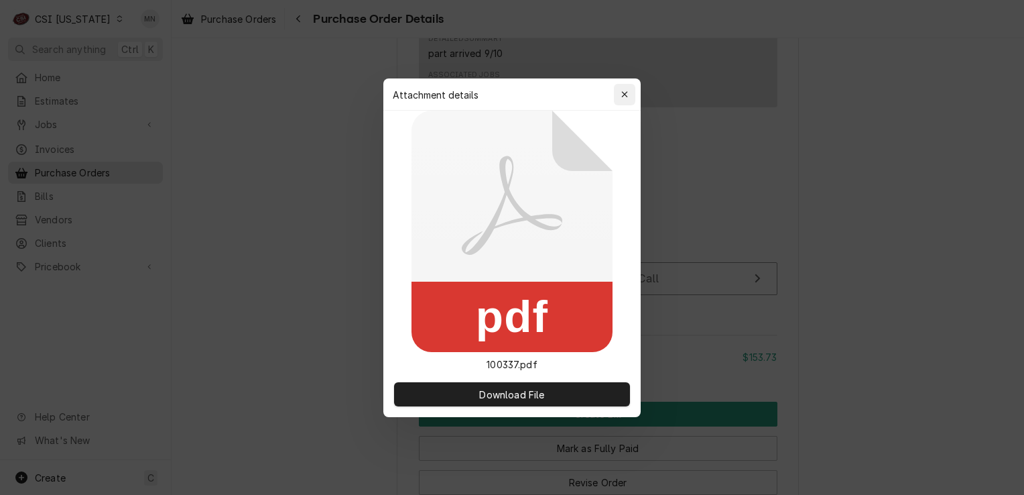
click at [631, 93] on div "button" at bounding box center [624, 94] width 13 height 13
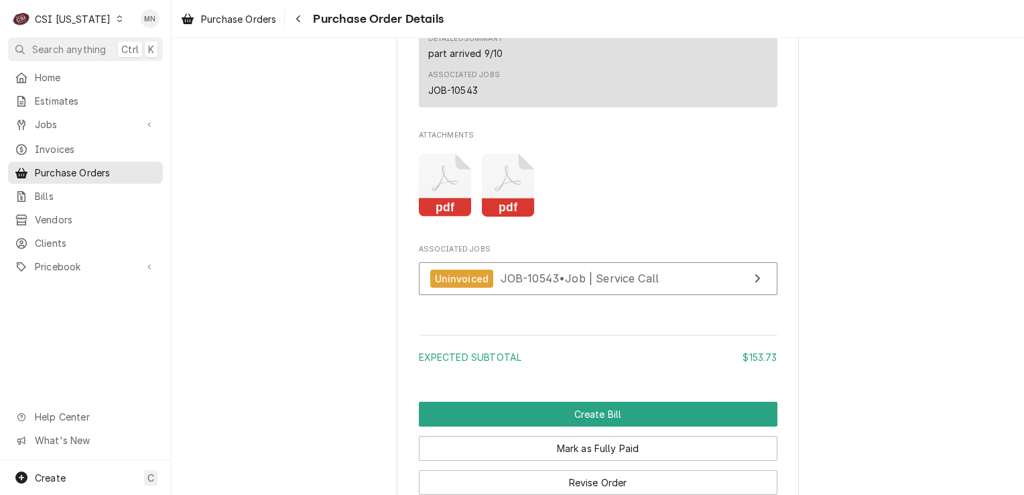
scroll to position [1976, 0]
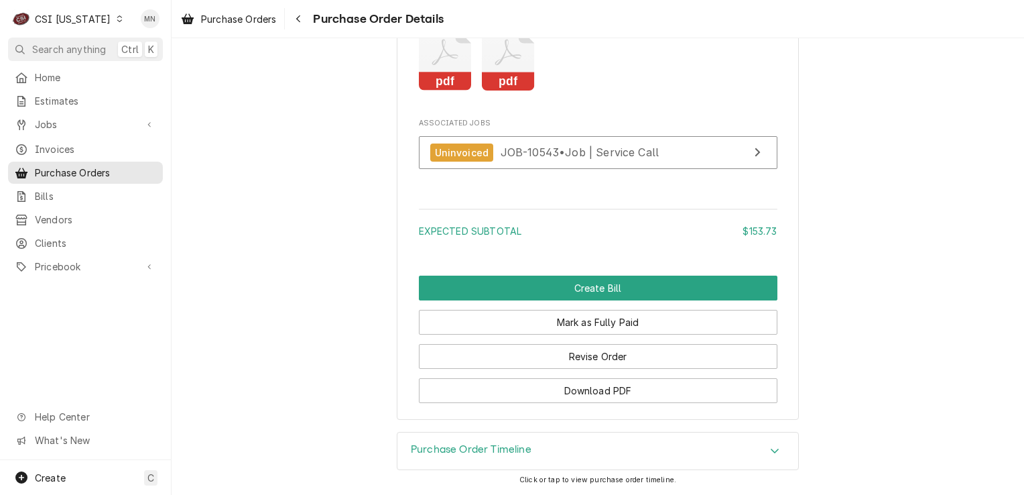
click at [529, 452] on div "Purchase Order Timeline" at bounding box center [598, 451] width 401 height 38
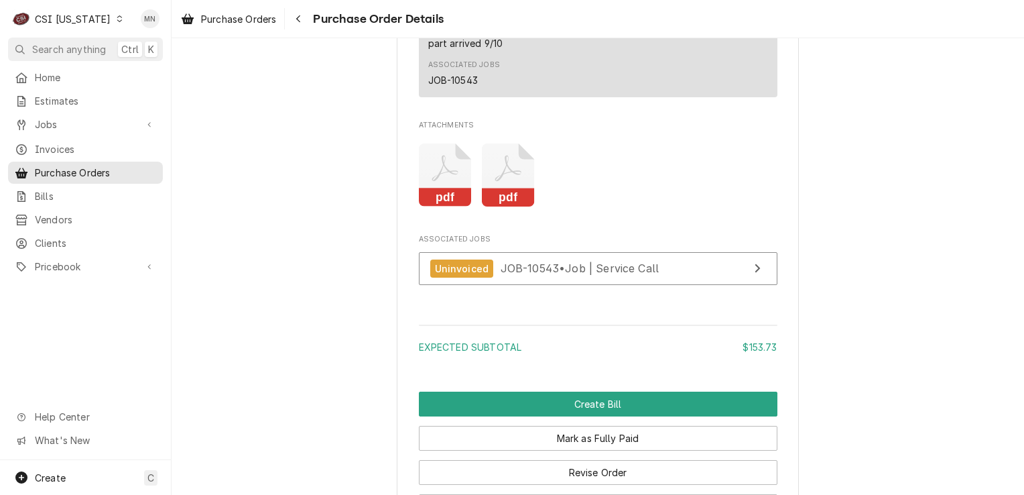
scroll to position [1887, 0]
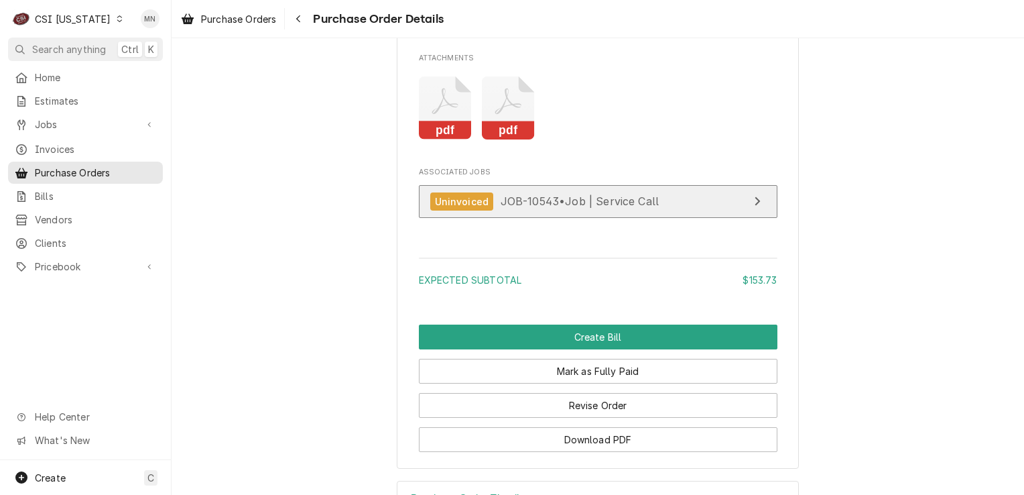
click at [606, 211] on div "Uninvoiced JOB-10543 • Job | Service Call" at bounding box center [544, 201] width 229 height 18
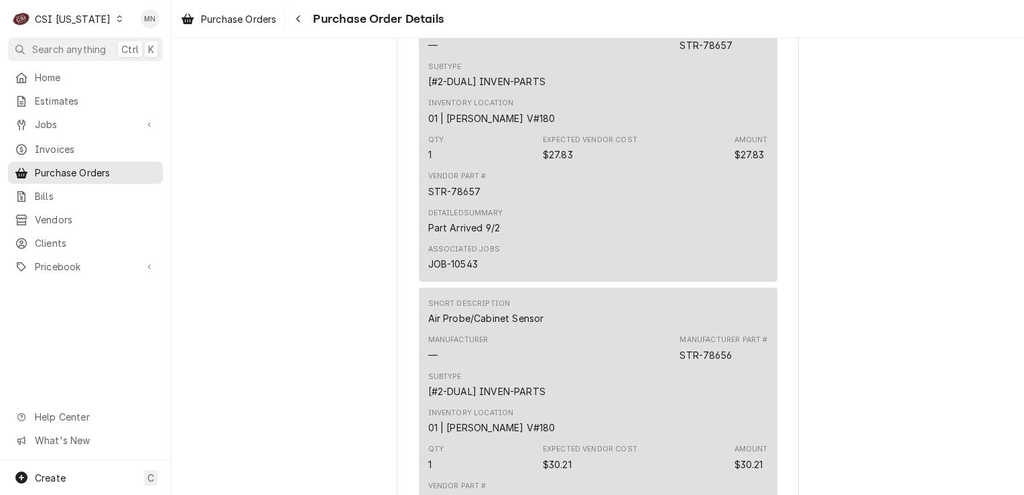
scroll to position [949, 0]
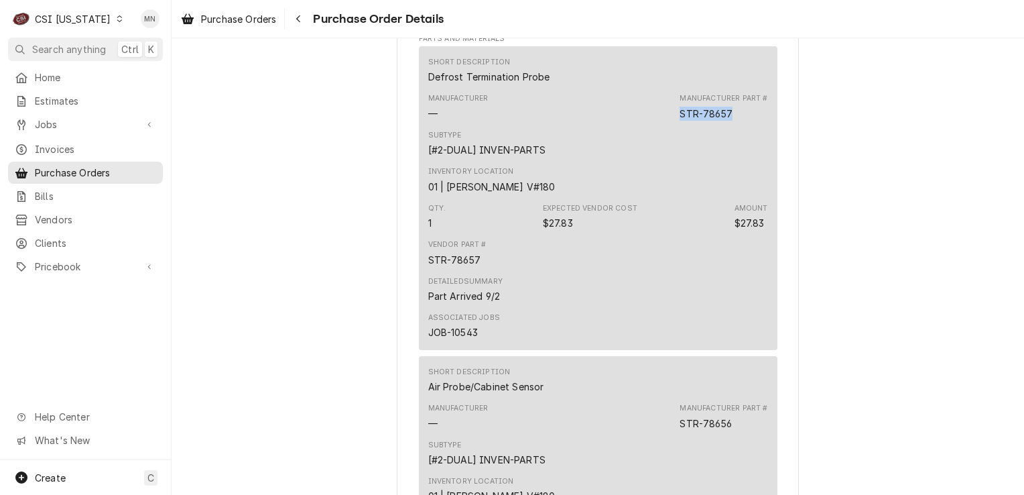
drag, startPoint x: 676, startPoint y: 156, endPoint x: 727, endPoint y: 155, distance: 51.0
click at [727, 125] on div "Manufacturer — Manufacturer Part # STR-78657" at bounding box center [598, 106] width 340 height 36
click at [62, 259] on span "Pricebook" at bounding box center [85, 266] width 101 height 14
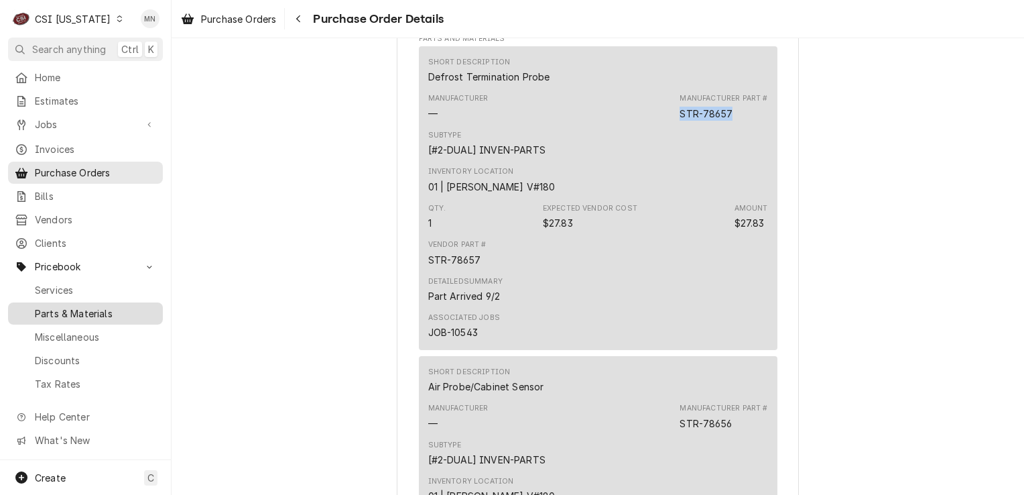
click at [74, 306] on span "Parts & Materials" at bounding box center [95, 313] width 121 height 14
copy div "STR-78657"
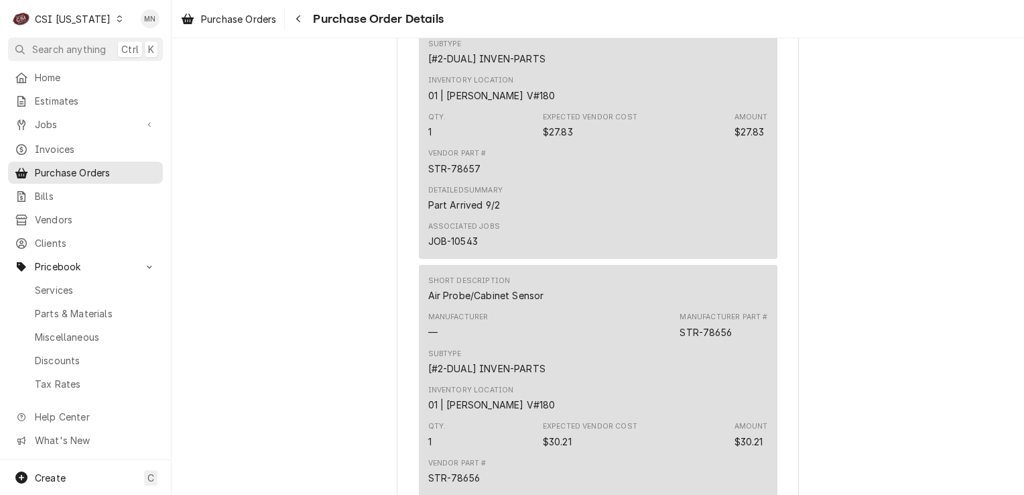
scroll to position [1150, 0]
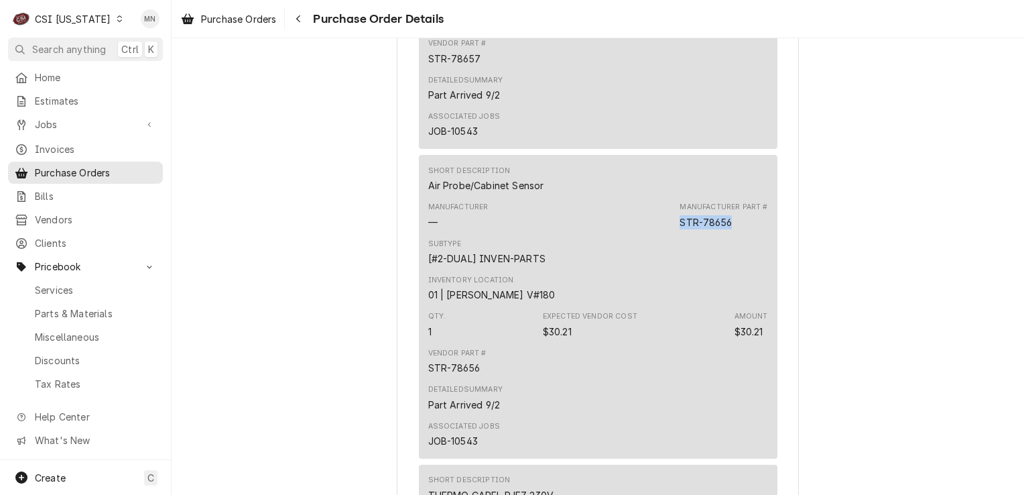
drag, startPoint x: 676, startPoint y: 263, endPoint x: 724, endPoint y: 265, distance: 48.3
click at [724, 229] on div "STR-78656" at bounding box center [706, 222] width 52 height 14
drag, startPoint x: 724, startPoint y: 265, endPoint x: 710, endPoint y: 266, distance: 14.1
copy div "STR-78656"
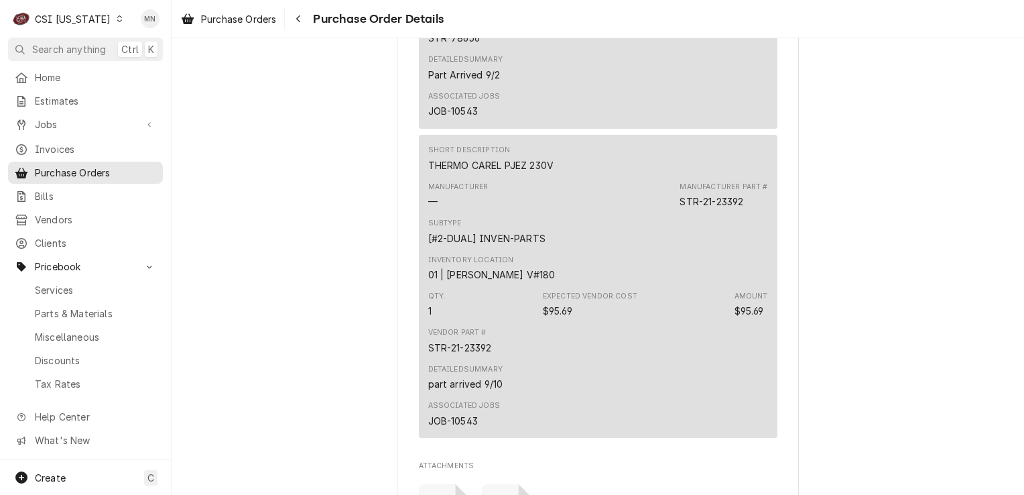
scroll to position [1552, 0]
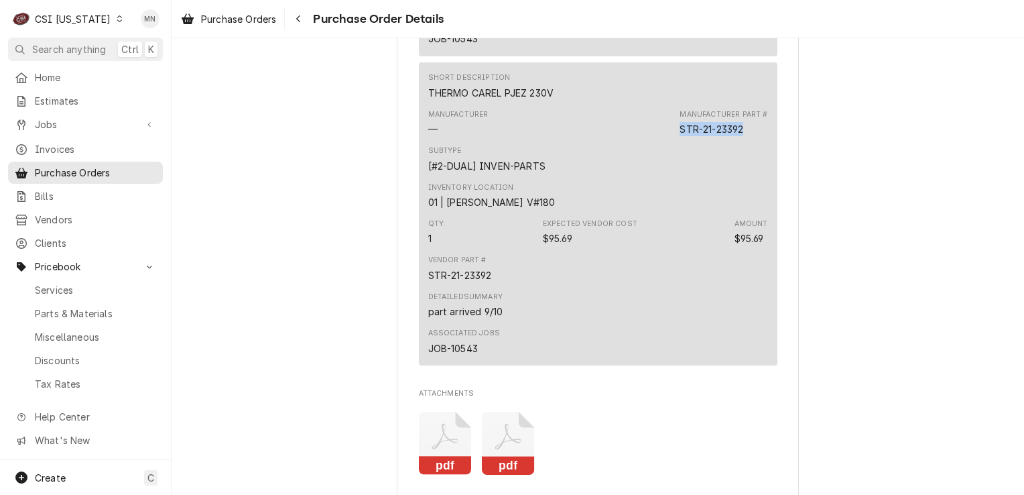
drag, startPoint x: 735, startPoint y: 170, endPoint x: 673, endPoint y: 170, distance: 61.7
click at [673, 141] on div "Manufacturer — Manufacturer Part # STR-21-23392" at bounding box center [598, 123] width 340 height 36
drag, startPoint x: 673, startPoint y: 170, endPoint x: 683, endPoint y: 170, distance: 10.1
copy div "STR-21-23392"
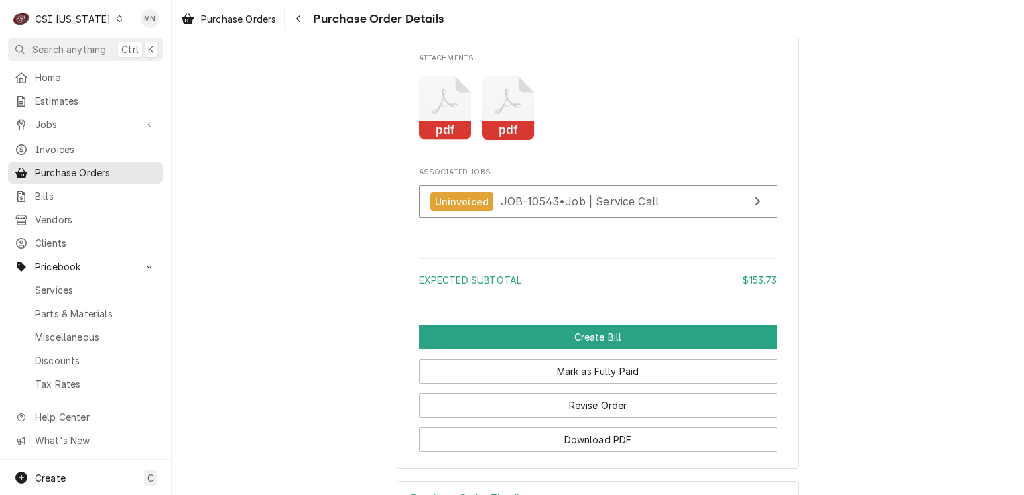
scroll to position [1954, 0]
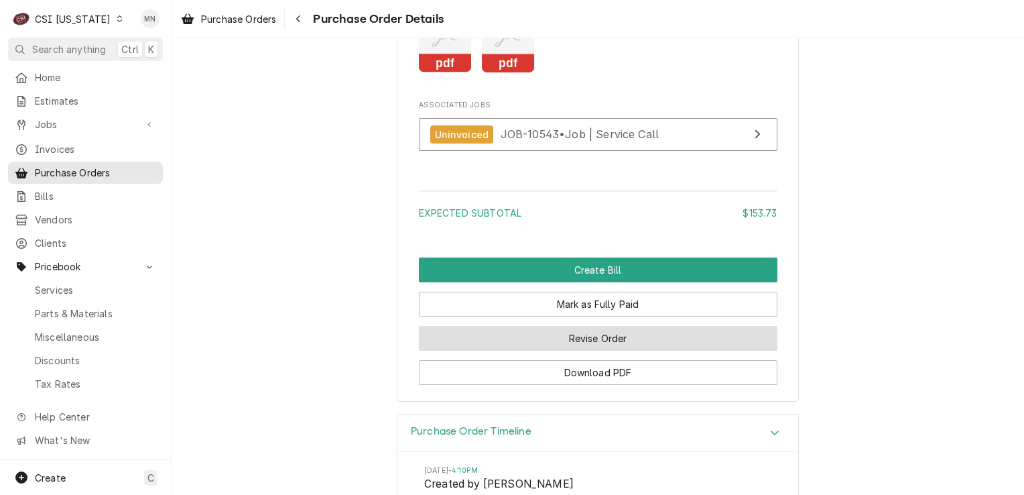
click at [611, 351] on button "Revise Order" at bounding box center [598, 338] width 359 height 25
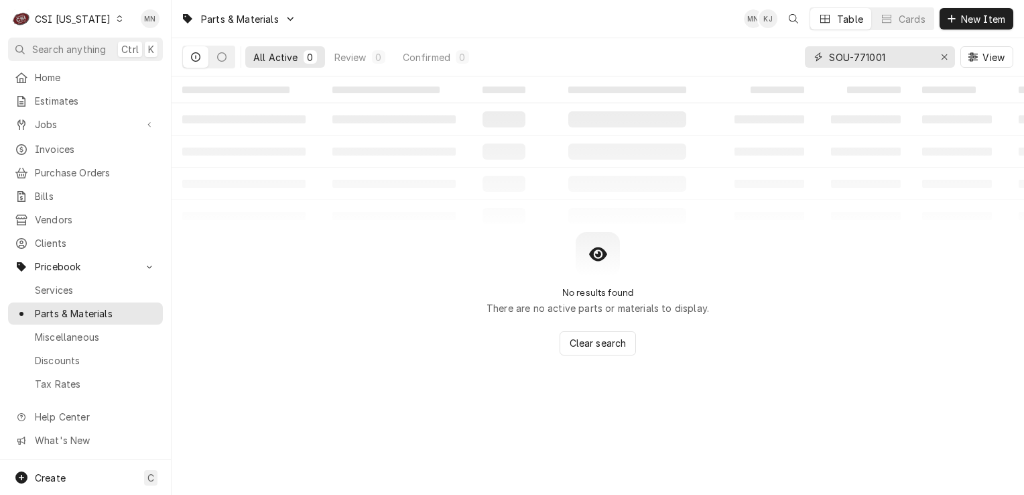
drag, startPoint x: 890, startPoint y: 60, endPoint x: 796, endPoint y: 58, distance: 93.9
click at [795, 58] on div "All Active 0 Review 0 Confirmed 0 SOU-771001 View" at bounding box center [597, 57] width 831 height 38
click at [225, 62] on button "Dynamic Content Wrapper" at bounding box center [221, 56] width 25 height 21
click at [190, 58] on button "Dynamic Content Wrapper" at bounding box center [195, 56] width 25 height 21
click at [886, 58] on input "SOU-771001" at bounding box center [879, 56] width 101 height 21
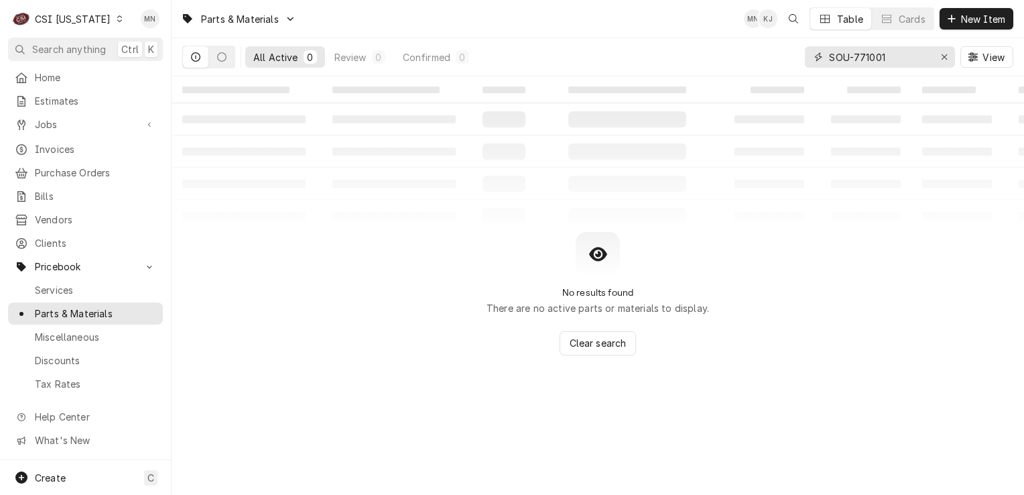
drag, startPoint x: 847, startPoint y: 55, endPoint x: 815, endPoint y: 52, distance: 32.4
click at [815, 52] on div "SOU-771001" at bounding box center [880, 56] width 150 height 21
paste input "TR-78657"
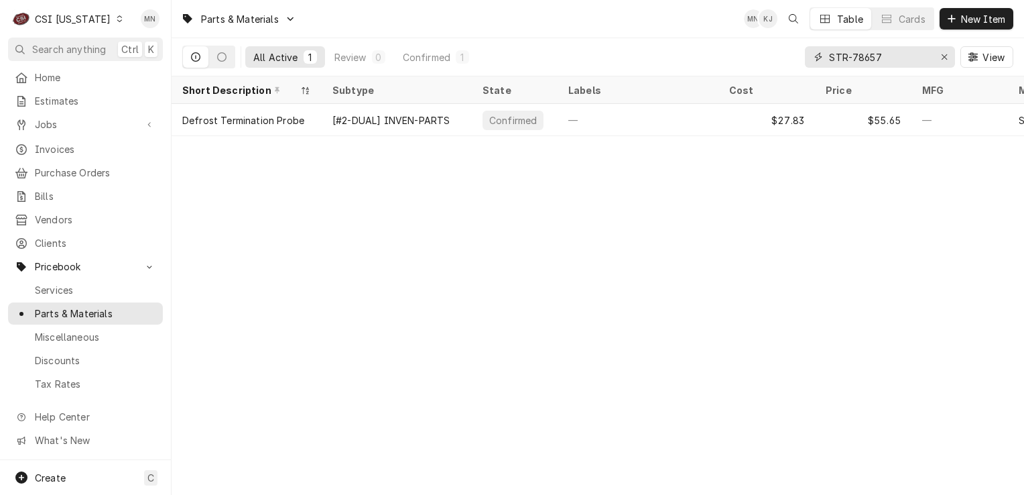
drag, startPoint x: 890, startPoint y: 56, endPoint x: 819, endPoint y: 52, distance: 71.2
click at [819, 52] on div "STR-78657" at bounding box center [880, 56] width 150 height 21
paste input "6"
drag, startPoint x: 892, startPoint y: 58, endPoint x: 834, endPoint y: 58, distance: 57.7
click at [834, 58] on input "STR-78656" at bounding box center [879, 56] width 101 height 21
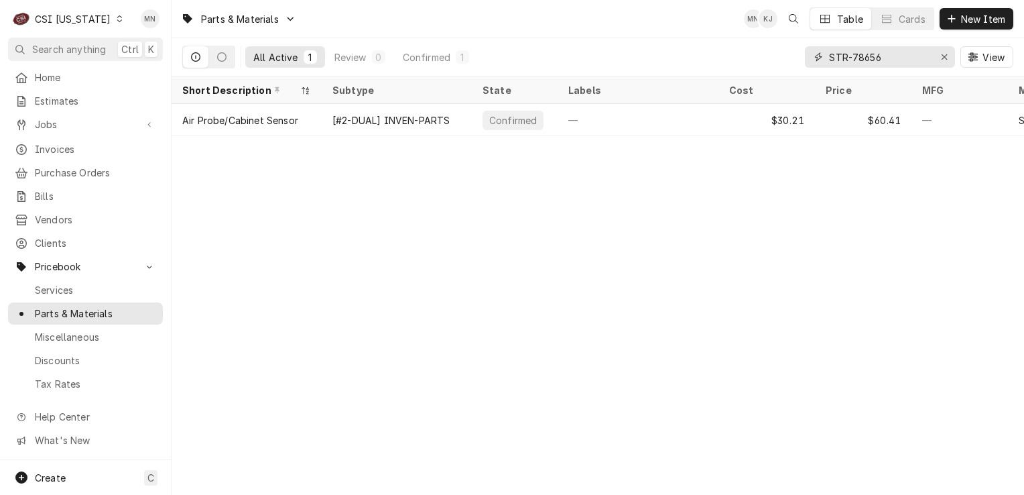
click at [878, 58] on input "STR-78656" at bounding box center [879, 56] width 101 height 21
drag, startPoint x: 890, startPoint y: 58, endPoint x: 825, endPoint y: 59, distance: 65.0
click at [825, 59] on div "STR-78656" at bounding box center [880, 56] width 150 height 21
paste input "21-23392"
type input "STR-21-23392"
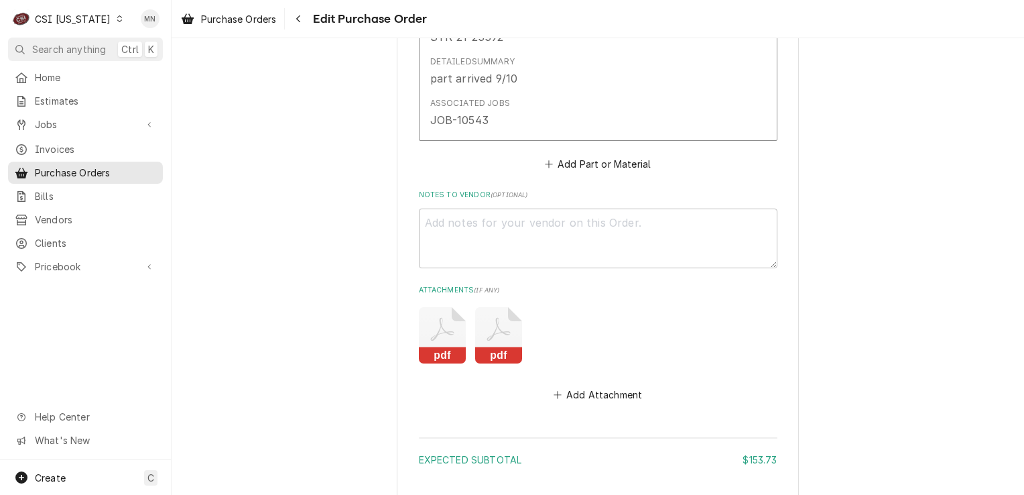
scroll to position [1663, 0]
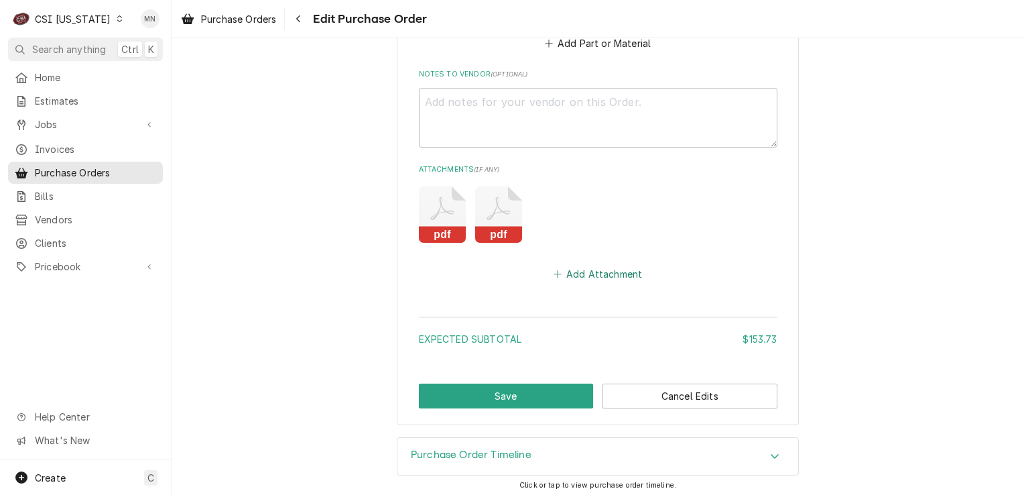
click at [572, 267] on button "Add Attachment" at bounding box center [598, 274] width 94 height 19
type textarea "x"
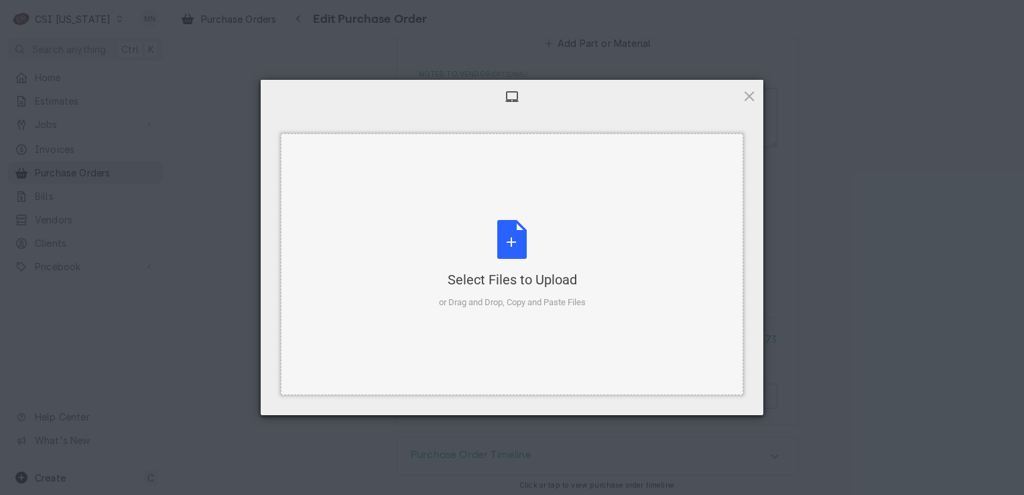
click at [509, 248] on div "Select Files to Upload or Drag and Drop, Copy and Paste Files" at bounding box center [512, 264] width 147 height 89
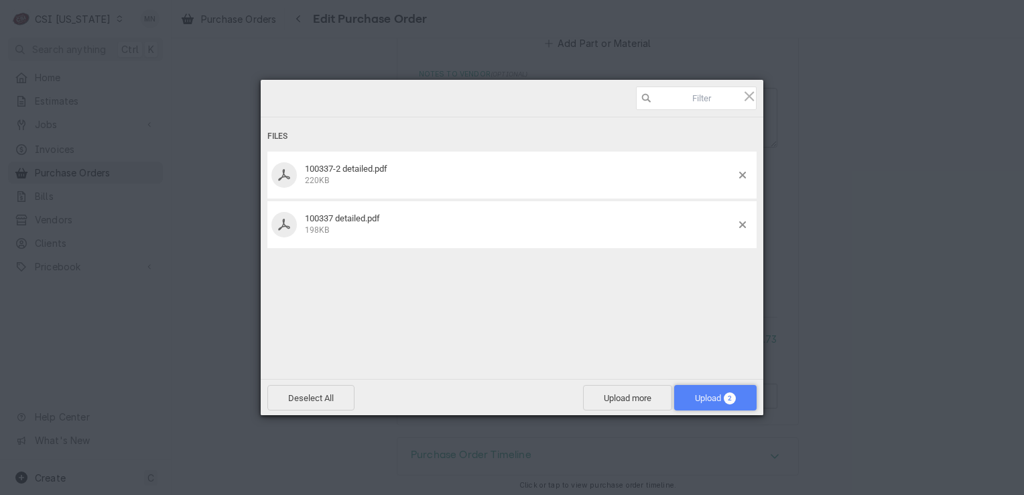
click at [707, 396] on span "Upload 2" at bounding box center [715, 398] width 41 height 10
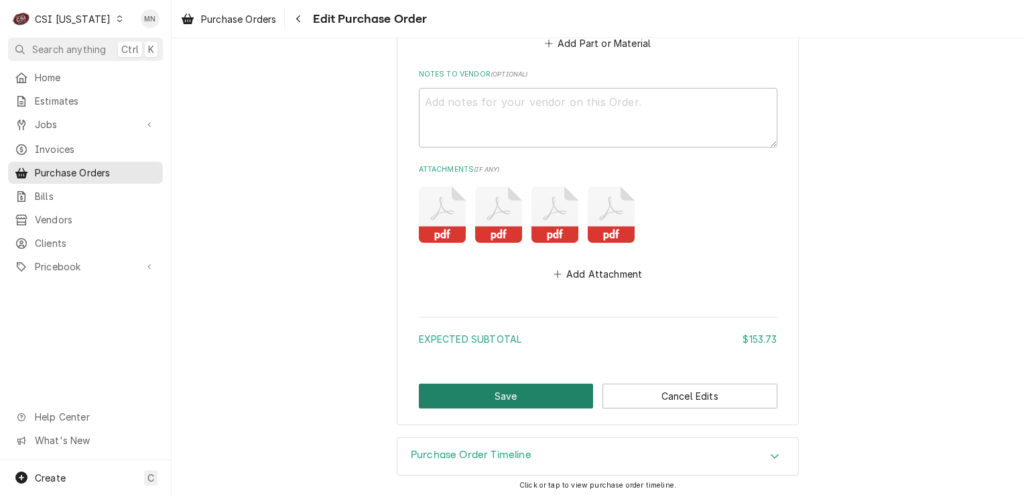
click at [538, 390] on button "Save" at bounding box center [506, 395] width 175 height 25
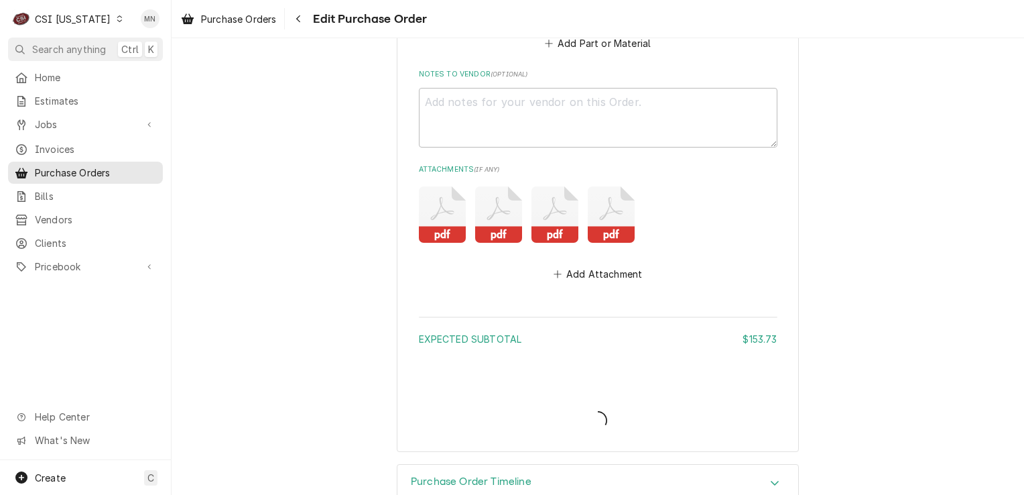
type textarea "x"
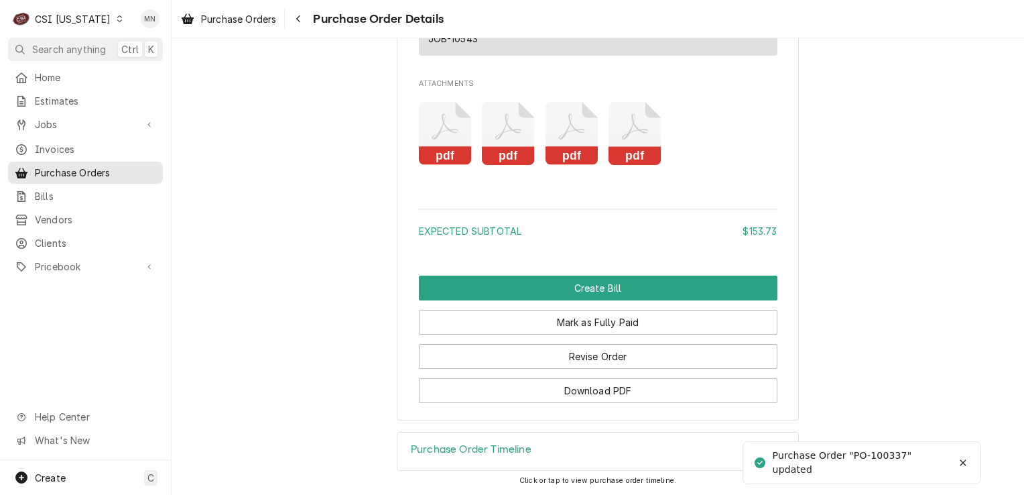
scroll to position [1902, 0]
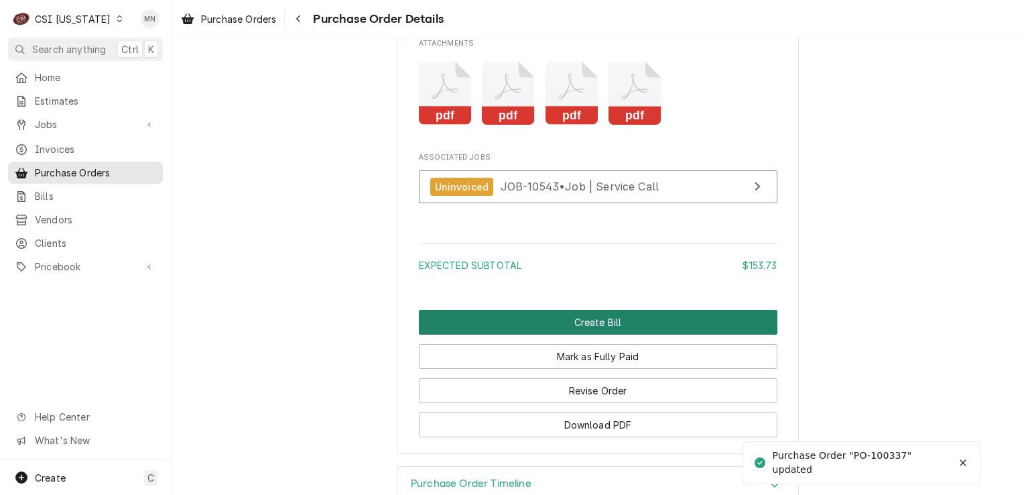
click at [594, 335] on button "Create Bill" at bounding box center [598, 322] width 359 height 25
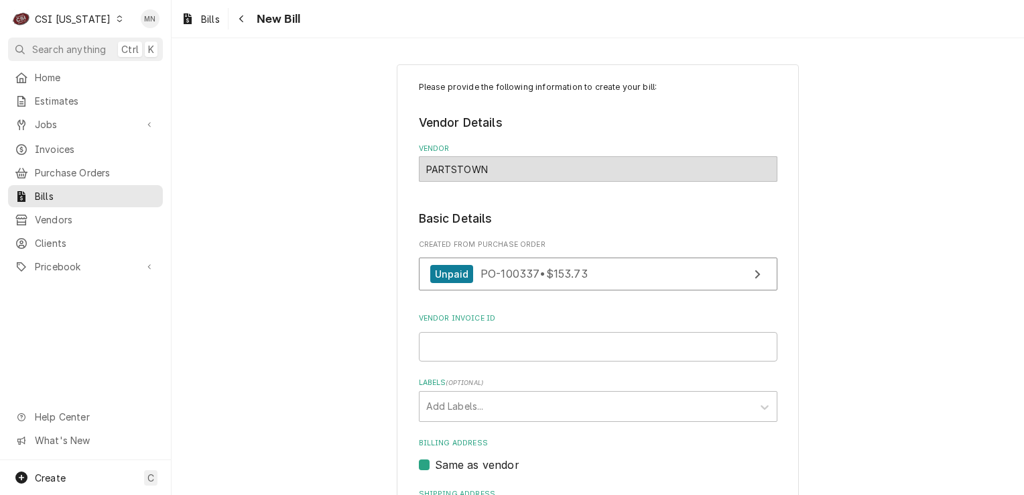
scroll to position [67, 0]
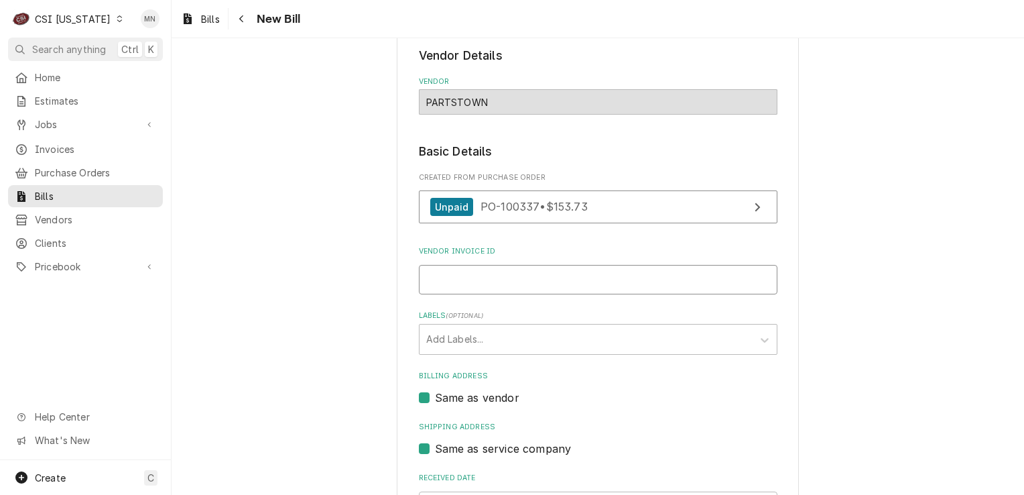
click at [457, 280] on input "Vendor Invoice ID" at bounding box center [598, 279] width 359 height 29
click at [522, 281] on input "2106750750, 210" at bounding box center [598, 279] width 359 height 29
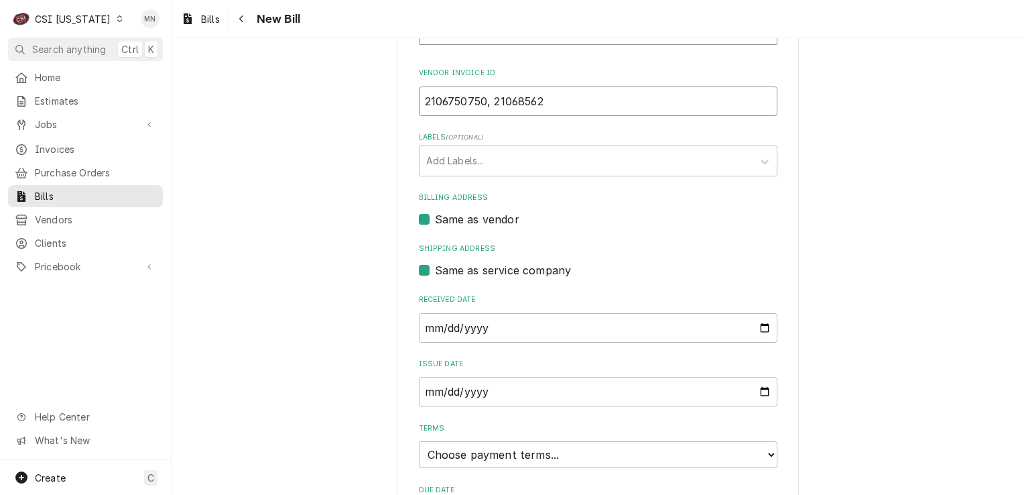
scroll to position [268, 0]
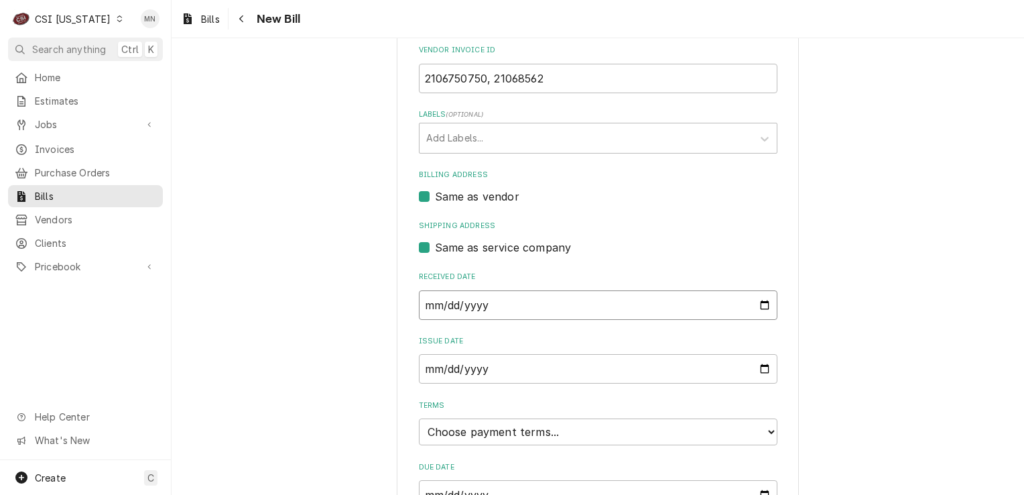
click at [547, 307] on input "2025-09-11" at bounding box center [598, 304] width 359 height 29
click at [756, 306] on input "2025-09-11" at bounding box center [598, 304] width 359 height 29
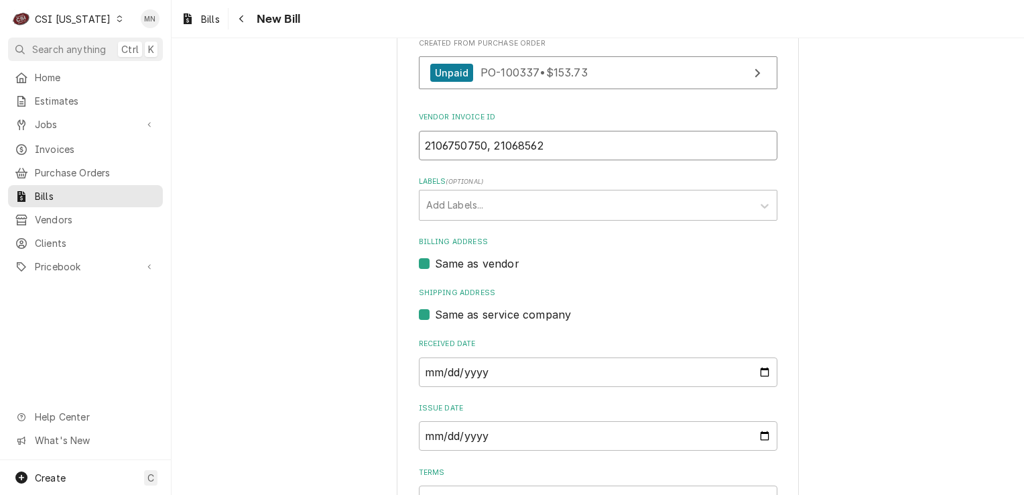
click at [543, 146] on input "2106750750, 21068562" at bounding box center [598, 145] width 359 height 29
drag, startPoint x: 483, startPoint y: 147, endPoint x: 402, endPoint y: 138, distance: 82.3
click at [402, 138] on div "Please provide the following information to create your bill: Vendor Details Ve…" at bounding box center [598, 242] width 402 height 759
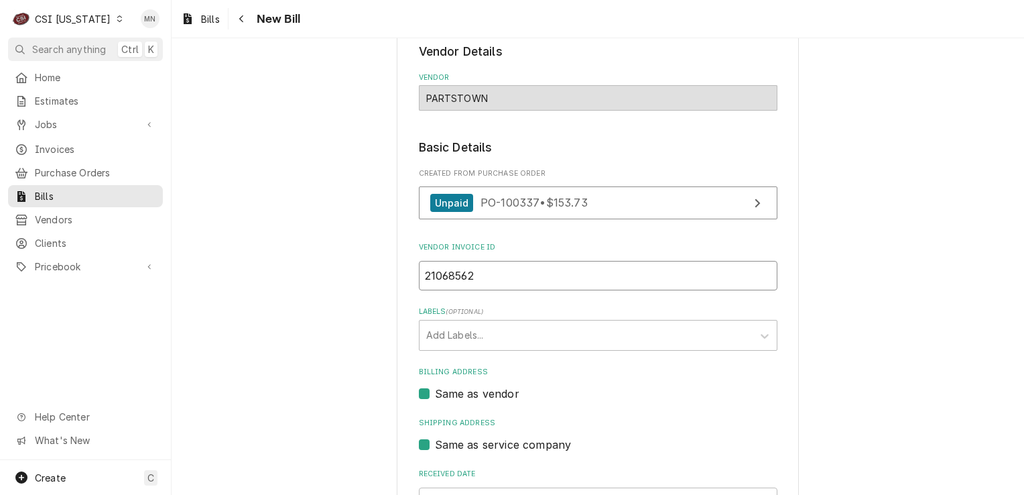
scroll to position [69, 0]
type input "21068562"
click at [240, 21] on icon "Navigate back" at bounding box center [242, 18] width 6 height 9
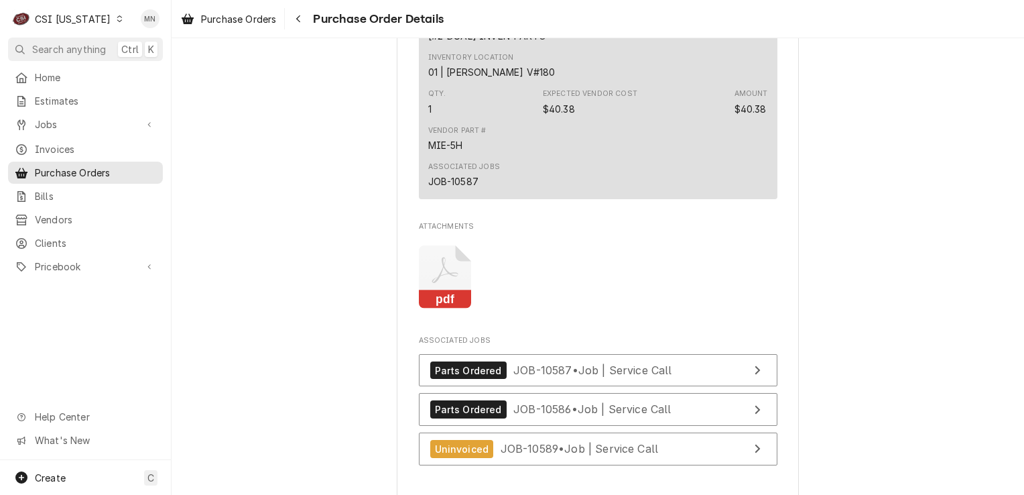
scroll to position [1944, 0]
click at [434, 305] on icon "Attachments" at bounding box center [445, 275] width 53 height 64
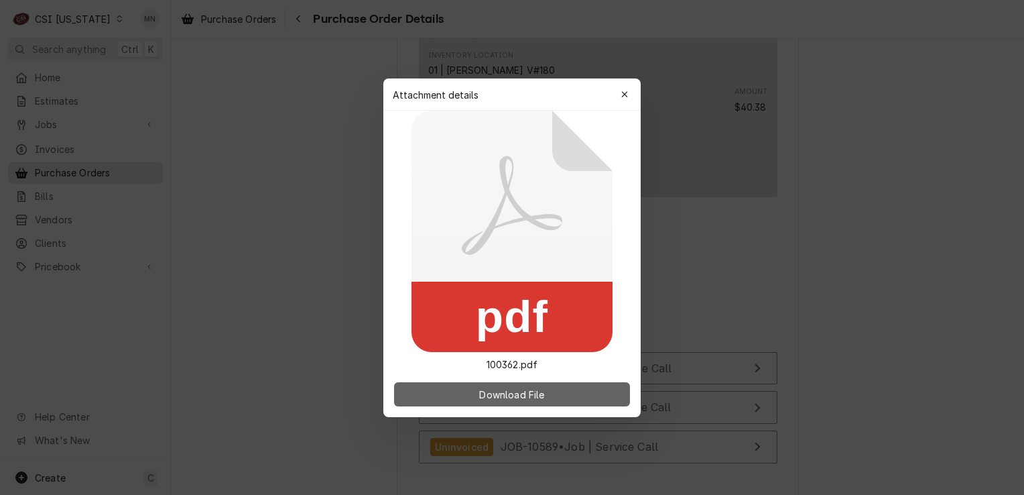
click at [495, 394] on span "Download File" at bounding box center [512, 394] width 70 height 14
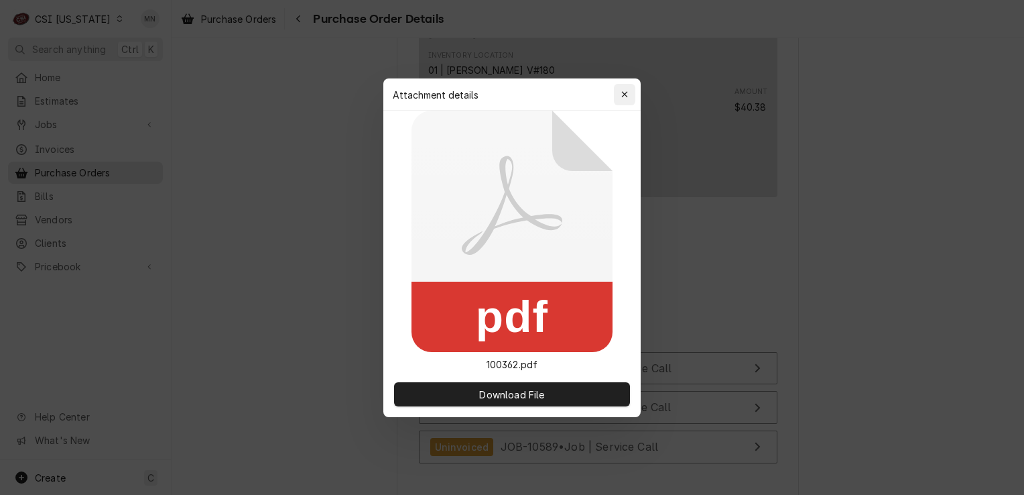
click at [631, 101] on button "button" at bounding box center [624, 94] width 21 height 21
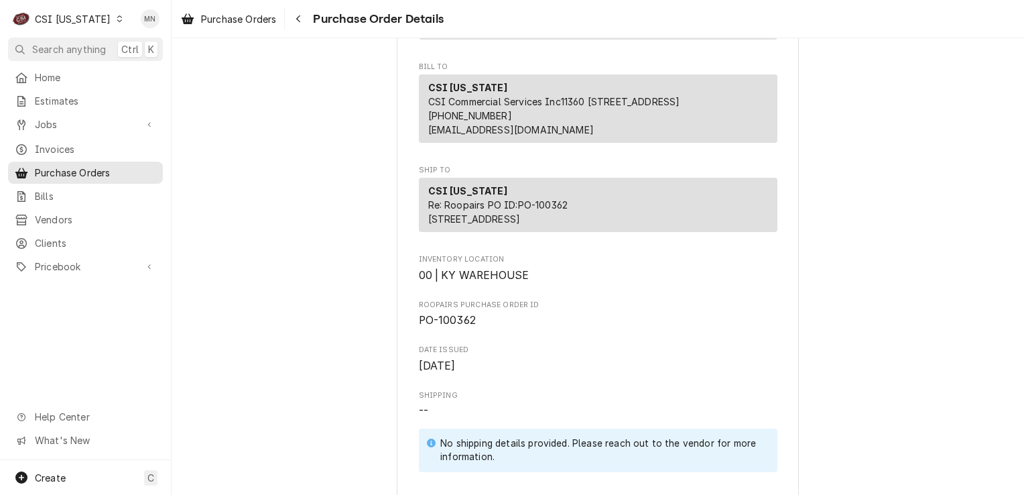
scroll to position [268, 0]
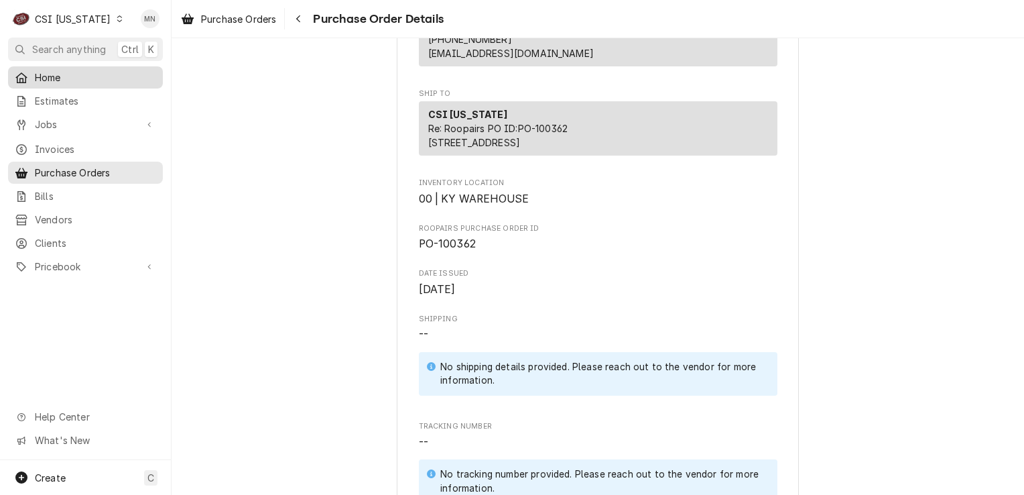
click at [36, 74] on span "Home" at bounding box center [95, 77] width 121 height 14
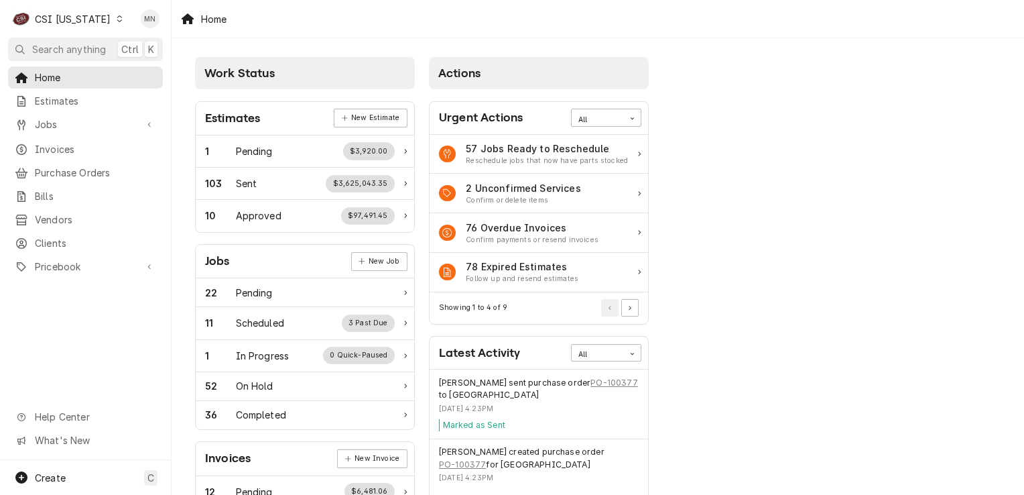
click at [97, 17] on div "CSI [US_STATE]" at bounding box center [73, 19] width 76 height 14
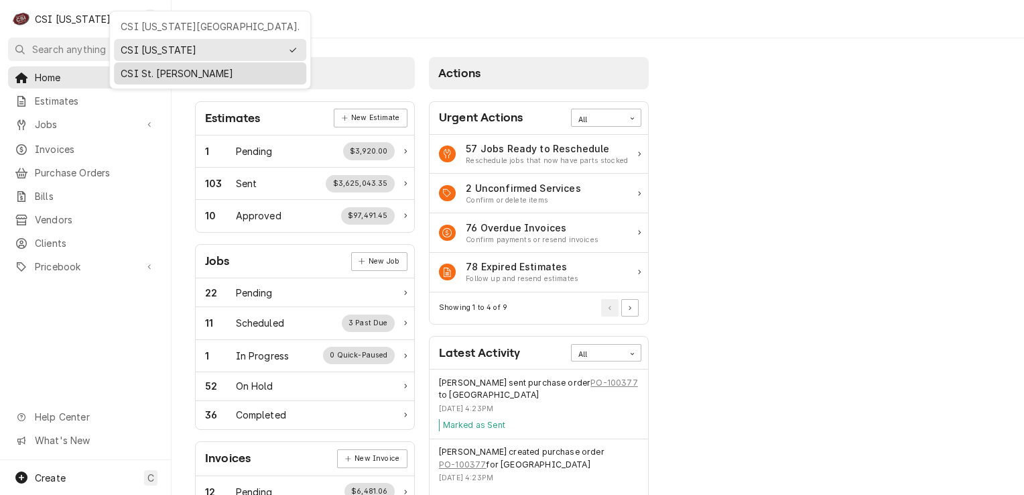
click at [135, 68] on div "CSI St. Louis" at bounding box center [210, 73] width 179 height 14
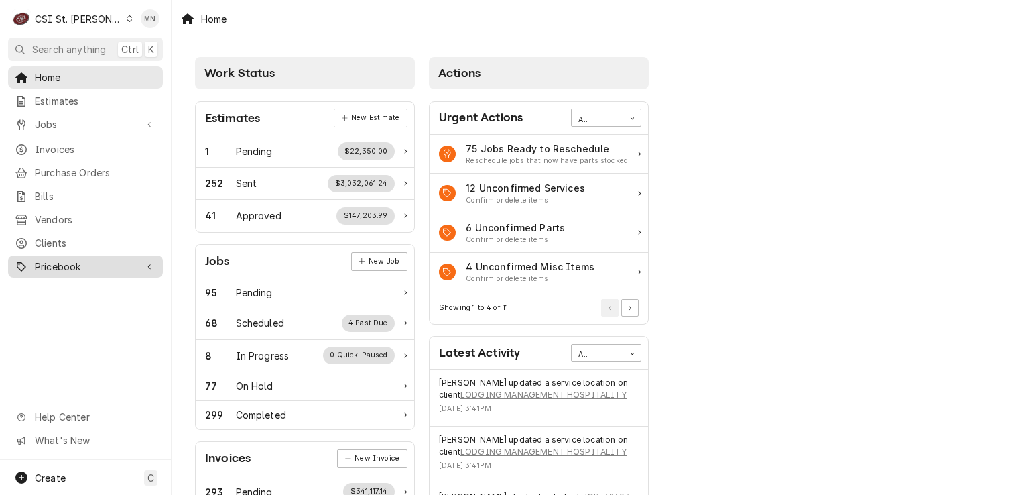
click at [81, 259] on span "Pricebook" at bounding box center [85, 266] width 101 height 14
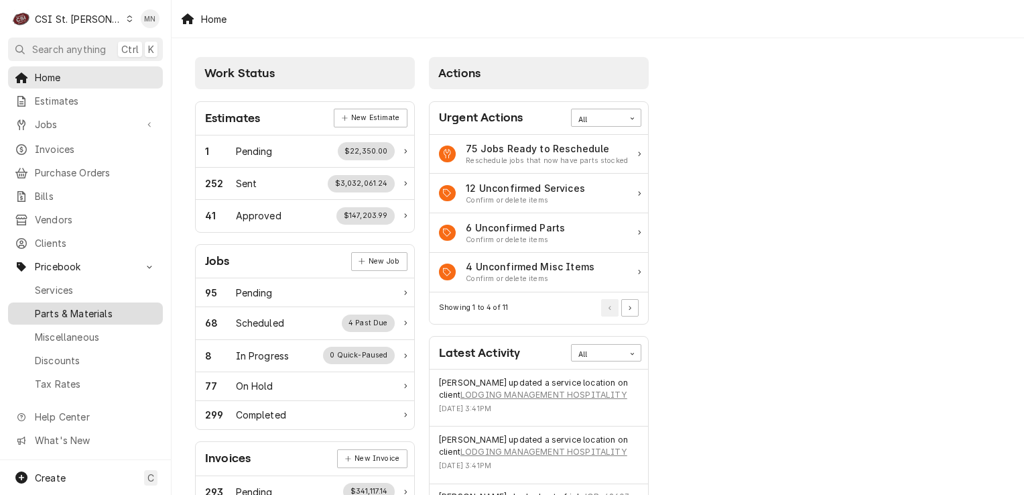
click at [80, 306] on span "Parts & Materials" at bounding box center [95, 313] width 121 height 14
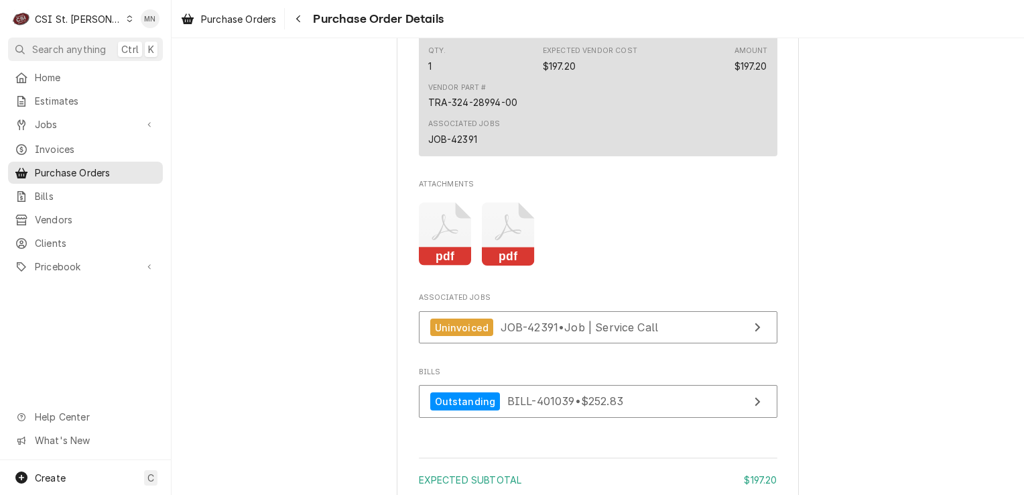
scroll to position [1073, 0]
click at [501, 264] on icon "Attachments" at bounding box center [508, 232] width 53 height 64
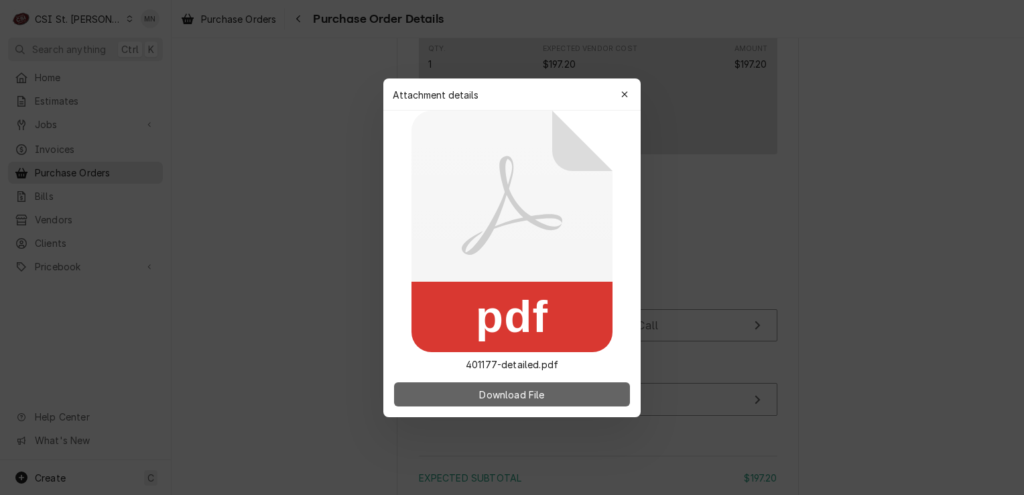
click at [489, 392] on span "Download File" at bounding box center [512, 394] width 70 height 14
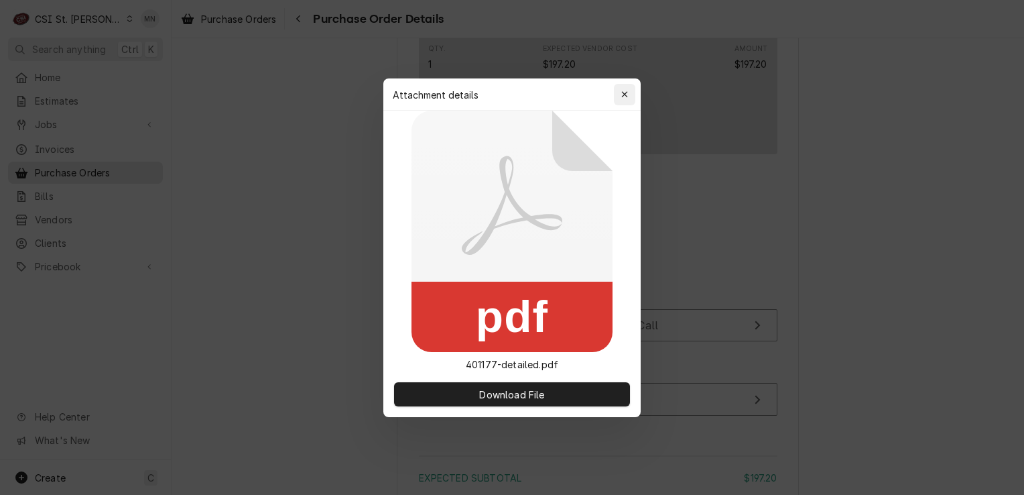
click at [630, 94] on div "button" at bounding box center [624, 94] width 13 height 13
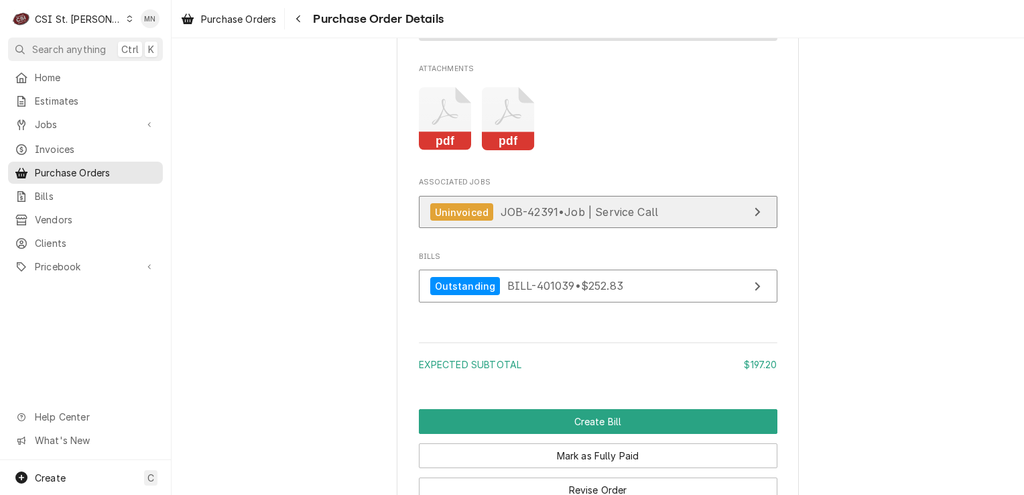
scroll to position [1341, 0]
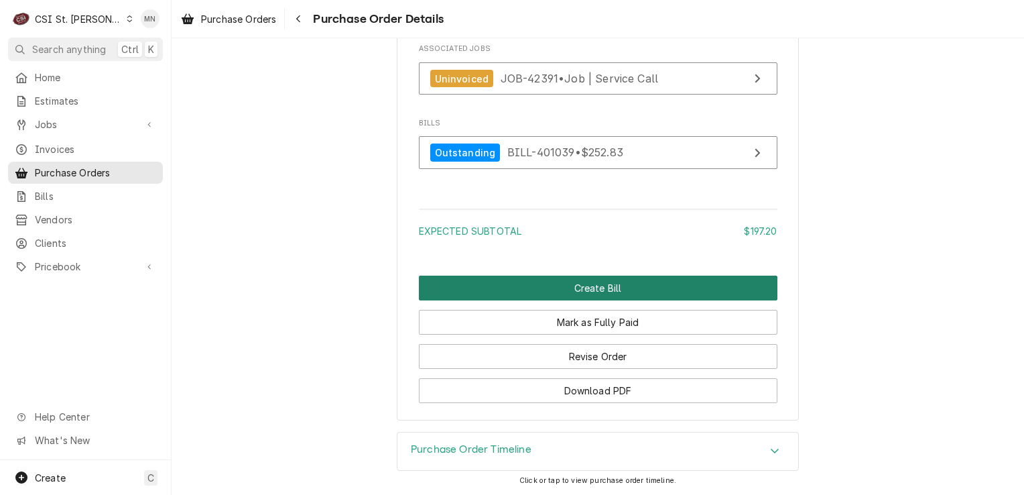
click at [580, 300] on button "Create Bill" at bounding box center [598, 288] width 359 height 25
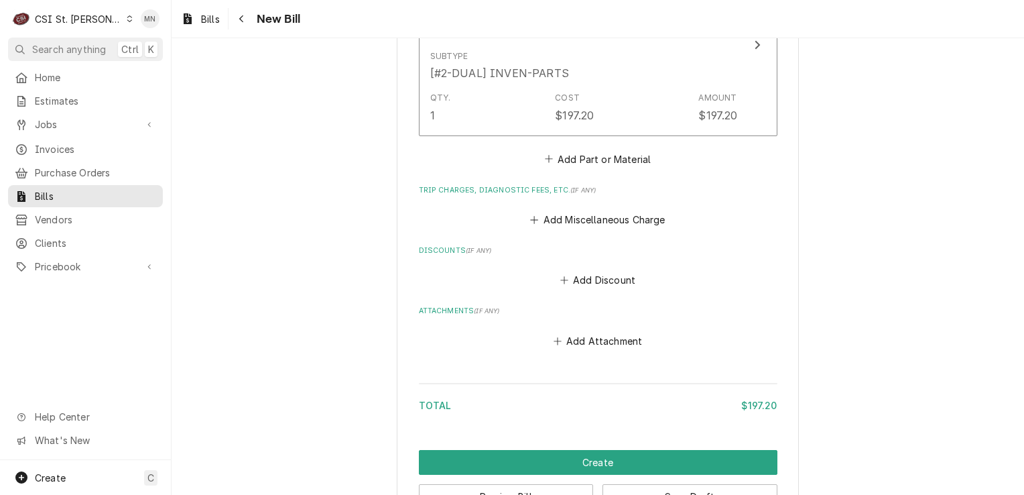
scroll to position [1045, 0]
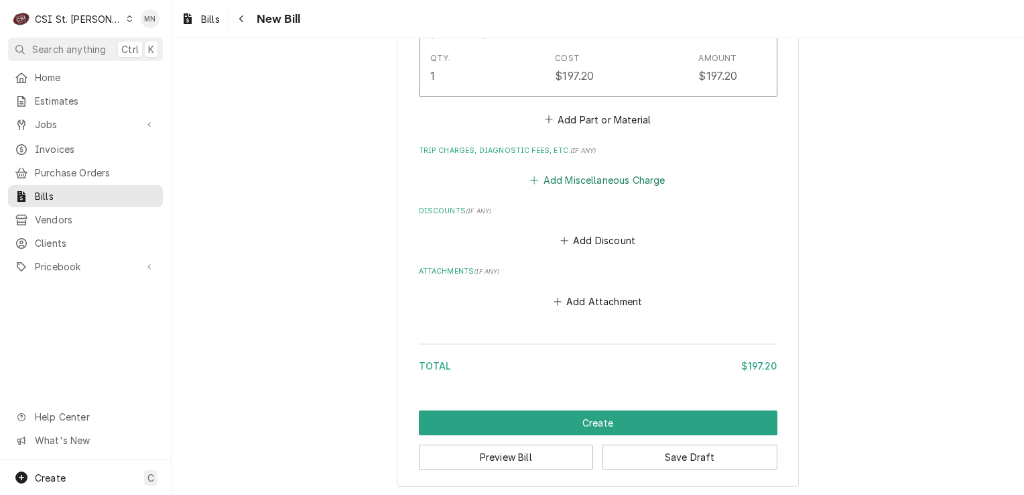
click at [605, 177] on button "Add Miscellaneous Charge" at bounding box center [597, 180] width 139 height 19
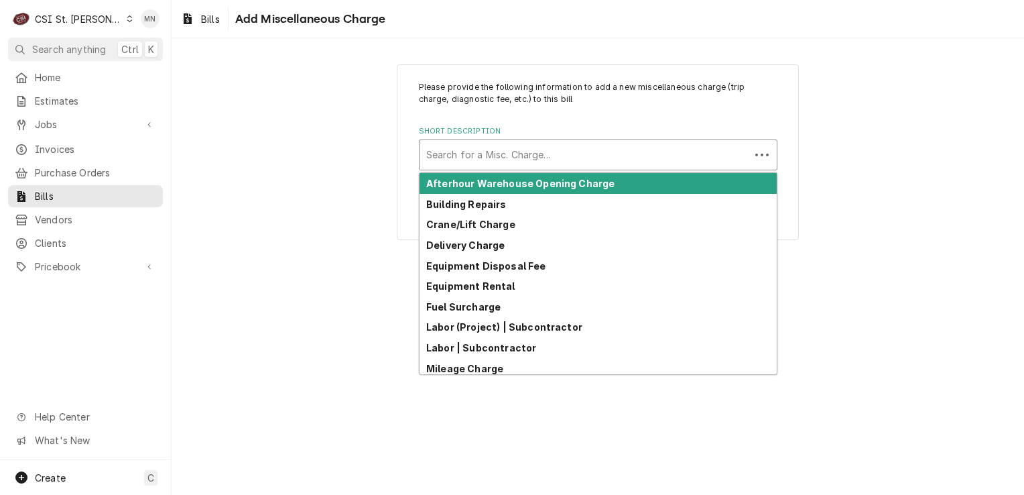
click at [488, 156] on div "Short Description" at bounding box center [584, 155] width 317 height 24
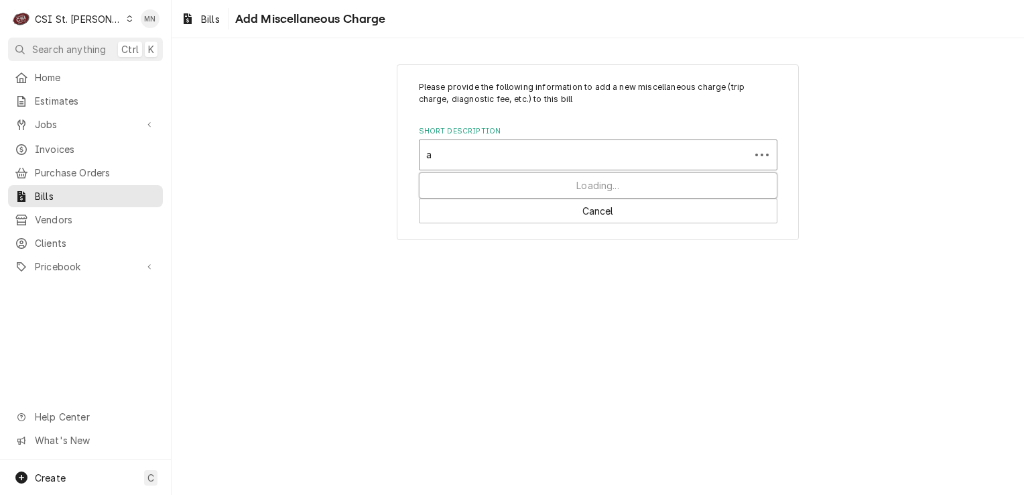
type input "ac"
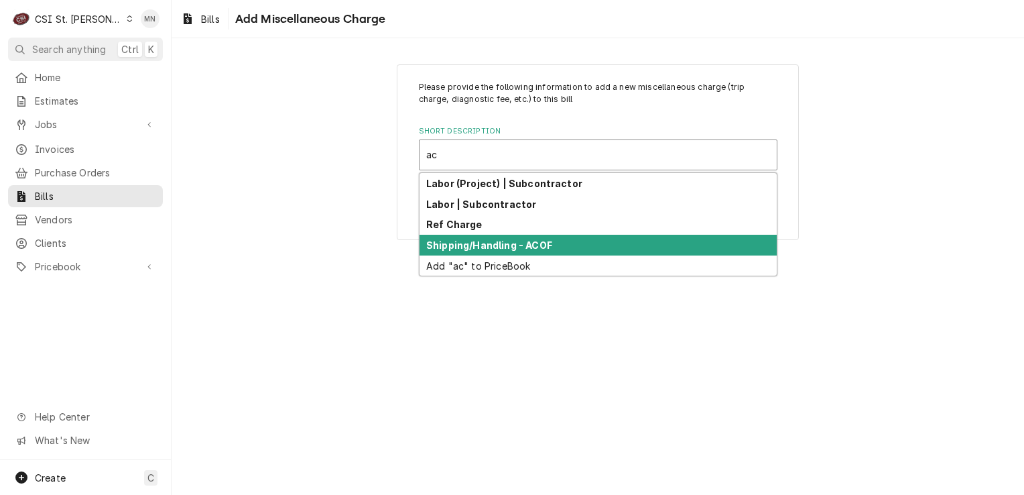
click at [488, 243] on strong "Shipping/Handling - ACOF" at bounding box center [489, 244] width 126 height 11
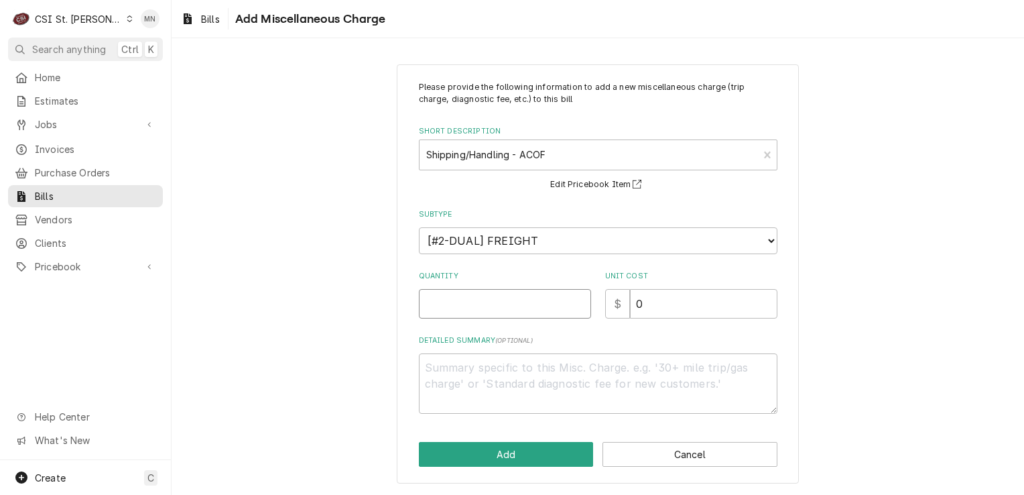
click at [461, 292] on input "Quantity" at bounding box center [505, 303] width 172 height 29
type textarea "x"
type input "1"
type textarea "x"
type input "5"
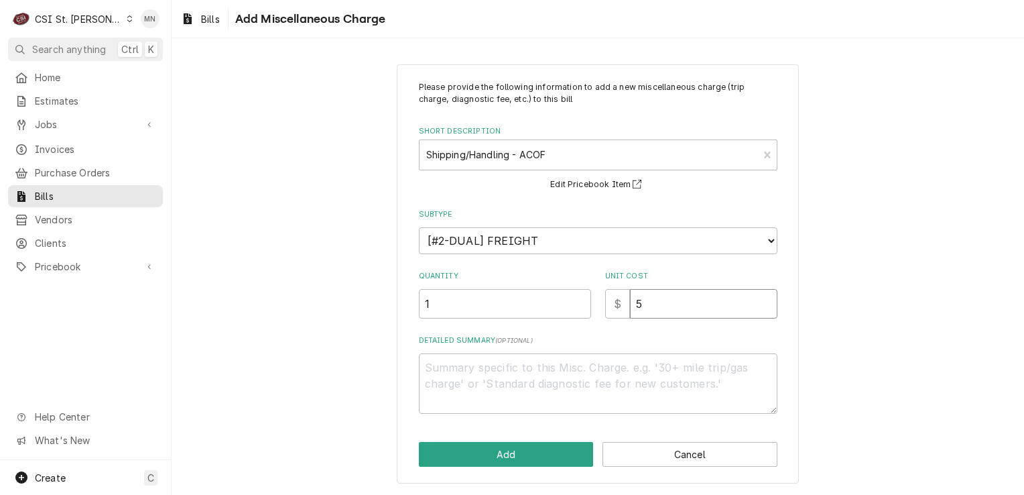
type textarea "x"
type input "55"
type textarea "x"
type input "55.6"
type textarea "x"
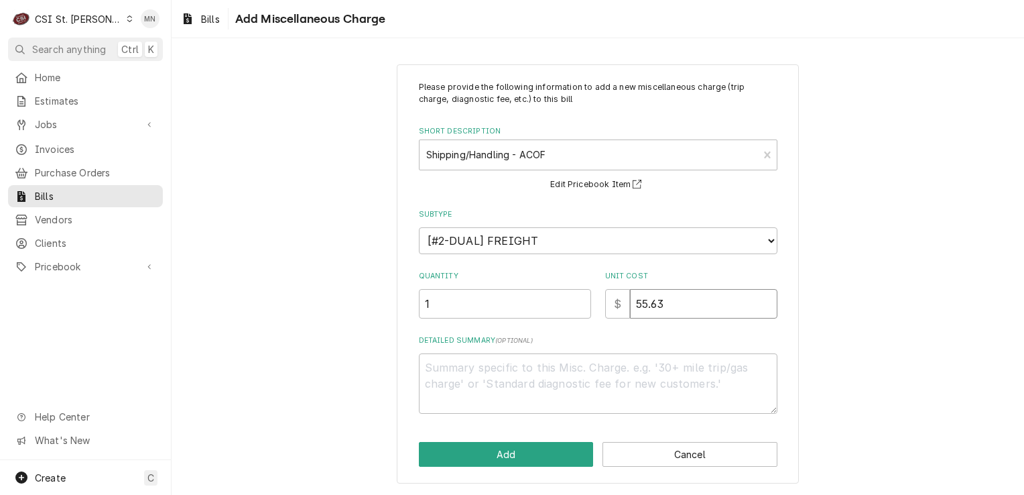
type input "55.63"
click at [464, 367] on textarea "Detailed Summary ( optional )" at bounding box center [598, 383] width 359 height 60
type textarea "x"
type textarea "N"
type textarea "x"
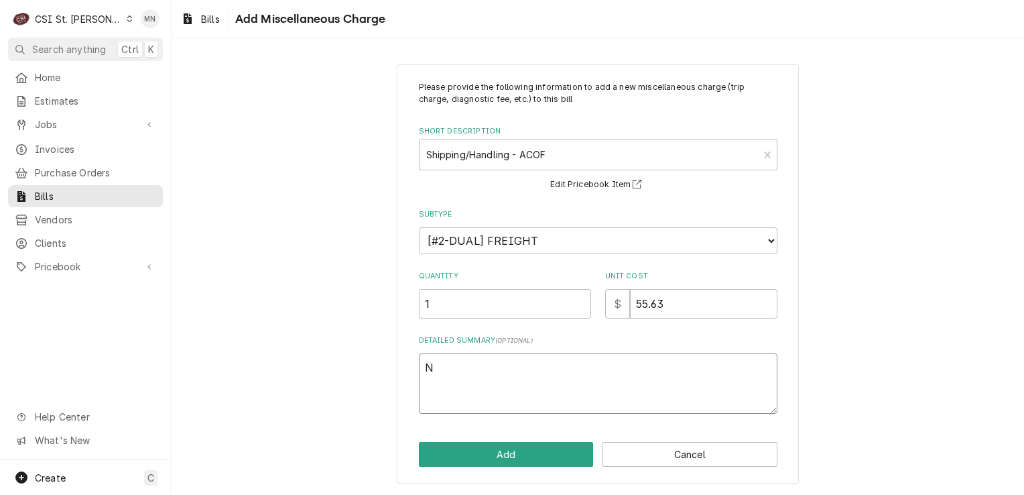
type textarea "NE"
type textarea "x"
type textarea "N"
type textarea "x"
type textarea "Ne"
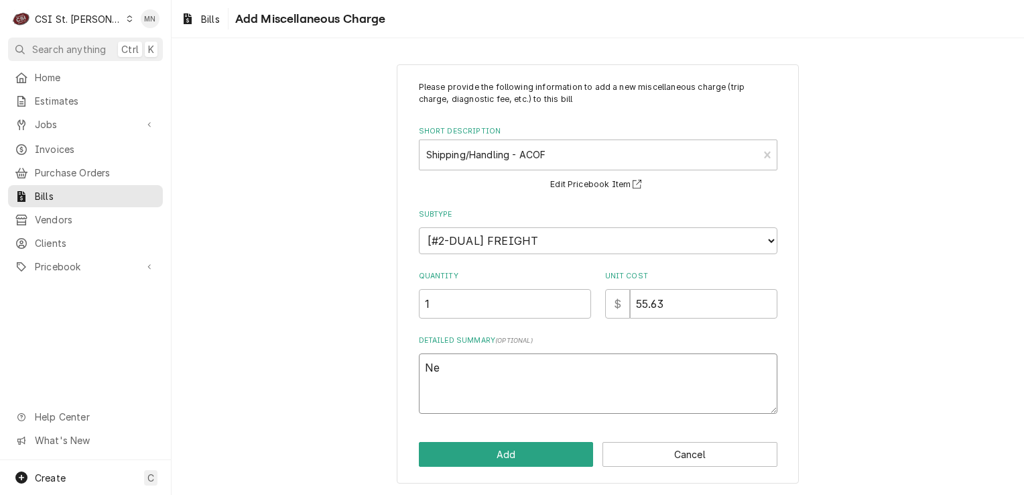
type textarea "x"
type textarea "Nex"
type textarea "x"
type textarea "Next"
type textarea "x"
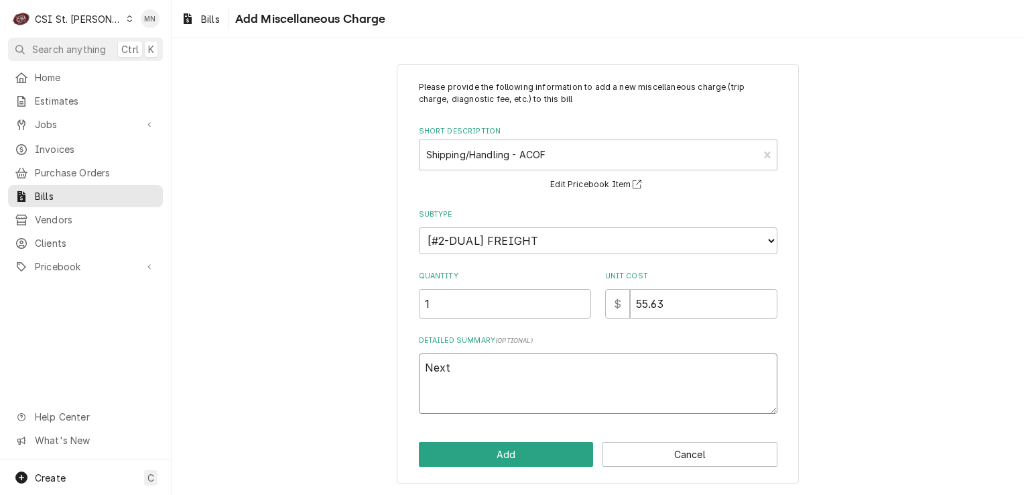
type textarea "Next"
type textarea "x"
type textarea "Next D"
type textarea "x"
type textarea "Next Da"
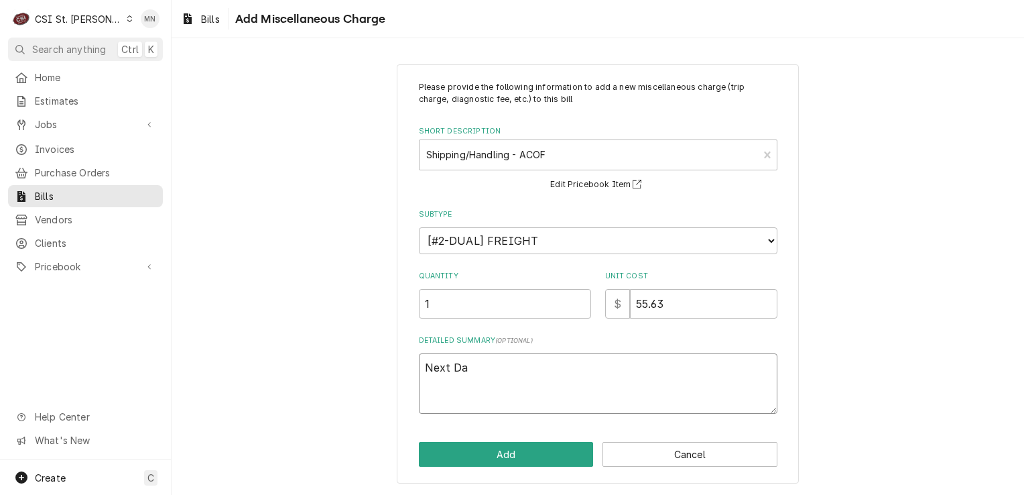
type textarea "x"
type textarea "Next Day"
type textarea "x"
type textarea "Next Day"
type textarea "x"
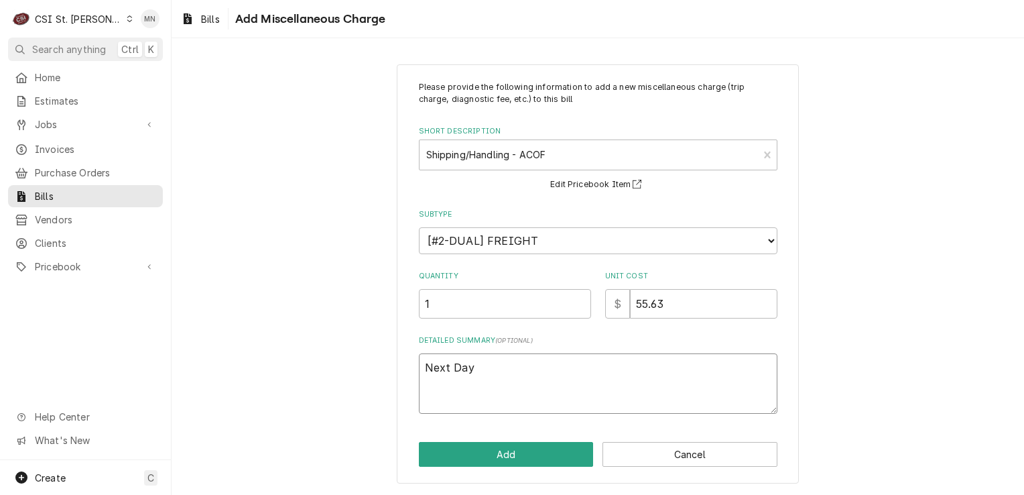
type textarea "Next Day A"
type textarea "x"
type textarea "Next Day Ai"
type textarea "x"
type textarea "Next Day Air"
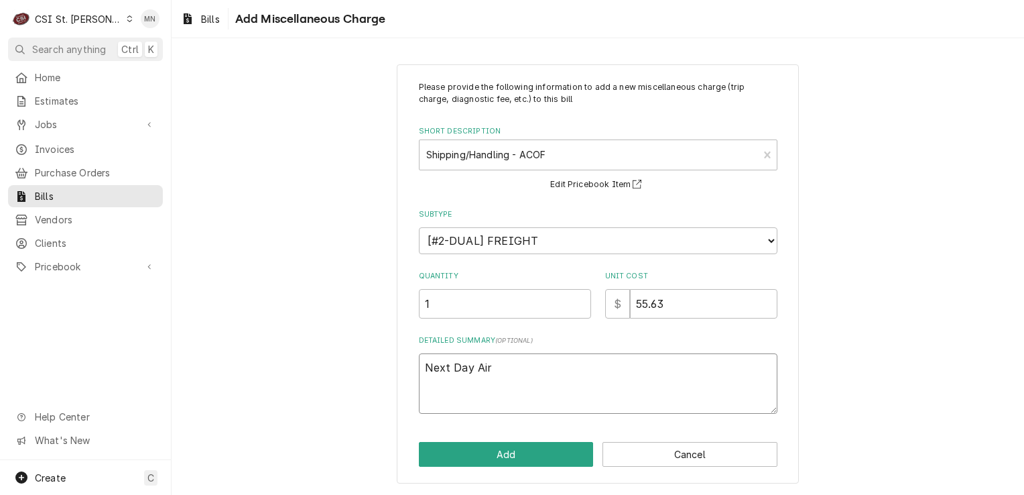
type textarea "x"
type textarea "Next Day Air"
type textarea "x"
type textarea "Next Day Air $"
type textarea "x"
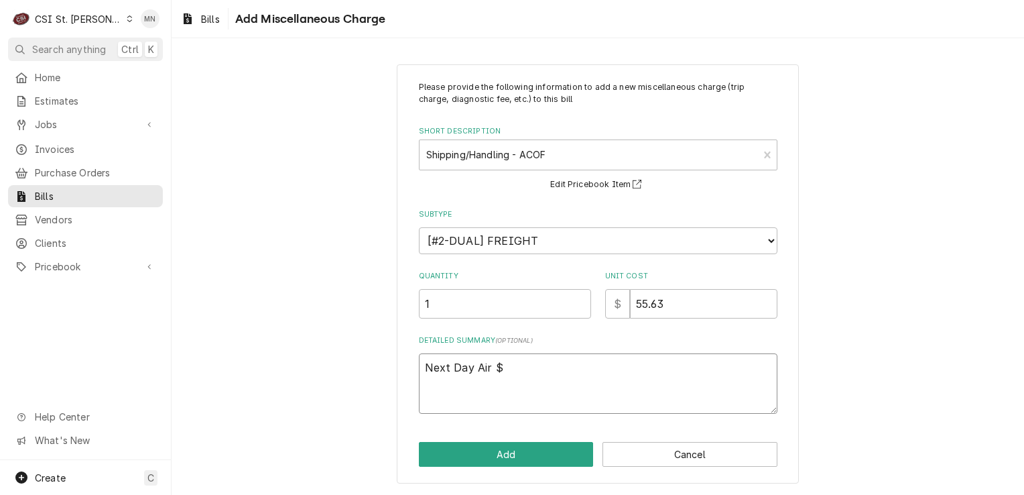
type textarea "Next Day Air $"
type textarea "x"
type textarea "Next Day Air $ 5"
type textarea "x"
type textarea "Next Day Air $ 55"
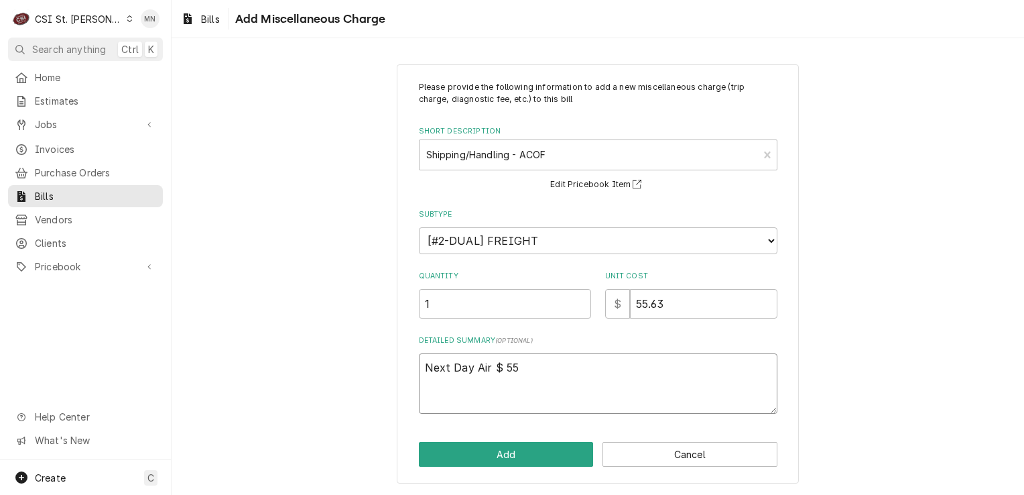
type textarea "x"
type textarea "Next Day Air $ 55."
type textarea "x"
type textarea "Next Day Air $ 55.6"
type textarea "x"
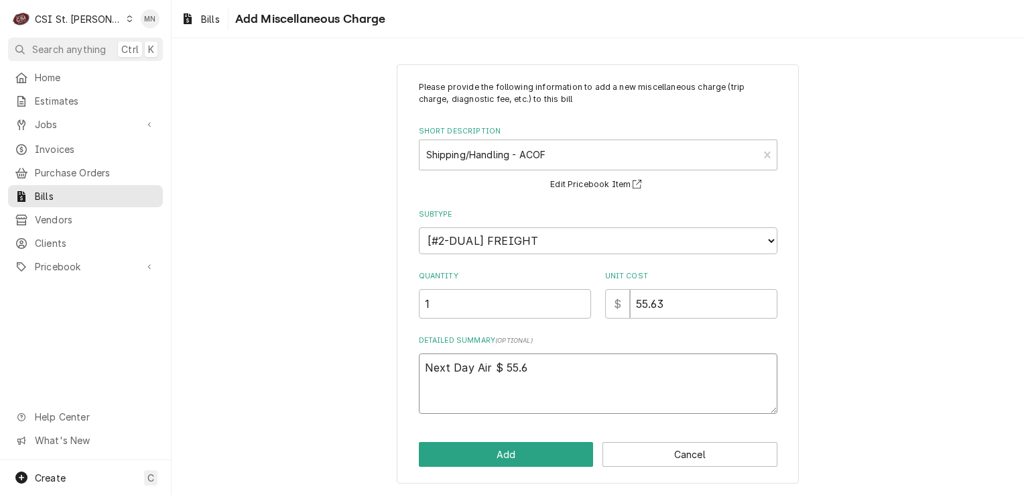
type textarea "Next Day Air $ 55.63"
type textarea "x"
type textarea "Next Day Air $ 55.63"
type textarea "x"
type textarea "Next Day Air $ 55.63 P"
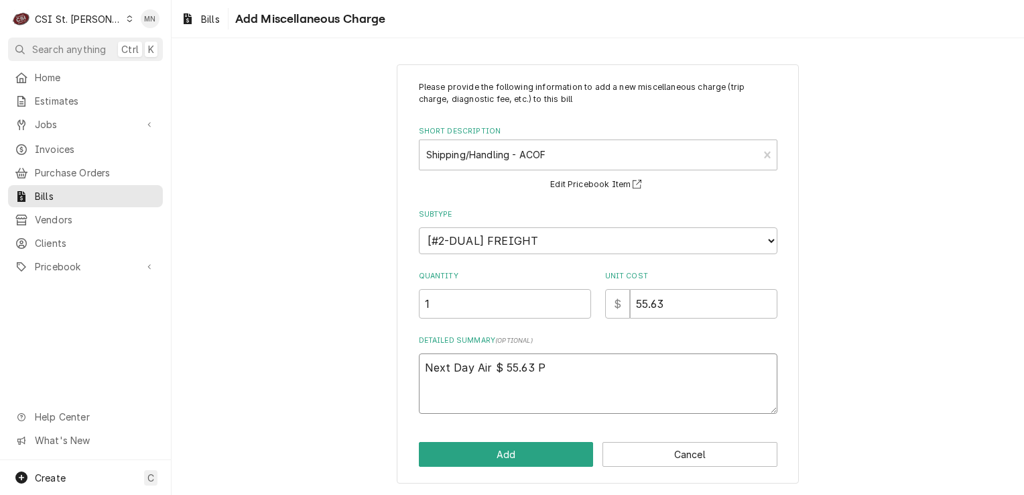
type textarea "x"
type textarea "Next Day Air $ 55.63 Pa"
type textarea "x"
type textarea "Next Day Air $ 55.63 Par"
type textarea "x"
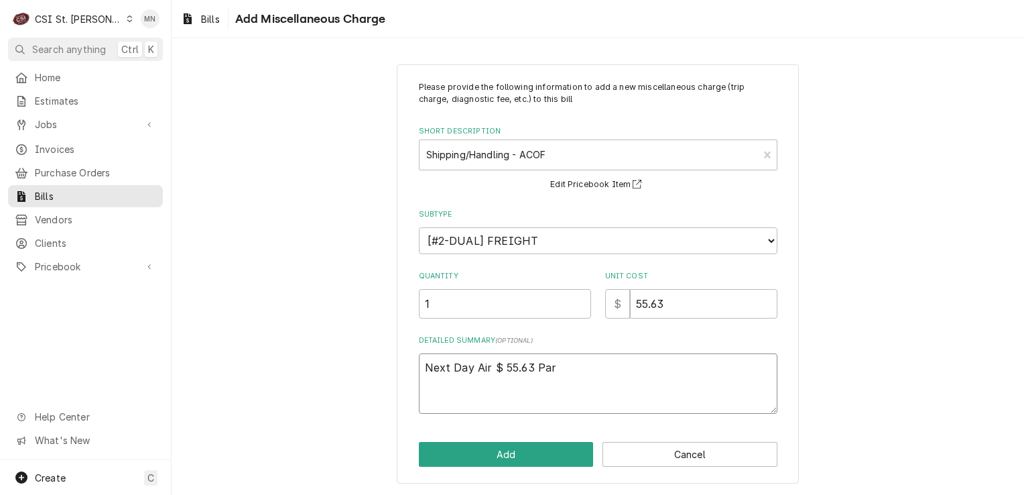
type textarea "Next Day Air $ 55.63 Part"
type textarea "x"
type textarea "Next Day Air $ 55.63 Parts"
type textarea "x"
type textarea "Next Day Air $ 55.63 Partst"
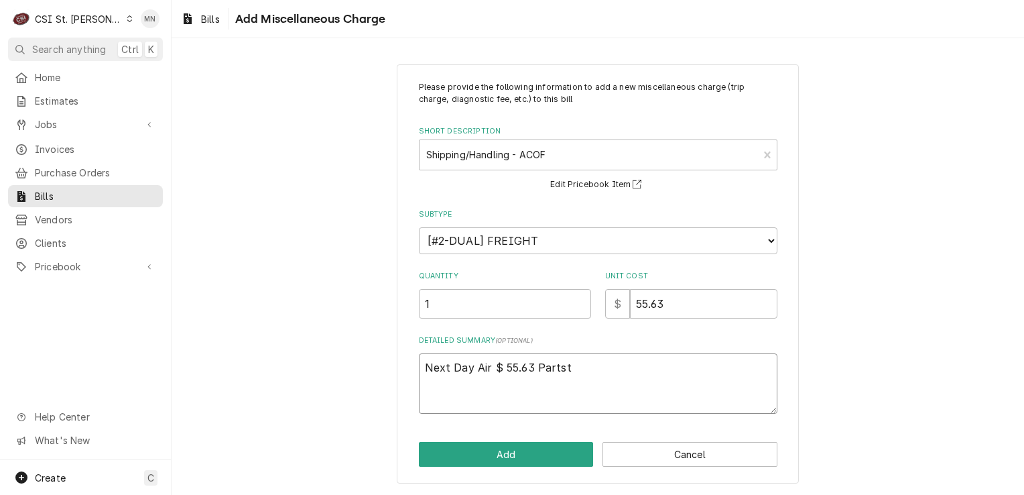
type textarea "x"
type textarea "Next Day Air $ 55.63 Partsto"
type textarea "x"
type textarea "Next Day Air $ 55.63 Partstow"
type textarea "x"
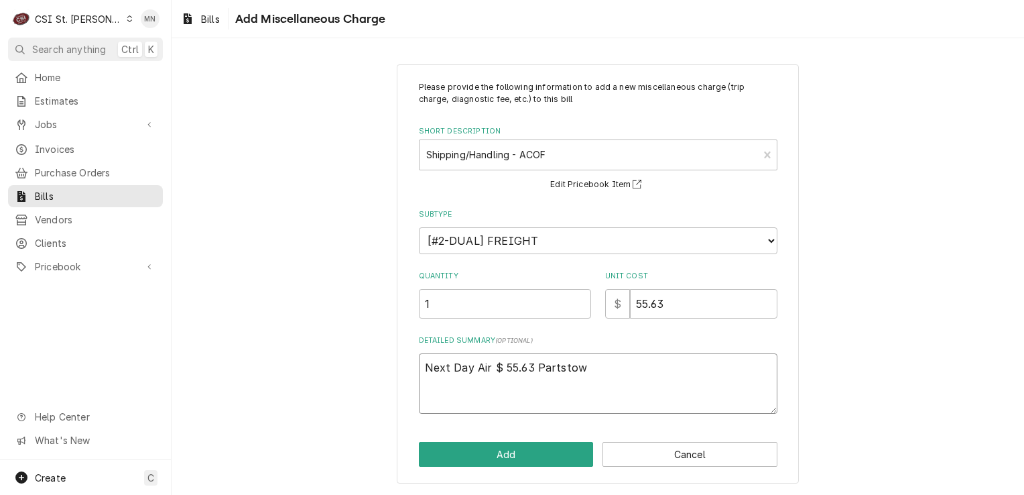
type textarea "Next Day Air $ 55.63 Partstown"
type textarea "x"
type textarea "Next Day Air $ 55.63 Partstown"
type textarea "x"
type textarea "Next Day Air $ 55.63 Partstown $"
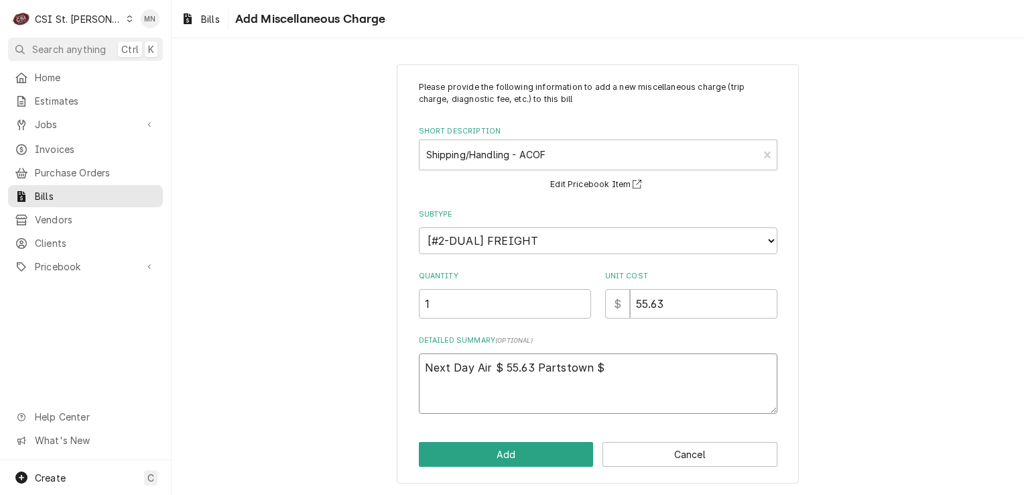
type textarea "x"
type textarea "Next Day Air $ 55.63 Partstown $"
type textarea "x"
type textarea "Next Day Air $ 55.63 Partstown $"
type textarea "x"
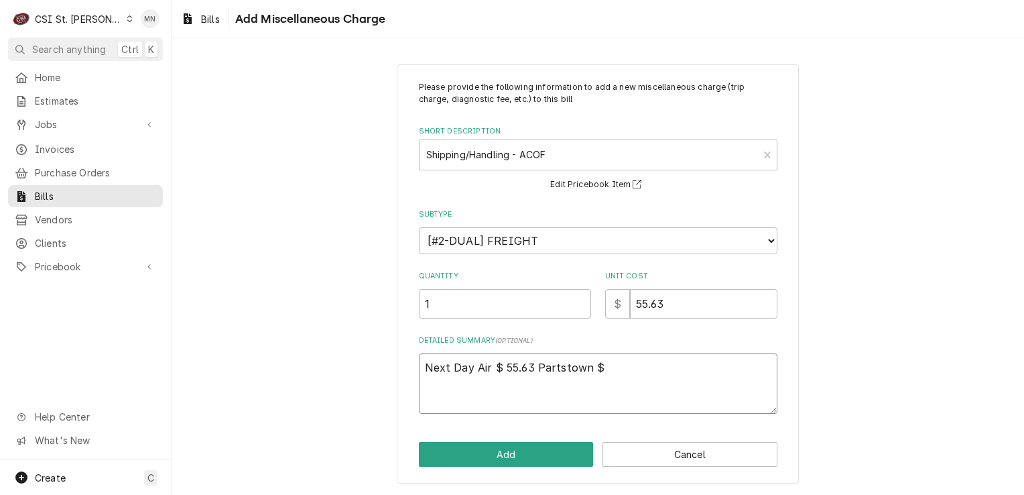
type textarea "Next Day Air $ 55.63 Partstown"
type textarea "x"
type textarea "Next Day Air $ 55.63 Partstown 2"
type textarea "x"
type textarea "Next Day Air $ 55.63 Partstown 21"
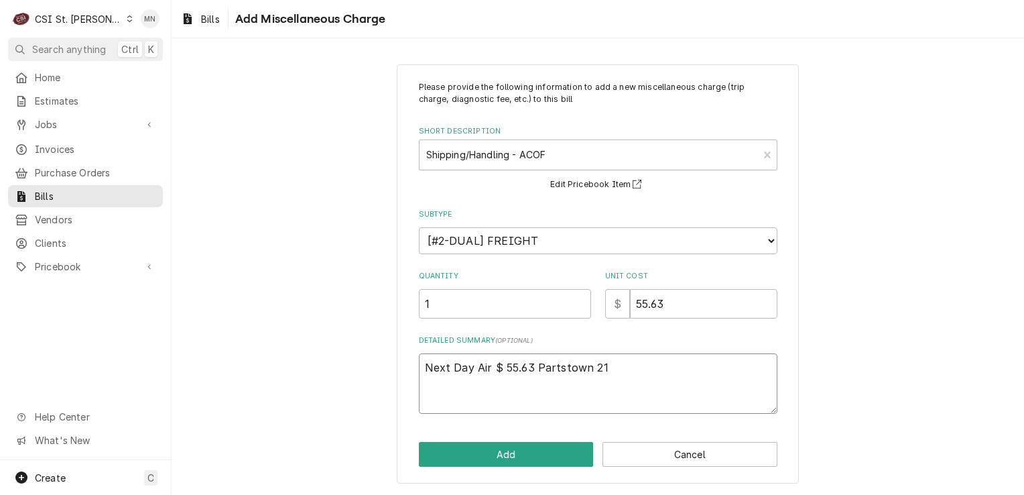
type textarea "x"
type textarea "Next Day Air $ 55.63 Partstown 210"
type textarea "x"
type textarea "Next Day Air $ 55.63 Partstown 2106"
type textarea "x"
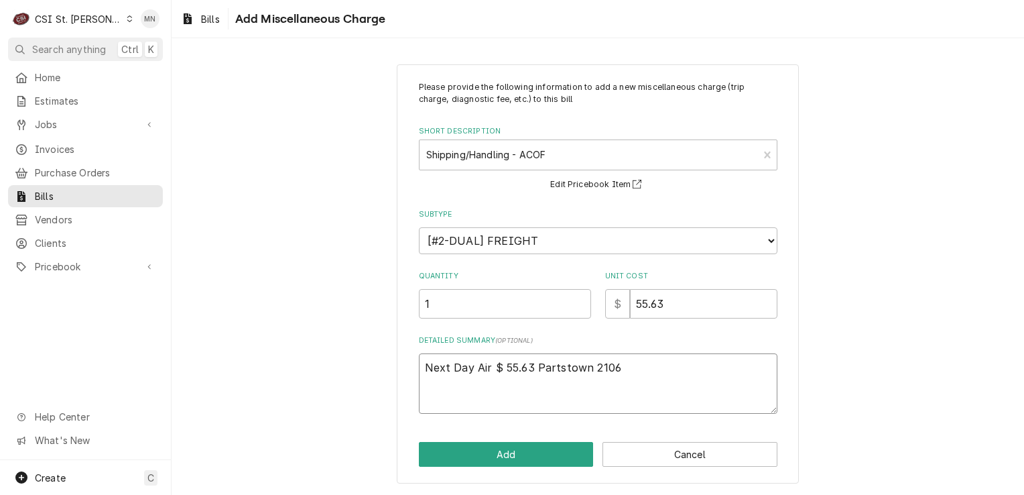
type textarea "Next Day Air $ 55.63 Partstown 21067"
type textarea "x"
type textarea "Next Day Air $ 55.63 Partstown 210677"
type textarea "x"
type textarea "Next Day Air $ 55.63 Partstown 2106779"
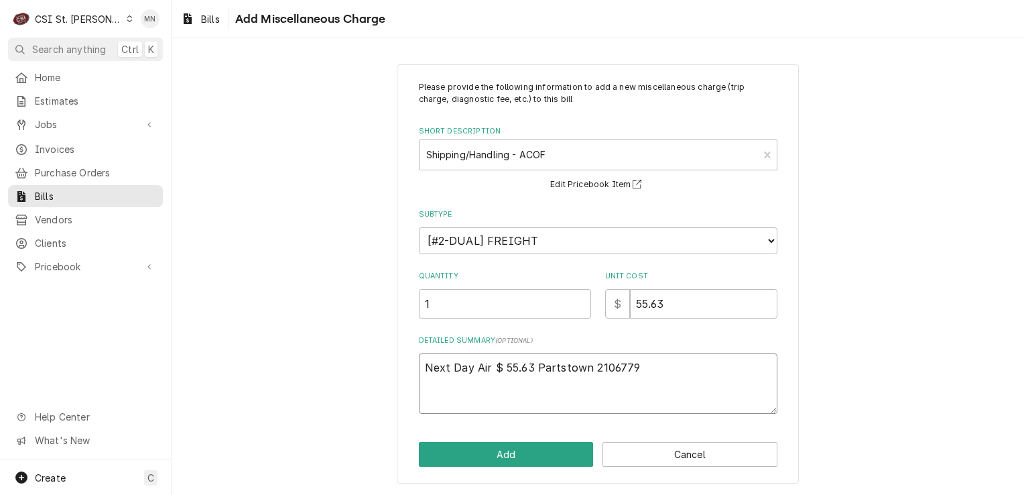
type textarea "x"
type textarea "Next Day Air $ 55.63 Partstown 21067790"
type textarea "x"
type textarea "Next Day Air $ 55.63 Partstown 210677904"
type textarea "x"
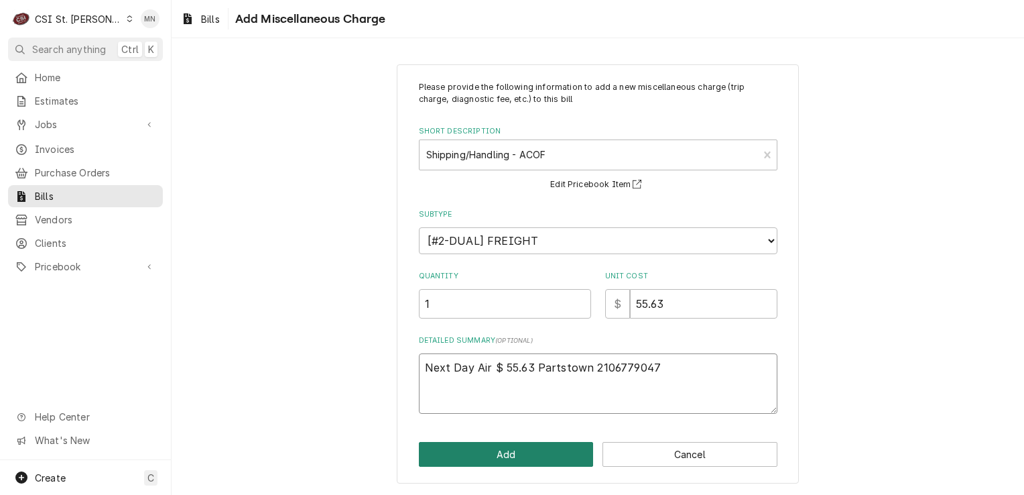
type textarea "Next Day Air $ 55.63 Partstown 2106779047"
click at [504, 460] on button "Add" at bounding box center [506, 454] width 175 height 25
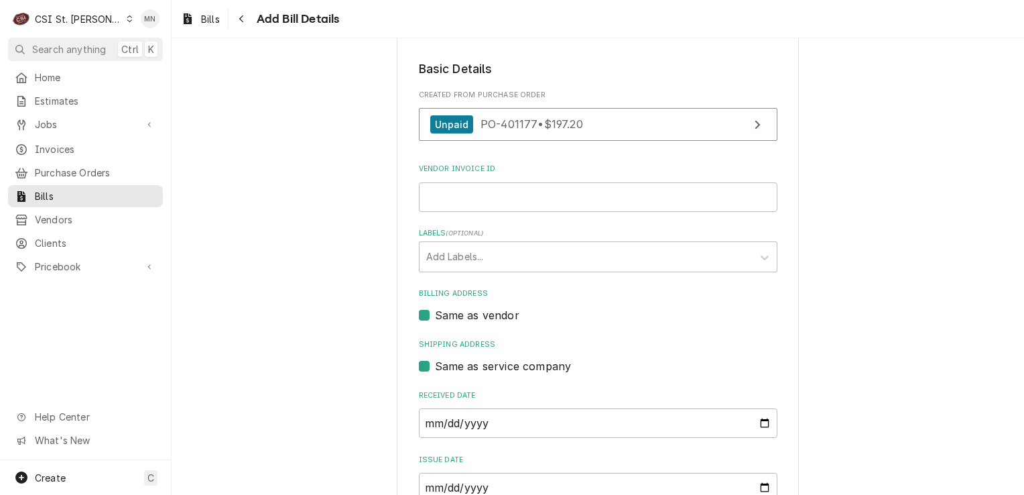
scroll to position [131, 0]
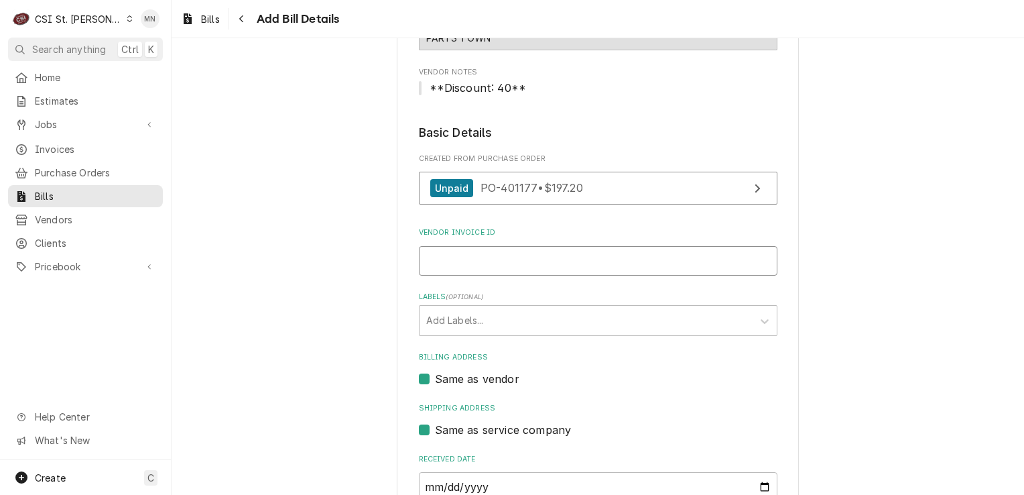
click at [485, 255] on input "Vendor Invoice ID" at bounding box center [598, 260] width 359 height 29
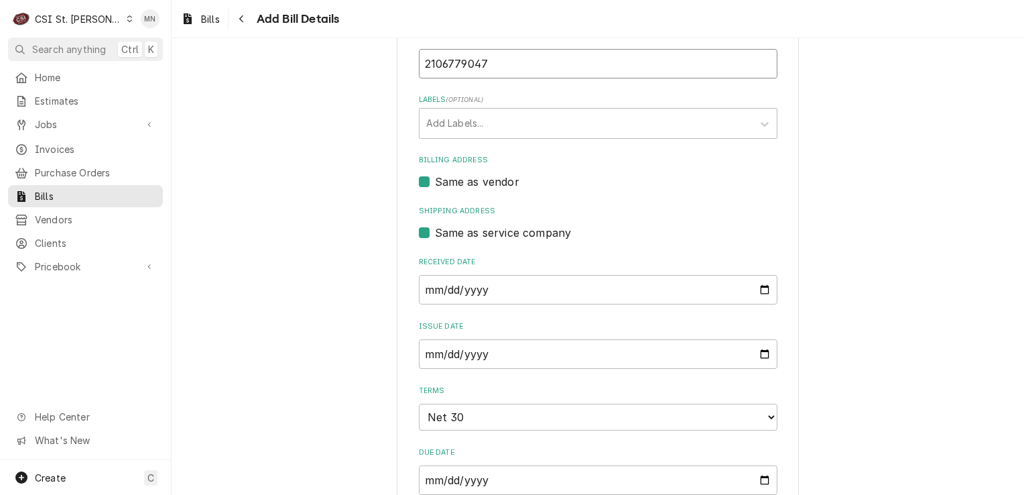
scroll to position [333, 0]
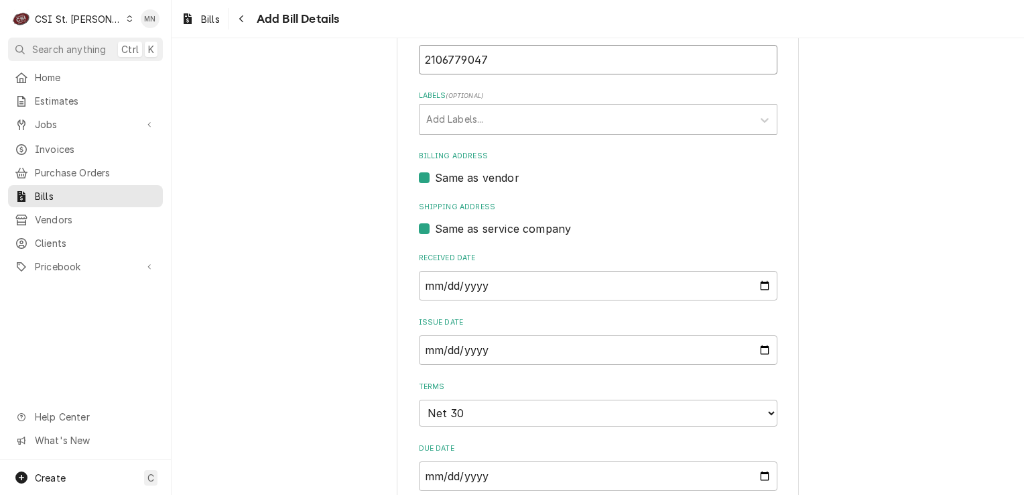
type input "2106779047"
click at [757, 281] on input "2025-09-11" at bounding box center [598, 285] width 359 height 29
type input "2025-09-02"
click at [512, 353] on input "2025-09-11" at bounding box center [598, 349] width 359 height 29
click at [765, 346] on input "2025-09-11" at bounding box center [598, 349] width 359 height 29
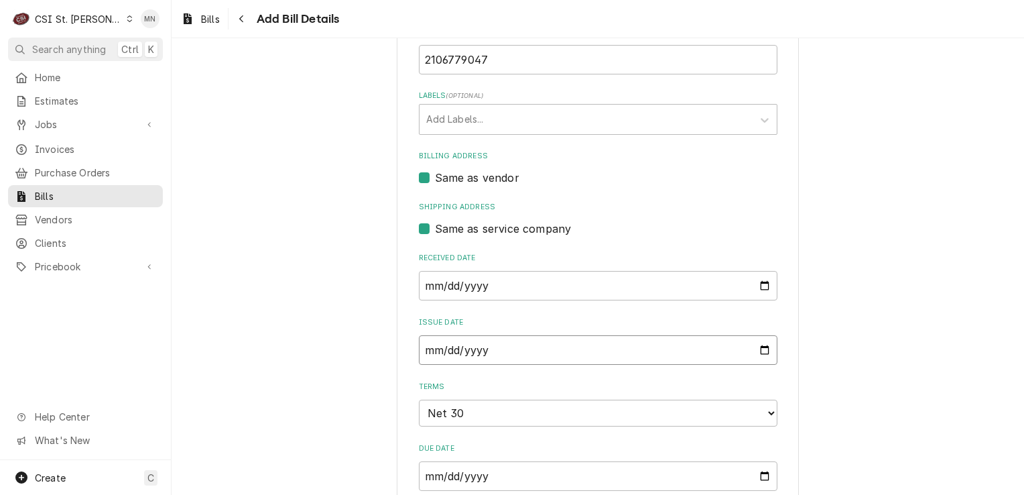
type input "2025-09-02"
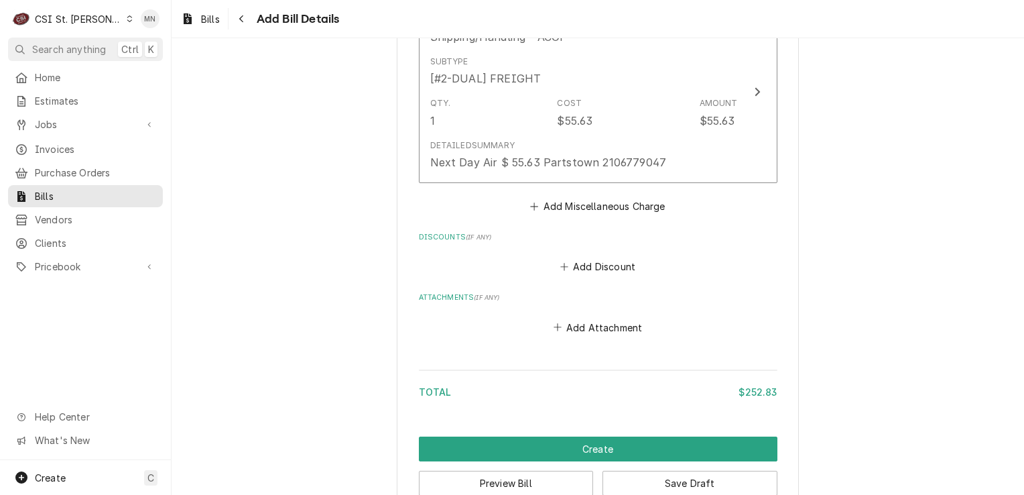
scroll to position [1234, 0]
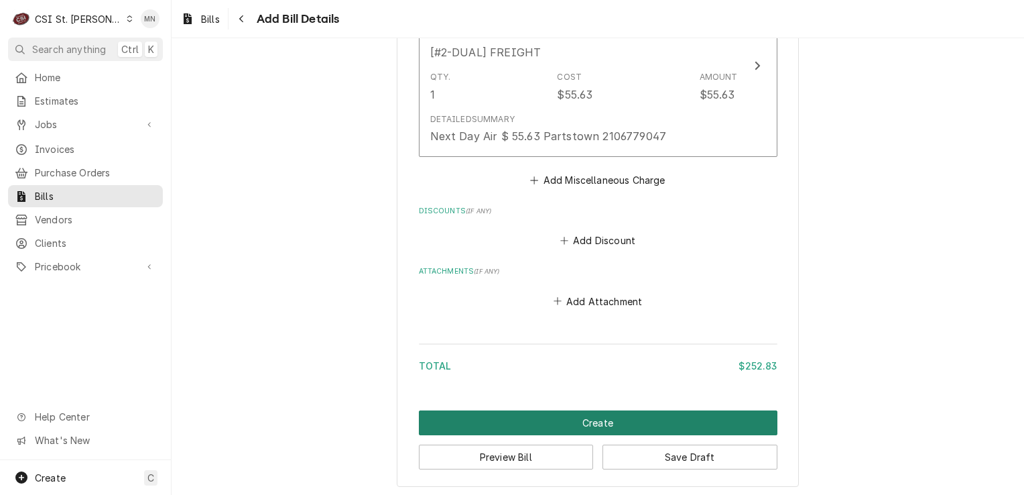
click at [583, 420] on button "Create" at bounding box center [598, 422] width 359 height 25
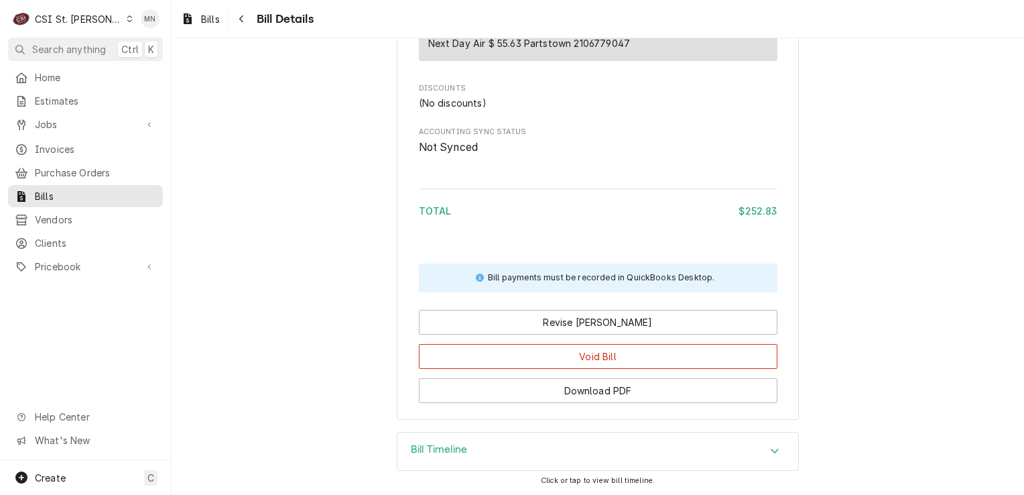
scroll to position [1092, 0]
click at [501, 452] on div "Bill Timeline" at bounding box center [598, 451] width 401 height 38
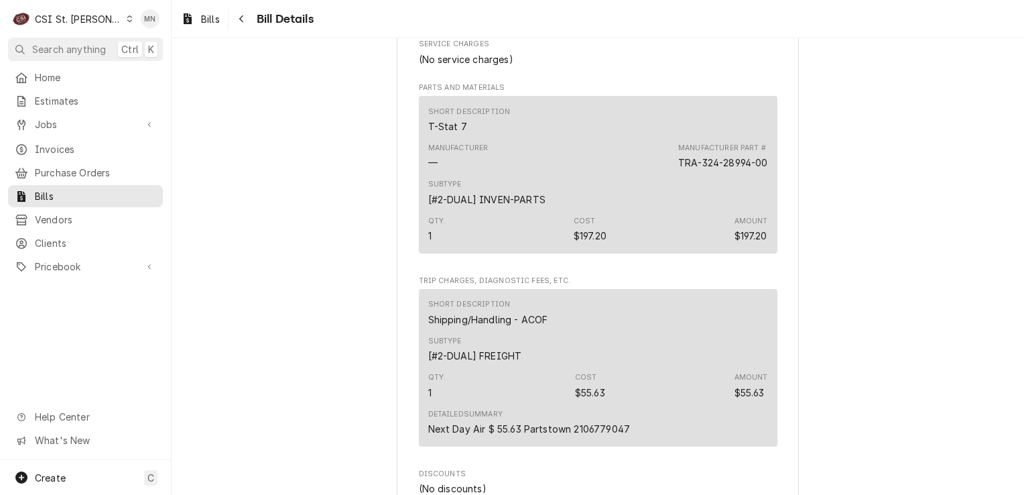
scroll to position [546, 0]
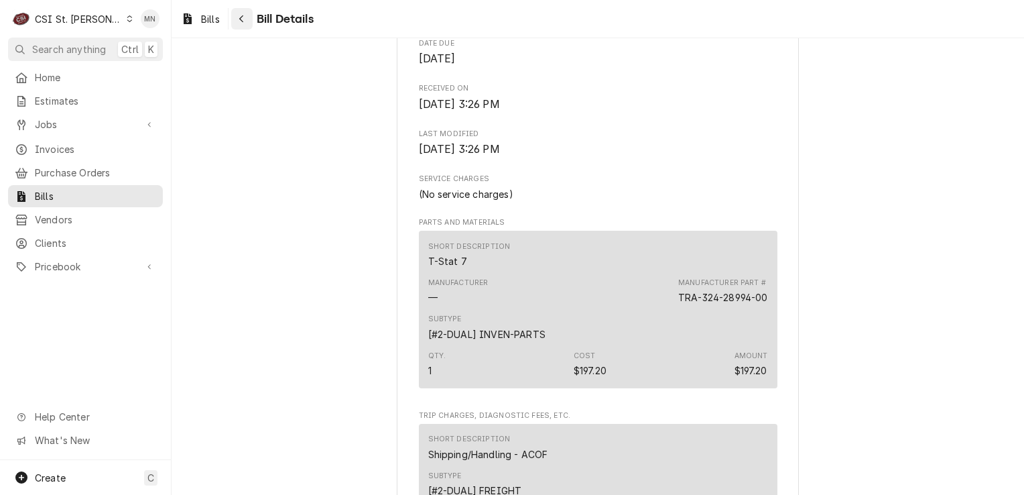
click at [244, 16] on icon "Navigate back" at bounding box center [242, 18] width 6 height 9
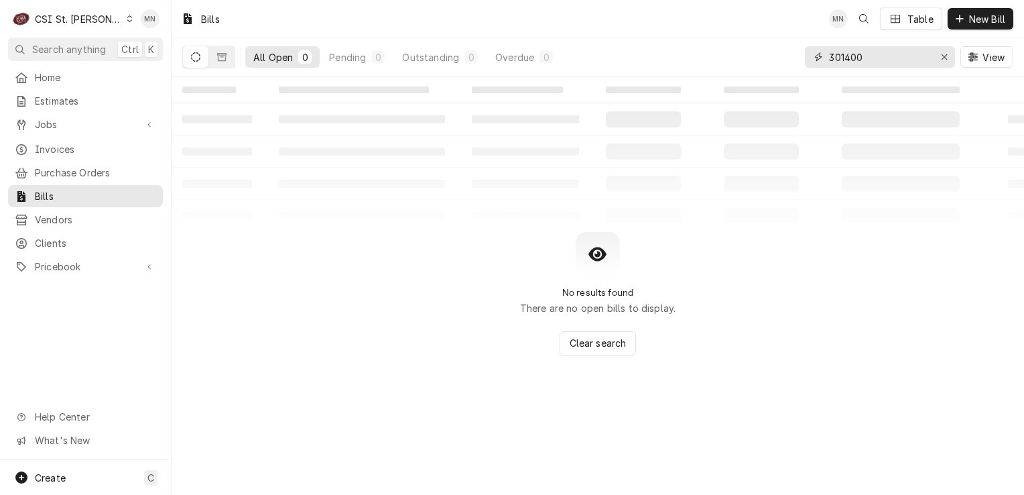
click at [734, 40] on div "All Open 0 Pending 0 Outstanding 0 Overdue 0 301400 View" at bounding box center [597, 57] width 831 height 38
type input "401177"
click at [218, 60] on icon "Dynamic Content Wrapper" at bounding box center [221, 57] width 9 height 8
click at [83, 166] on span "Purchase Orders" at bounding box center [95, 173] width 121 height 14
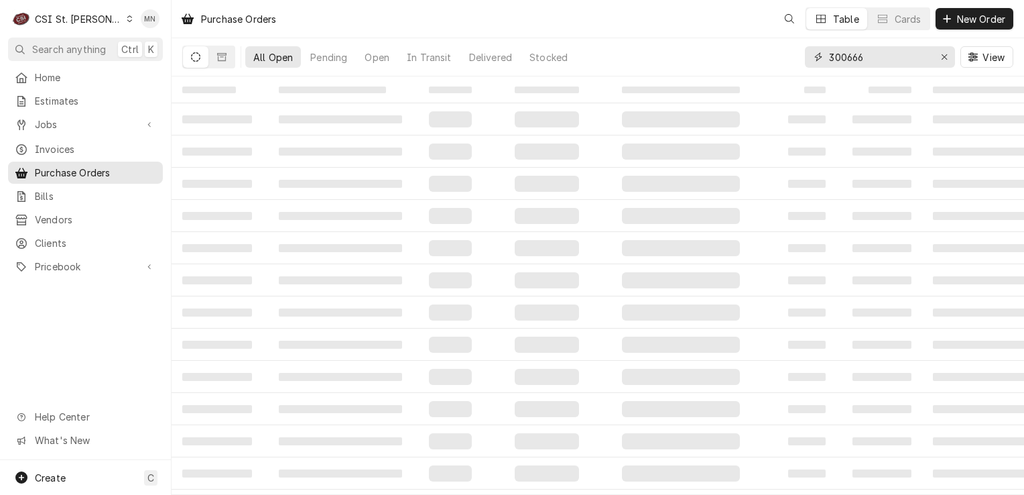
drag, startPoint x: 910, startPoint y: 53, endPoint x: 750, endPoint y: 39, distance: 160.8
click at [750, 39] on div "All Open Pending Open In Transit Delivered Stocked 300666 View" at bounding box center [597, 57] width 831 height 38
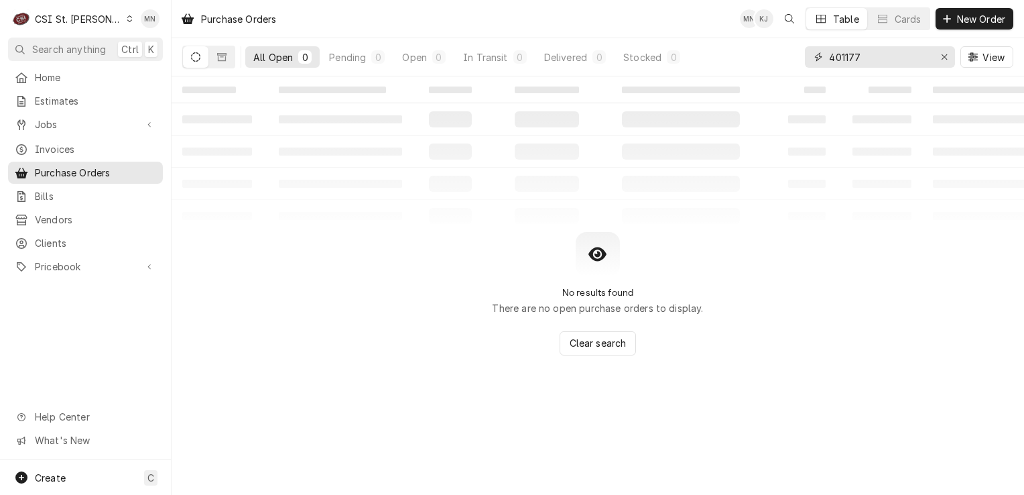
type input "401177"
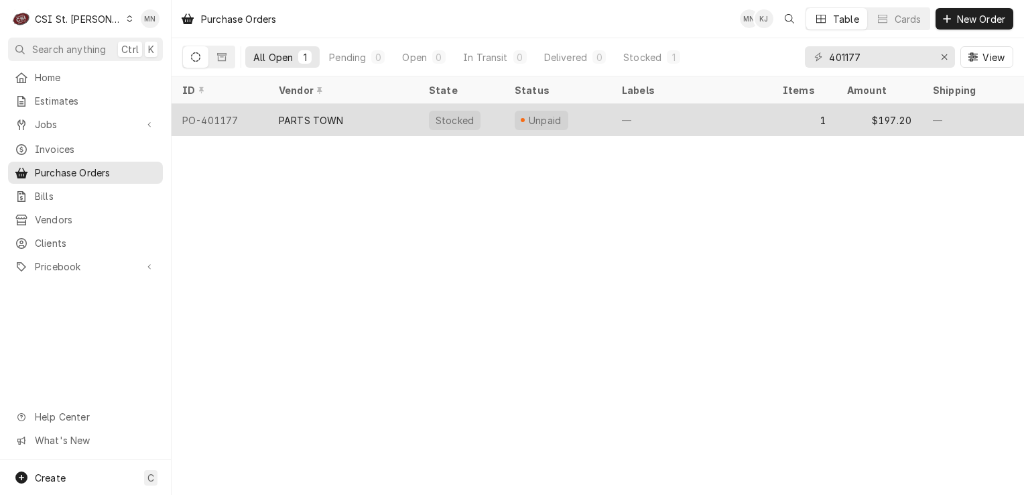
click at [361, 125] on div "PARTS TOWN" at bounding box center [343, 120] width 150 height 32
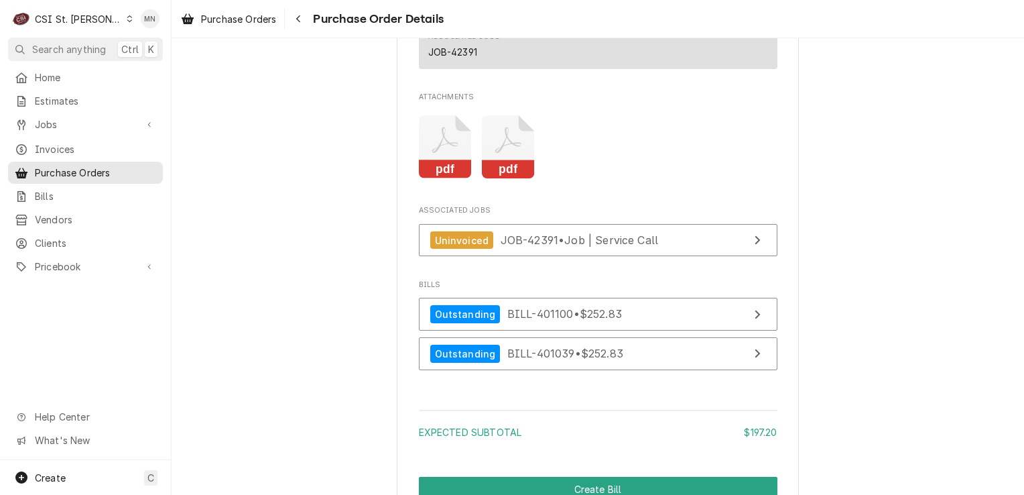
scroll to position [1274, 0]
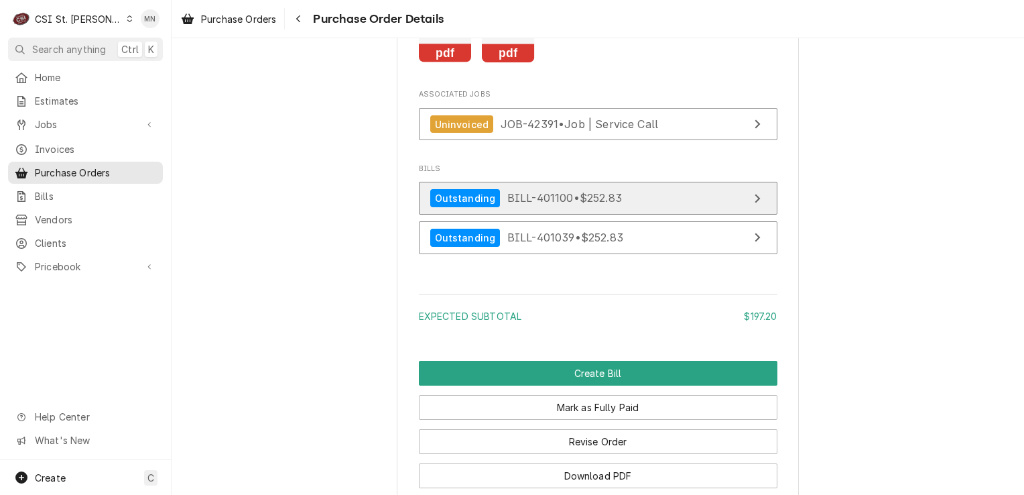
click at [754, 204] on icon "View Bill" at bounding box center [757, 198] width 7 height 11
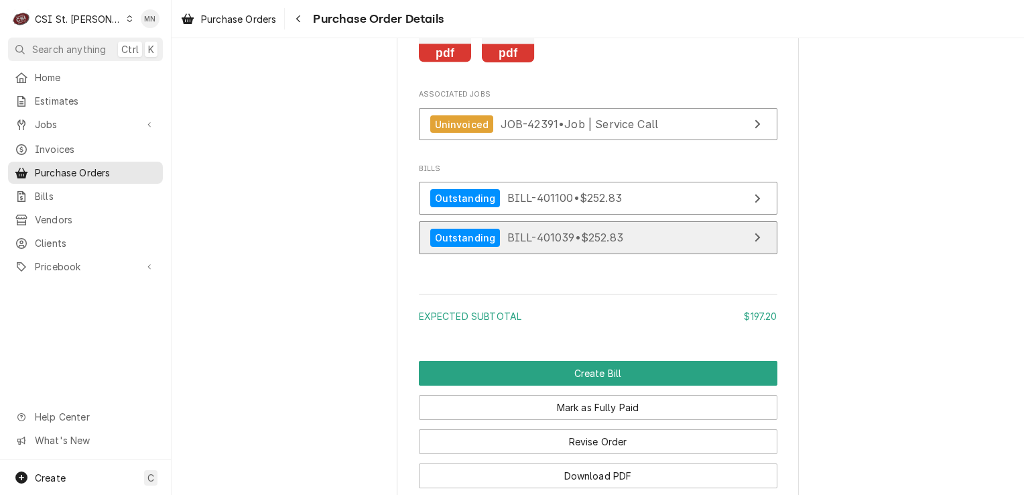
click at [688, 254] on link "Outstanding BILL-401039 • $252.83" at bounding box center [598, 237] width 359 height 33
click at [302, 23] on icon "Navigate back" at bounding box center [299, 18] width 6 height 9
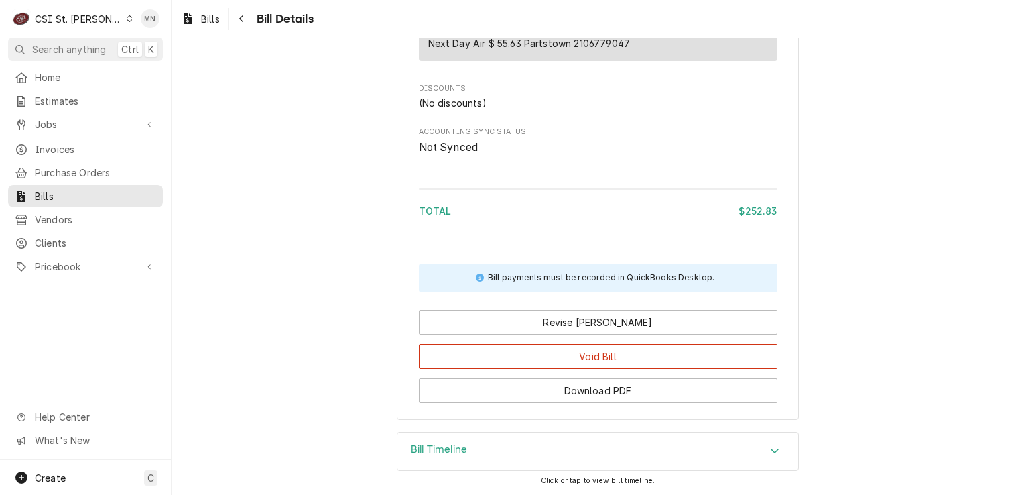
scroll to position [1092, 0]
click at [712, 451] on div "Bill Timeline" at bounding box center [598, 451] width 401 height 38
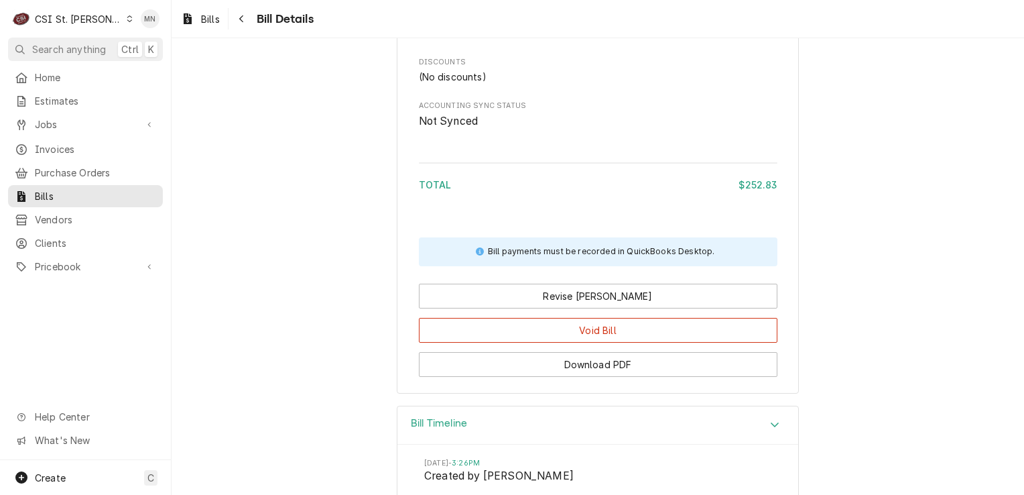
scroll to position [1216, 0]
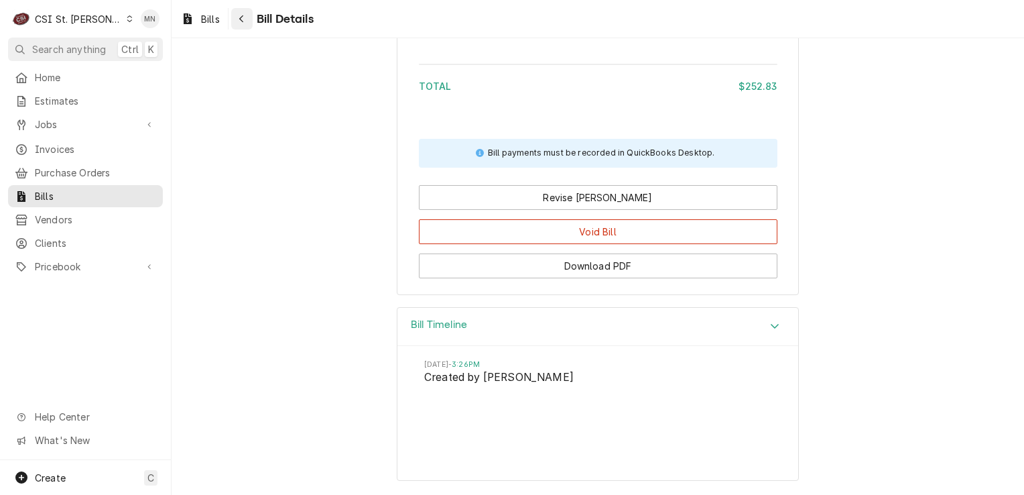
click at [242, 17] on icon "Navigate back" at bounding box center [241, 18] width 4 height 7
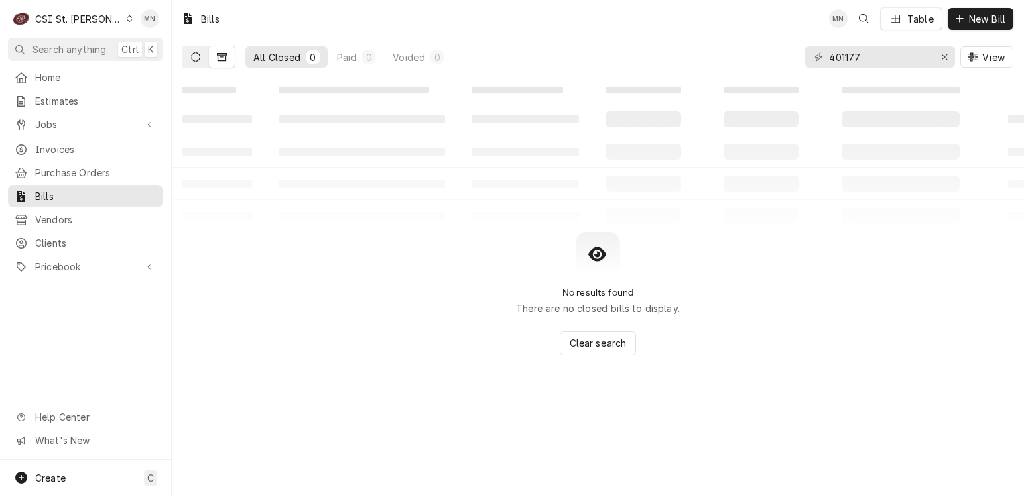
click at [194, 57] on icon "Dynamic Content Wrapper" at bounding box center [195, 56] width 9 height 9
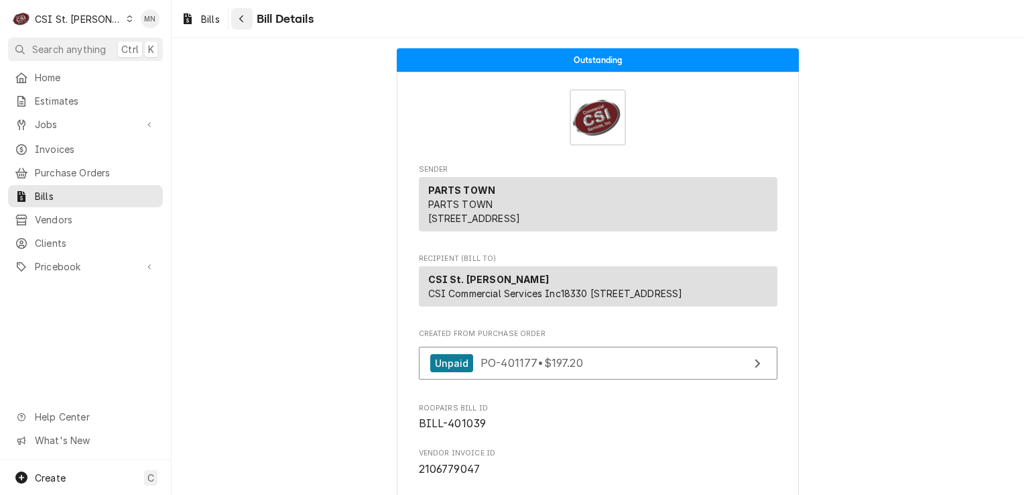
click at [237, 16] on button "Navigate back" at bounding box center [241, 18] width 21 height 21
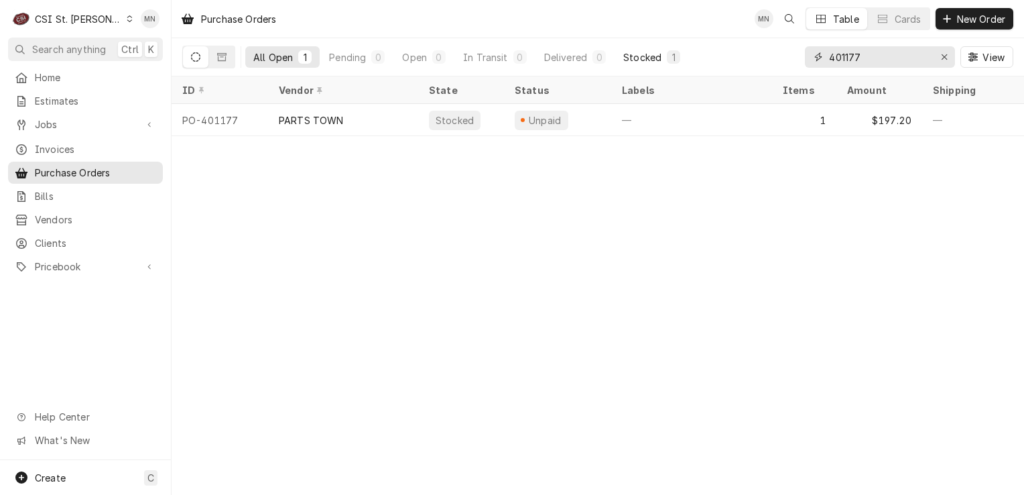
drag, startPoint x: 880, startPoint y: 54, endPoint x: 674, endPoint y: 53, distance: 205.1
click at [676, 53] on div "All Open 1 Pending 0 Open 0 In Transit 0 Delivered 0 Stocked 1 401177 View" at bounding box center [597, 57] width 831 height 38
type input "401174"
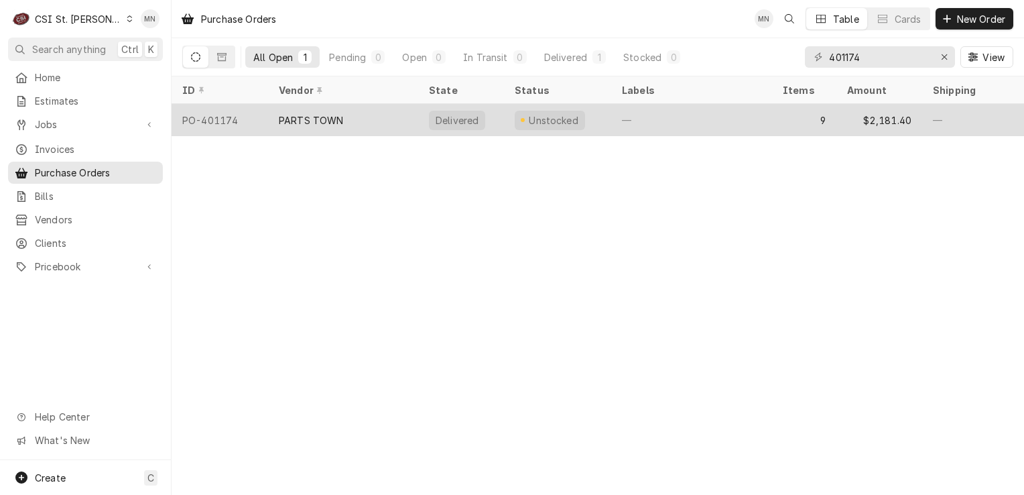
click at [353, 106] on div "PARTS TOWN" at bounding box center [343, 120] width 150 height 32
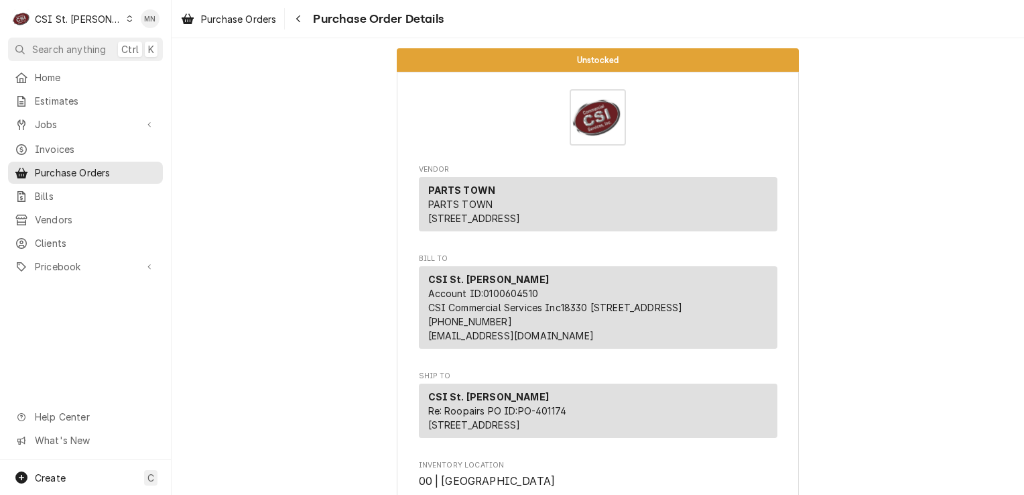
scroll to position [335, 0]
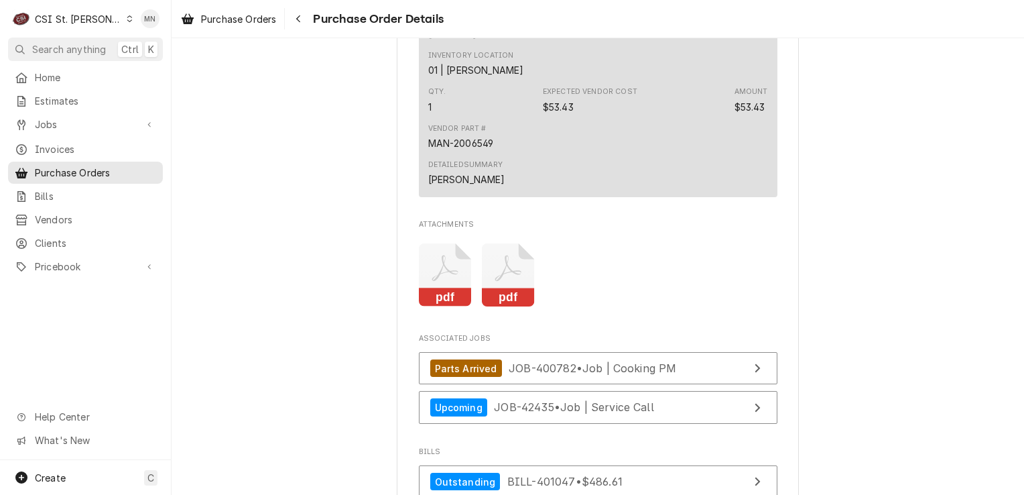
scroll to position [2145, 0]
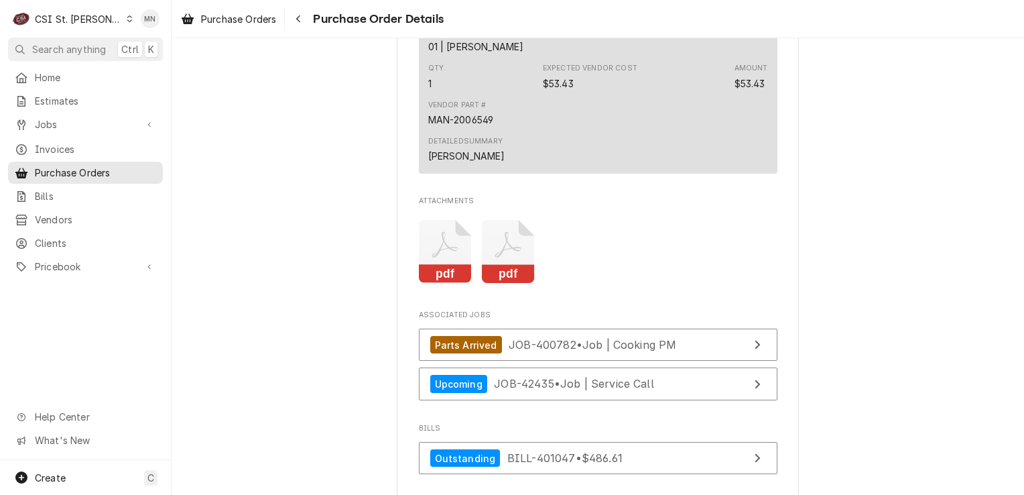
click at [506, 284] on icon "Attachments" at bounding box center [508, 252] width 53 height 64
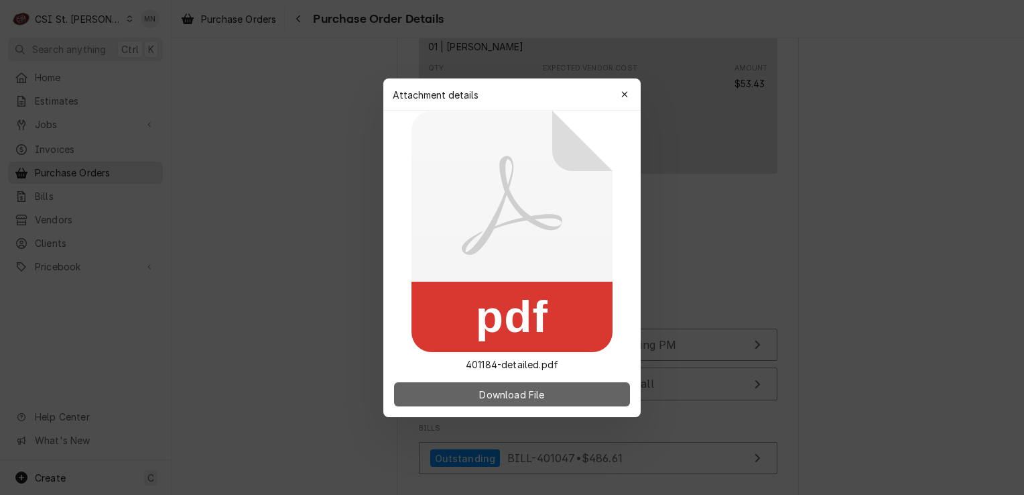
click at [510, 396] on span "Download File" at bounding box center [512, 394] width 70 height 14
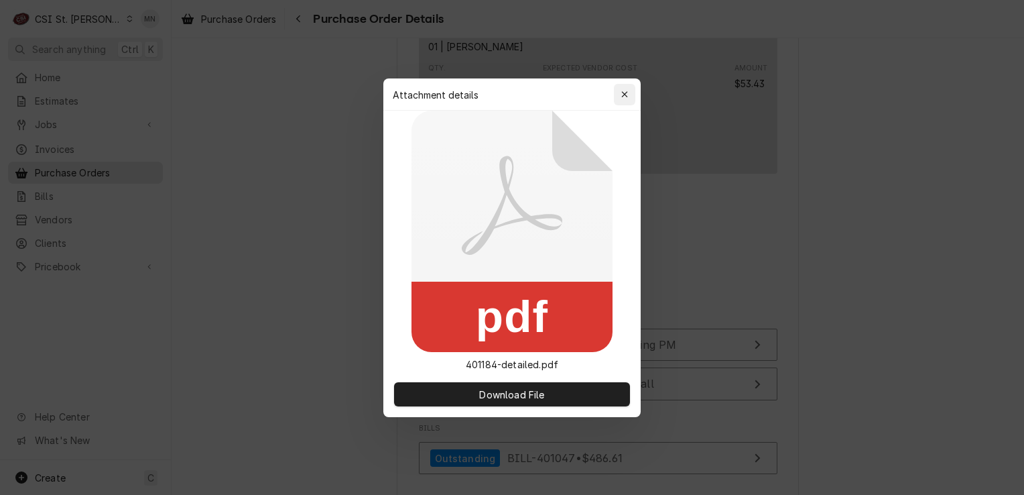
click at [625, 96] on icon "button" at bounding box center [624, 94] width 7 height 9
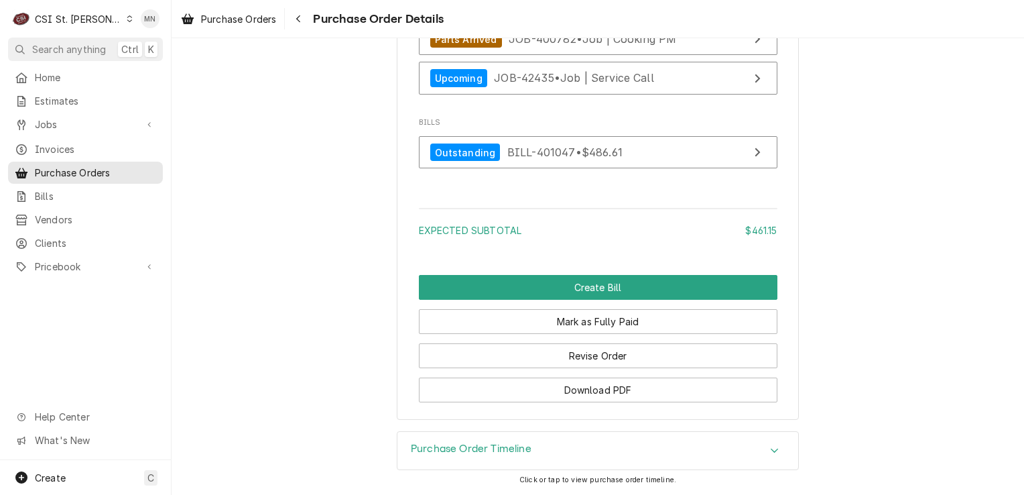
scroll to position [2490, 0]
click at [529, 451] on div "Purchase Order Timeline" at bounding box center [598, 451] width 401 height 38
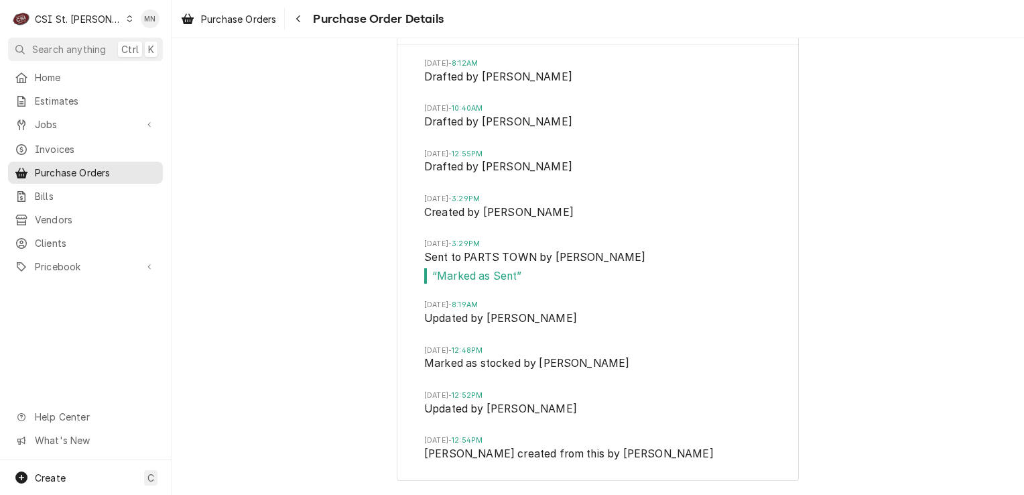
scroll to position [2916, 0]
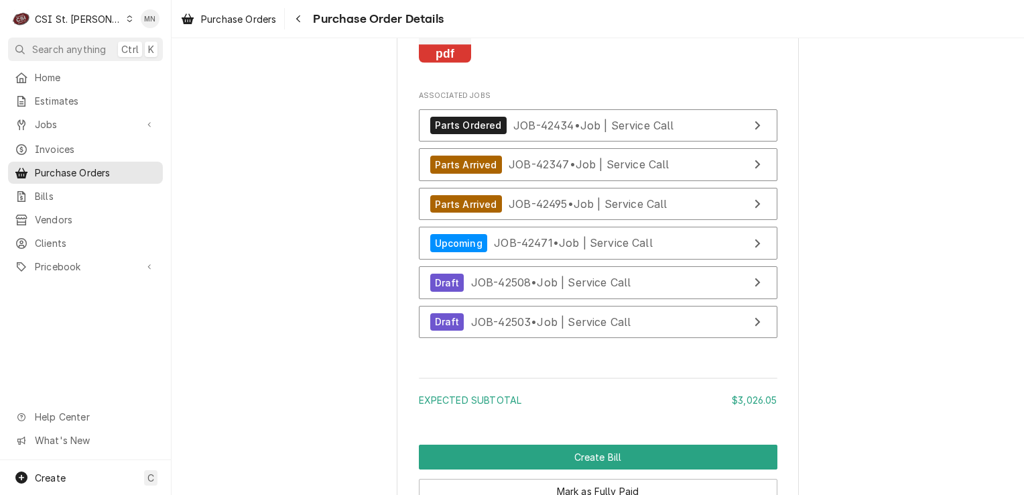
scroll to position [4827, 0]
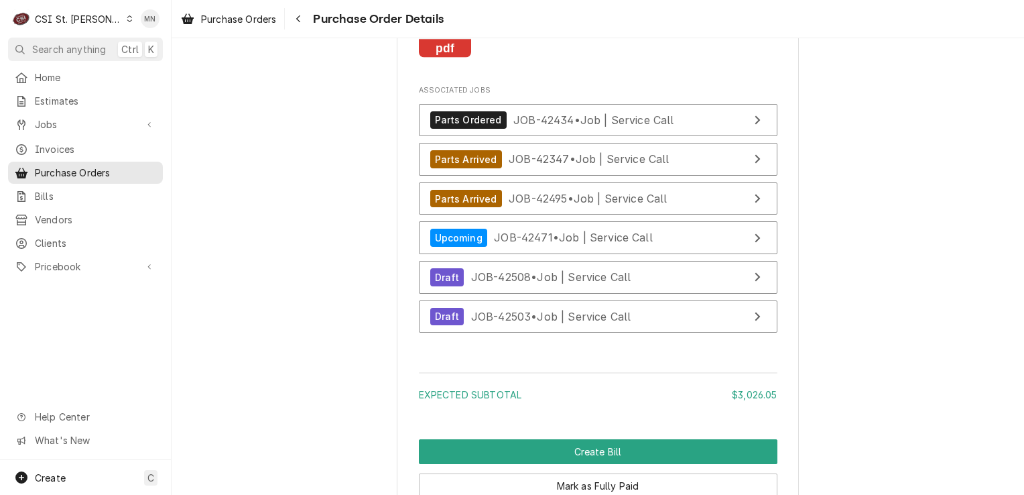
click at [436, 58] on icon "Attachments" at bounding box center [445, 27] width 53 height 64
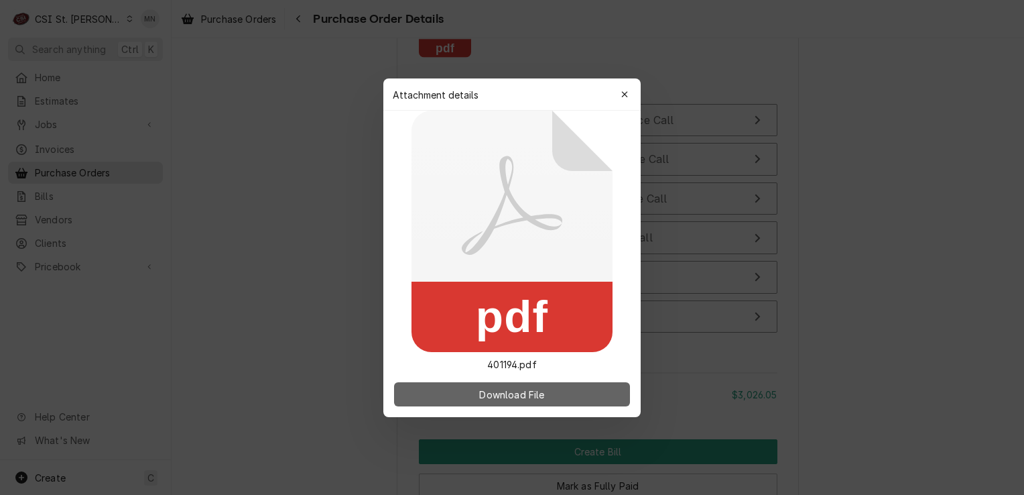
click at [499, 387] on span "Download File" at bounding box center [512, 394] width 70 height 14
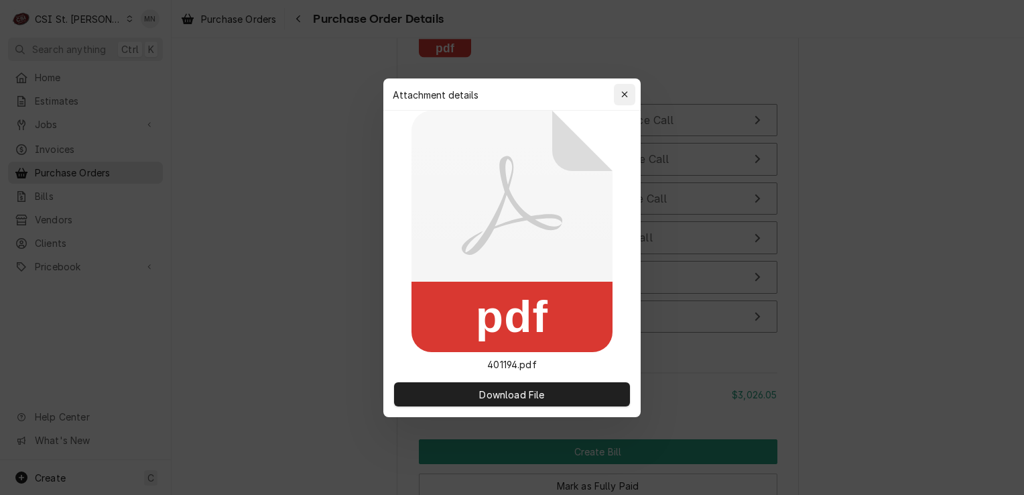
click at [625, 97] on icon "button" at bounding box center [624, 94] width 7 height 9
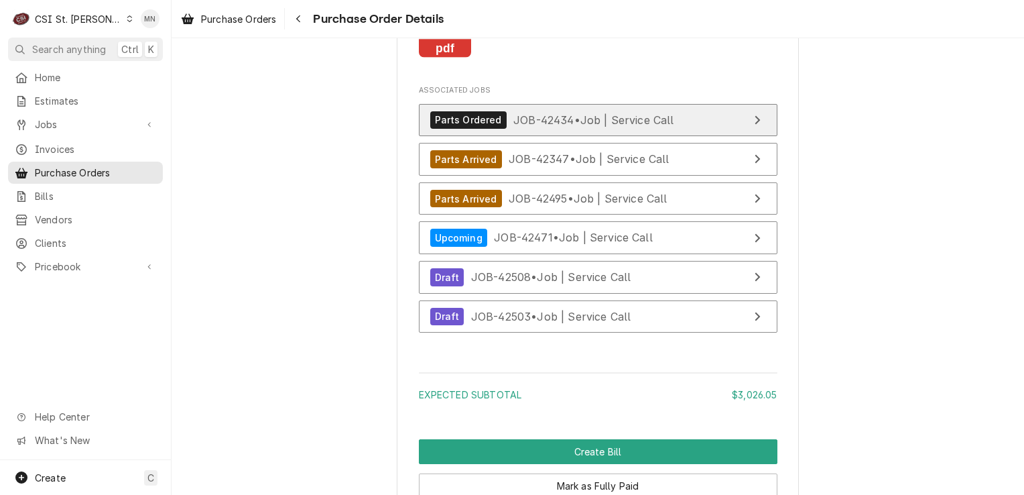
click at [635, 129] on div "Parts Ordered JOB-42434 • Job | Service Call" at bounding box center [552, 120] width 244 height 18
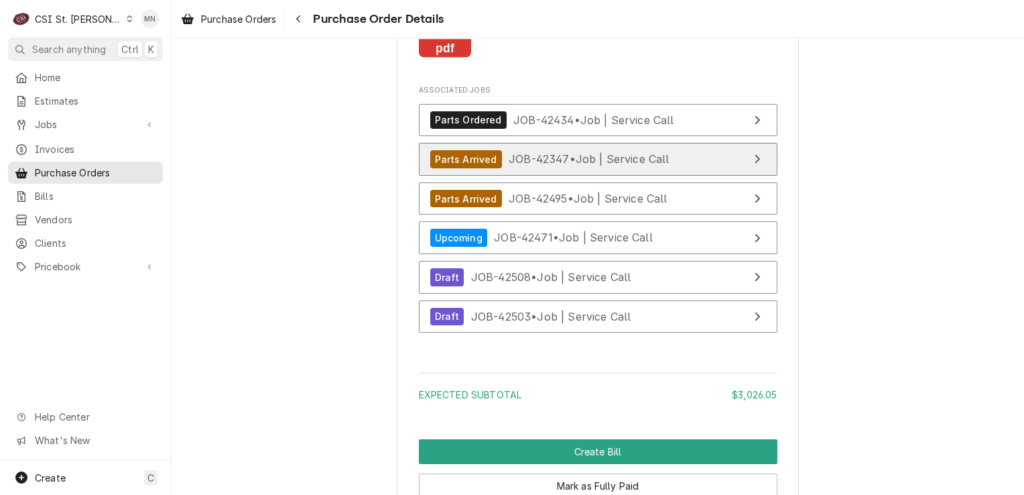
click at [636, 166] on span "JOB-42347 • Job | Service Call" at bounding box center [589, 158] width 161 height 13
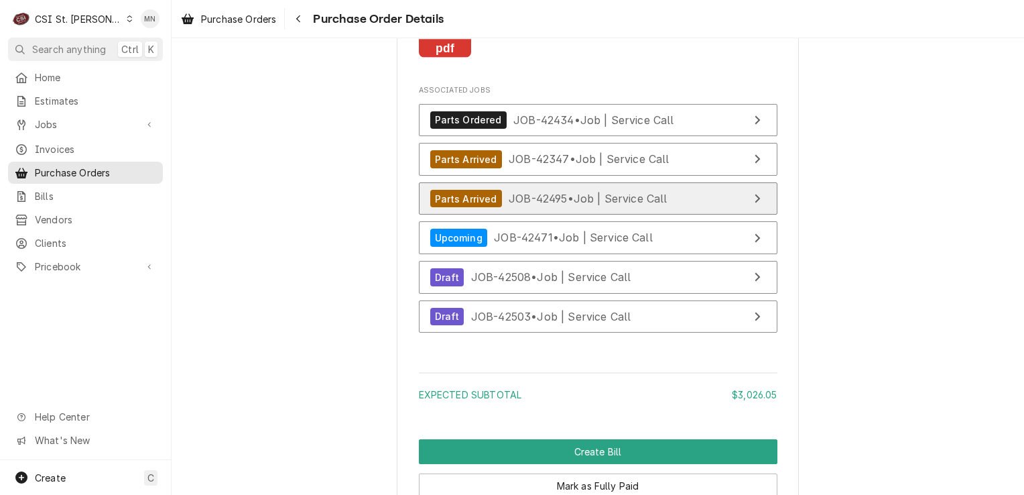
click at [548, 205] on span "JOB-42495 • Job | Service Call" at bounding box center [588, 198] width 159 height 13
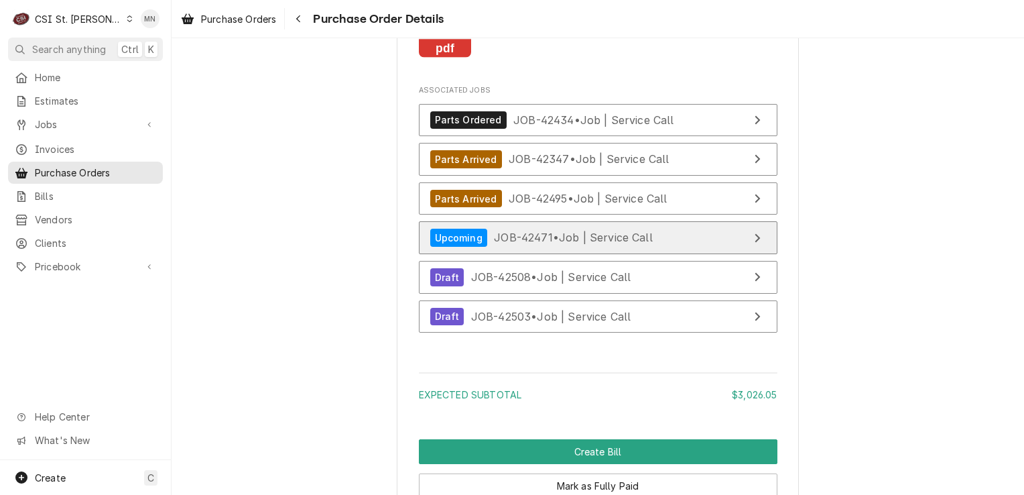
click at [531, 244] on span "JOB-42471 • Job | Service Call" at bounding box center [573, 237] width 159 height 13
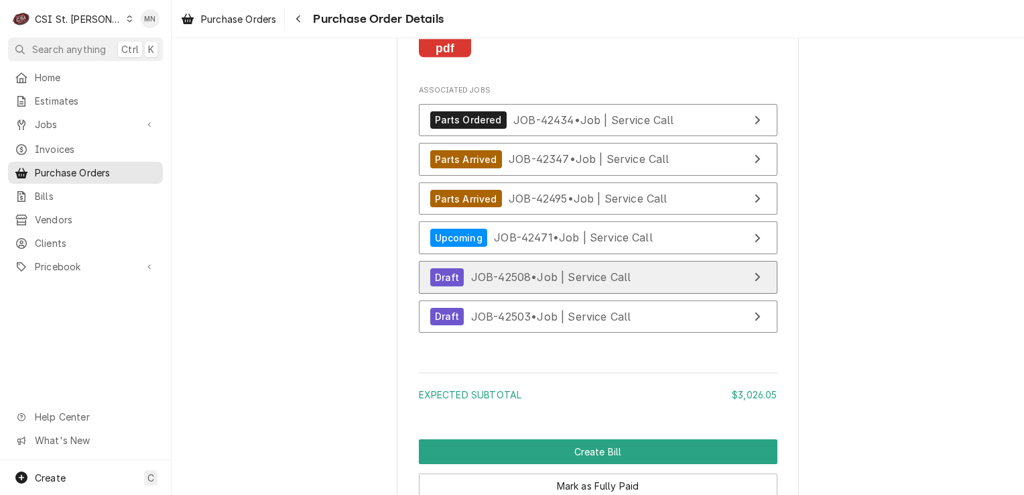
click at [515, 284] on span "JOB-42508 • Job | Service Call" at bounding box center [551, 276] width 160 height 13
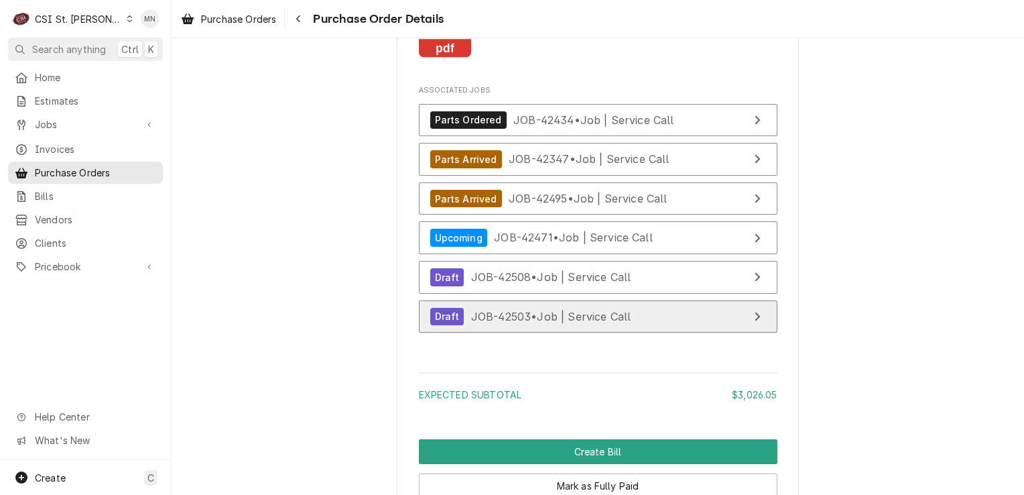
click at [523, 326] on div "Draft JOB-42503 • Job | Service Call" at bounding box center [530, 317] width 201 height 18
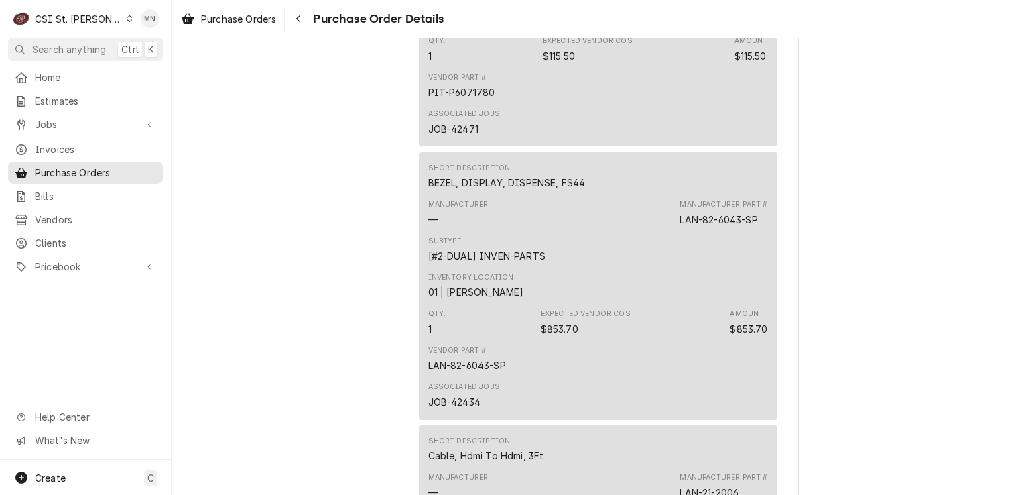
scroll to position [1207, 0]
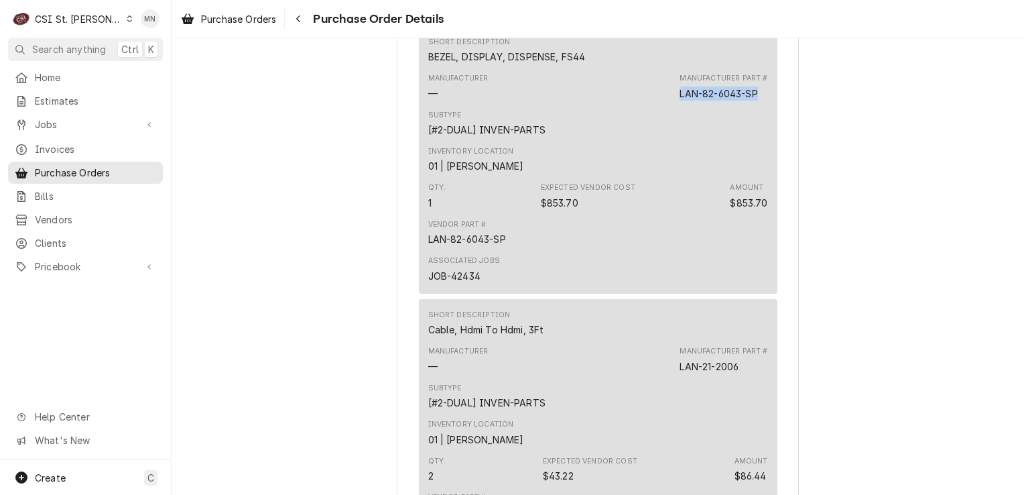
drag, startPoint x: 756, startPoint y: 135, endPoint x: 676, endPoint y: 137, distance: 79.8
click at [680, 101] on div "LAN-82-6043-SP" at bounding box center [719, 93] width 78 height 14
drag, startPoint x: 676, startPoint y: 137, endPoint x: 684, endPoint y: 137, distance: 7.4
copy div "LAN-82-6043-SP"
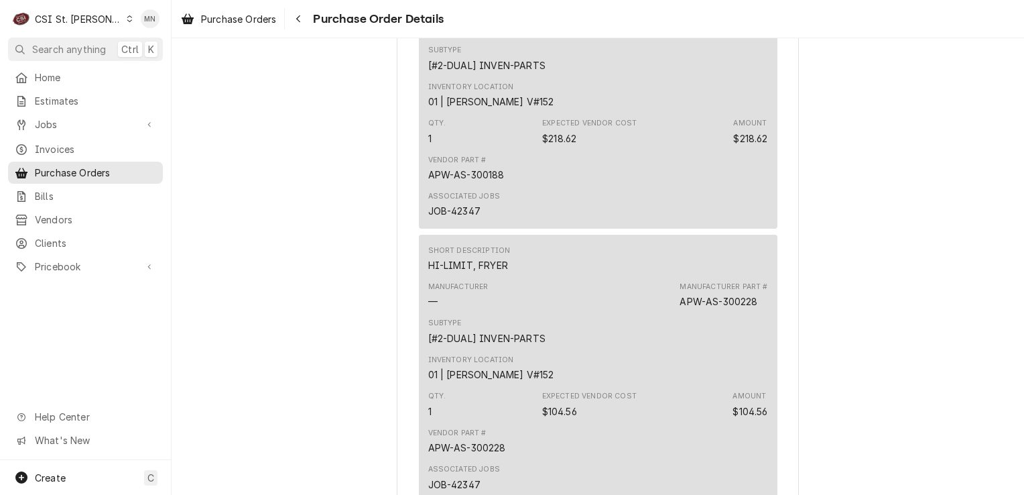
scroll to position [3352, 0]
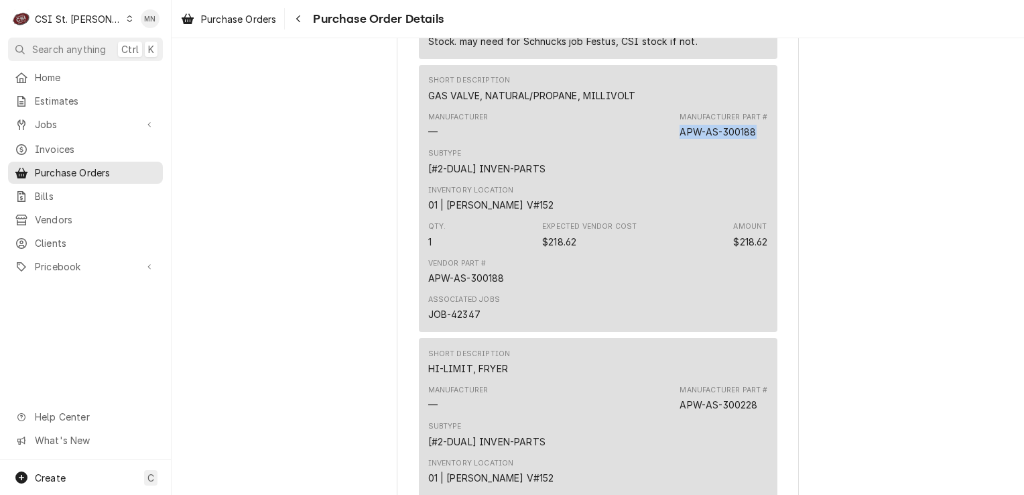
drag, startPoint x: 750, startPoint y: 173, endPoint x: 678, endPoint y: 176, distance: 71.8
click at [680, 139] on div "APW-AS-300188" at bounding box center [718, 132] width 76 height 14
copy div "APW-AS-300188"
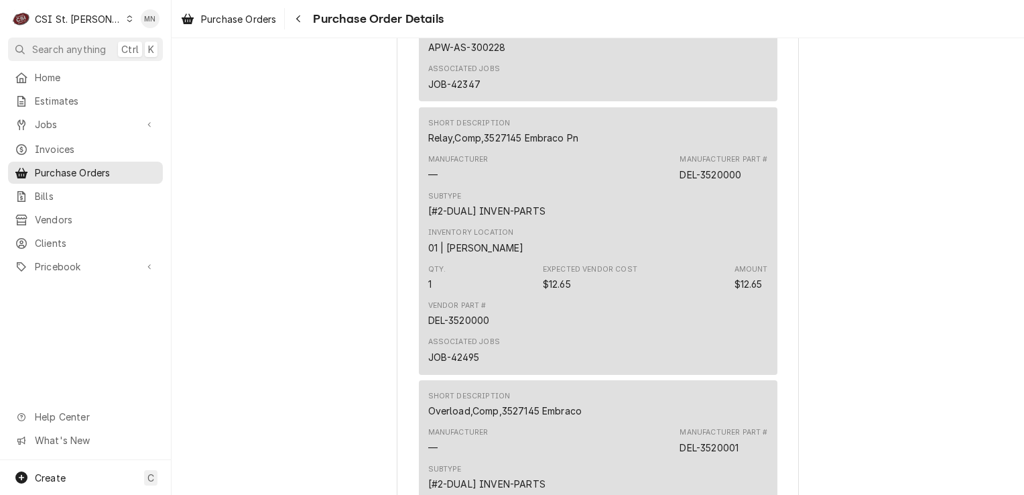
scroll to position [3888, 0]
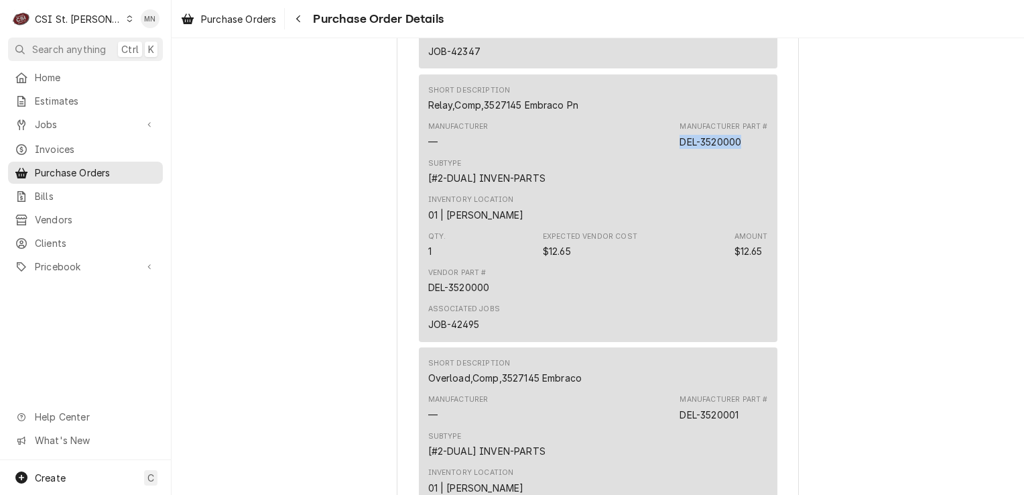
drag, startPoint x: 743, startPoint y: 181, endPoint x: 676, endPoint y: 179, distance: 67.7
click at [676, 153] on div "Manufacturer — Manufacturer Part # DEL-3520000" at bounding box center [598, 135] width 340 height 36
drag, startPoint x: 676, startPoint y: 179, endPoint x: 686, endPoint y: 179, distance: 10.7
copy div "DEL-3520000"
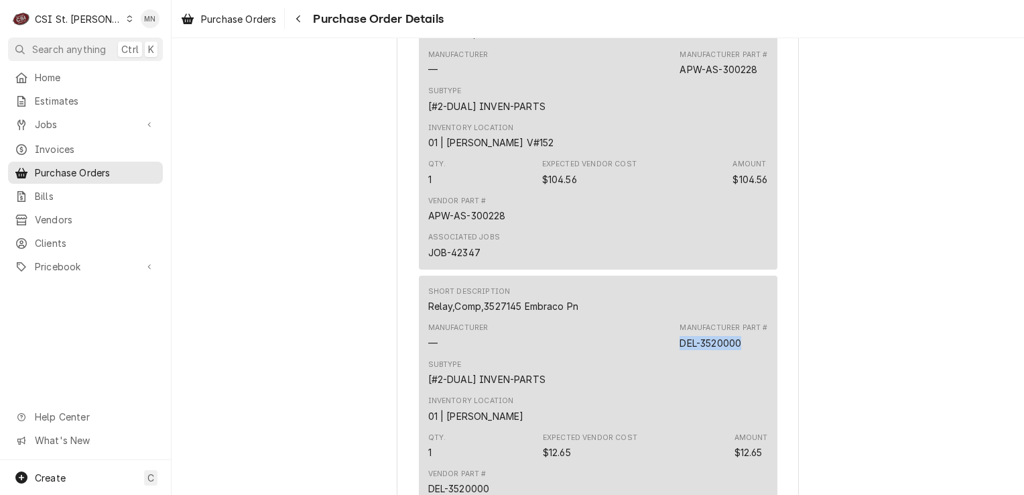
scroll to position [3620, 0]
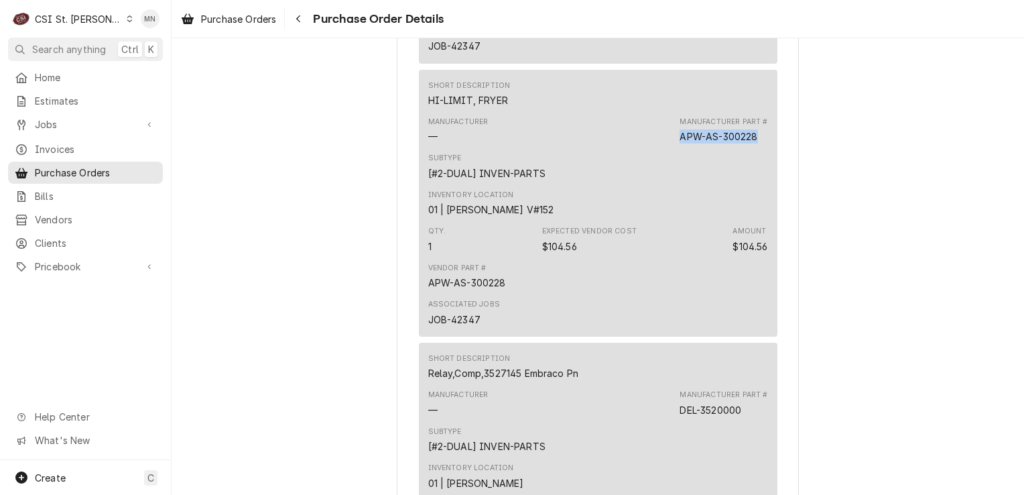
drag, startPoint x: 756, startPoint y: 178, endPoint x: 676, endPoint y: 174, distance: 79.2
click at [680, 143] on div "Manufacturer Part # APW-AS-300228" at bounding box center [724, 130] width 88 height 27
copy div "APW-AS-300228"
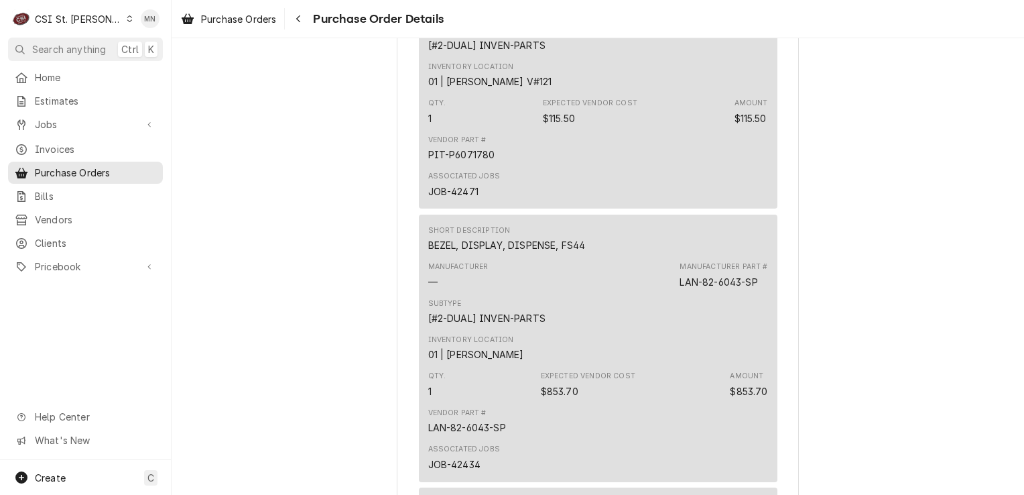
scroll to position [939, 0]
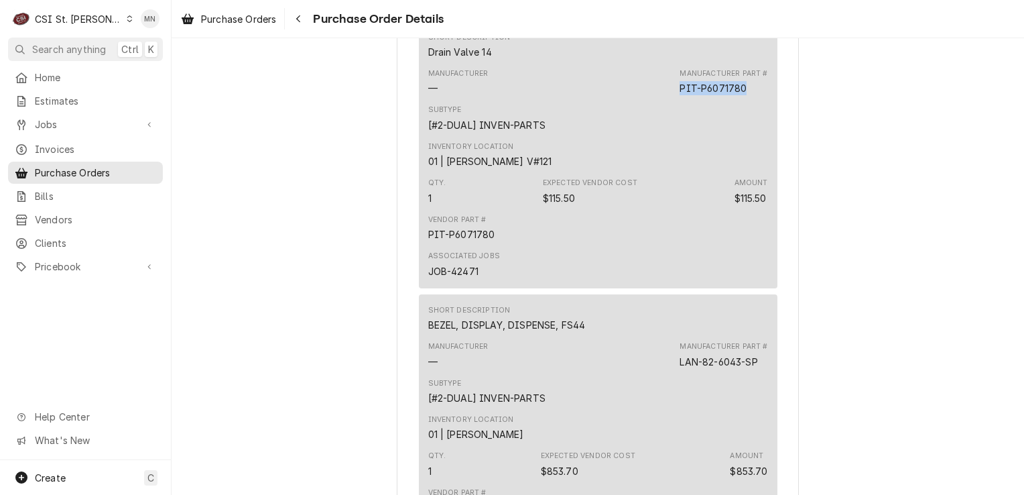
drag, startPoint x: 743, startPoint y: 129, endPoint x: 675, endPoint y: 129, distance: 68.4
click at [675, 100] on div "Manufacturer — Manufacturer Part # PIT-P6071780" at bounding box center [598, 82] width 340 height 36
copy div "PIT-P6071780"
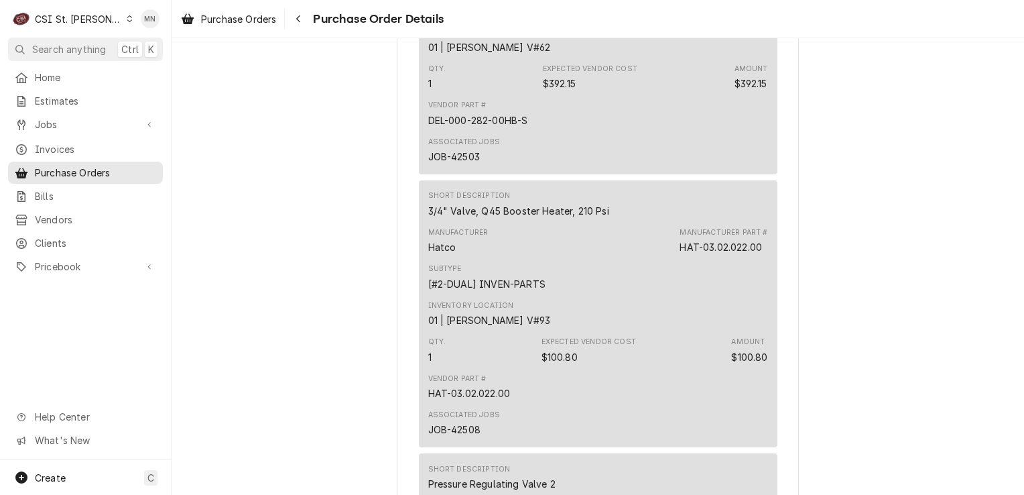
scroll to position [1877, 0]
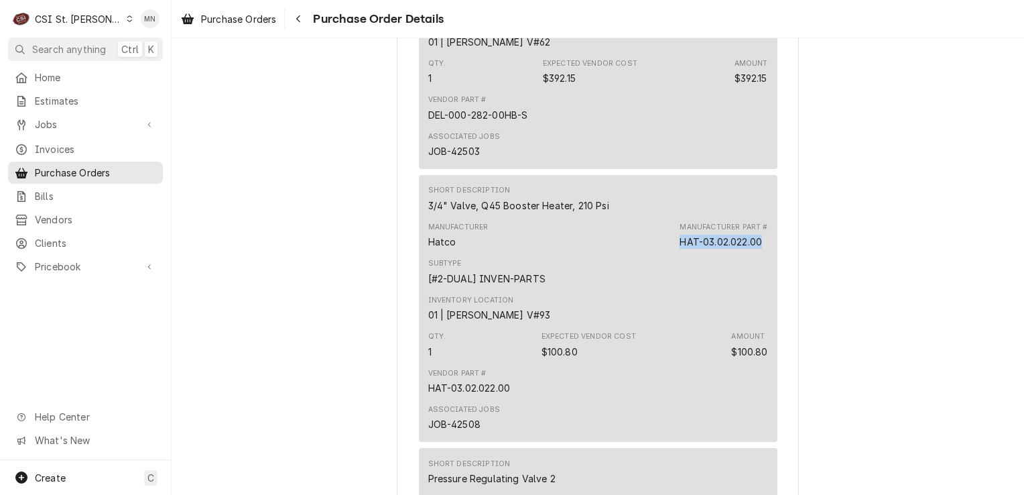
drag, startPoint x: 673, startPoint y: 280, endPoint x: 759, endPoint y: 284, distance: 85.9
click at [759, 253] on div "Manufacturer Hatco Manufacturer Part # HAT-03.02.022.00" at bounding box center [598, 235] width 340 height 36
drag, startPoint x: 759, startPoint y: 284, endPoint x: 740, endPoint y: 286, distance: 18.8
copy div "HAT-03.02.022.00"
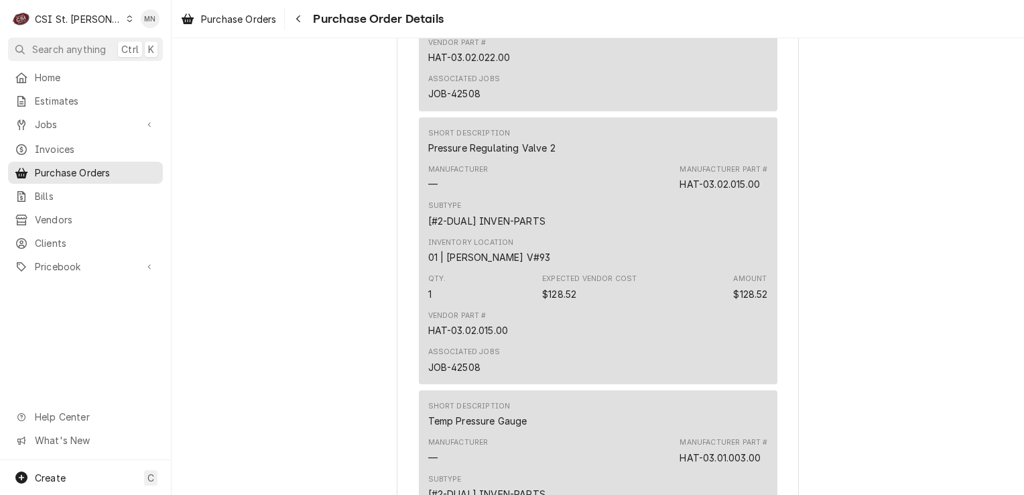
scroll to position [2212, 0]
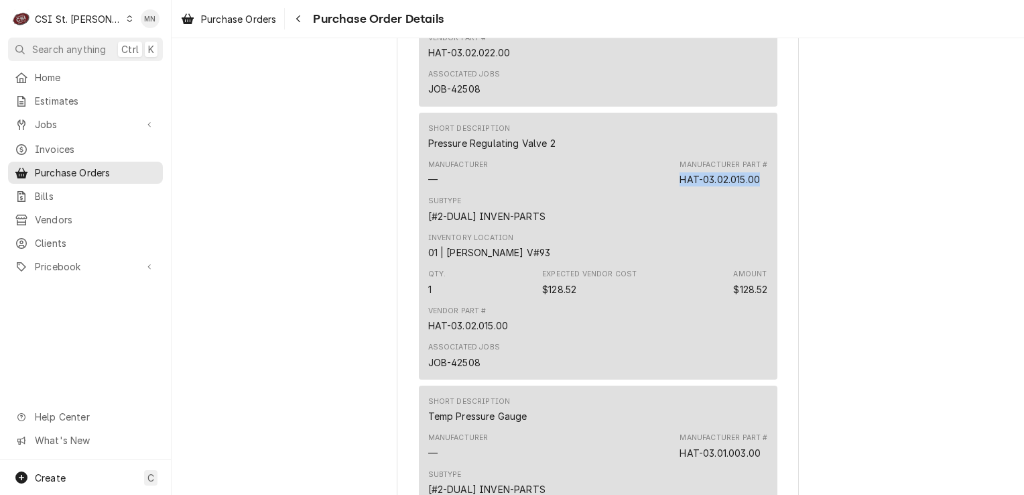
drag, startPoint x: 758, startPoint y: 223, endPoint x: 676, endPoint y: 224, distance: 81.8
click at [680, 186] on div "Manufacturer Part # HAT-03.02.015.00" at bounding box center [724, 173] width 88 height 27
copy div "HAT-03.02.015.00"
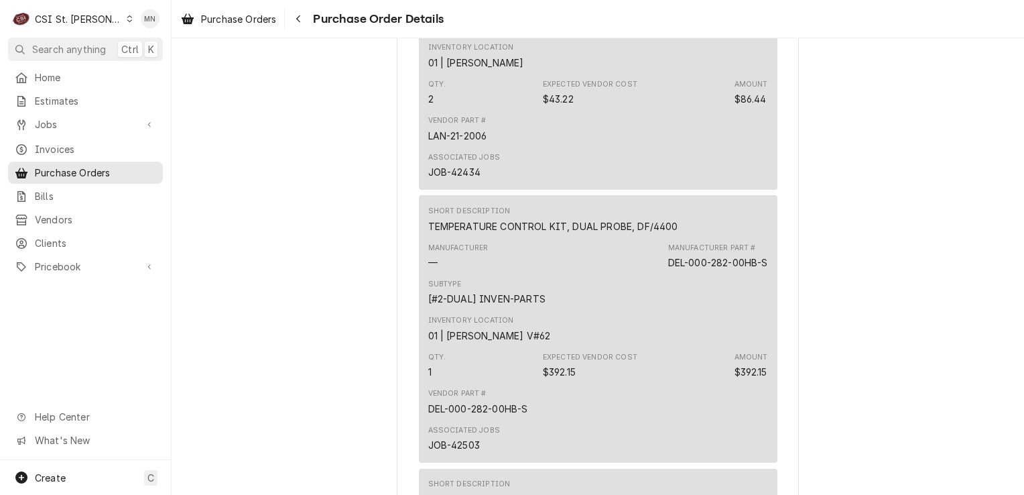
scroll to position [1609, 0]
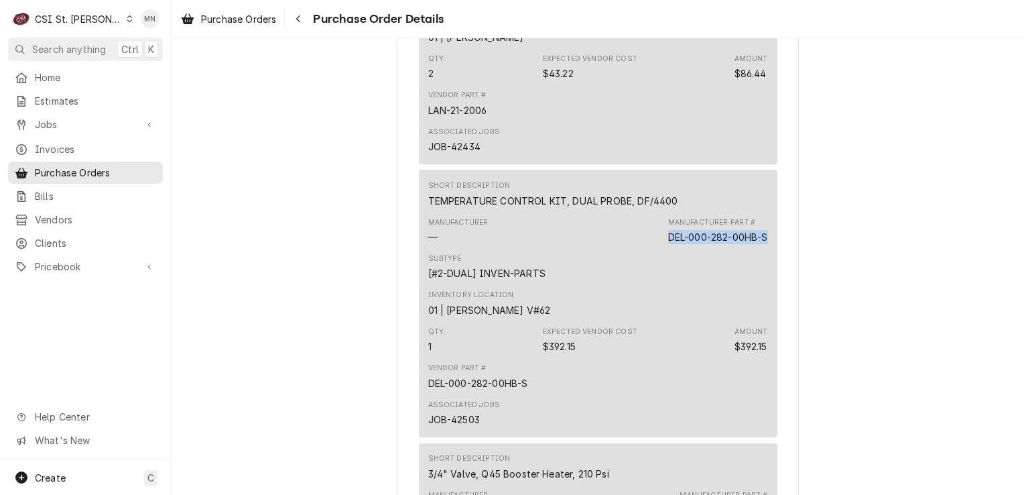
drag, startPoint x: 763, startPoint y: 277, endPoint x: 657, endPoint y: 283, distance: 106.1
click at [657, 283] on div "Short Description TEMPERATURE CONTROL KIT, DUAL PROBE, DF/4400 Manufacturer — M…" at bounding box center [598, 303] width 359 height 267
drag, startPoint x: 657, startPoint y: 283, endPoint x: 668, endPoint y: 282, distance: 11.4
copy div "DEL-000-282-00HB-S"
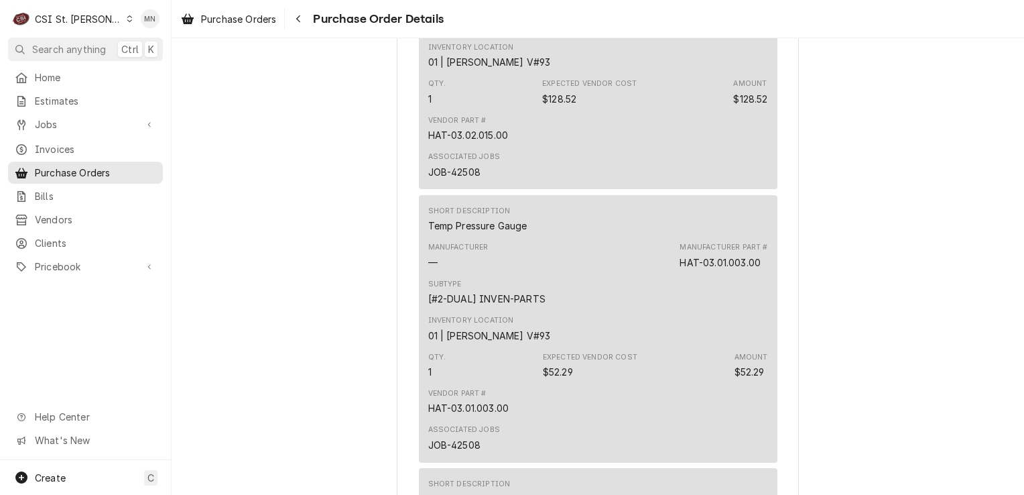
scroll to position [2413, 0]
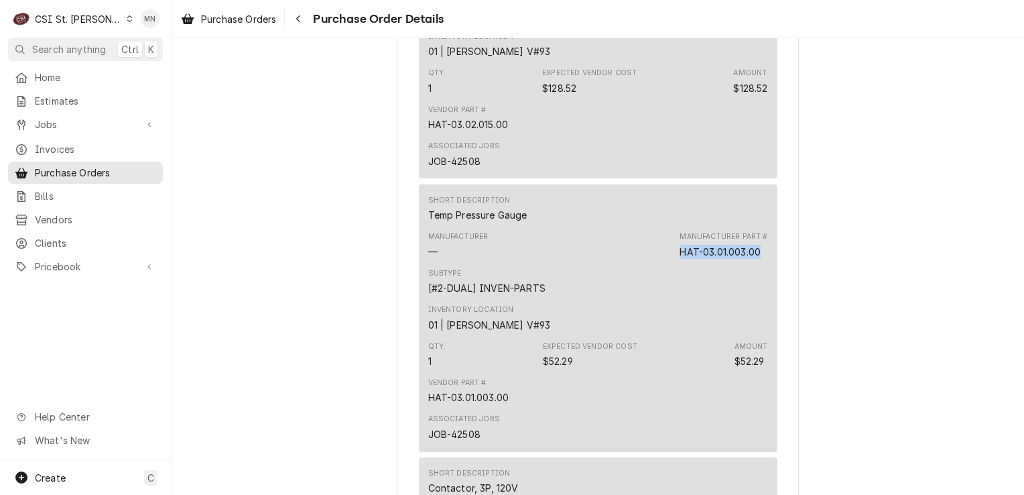
drag, startPoint x: 676, startPoint y: 296, endPoint x: 759, endPoint y: 295, distance: 83.1
click at [759, 263] on div "Manufacturer — Manufacturer Part # HAT-03.01.003.00" at bounding box center [598, 245] width 340 height 36
drag, startPoint x: 759, startPoint y: 295, endPoint x: 737, endPoint y: 296, distance: 22.1
copy div "HAT-03.01.003.00"
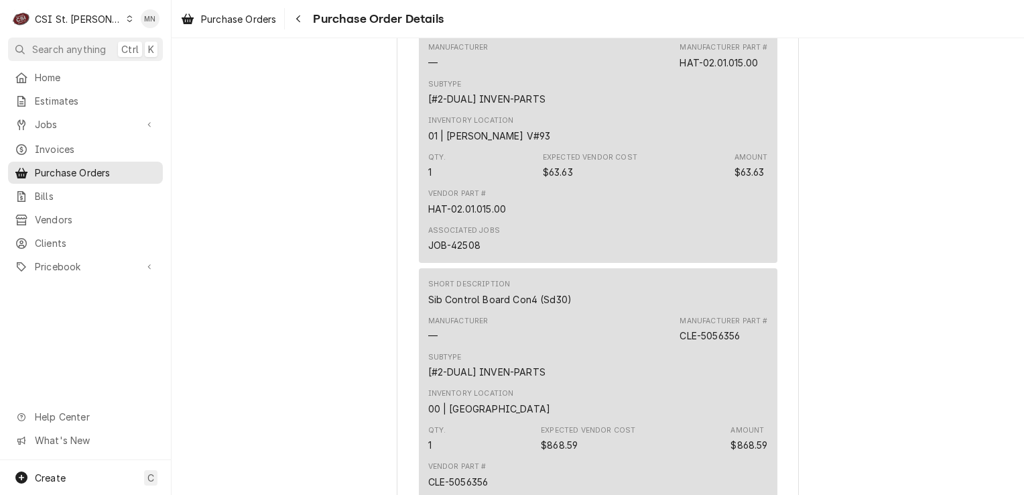
scroll to position [2883, 0]
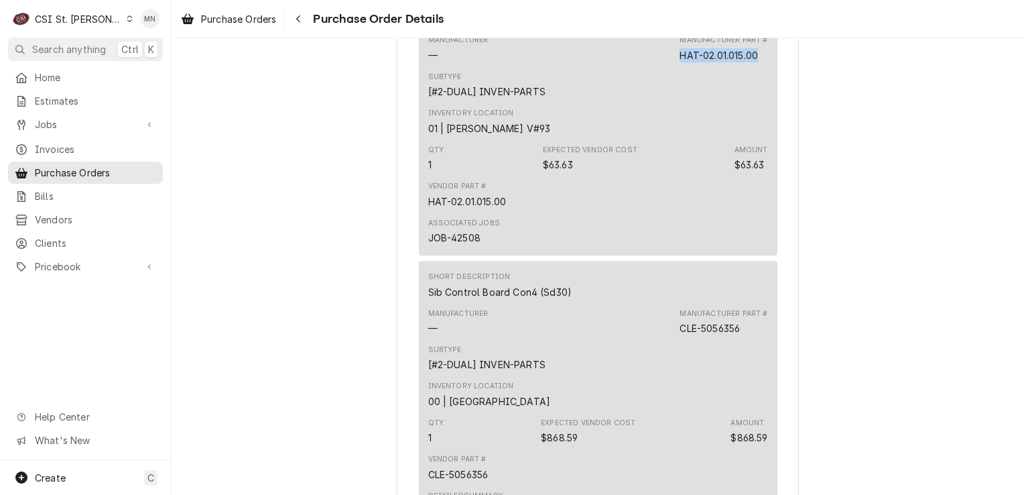
drag, startPoint x: 756, startPoint y: 94, endPoint x: 676, endPoint y: 93, distance: 80.5
click at [676, 66] on div "Manufacturer — Manufacturer Part # HAT-02.01.015.00" at bounding box center [598, 48] width 340 height 36
copy div "HAT-02.01.015.00"
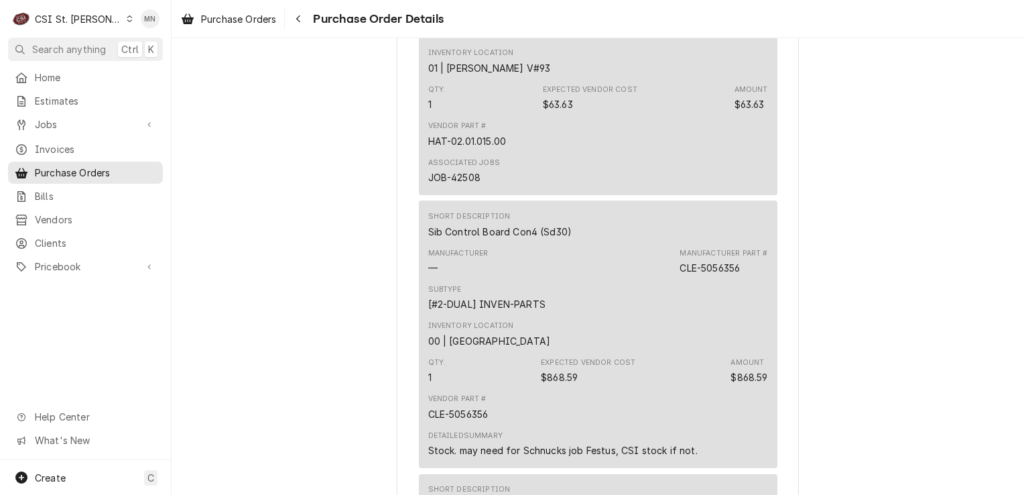
scroll to position [3084, 0]
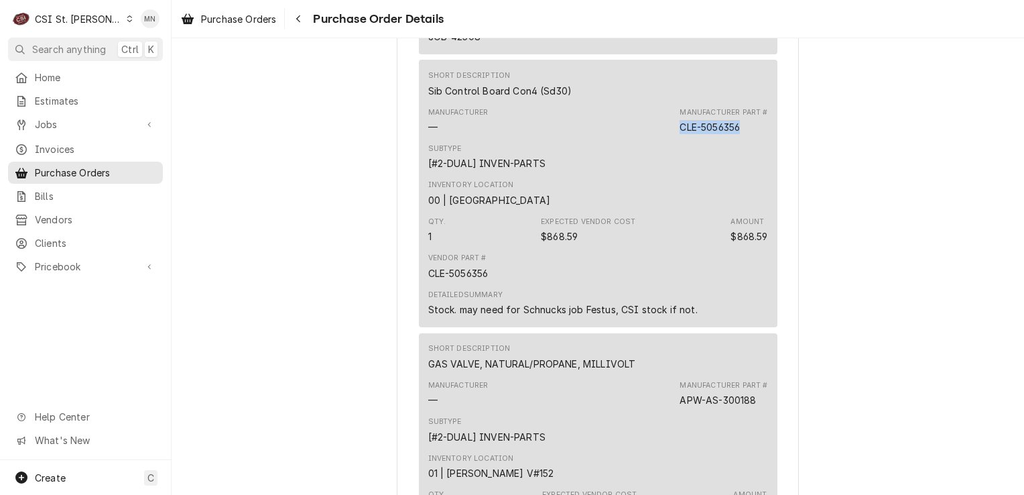
drag, startPoint x: 740, startPoint y: 165, endPoint x: 674, endPoint y: 165, distance: 65.7
click at [674, 139] on div "Manufacturer — Manufacturer Part # CLE-5056356" at bounding box center [598, 121] width 340 height 36
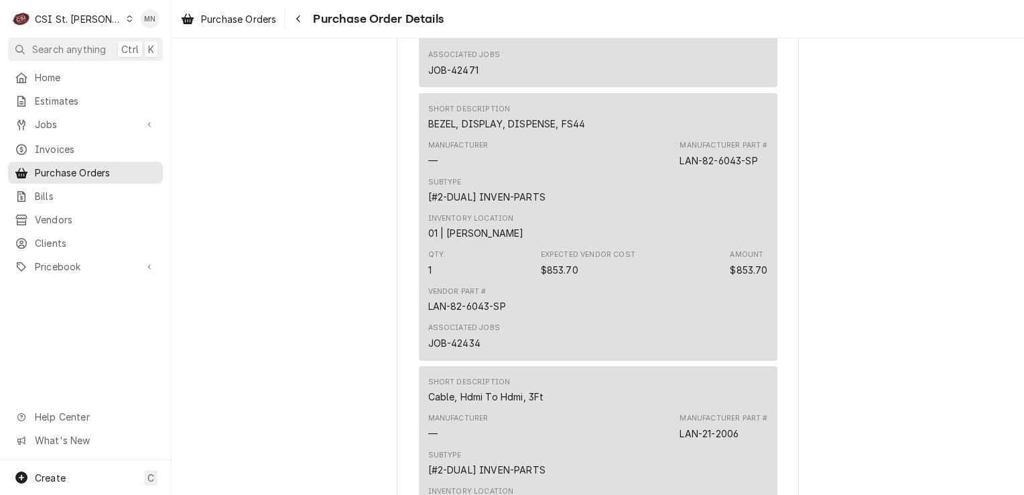
scroll to position [1341, 0]
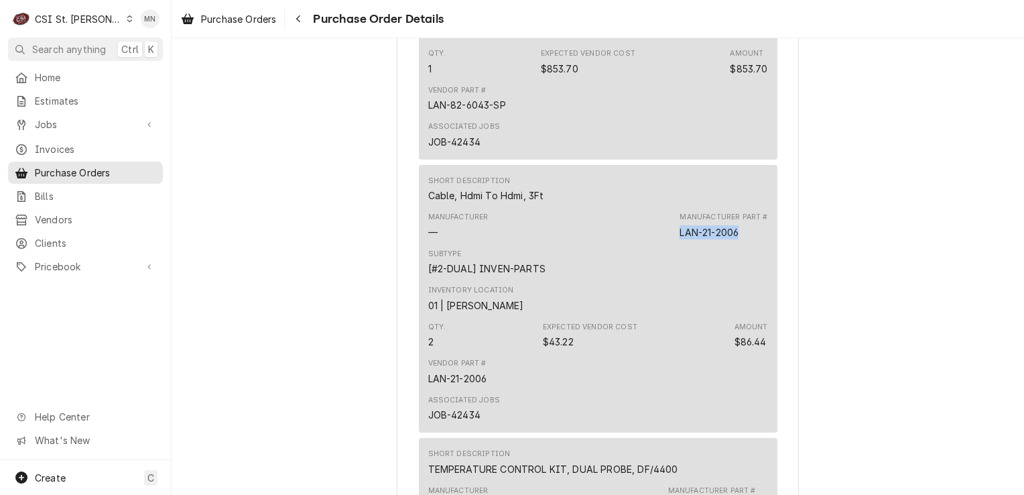
drag, startPoint x: 677, startPoint y: 275, endPoint x: 741, endPoint y: 274, distance: 63.7
click at [741, 239] on div "Manufacturer Part # LAN-21-2006" at bounding box center [724, 225] width 88 height 27
drag, startPoint x: 741, startPoint y: 274, endPoint x: 715, endPoint y: 278, distance: 25.7
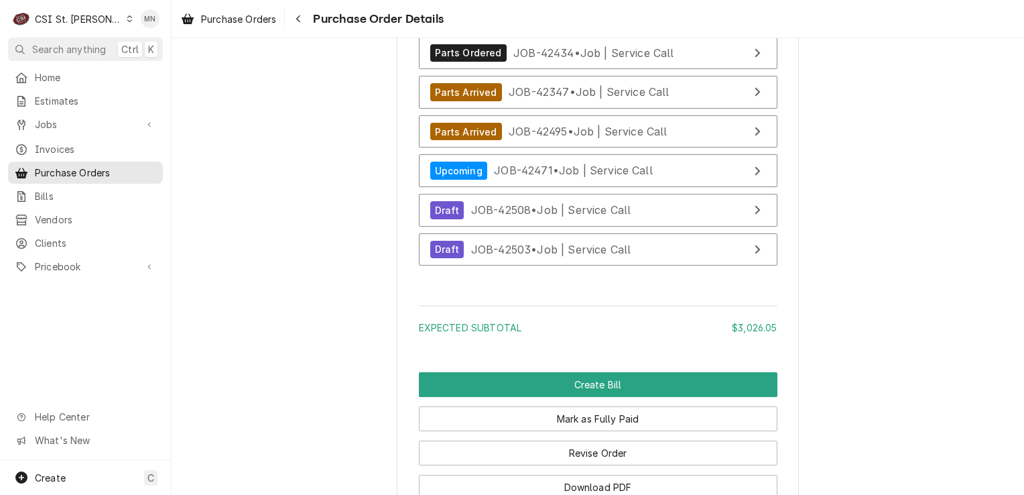
scroll to position [5028, 0]
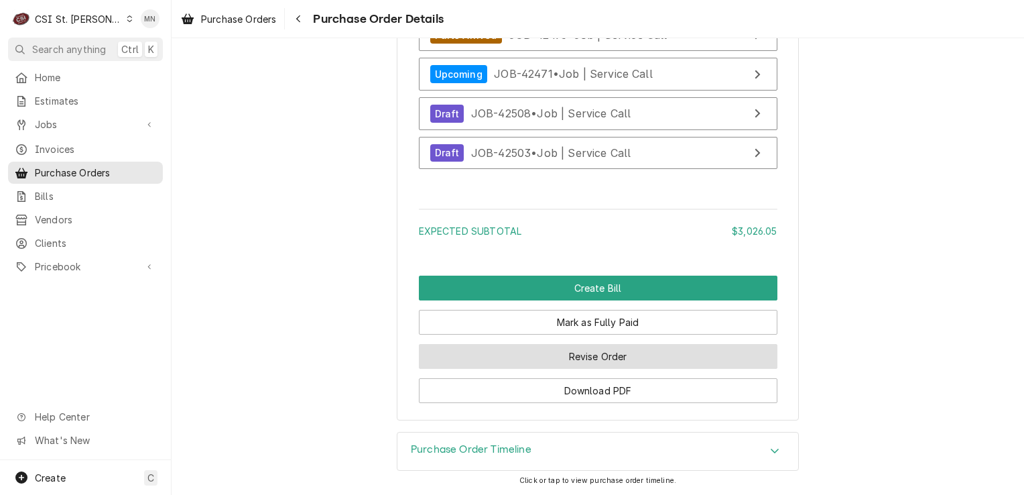
click at [589, 353] on button "Revise Order" at bounding box center [598, 356] width 359 height 25
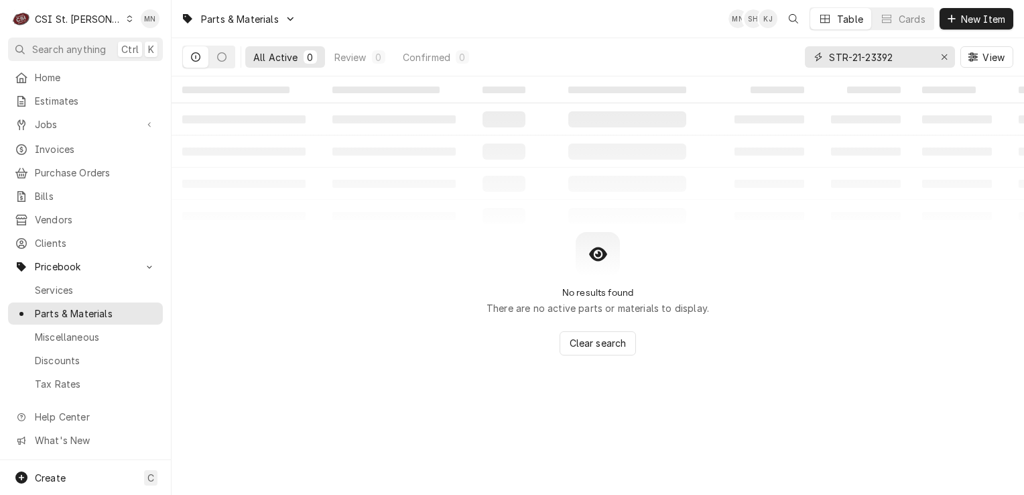
drag, startPoint x: 896, startPoint y: 60, endPoint x: 825, endPoint y: 60, distance: 71.1
click at [825, 60] on div "STR-21-23392" at bounding box center [880, 56] width 150 height 21
paste input "LAN-82-6043-SP"
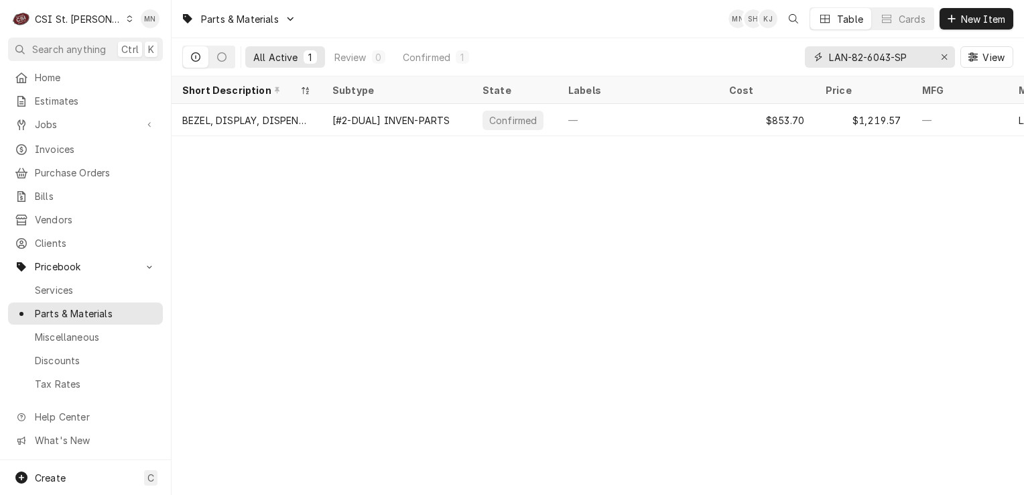
drag, startPoint x: 914, startPoint y: 55, endPoint x: 825, endPoint y: 55, distance: 89.2
click at [825, 55] on div "LAN-82-6043-SP" at bounding box center [880, 56] width 150 height 21
paste input "APW-AS-300188"
drag, startPoint x: 918, startPoint y: 56, endPoint x: 830, endPoint y: 55, distance: 88.5
click at [830, 55] on input "APW-AS-300188" at bounding box center [879, 56] width 101 height 21
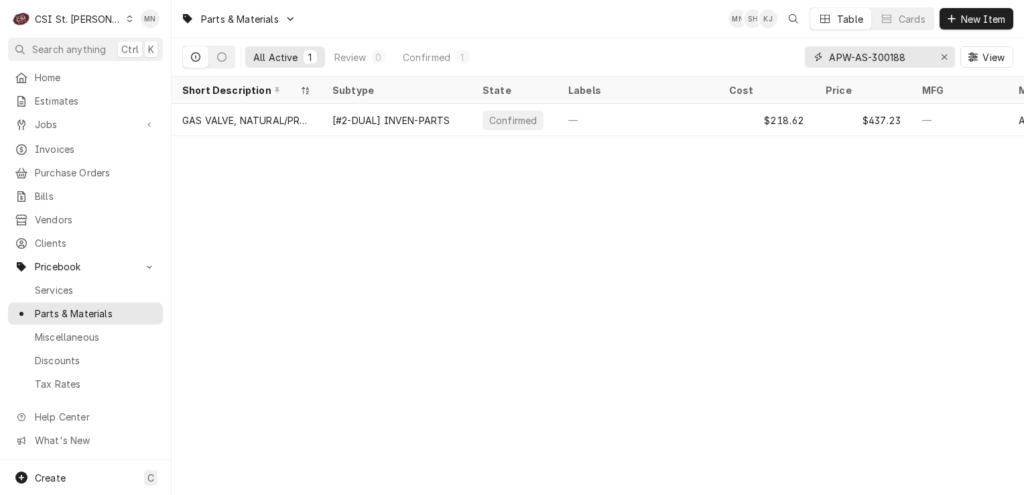
paste input "DEL-3520000"
click at [891, 50] on input "DEL-3520000" at bounding box center [879, 56] width 101 height 21
click at [896, 55] on input "DEL-3520001" at bounding box center [879, 56] width 101 height 21
drag, startPoint x: 903, startPoint y: 58, endPoint x: 817, endPoint y: 55, distance: 85.9
click at [817, 55] on div "DEL-3520002" at bounding box center [880, 56] width 150 height 21
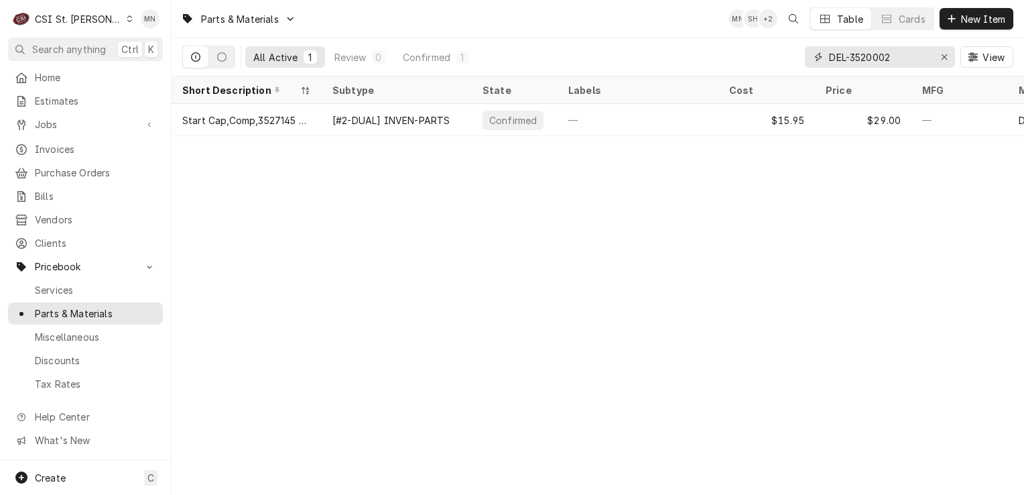
paste input "APW-AS-300228"
drag, startPoint x: 906, startPoint y: 62, endPoint x: 829, endPoint y: 60, distance: 77.8
click at [829, 60] on input "APW-AS-300228" at bounding box center [879, 56] width 101 height 21
paste input "PIT-P6071780"
drag, startPoint x: 901, startPoint y: 57, endPoint x: 827, endPoint y: 55, distance: 73.8
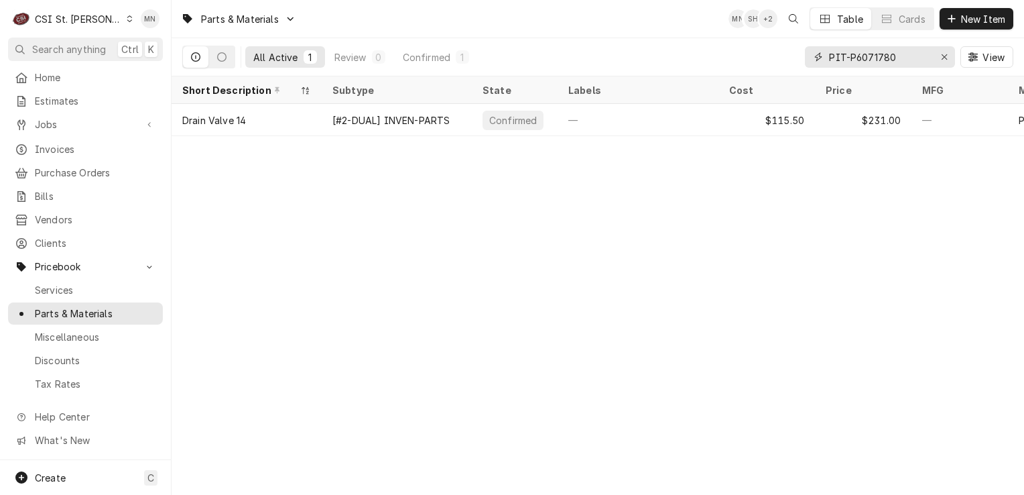
click at [827, 55] on div "PIT-P6071780" at bounding box center [880, 56] width 150 height 21
paste input "HAT-03.02.022.0"
drag, startPoint x: 925, startPoint y: 58, endPoint x: 824, endPoint y: 57, distance: 101.2
click at [824, 57] on div "HAT-03.02.022.00" at bounding box center [880, 56] width 150 height 21
paste input "15"
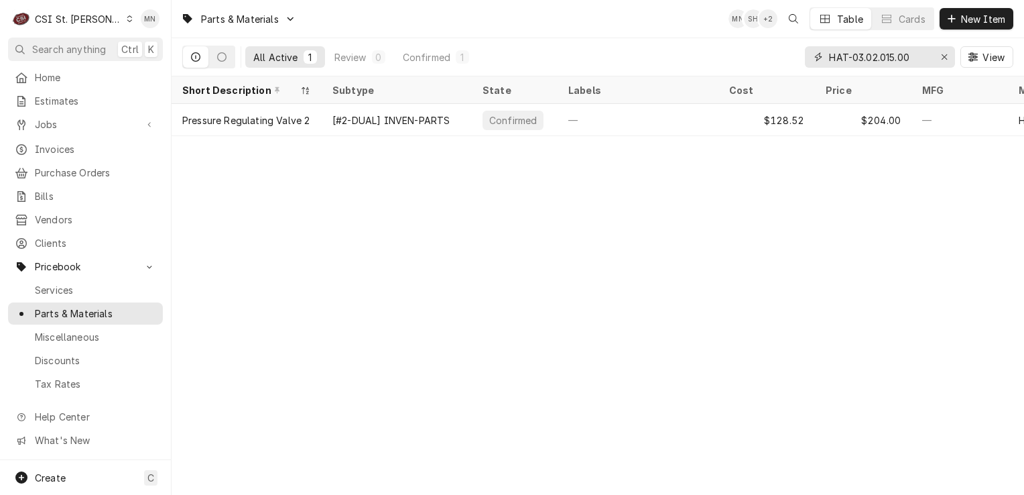
drag, startPoint x: 919, startPoint y: 58, endPoint x: 831, endPoint y: 60, distance: 88.5
click at [831, 60] on input "HAT-03.02.015.00" at bounding box center [879, 56] width 101 height 21
paste input "DEL-000-282-00HB-S"
click at [826, 53] on div "DEL-000-282-00HB-S" at bounding box center [880, 56] width 150 height 21
drag, startPoint x: 826, startPoint y: 57, endPoint x: 864, endPoint y: 58, distance: 38.2
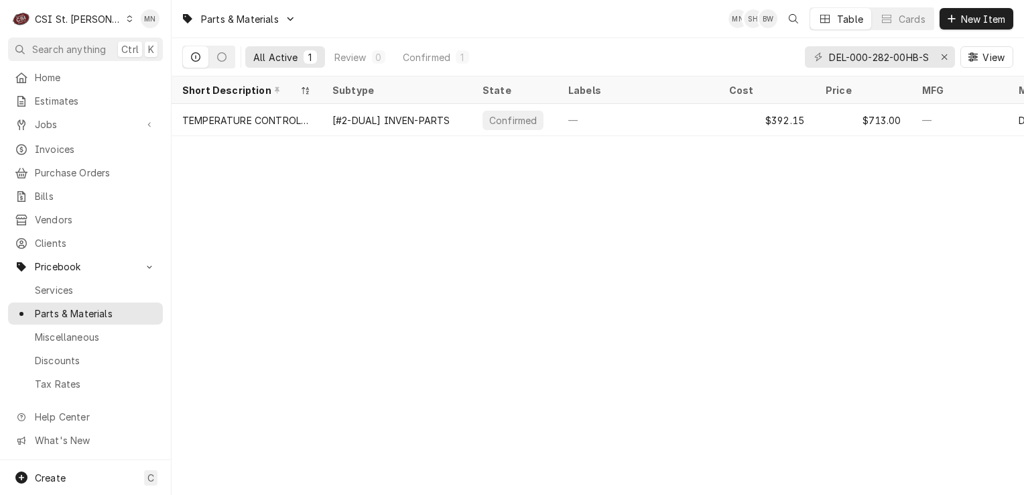
click at [864, 58] on div "DEL-000-282-00HB-S" at bounding box center [880, 56] width 150 height 21
click at [828, 60] on div "DEL-000-282-00HB-S" at bounding box center [880, 56] width 150 height 21
click at [830, 58] on input "DEL-000-282-00HB-S" at bounding box center [879, 56] width 101 height 21
drag, startPoint x: 830, startPoint y: 58, endPoint x: 928, endPoint y: 58, distance: 97.9
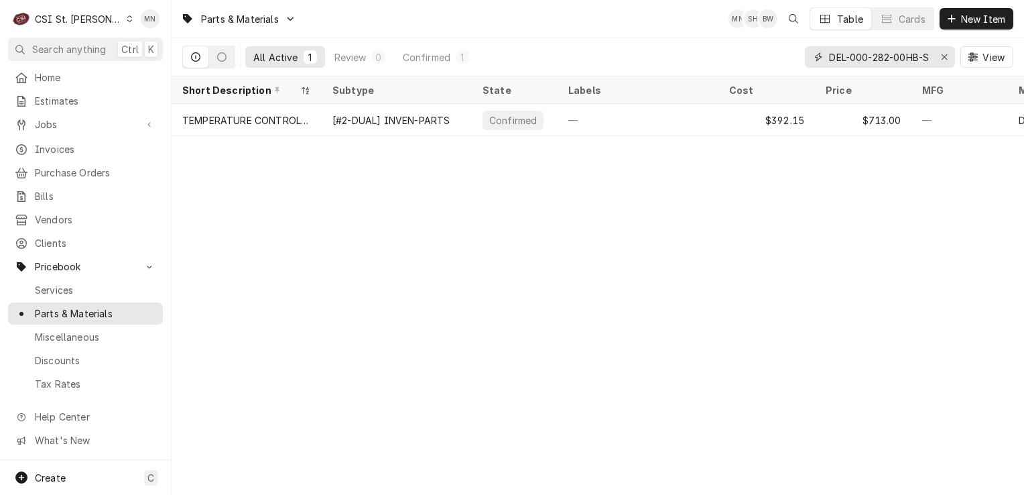
click at [928, 58] on input "DEL-000-282-00HB-S" at bounding box center [879, 56] width 101 height 21
click at [859, 58] on input "DEL-000-282-00HB-S" at bounding box center [879, 56] width 101 height 21
click at [831, 58] on input "DEL-000-282-00HB-S" at bounding box center [879, 56] width 101 height 21
drag, startPoint x: 825, startPoint y: 58, endPoint x: 834, endPoint y: 56, distance: 9.5
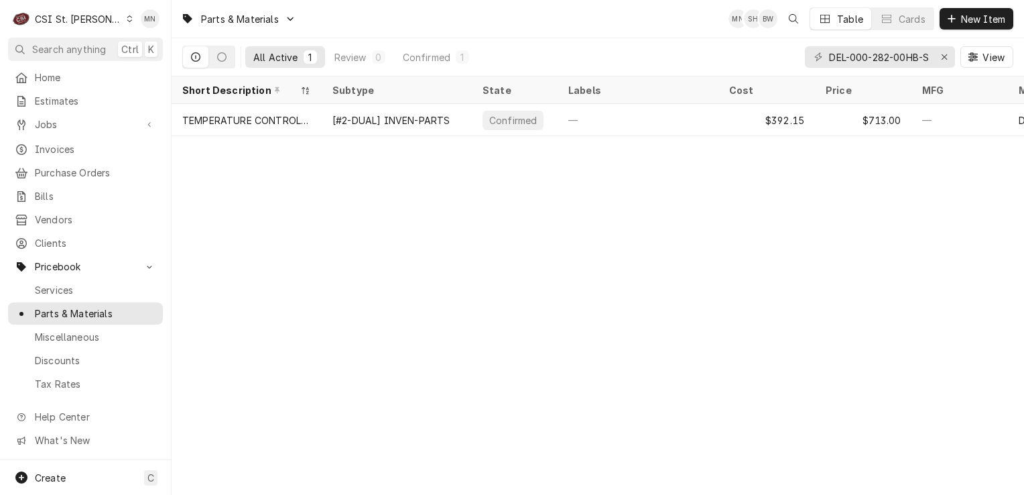
click at [894, 57] on div "DEL-000-282-00HB-S" at bounding box center [880, 56] width 150 height 21
click at [829, 55] on input "DEL-000-282-00HB-S" at bounding box center [879, 56] width 101 height 21
drag, startPoint x: 829, startPoint y: 55, endPoint x: 924, endPoint y: 56, distance: 95.9
click at [924, 56] on input "DEL-000-282-00HB-S" at bounding box center [879, 56] width 101 height 21
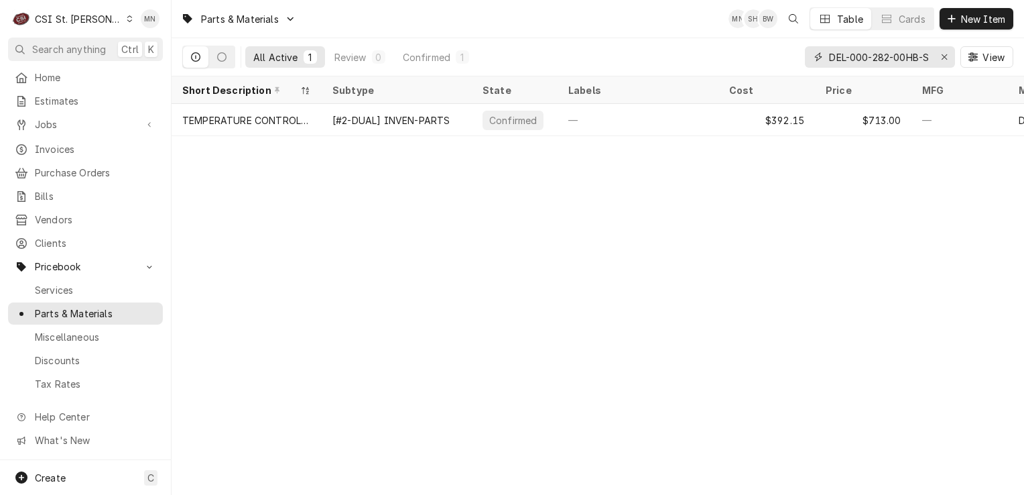
paste input "HAT-03.01.003.00"
drag, startPoint x: 914, startPoint y: 59, endPoint x: 823, endPoint y: 52, distance: 92.1
click at [823, 52] on div "HAT-03.01.003.00" at bounding box center [880, 56] width 150 height 21
paste input "2.01.015"
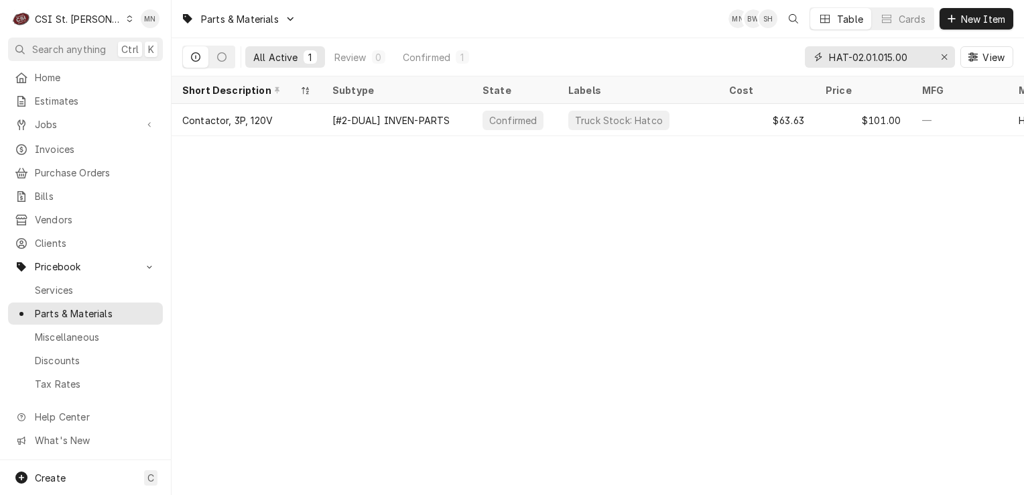
drag, startPoint x: 920, startPoint y: 58, endPoint x: 829, endPoint y: 58, distance: 91.2
click at [829, 58] on input "HAT-02.01.015.00" at bounding box center [879, 56] width 101 height 21
drag, startPoint x: 916, startPoint y: 56, endPoint x: 810, endPoint y: 55, distance: 106.6
click at [810, 55] on div "HAT-02.01.015.00" at bounding box center [880, 56] width 150 height 21
paste input "CLE-5056356"
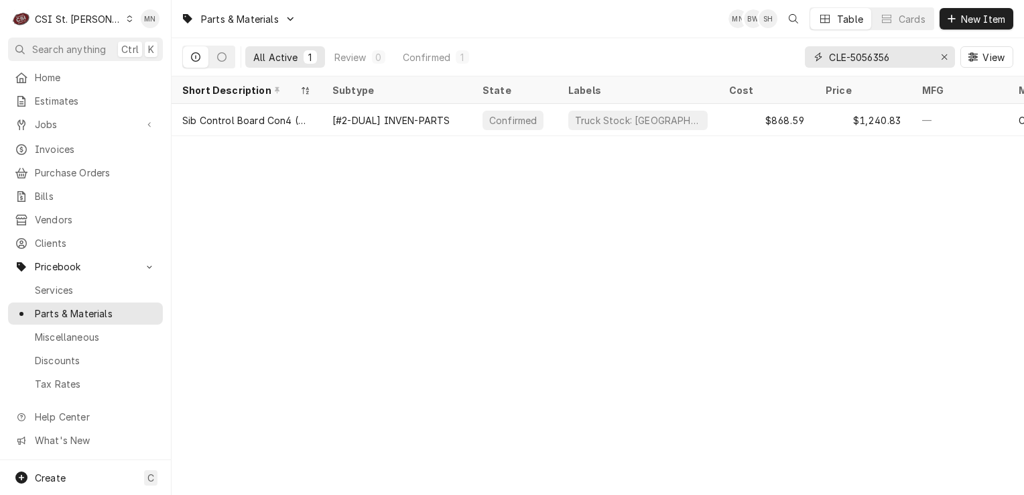
drag, startPoint x: 883, startPoint y: 53, endPoint x: 811, endPoint y: 51, distance: 71.8
click at [811, 51] on div "CLE-5056356" at bounding box center [880, 56] width 150 height 21
paste input "LAN-21-200"
type input "LAN-21-2006"
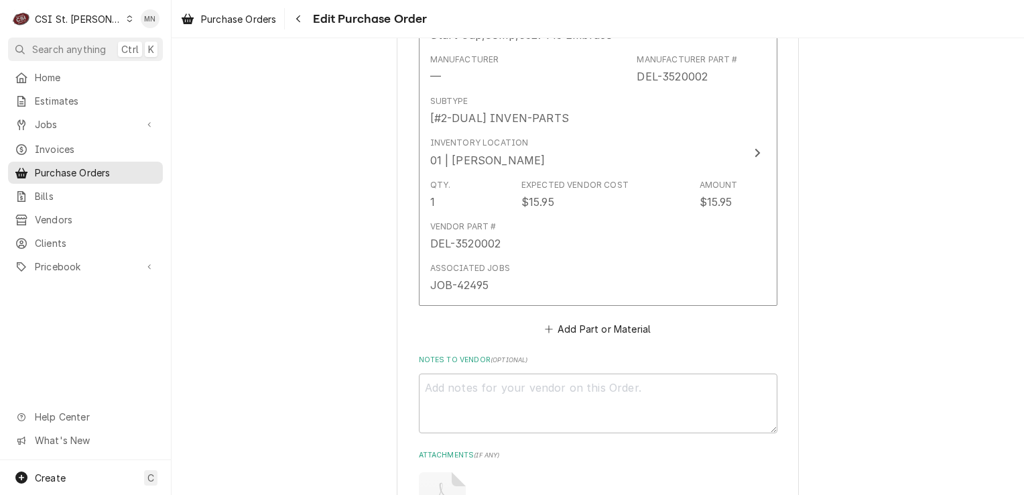
scroll to position [5027, 0]
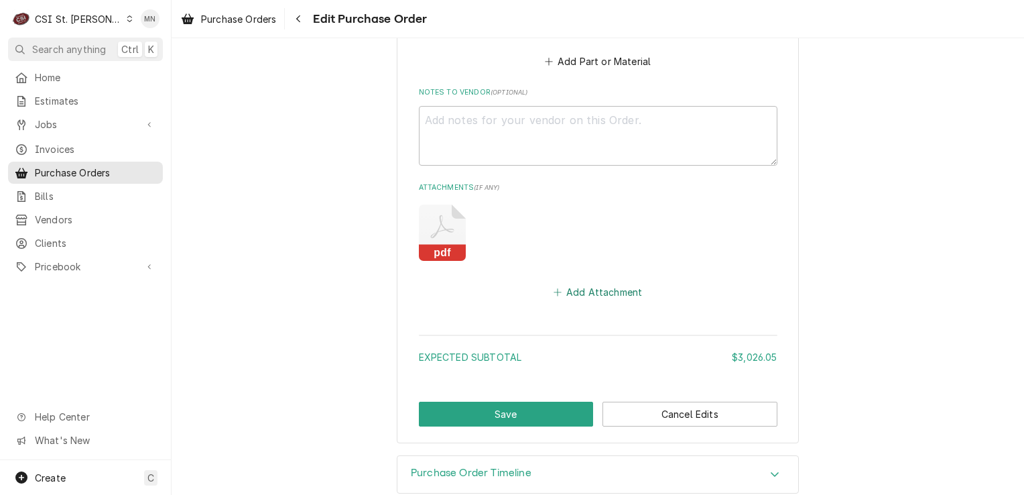
click at [577, 283] on button "Add Attachment" at bounding box center [598, 292] width 94 height 19
type textarea "x"
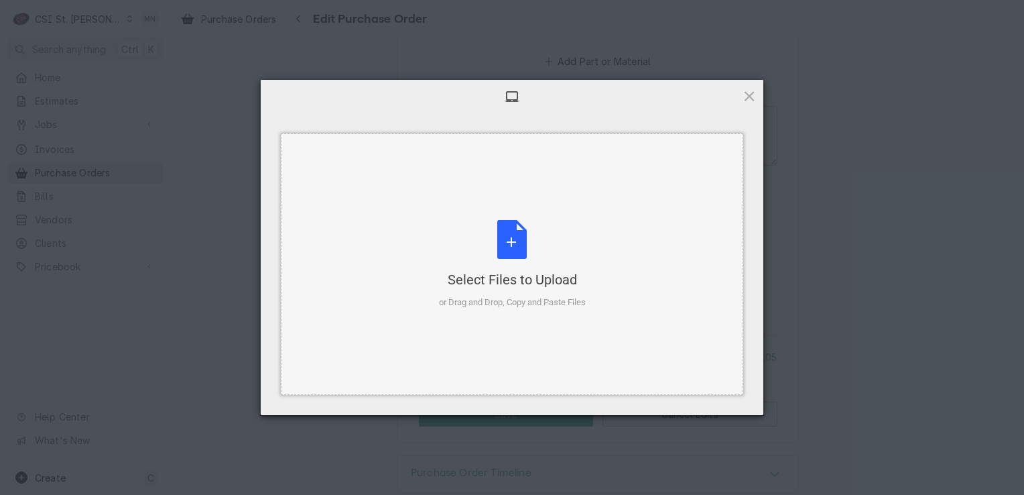
click at [520, 261] on div "Select Files to Upload or Drag and Drop, Copy and Paste Files" at bounding box center [512, 264] width 147 height 89
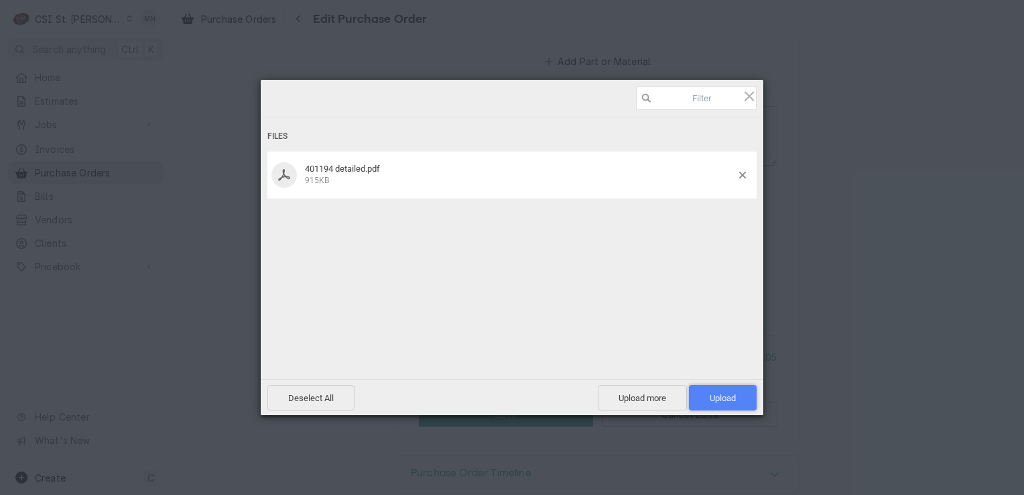
click at [729, 398] on span "Upload 1" at bounding box center [723, 398] width 26 height 10
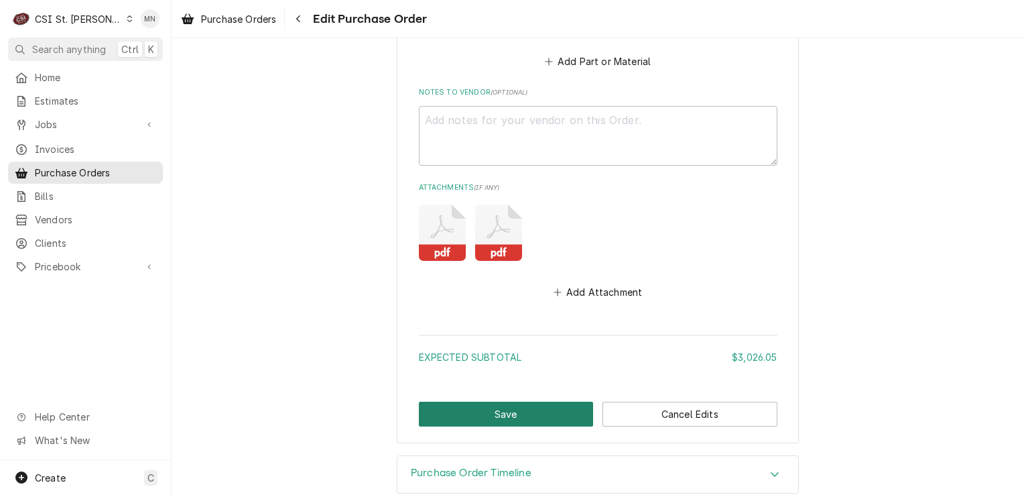
click at [514, 402] on button "Save" at bounding box center [506, 414] width 175 height 25
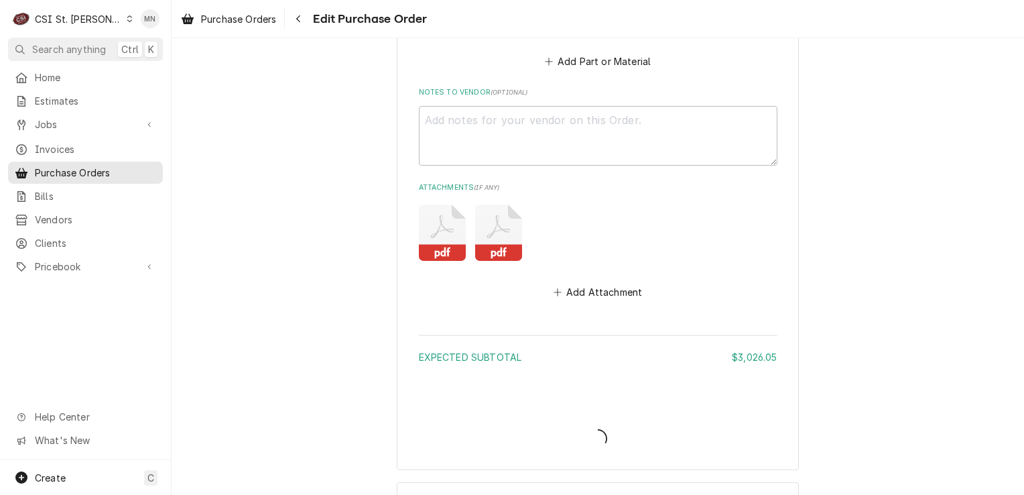
type textarea "x"
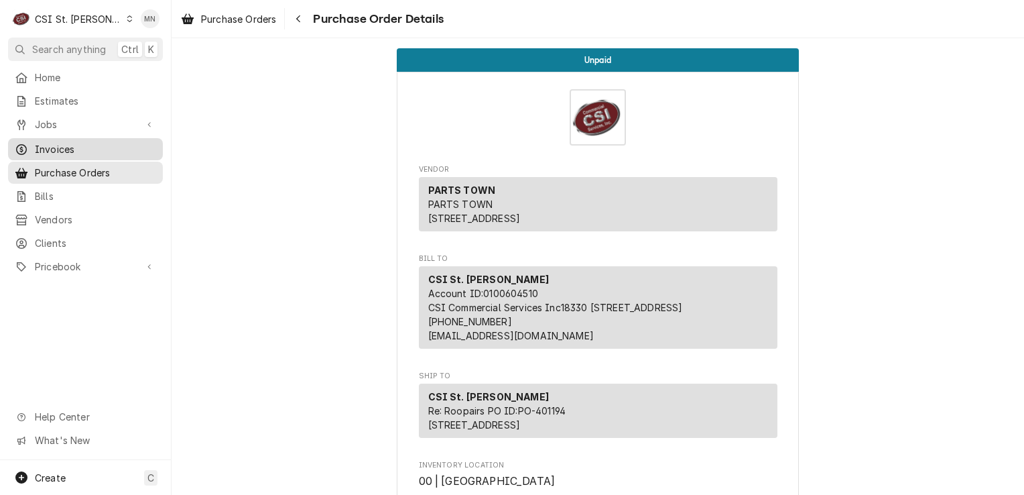
click at [71, 142] on span "Invoices" at bounding box center [95, 149] width 121 height 14
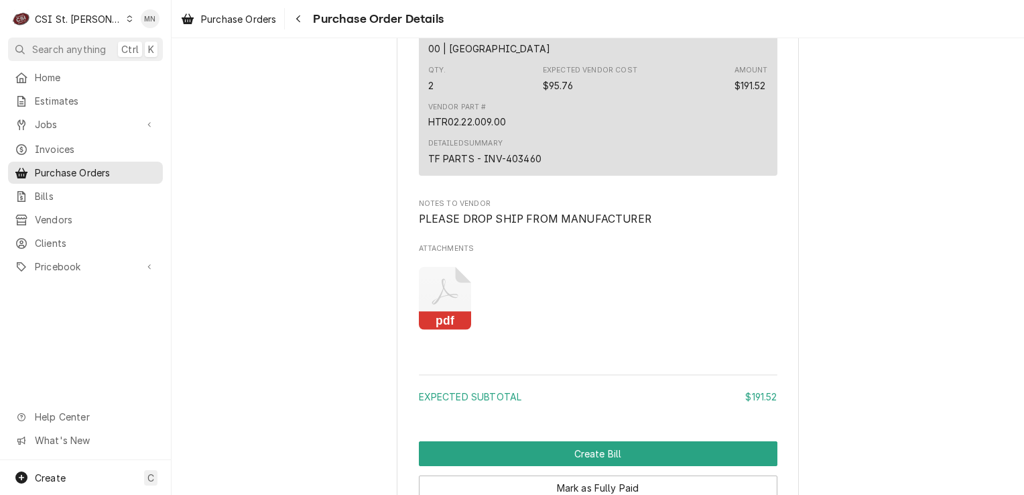
scroll to position [1073, 0]
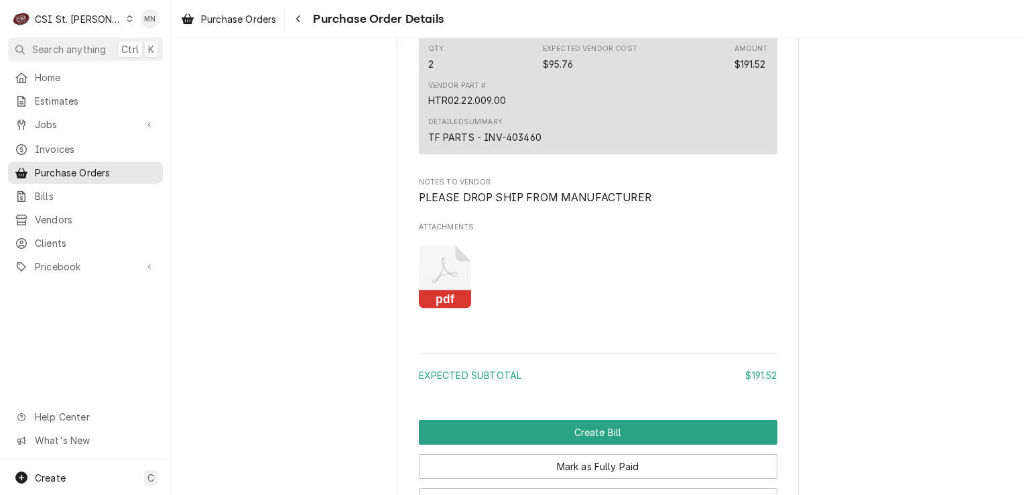
click at [430, 309] on icon "Attachments" at bounding box center [445, 277] width 53 height 64
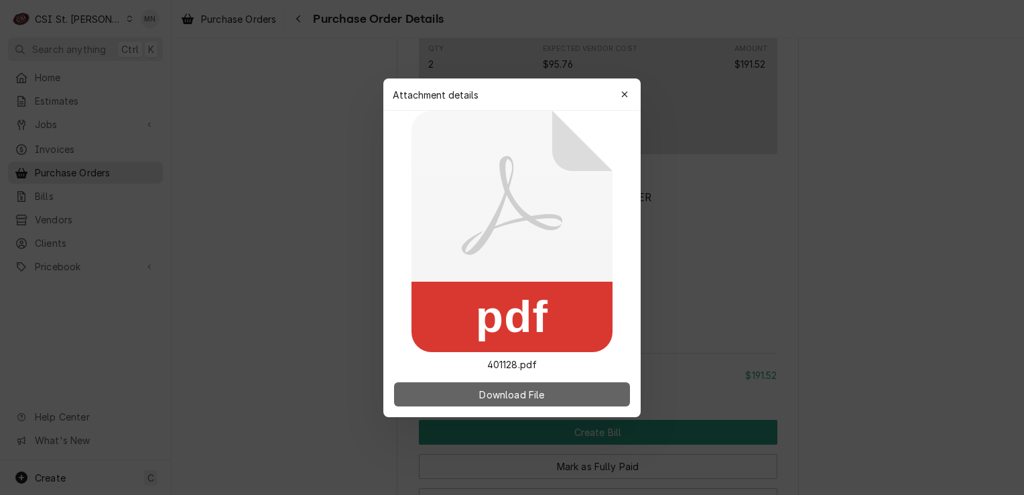
click at [515, 390] on span "Download File" at bounding box center [512, 394] width 70 height 14
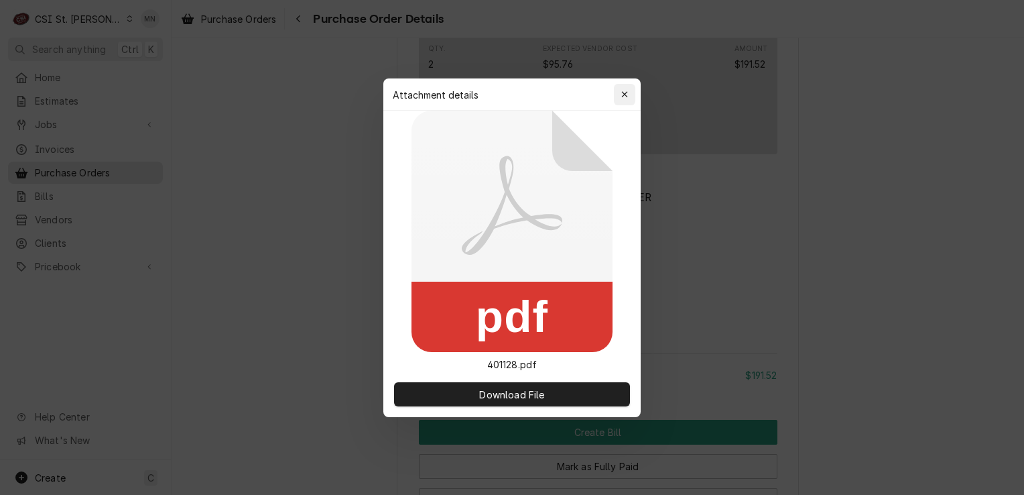
click at [627, 94] on icon "button" at bounding box center [624, 94] width 7 height 9
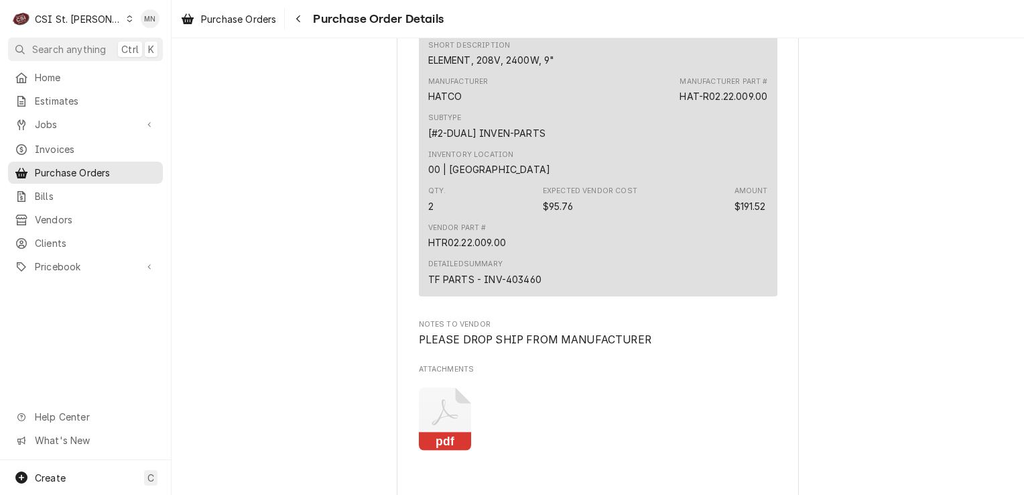
scroll to position [989, 0]
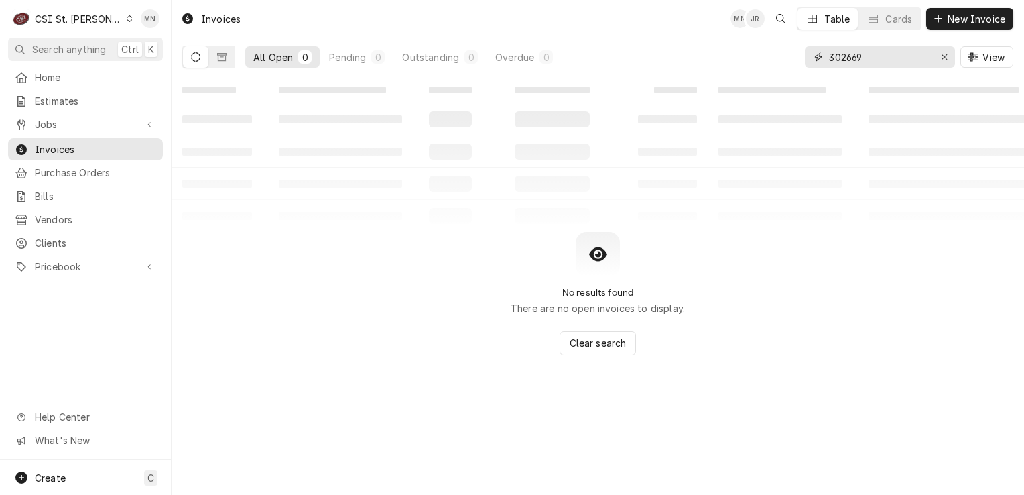
drag, startPoint x: 862, startPoint y: 56, endPoint x: 813, endPoint y: 54, distance: 49.0
click at [815, 55] on div "302669" at bounding box center [880, 56] width 150 height 21
type input "403460"
click at [229, 59] on button "Dynamic Content Wrapper" at bounding box center [221, 56] width 25 height 21
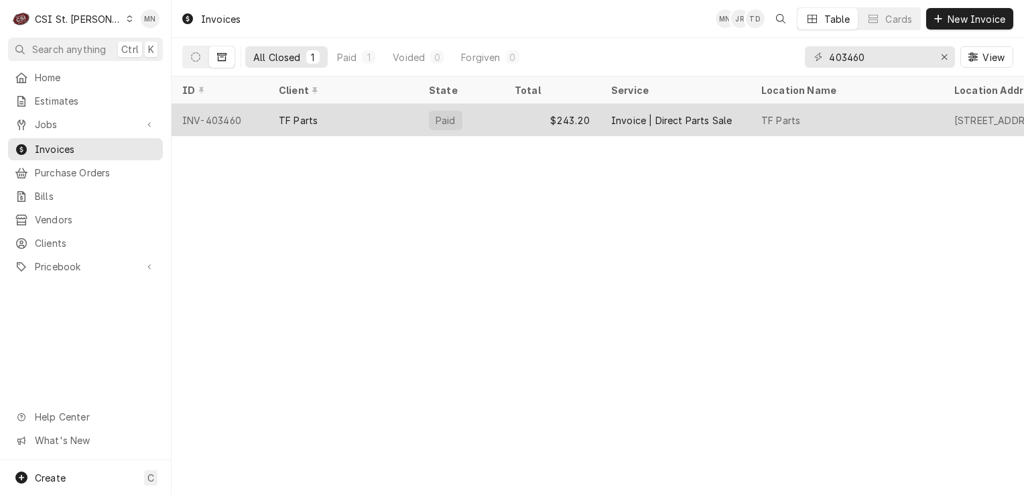
click at [266, 119] on div "INV-403460" at bounding box center [220, 120] width 97 height 32
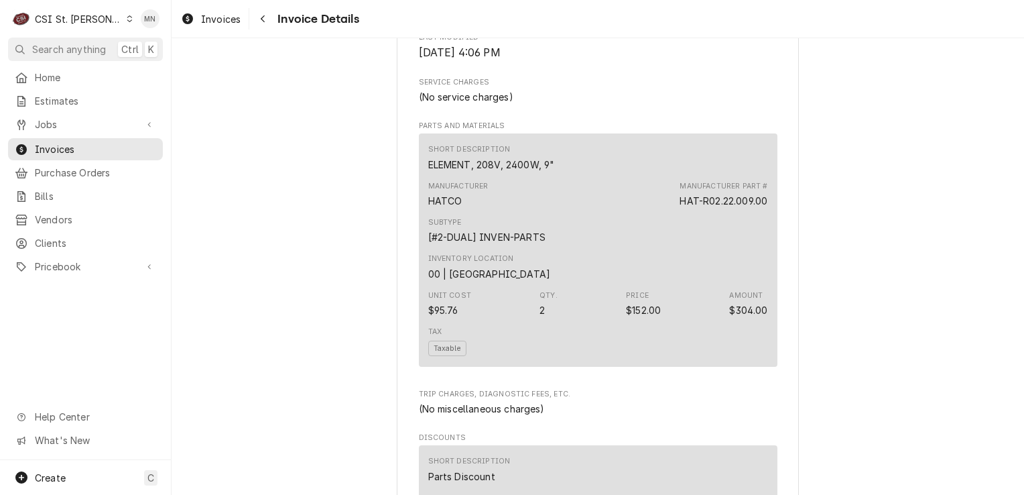
scroll to position [536, 0]
